Goal: Task Accomplishment & Management: Manage account settings

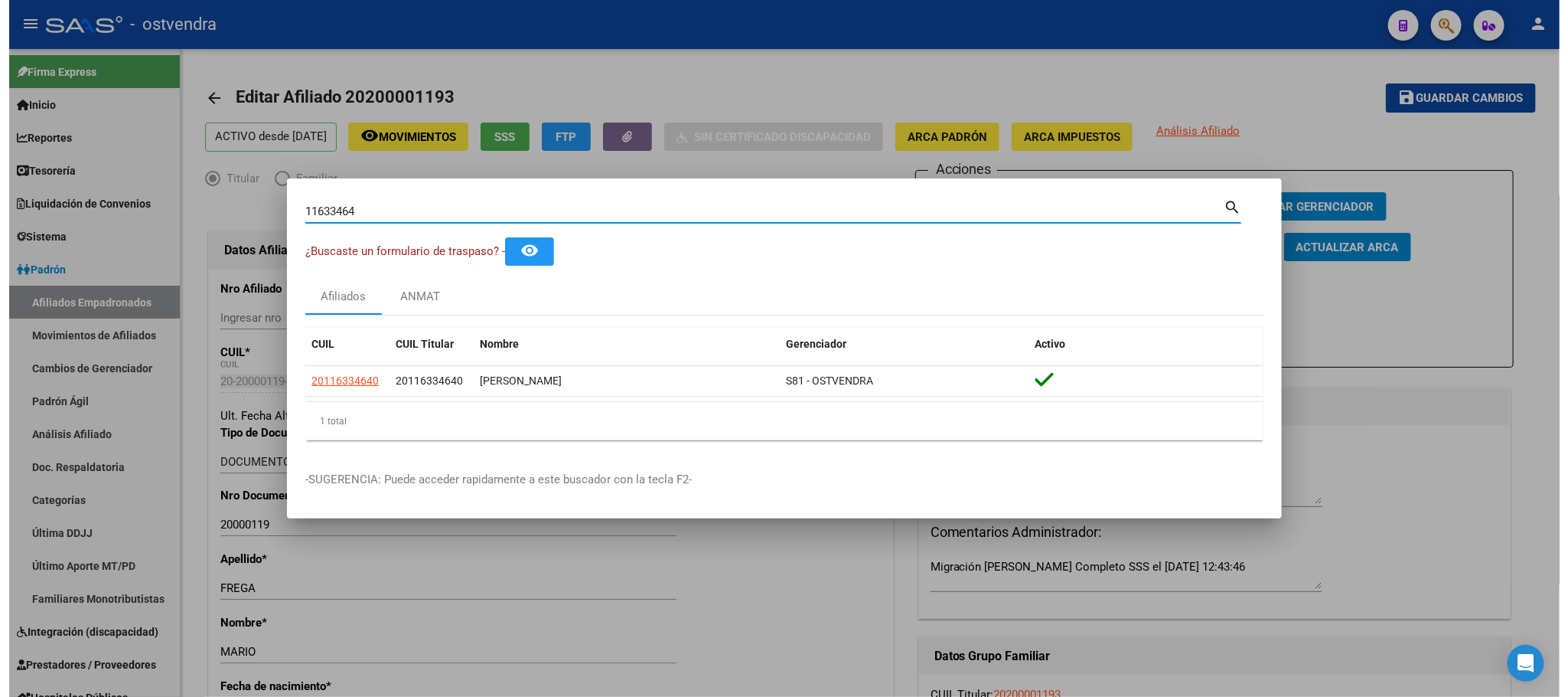
scroll to position [108, 0]
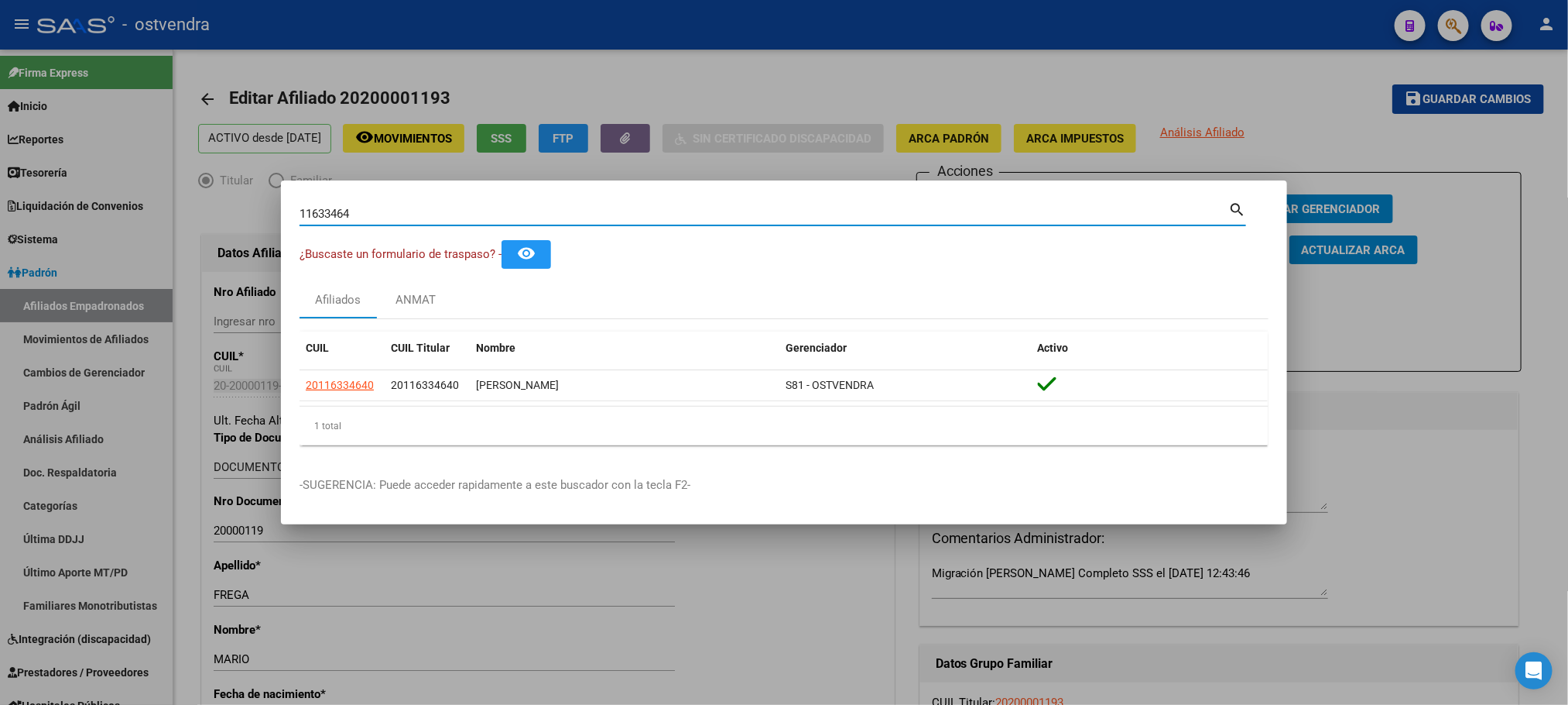
click at [303, 51] on div at bounding box center [784, 352] width 1568 height 705
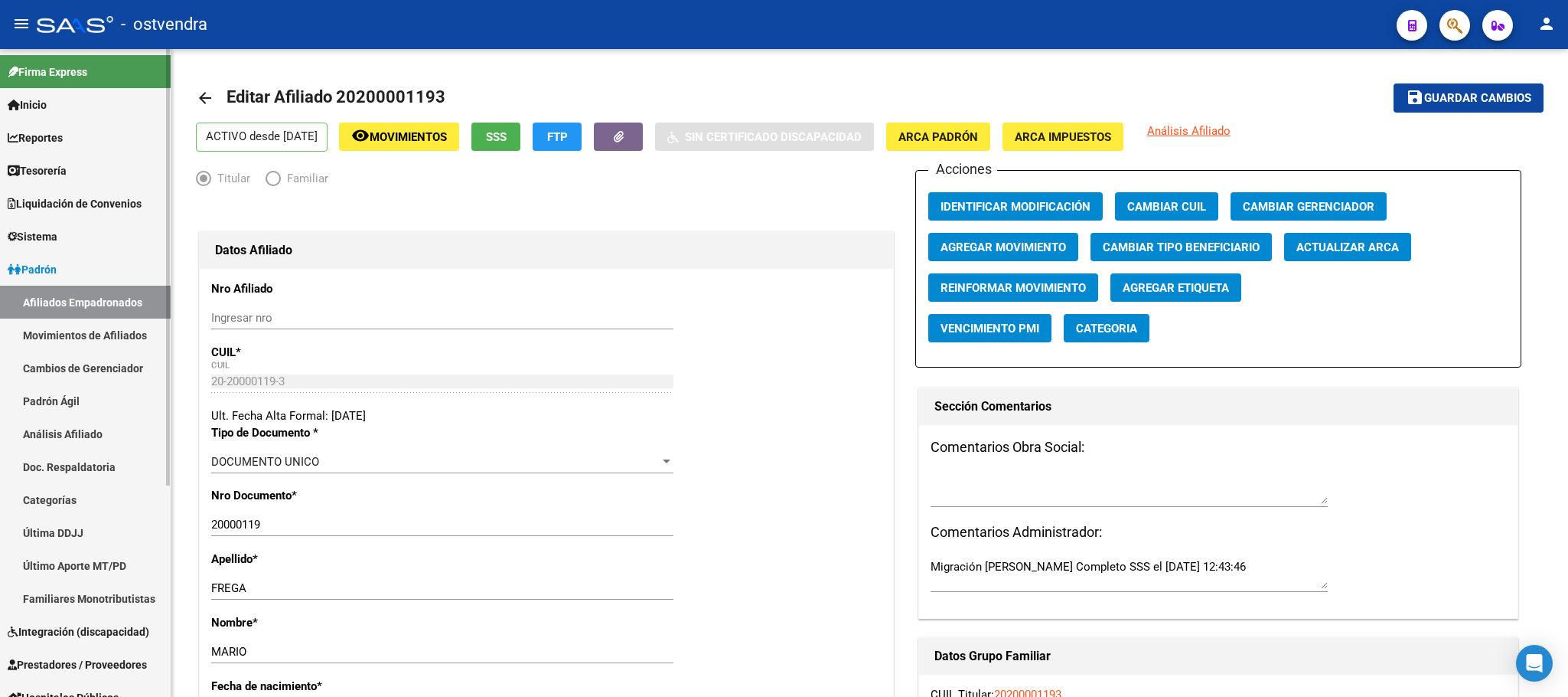
click at [83, 292] on link "Afiliados Empadronados" at bounding box center [85, 302] width 171 height 33
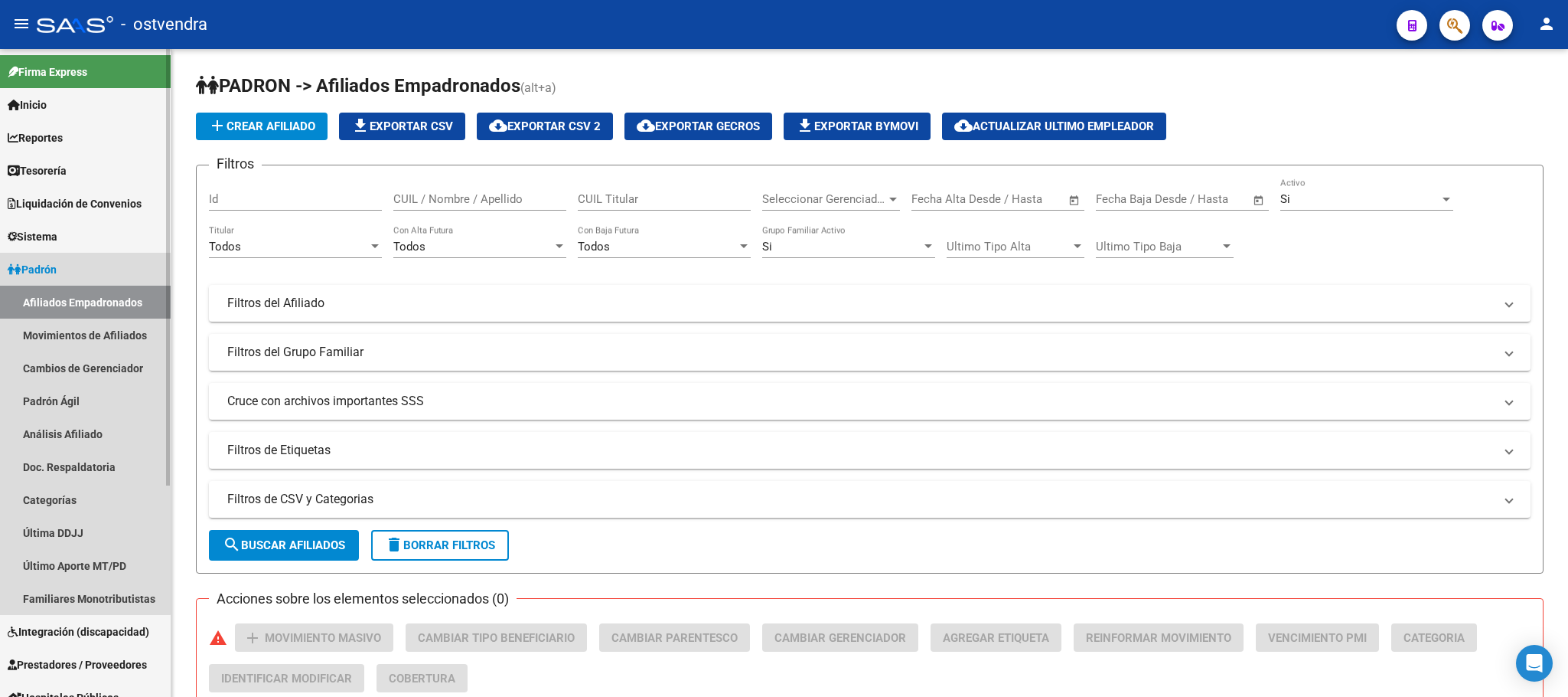
click at [39, 297] on link "Afiliados Empadronados" at bounding box center [85, 302] width 171 height 33
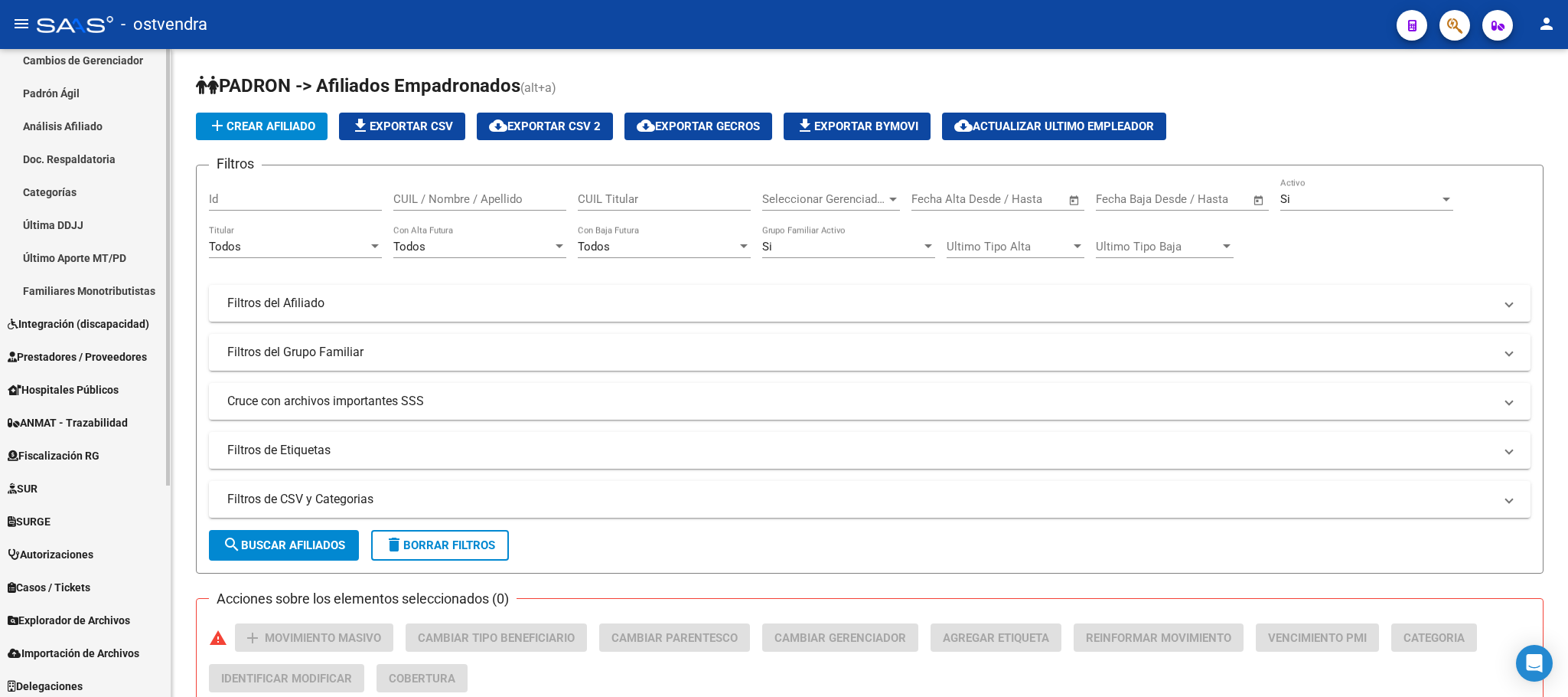
scroll to position [312, 0]
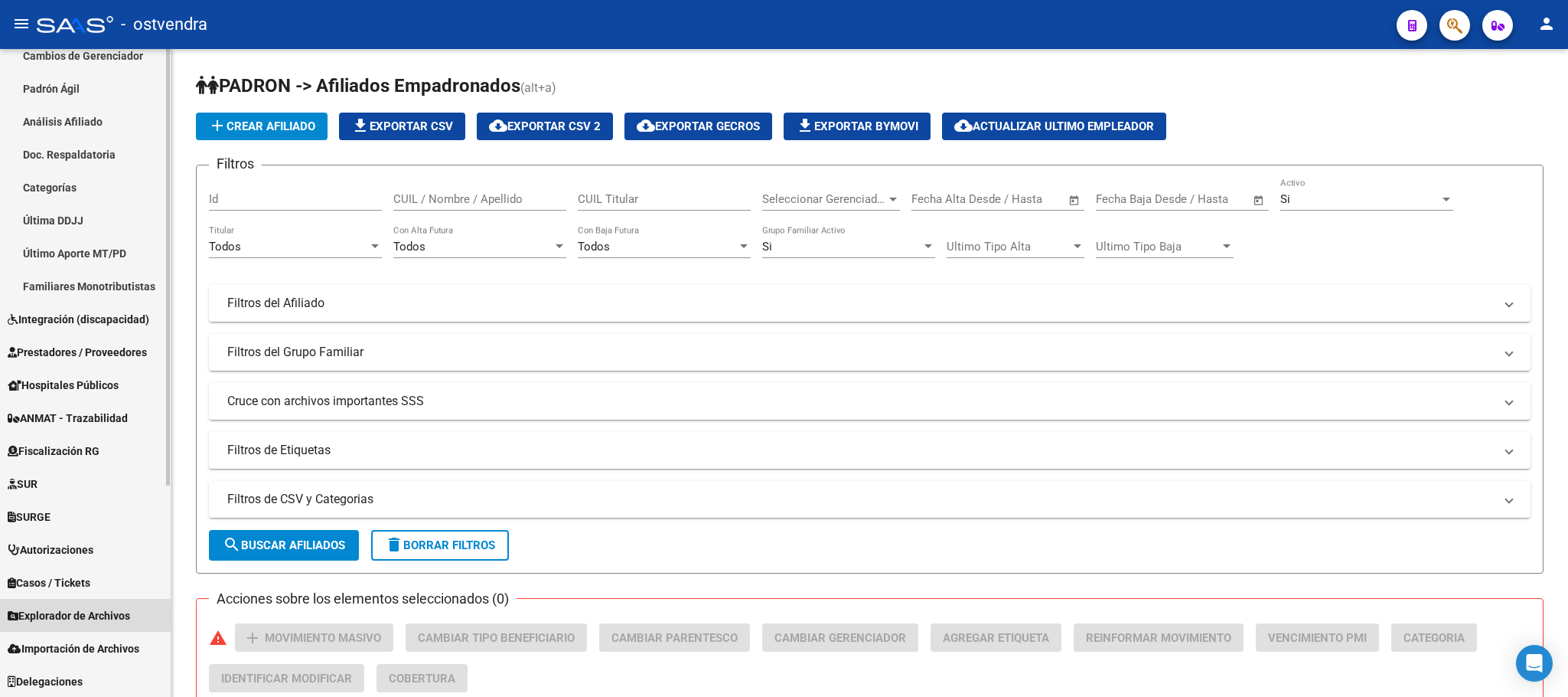
click at [51, 615] on span "Explorador de Archivos" at bounding box center [68, 615] width 122 height 17
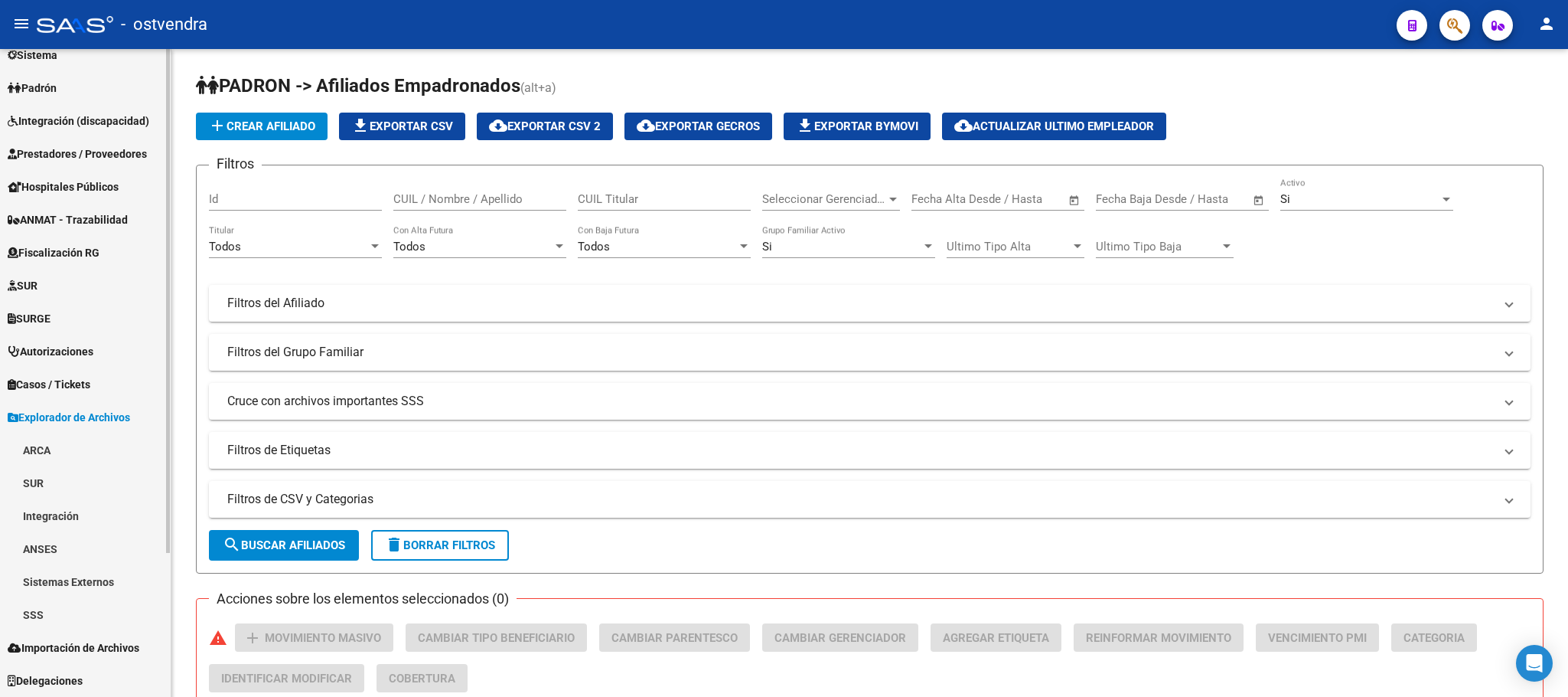
scroll to position [182, 0]
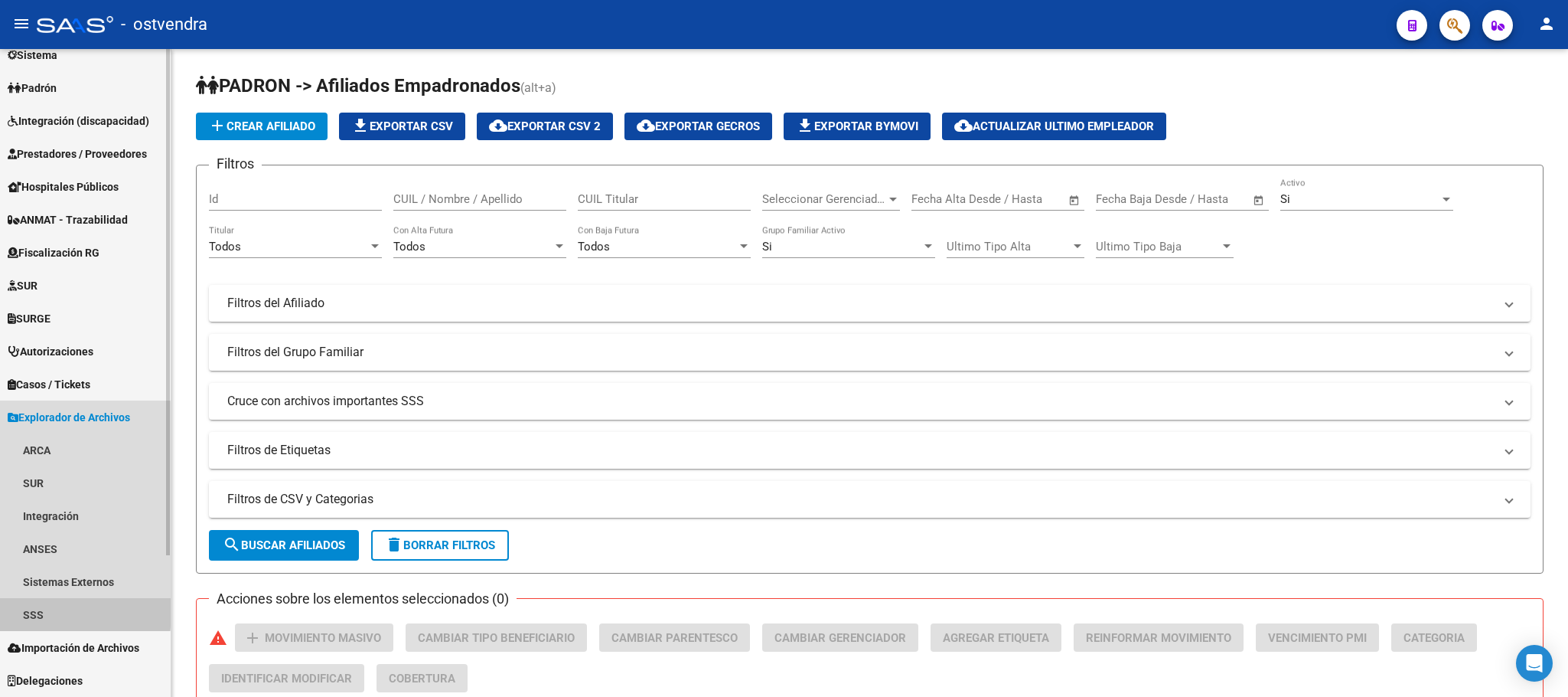
click at [49, 607] on link "SSS" at bounding box center [85, 614] width 171 height 33
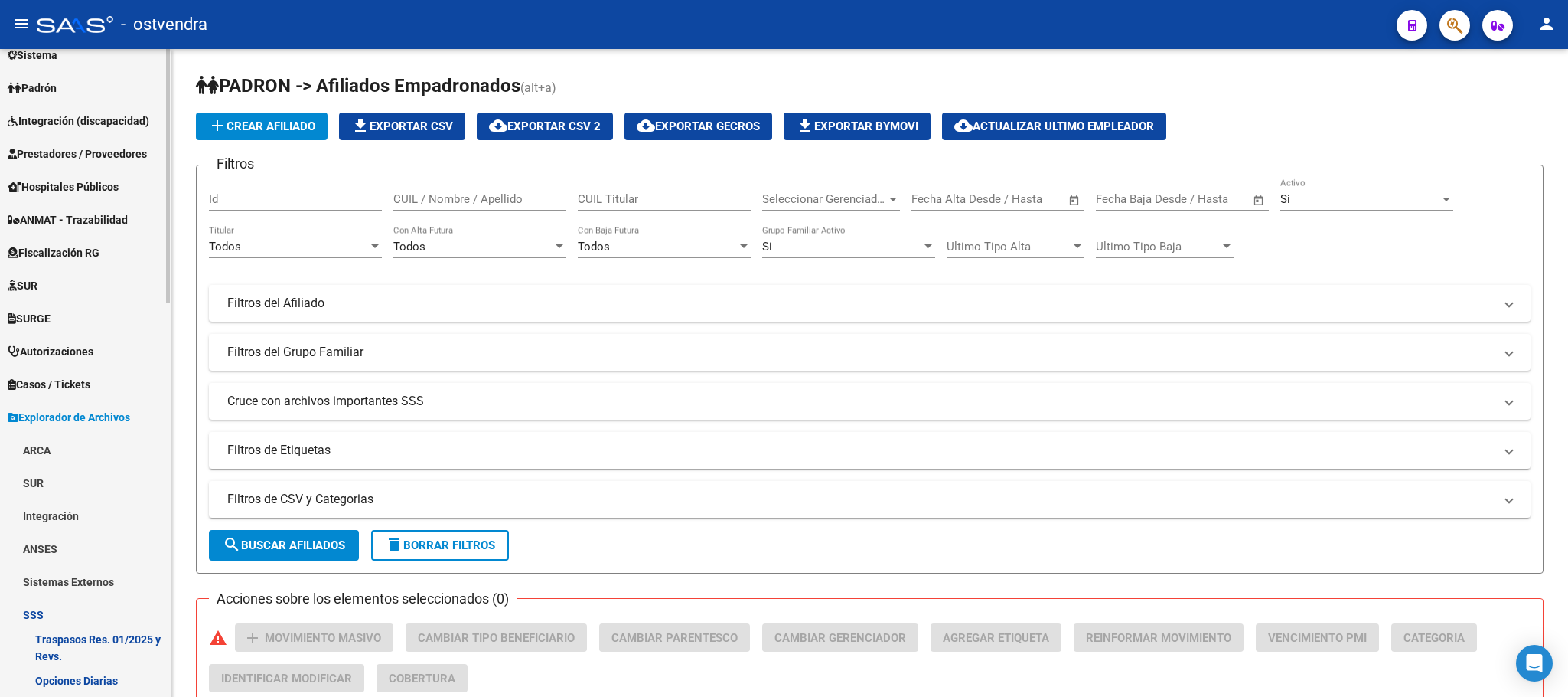
click at [65, 574] on link "Sistemas Externos" at bounding box center [85, 581] width 171 height 33
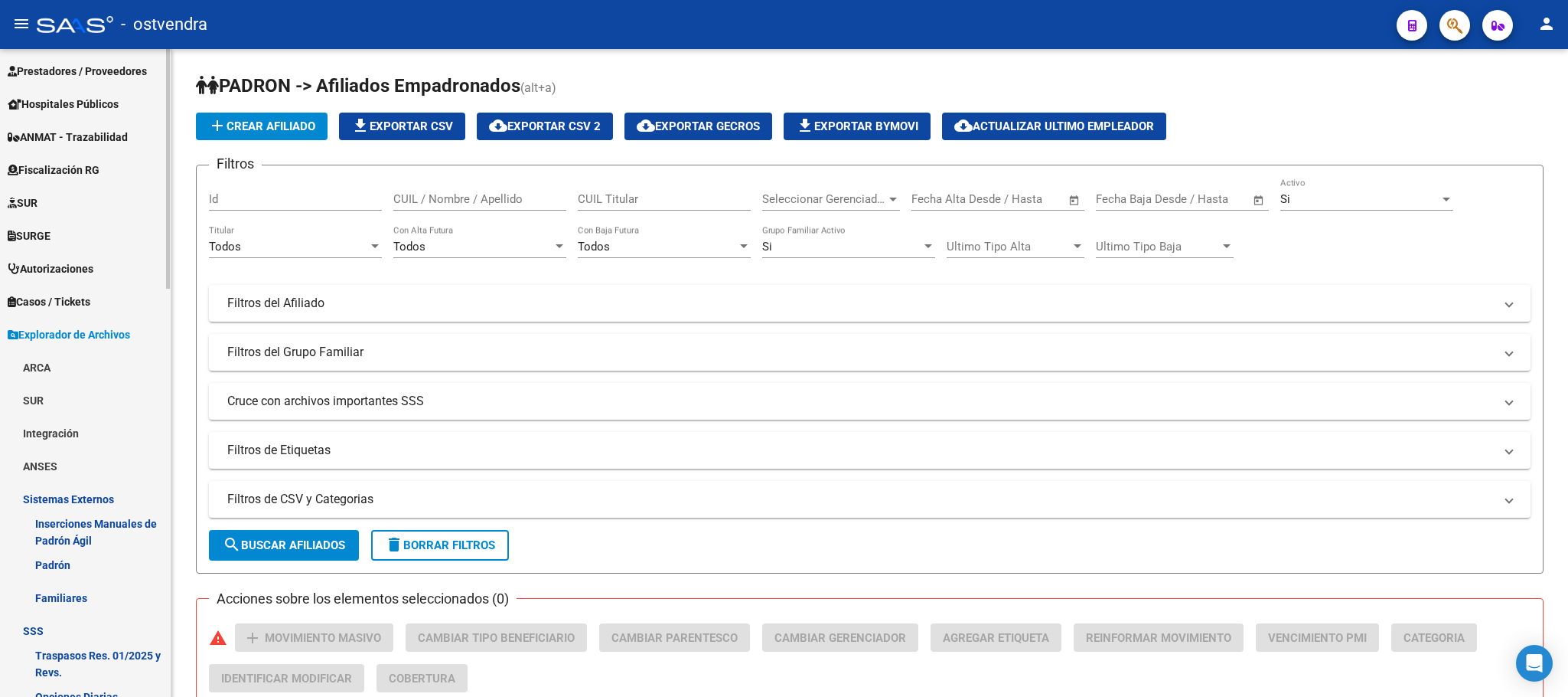
scroll to position [296, 0]
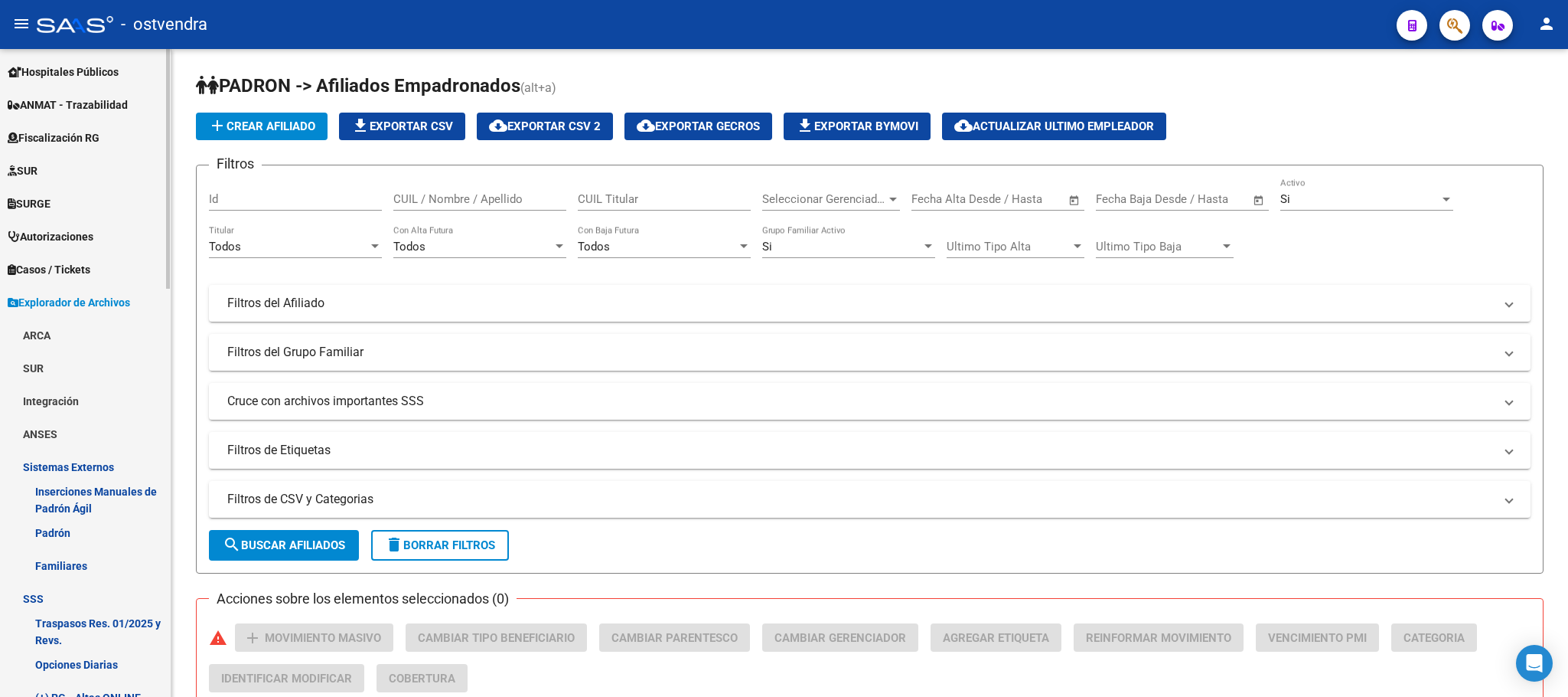
click at [65, 561] on link "Familiares" at bounding box center [85, 565] width 171 height 33
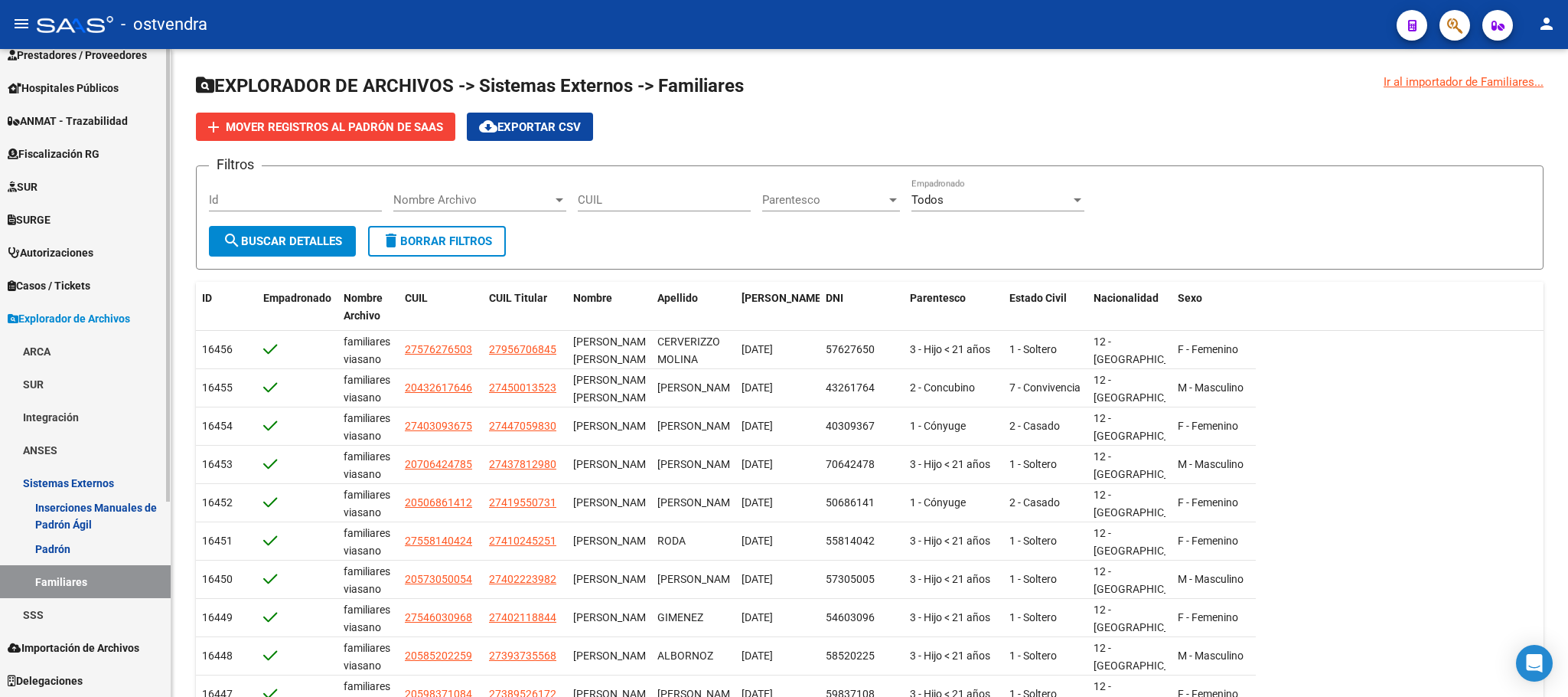
scroll to position [278, 0]
click at [68, 642] on span "Importación de Archivos" at bounding box center [73, 649] width 131 height 17
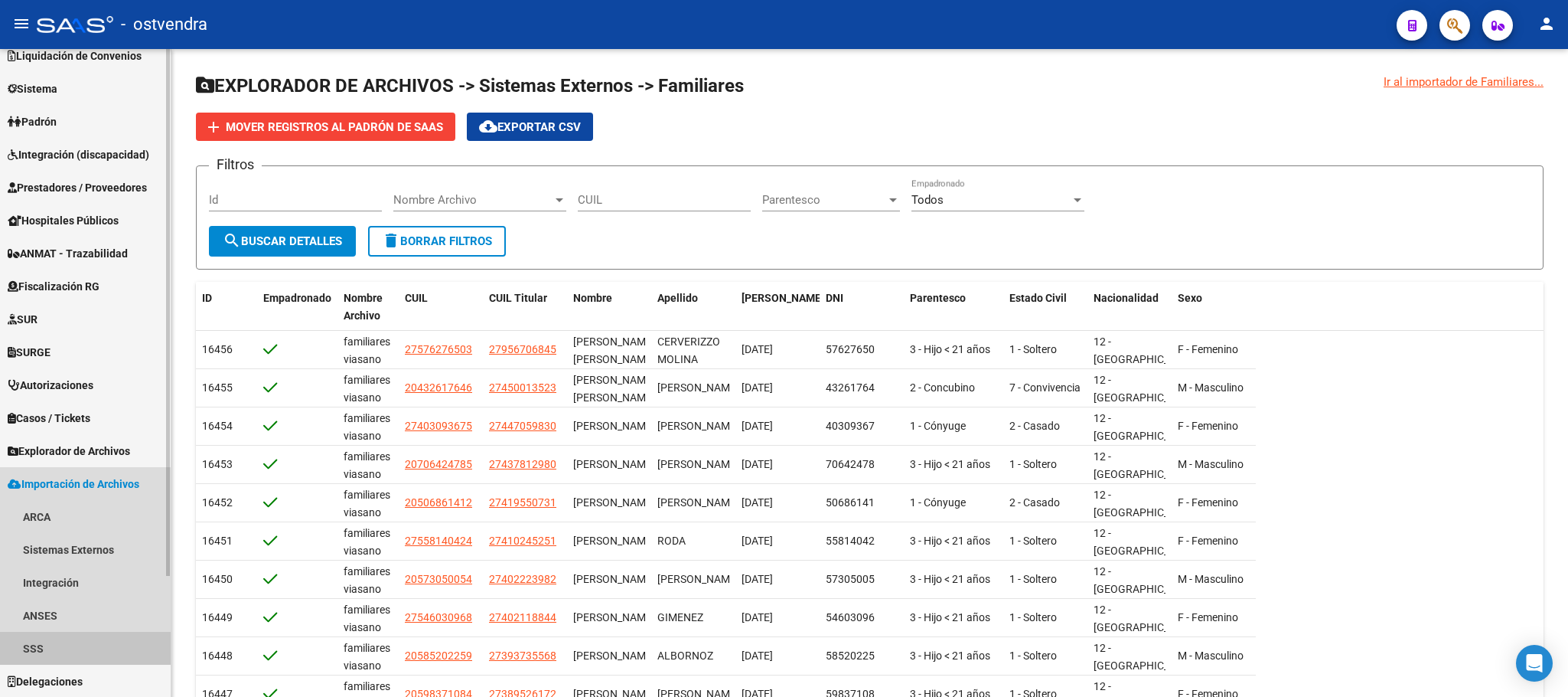
click at [69, 642] on link "SSS" at bounding box center [85, 648] width 171 height 33
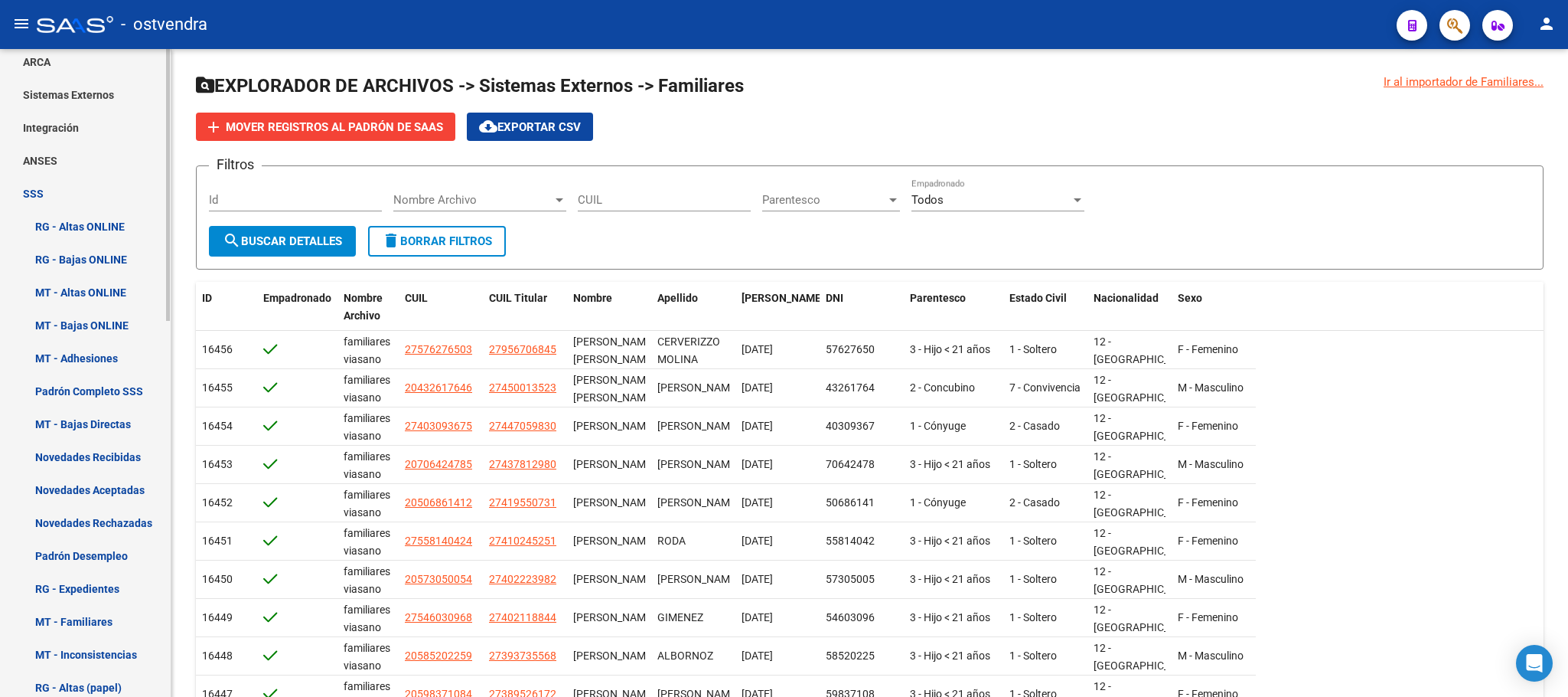
scroll to position [607, 0]
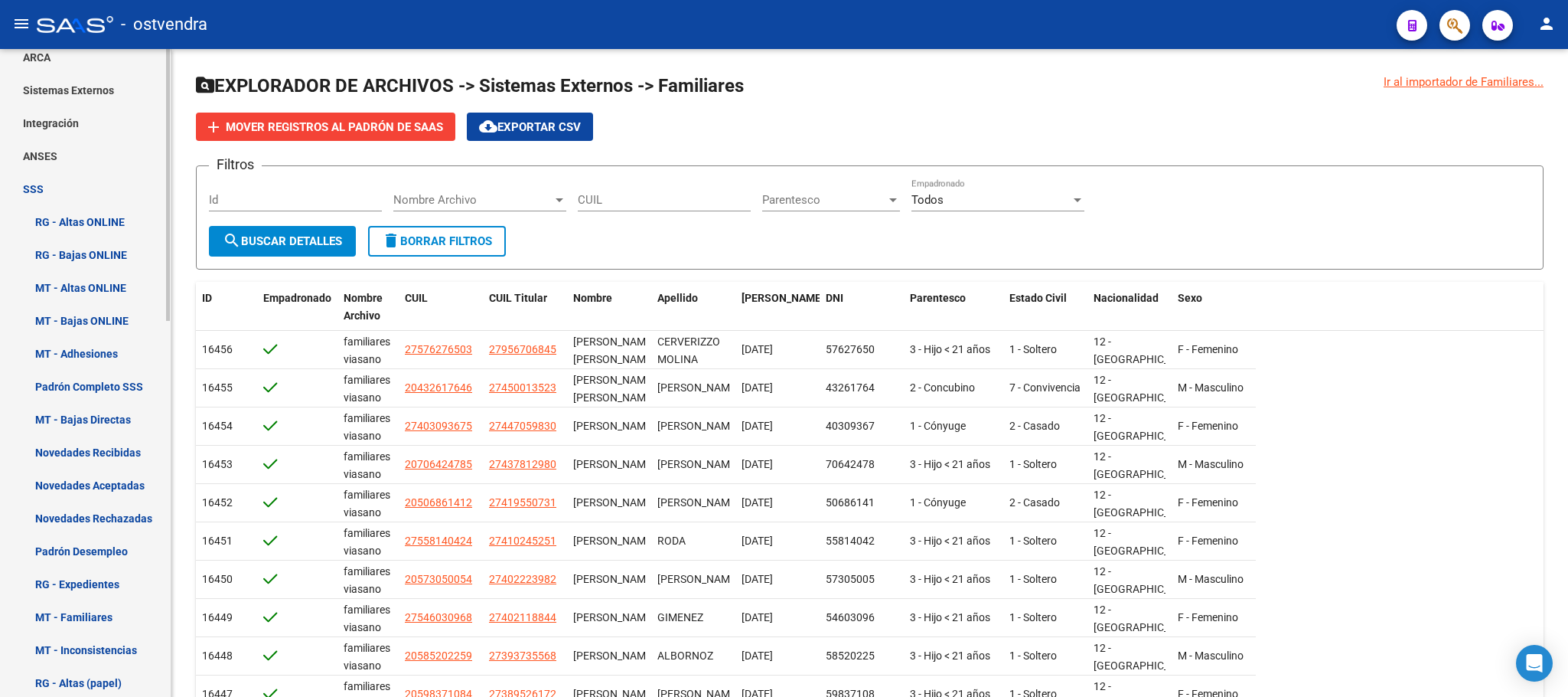
click at [87, 115] on link "Integración" at bounding box center [85, 122] width 171 height 33
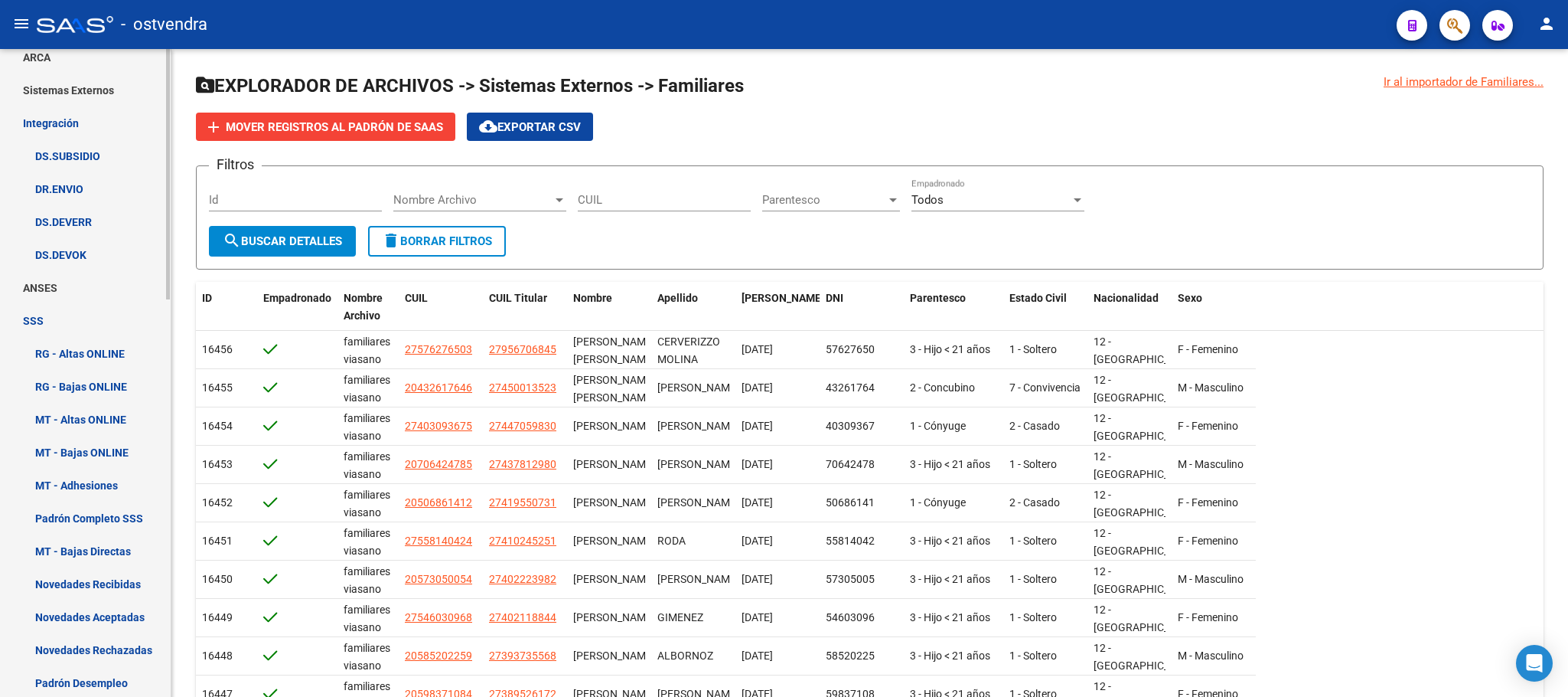
click at [125, 92] on link "Sistemas Externos" at bounding box center [85, 90] width 171 height 33
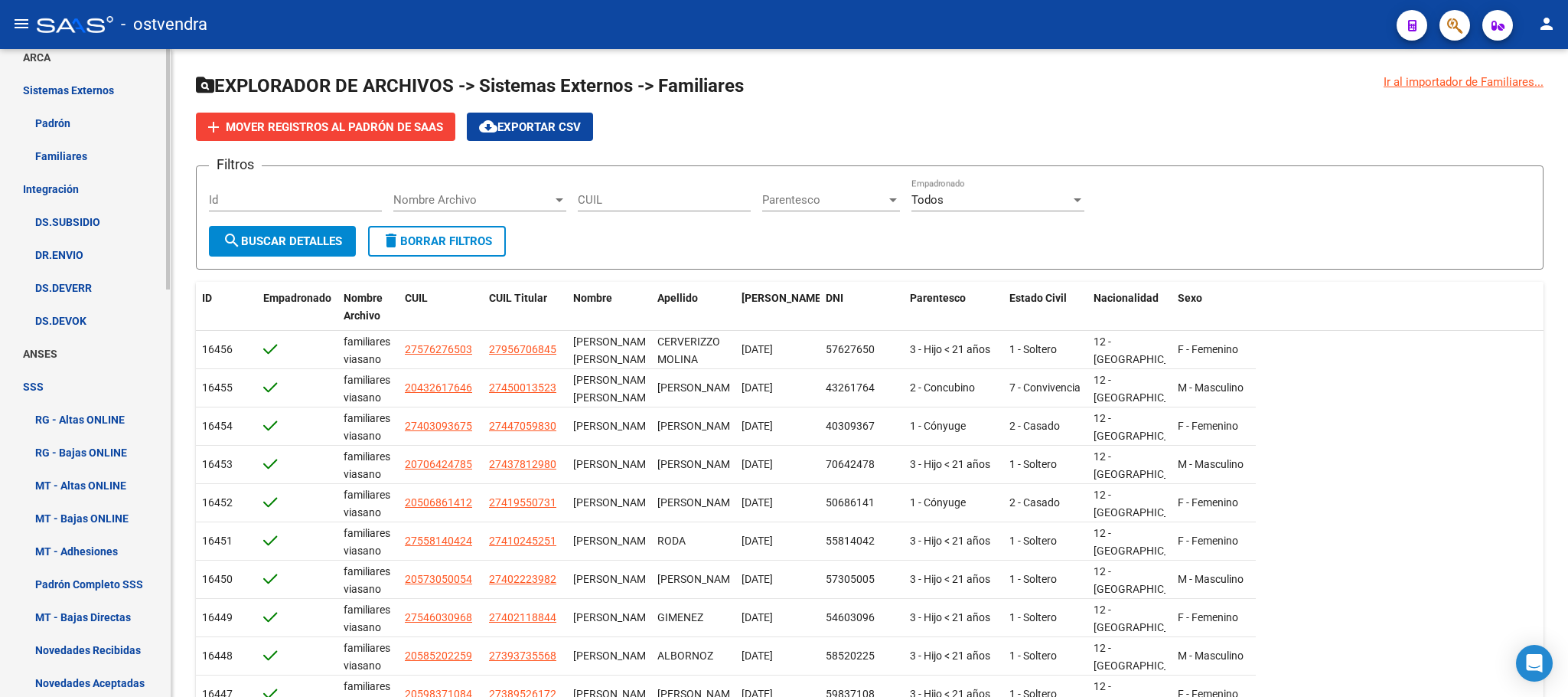
click at [115, 145] on link "Familiares" at bounding box center [85, 155] width 171 height 33
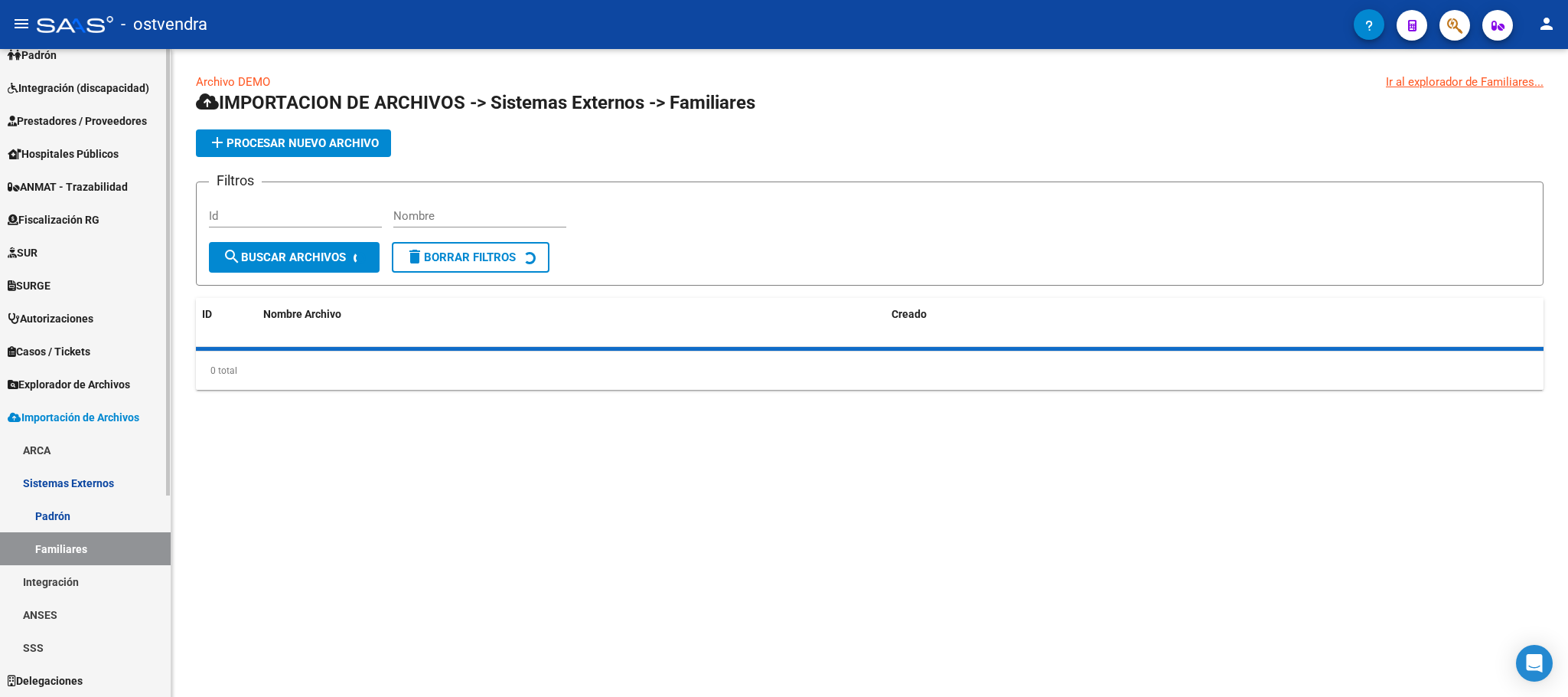
scroll to position [214, 0]
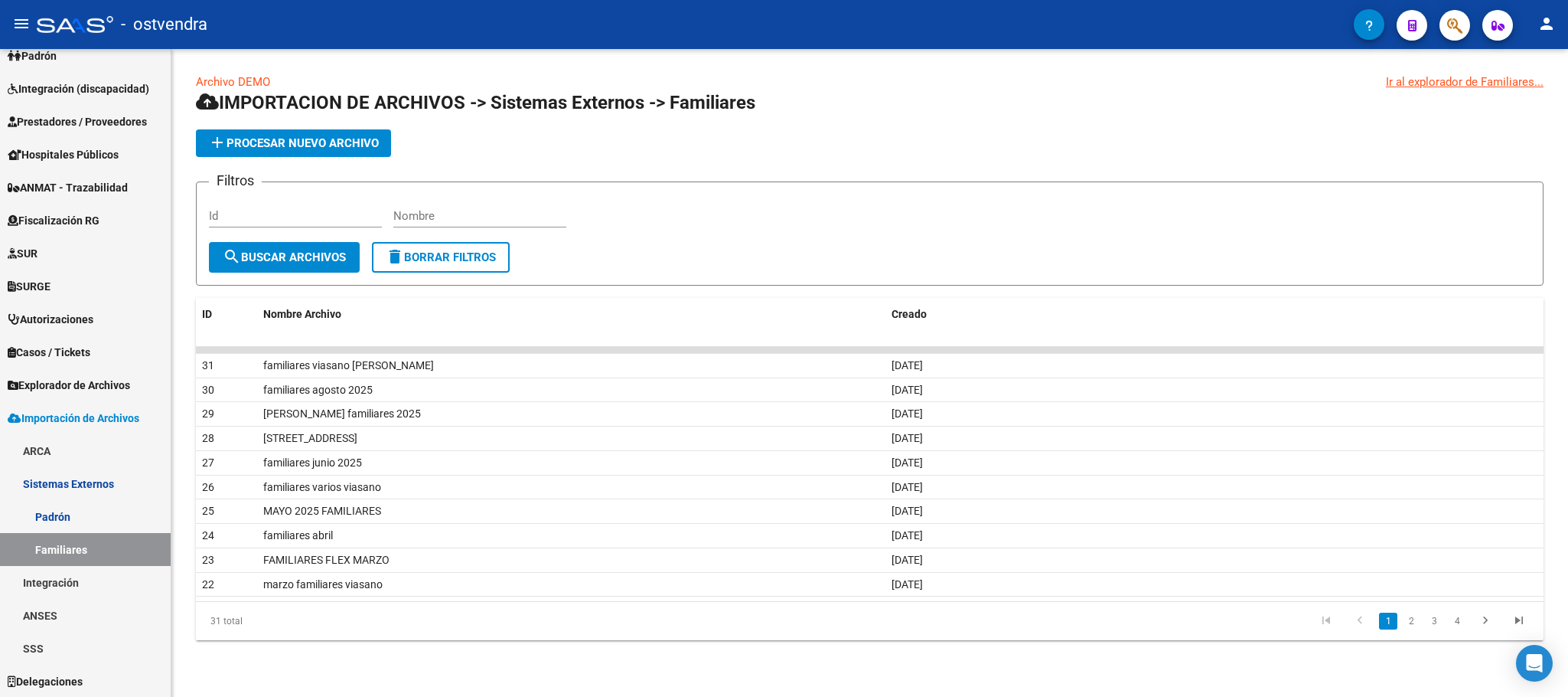
click at [258, 85] on link "Archivo DEMO" at bounding box center [233, 82] width 75 height 14
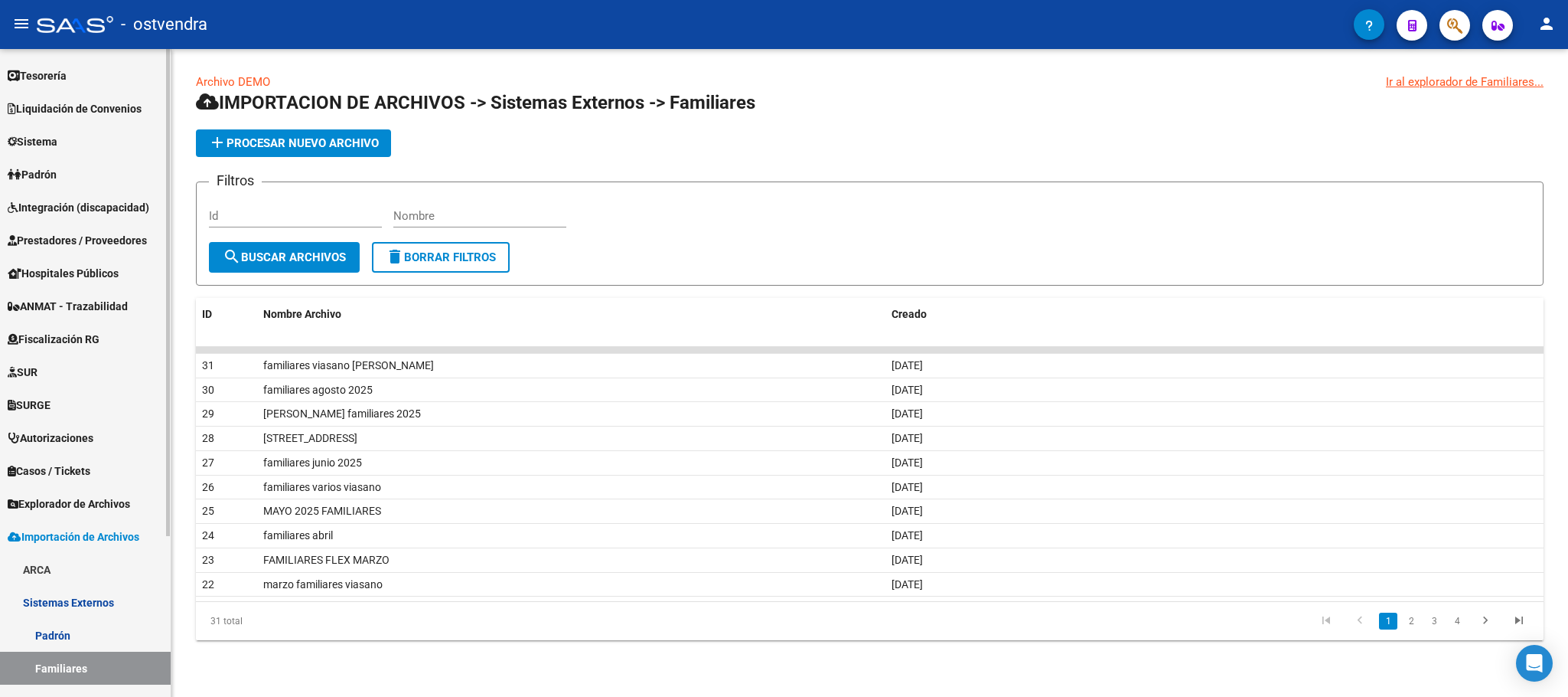
scroll to position [0, 0]
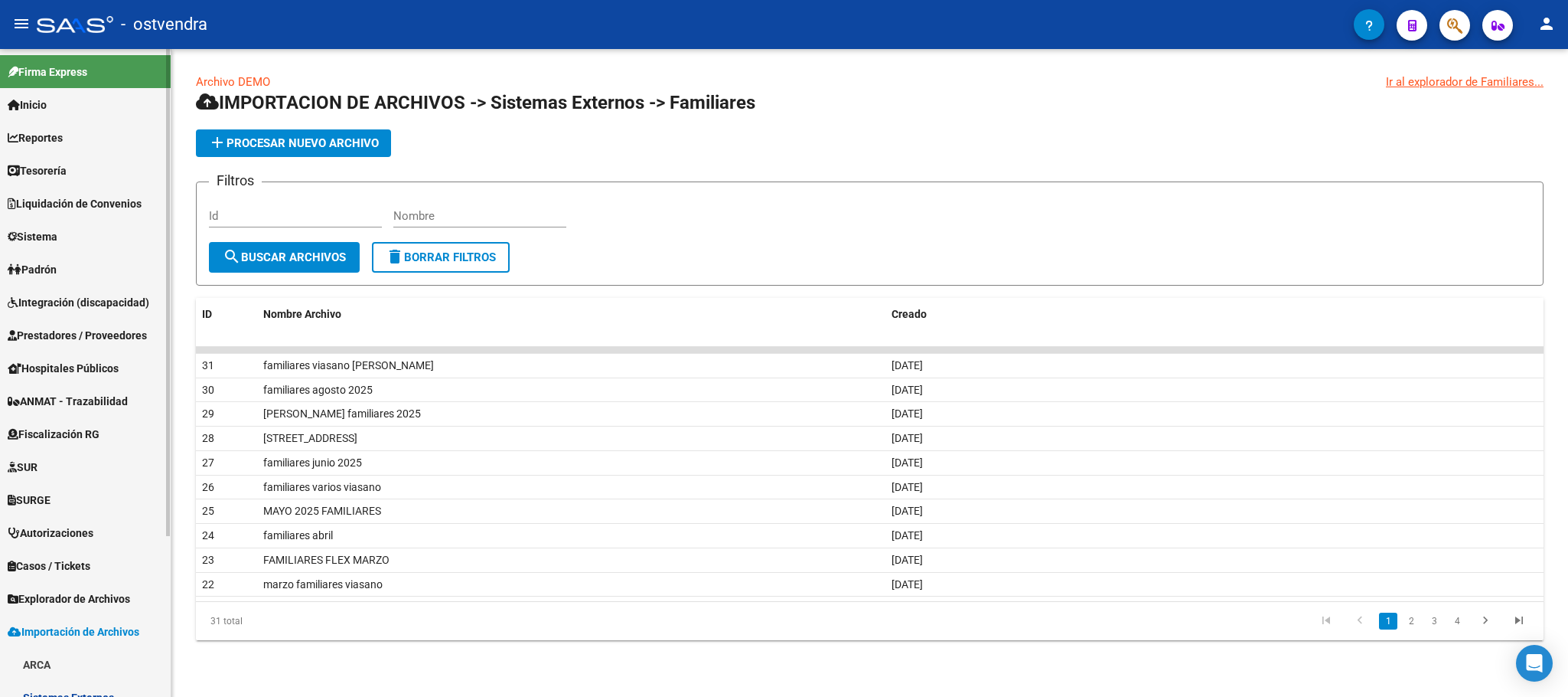
click at [85, 296] on span "Integración (discapacidad)" at bounding box center [78, 302] width 141 height 17
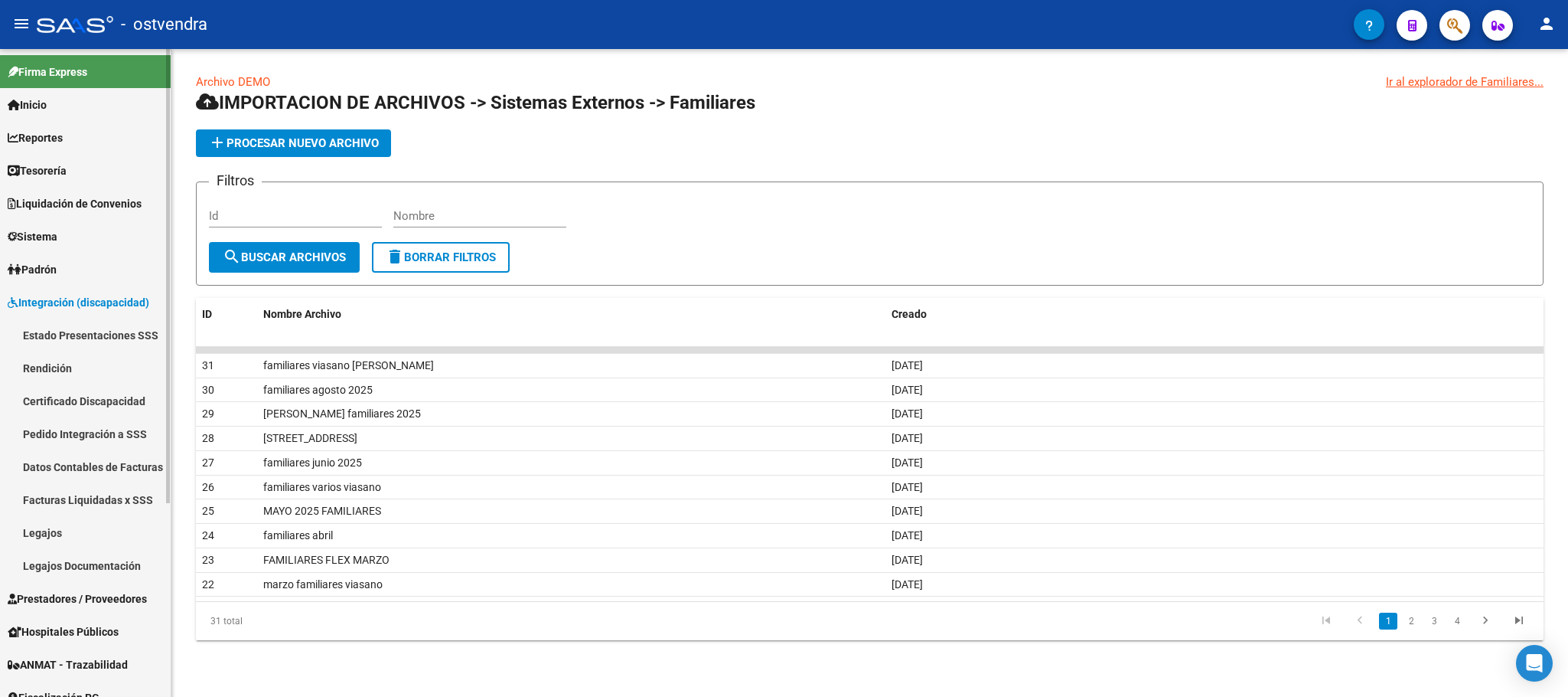
click at [68, 260] on link "Padrón" at bounding box center [85, 268] width 171 height 33
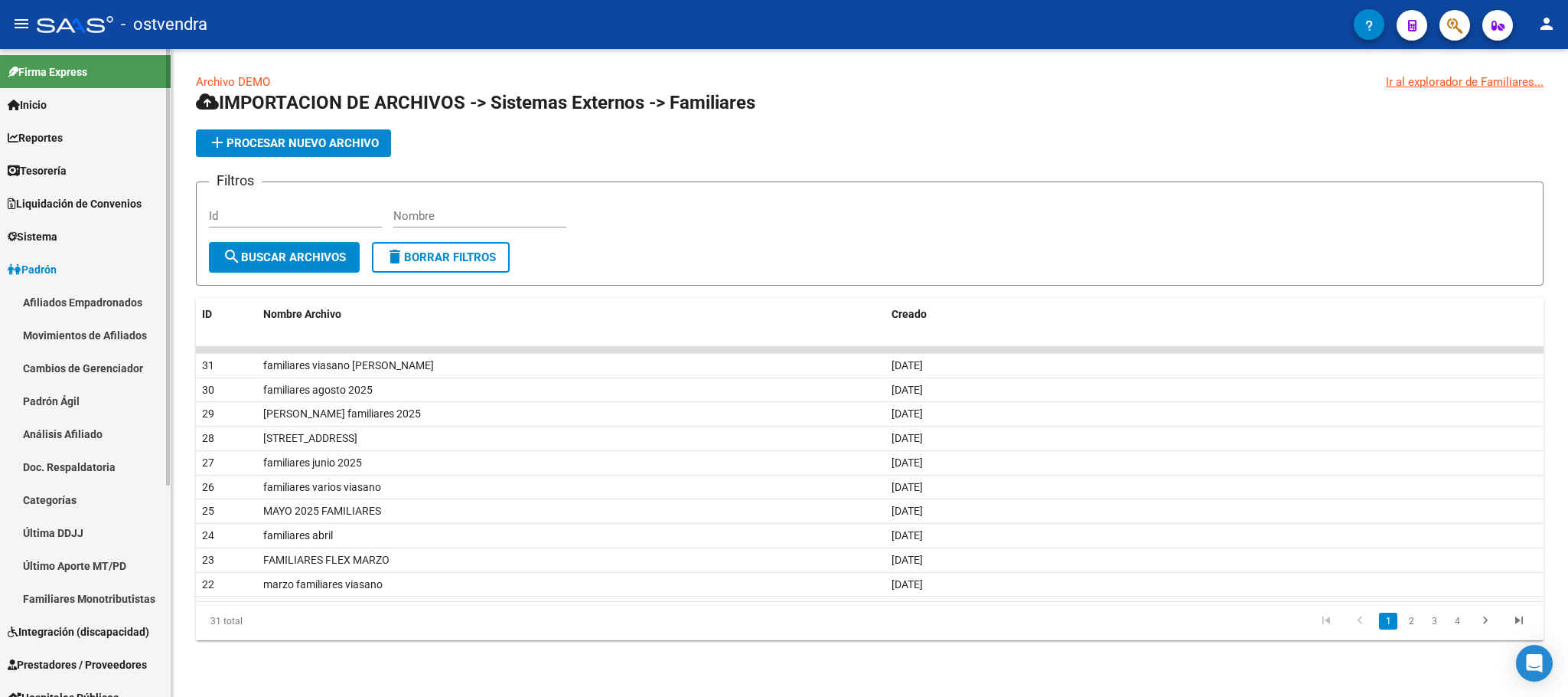
click at [94, 320] on link "Movimientos de Afiliados" at bounding box center [85, 335] width 171 height 33
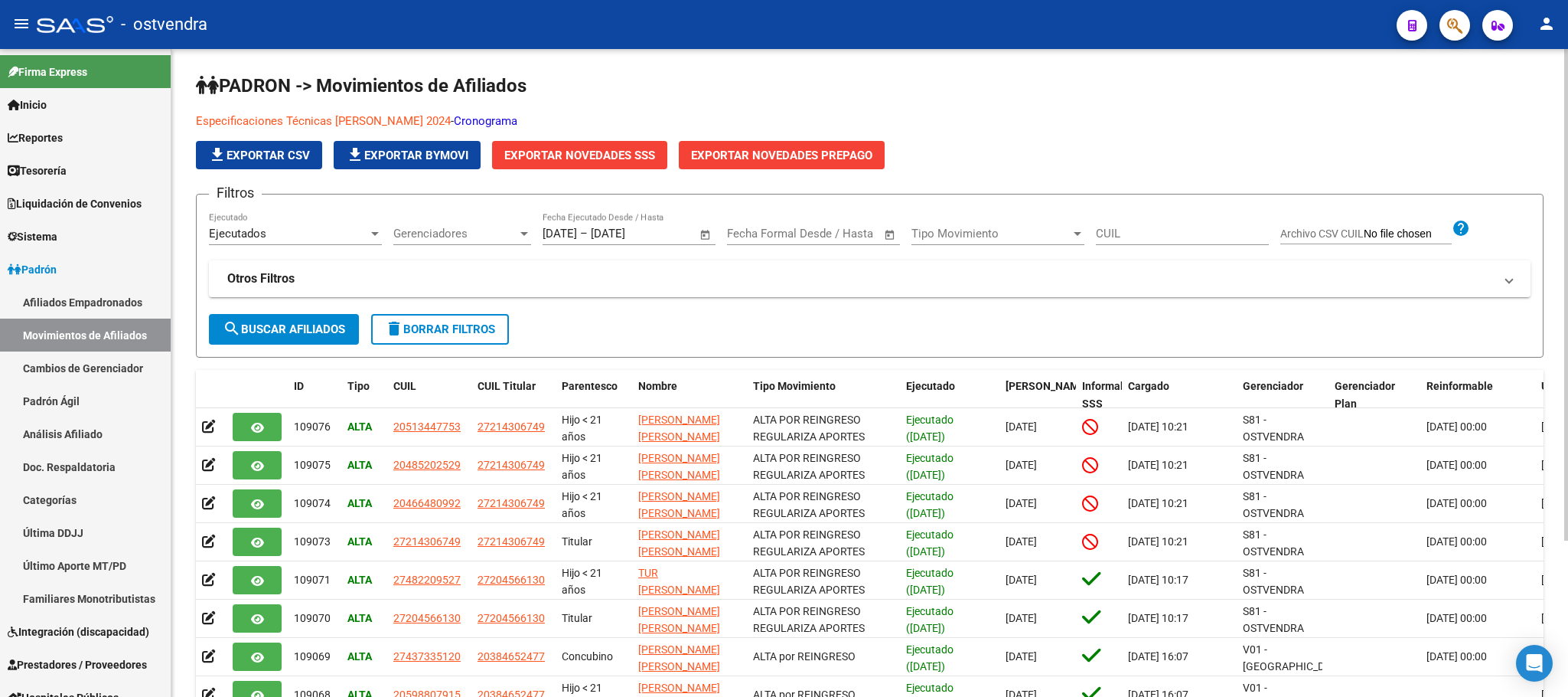
click at [398, 119] on link "Especificaciones Técnicas [PERSON_NAME] 2024" at bounding box center [323, 121] width 255 height 14
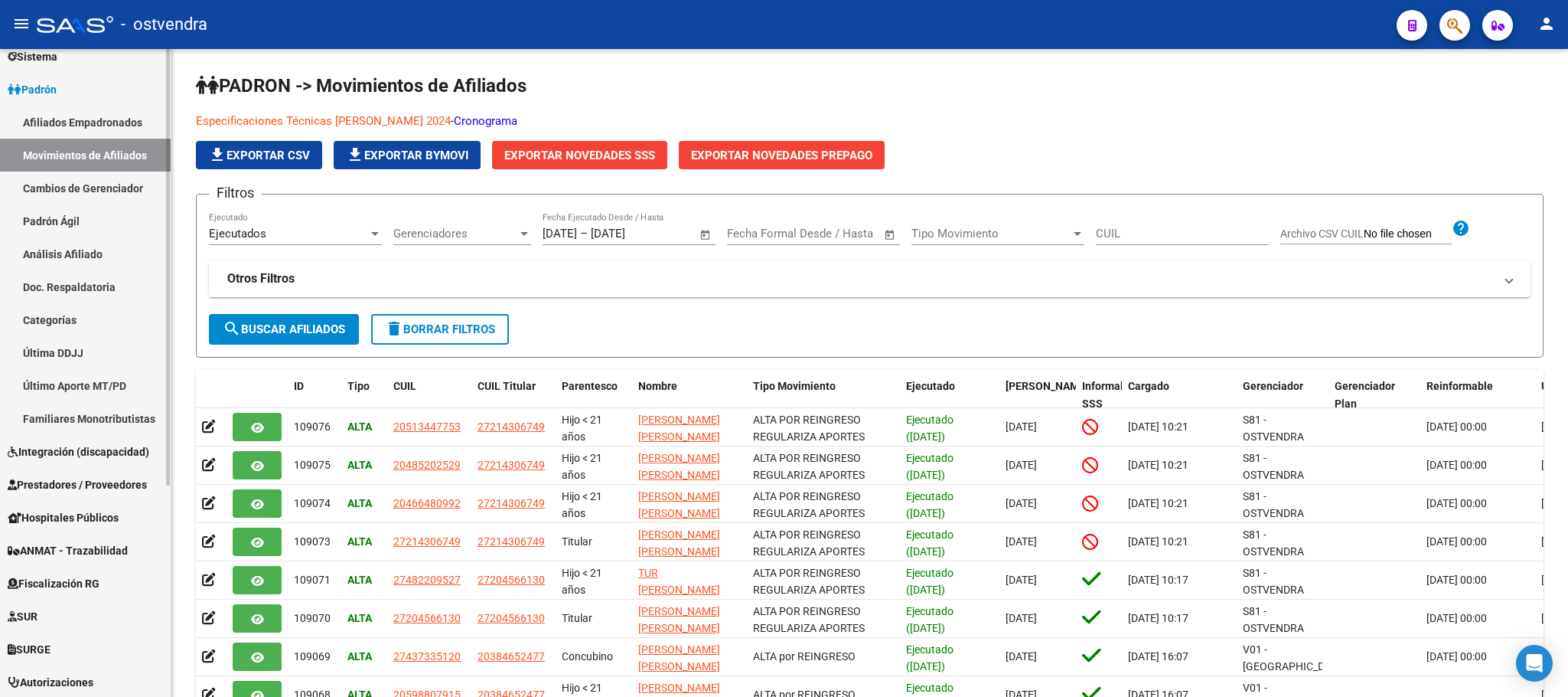
scroll to position [312, 0]
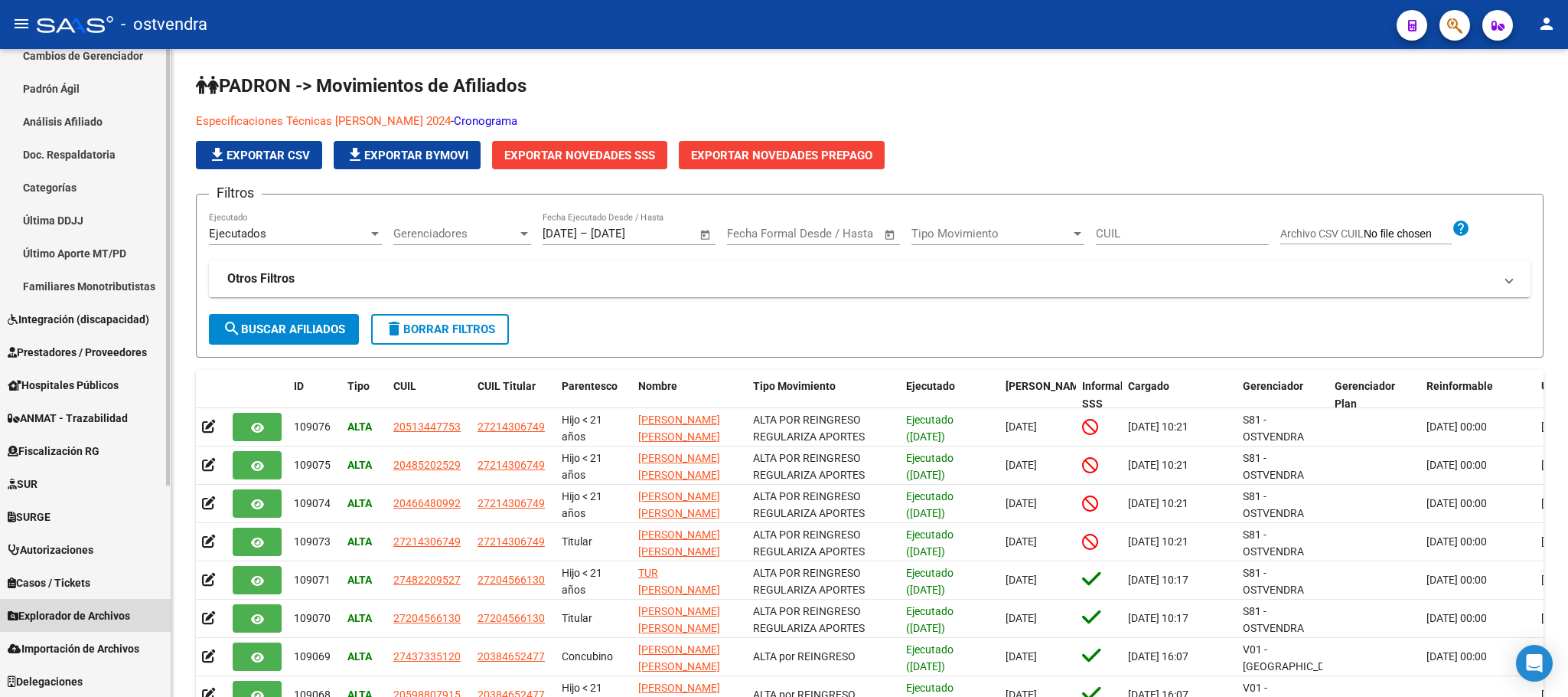
click at [106, 607] on span "Explorador de Archivos" at bounding box center [68, 615] width 122 height 17
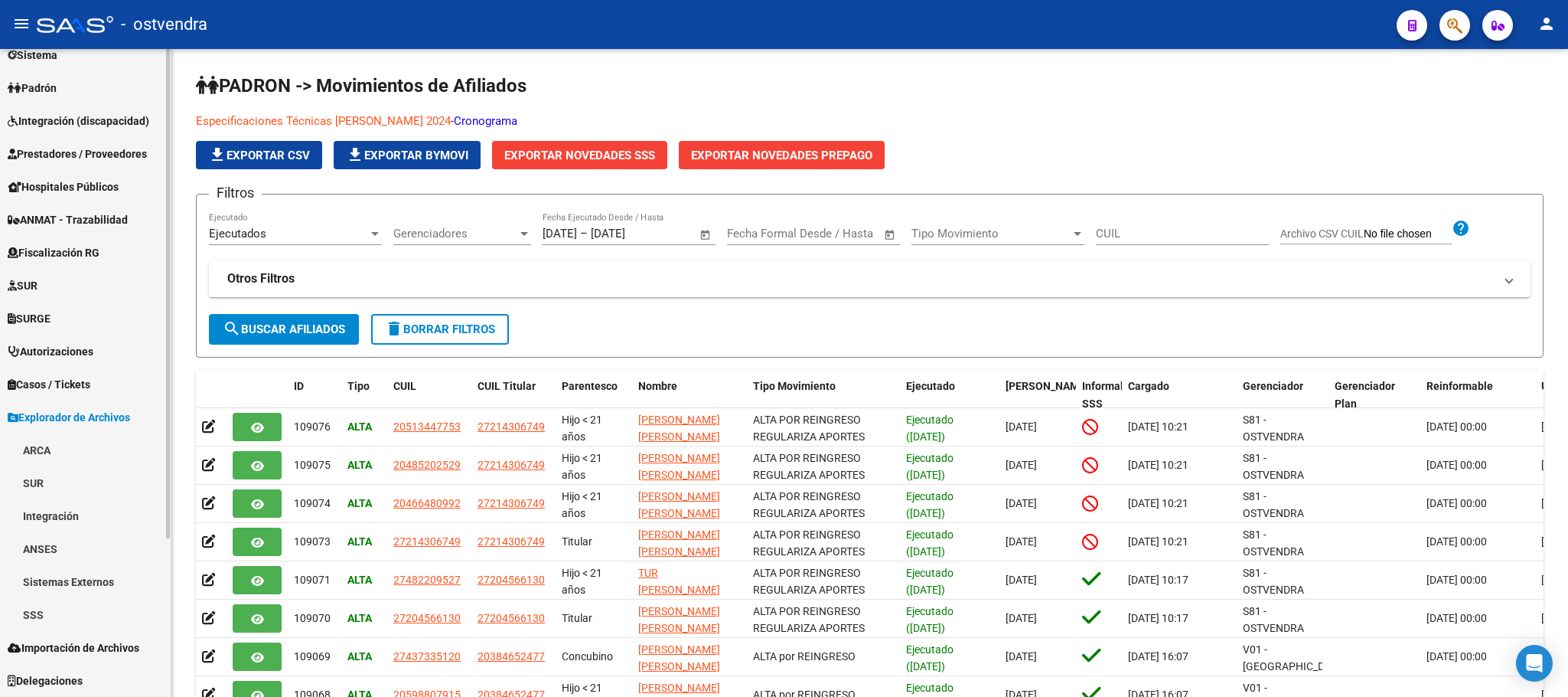
scroll to position [182, 0]
click at [94, 572] on link "Sistemas Externos" at bounding box center [85, 581] width 171 height 33
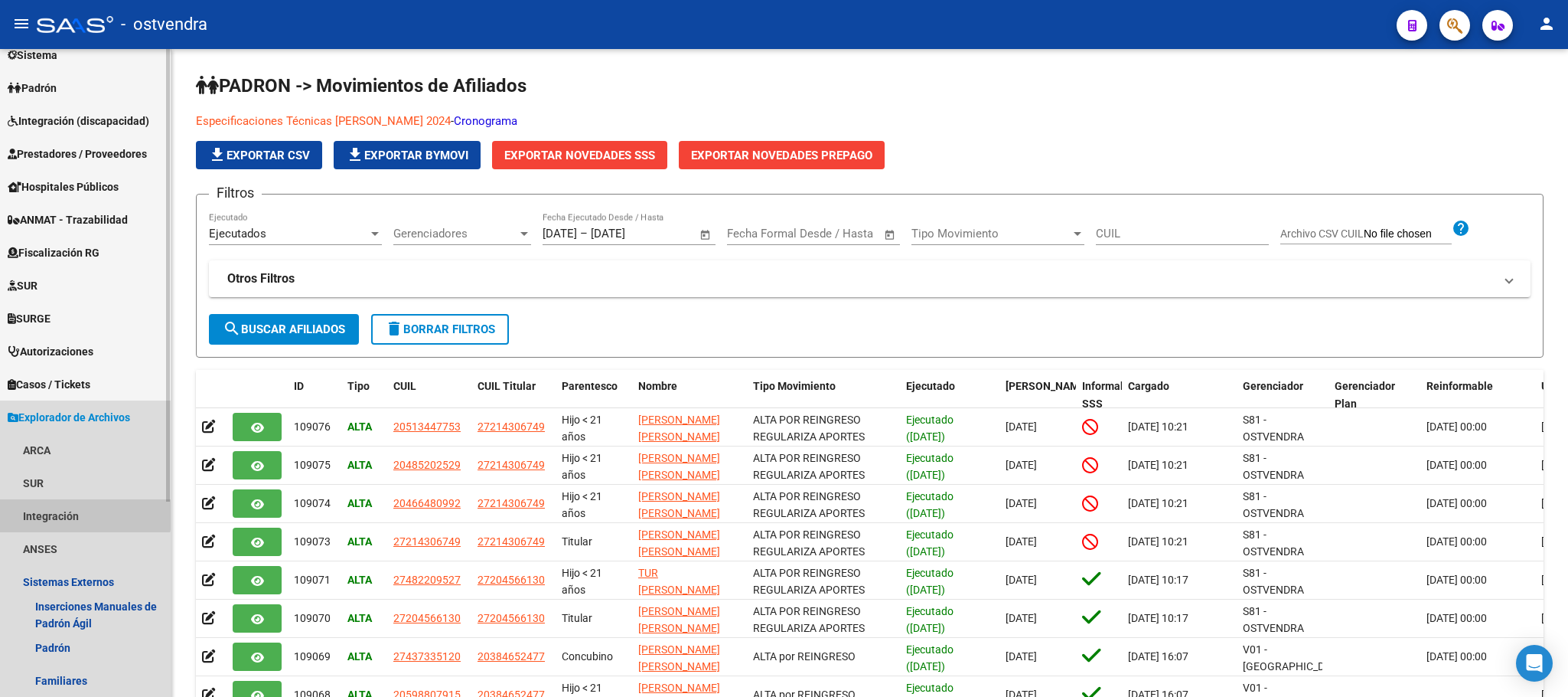
click at [82, 510] on link "Integración" at bounding box center [85, 515] width 171 height 33
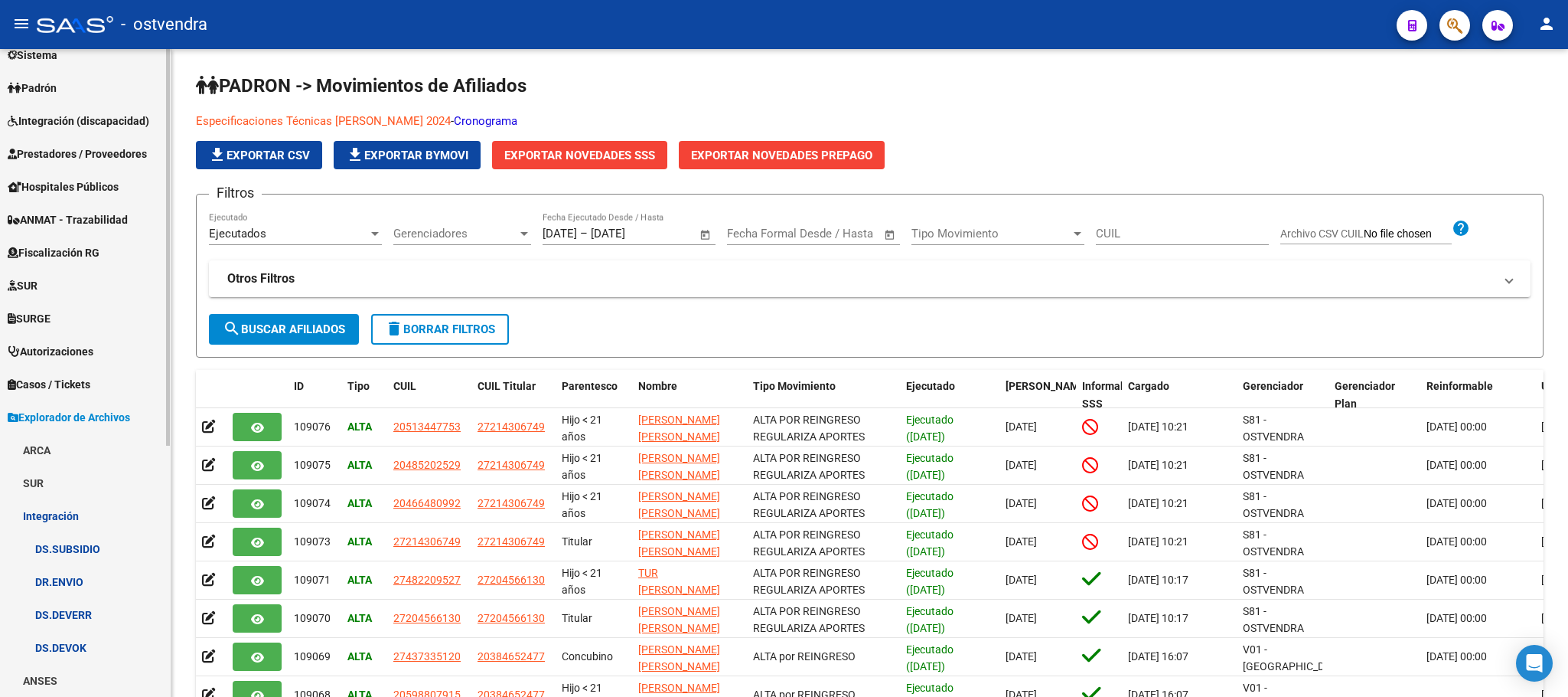
click at [82, 512] on link "Integración" at bounding box center [85, 515] width 171 height 33
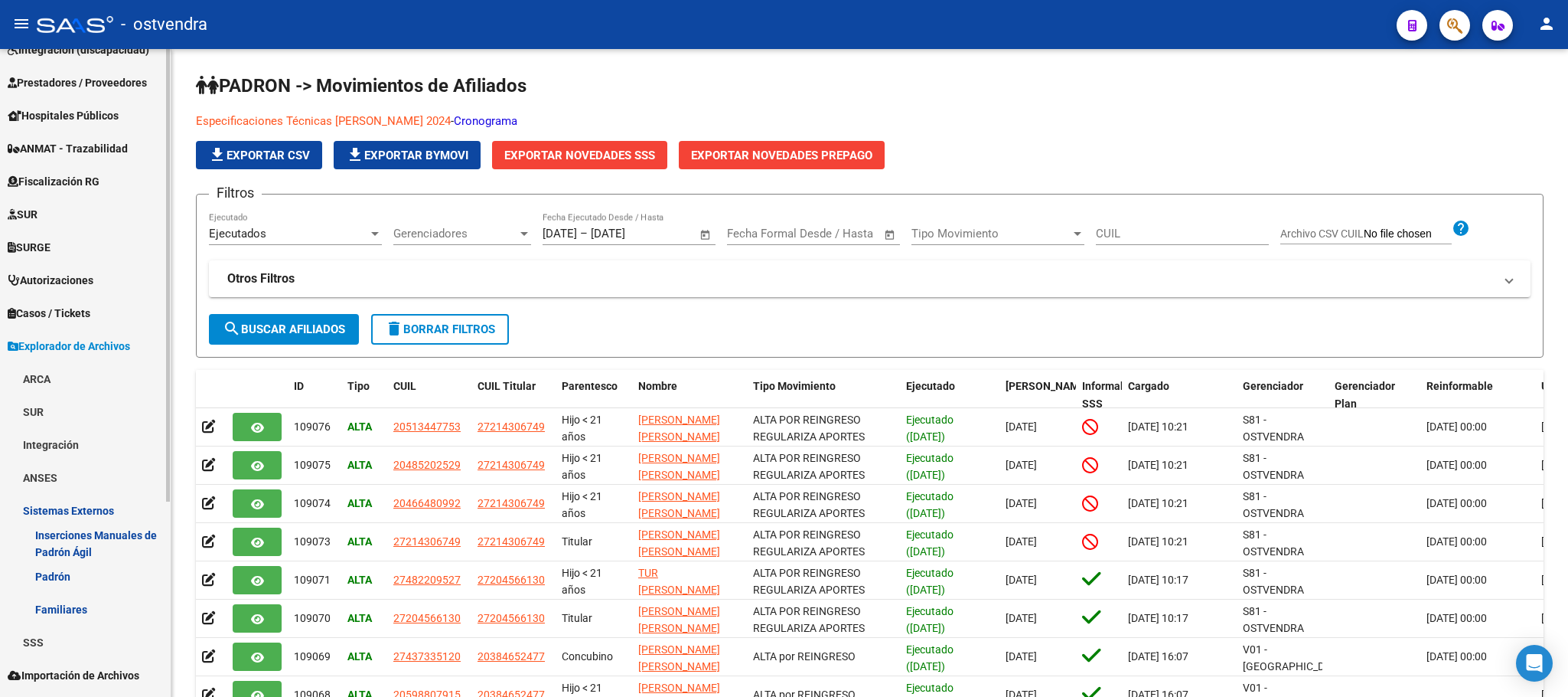
scroll to position [278, 0]
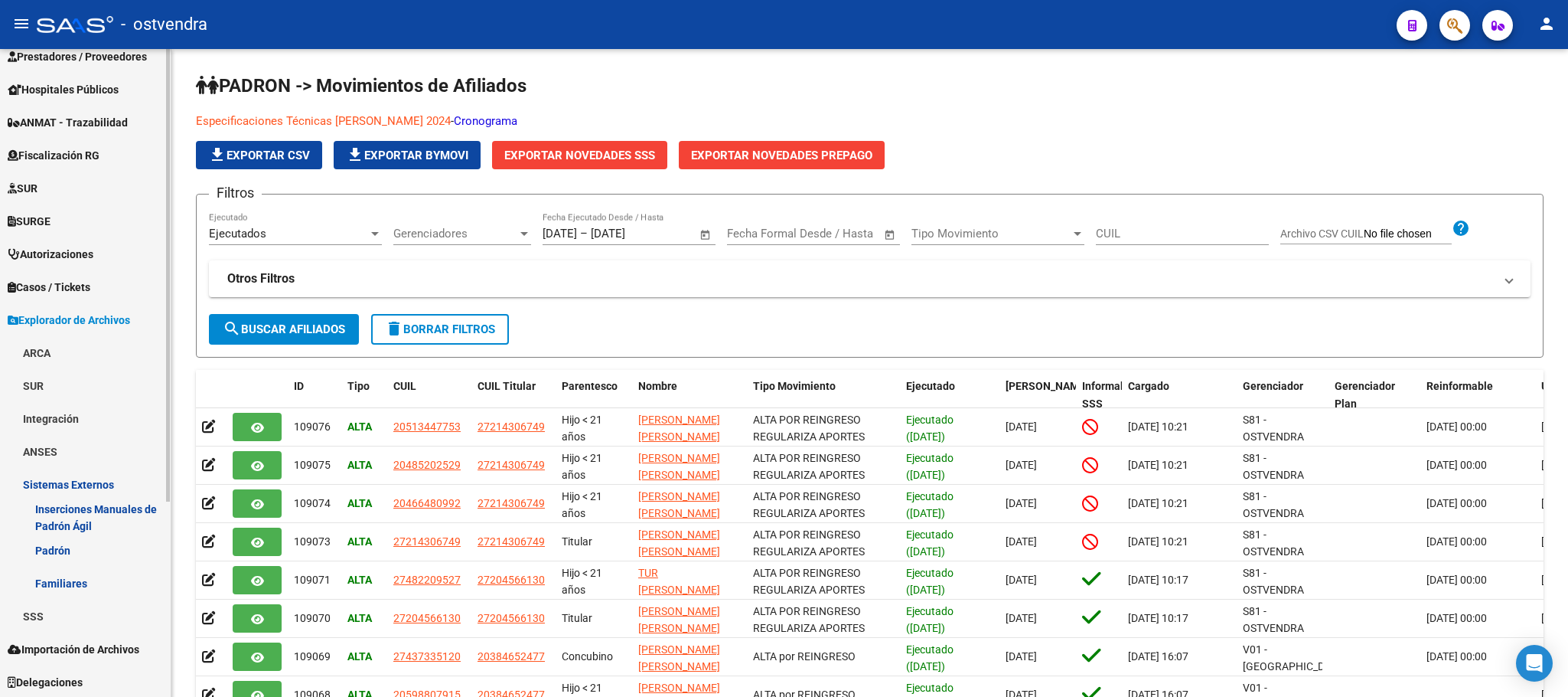
click at [82, 576] on link "Familiares" at bounding box center [85, 582] width 171 height 33
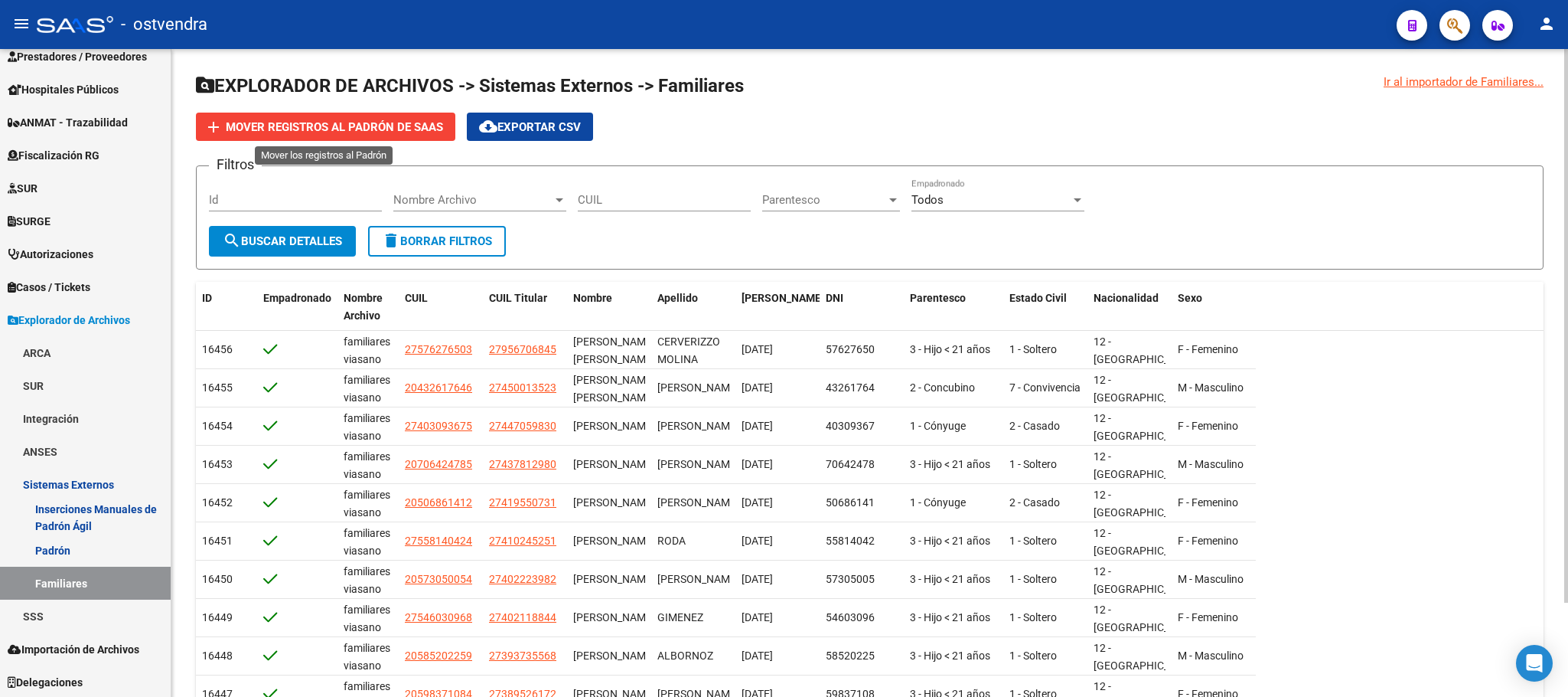
click at [333, 127] on span "Mover registros al PADRÓN de SAAS" at bounding box center [335, 127] width 218 height 14
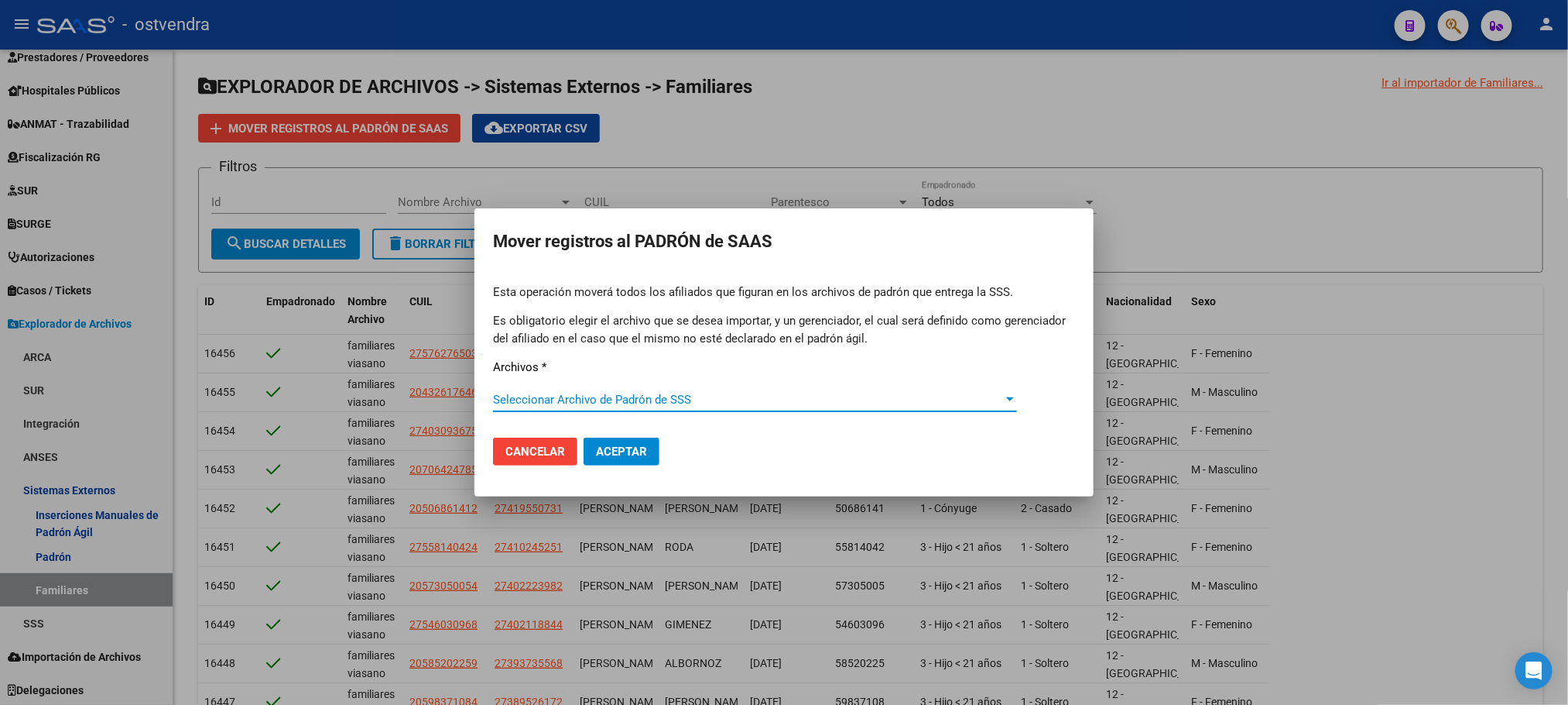
click at [709, 133] on div at bounding box center [784, 352] width 1568 height 705
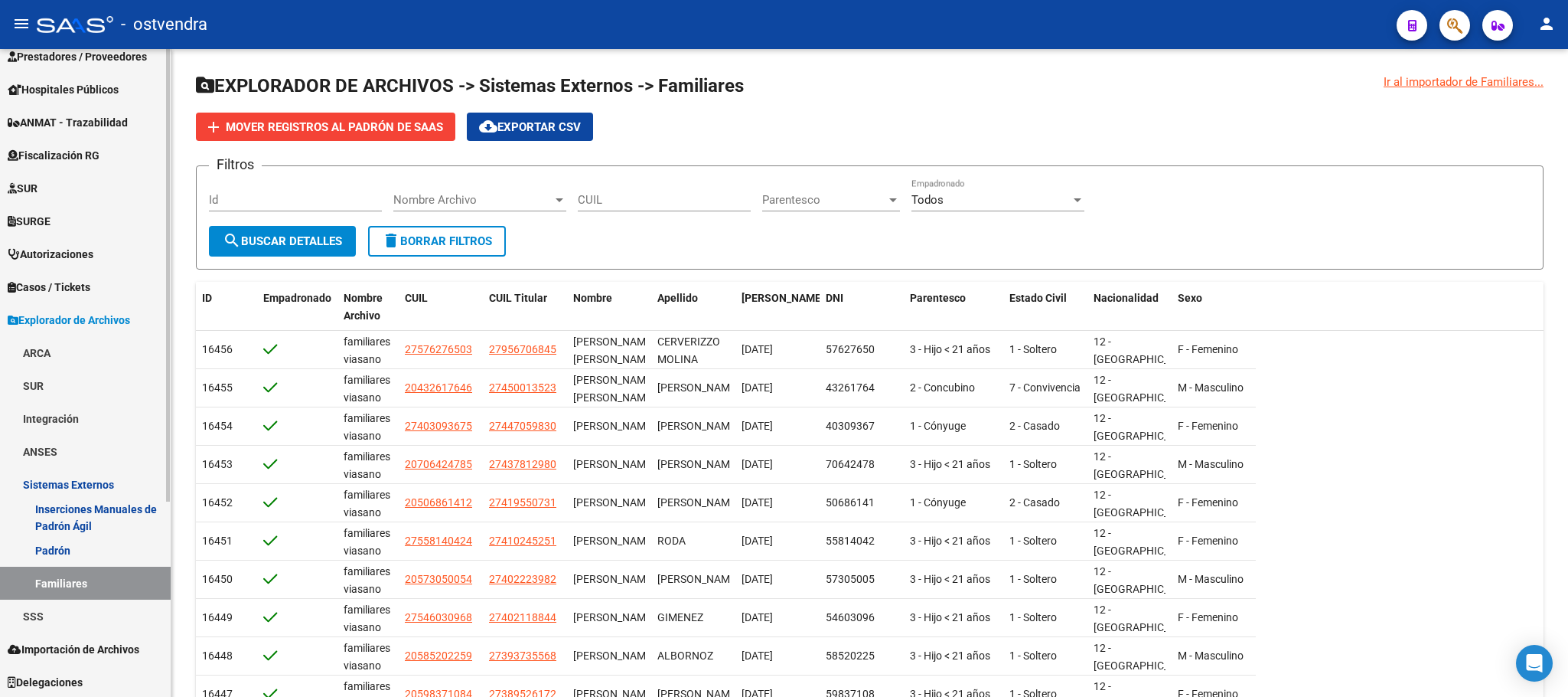
click at [65, 634] on link "Importación de Archivos" at bounding box center [85, 649] width 171 height 33
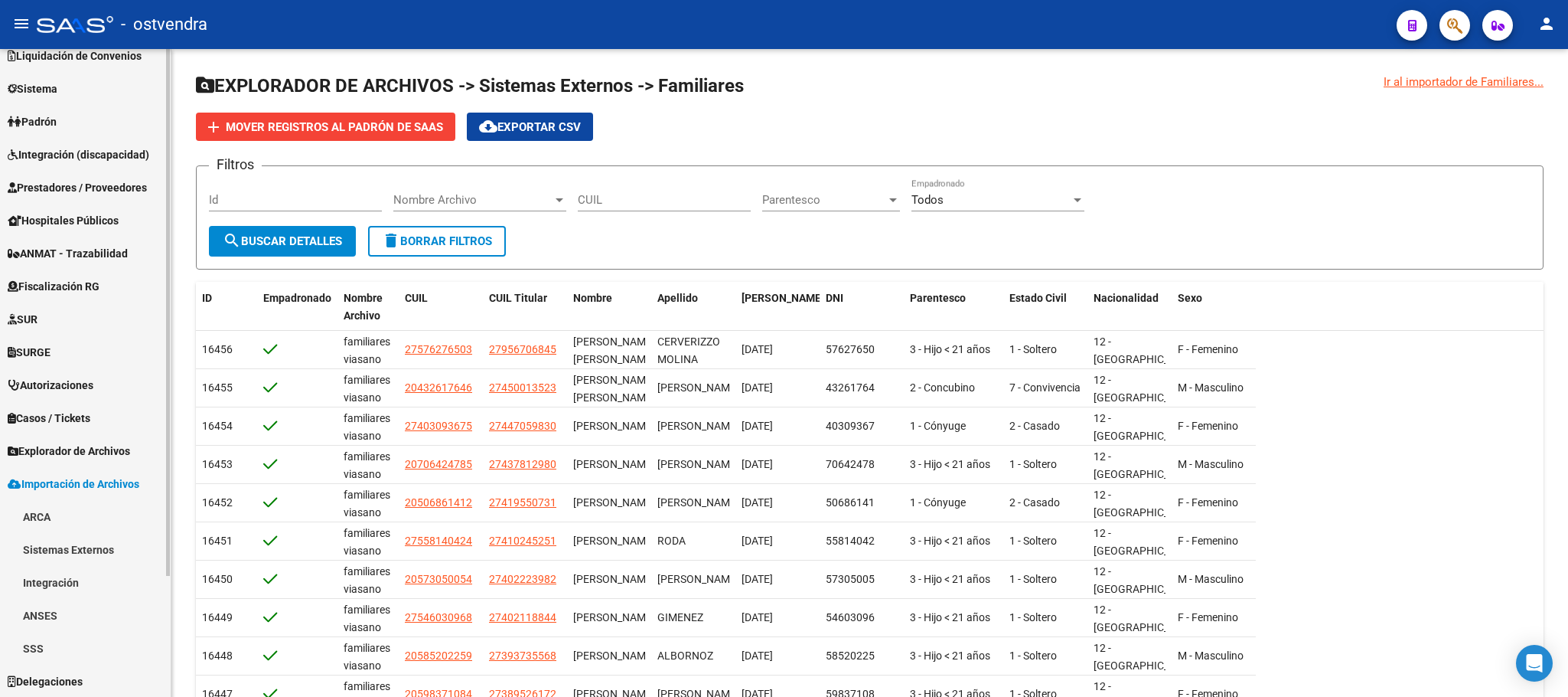
click at [68, 632] on link "SSS" at bounding box center [85, 648] width 171 height 33
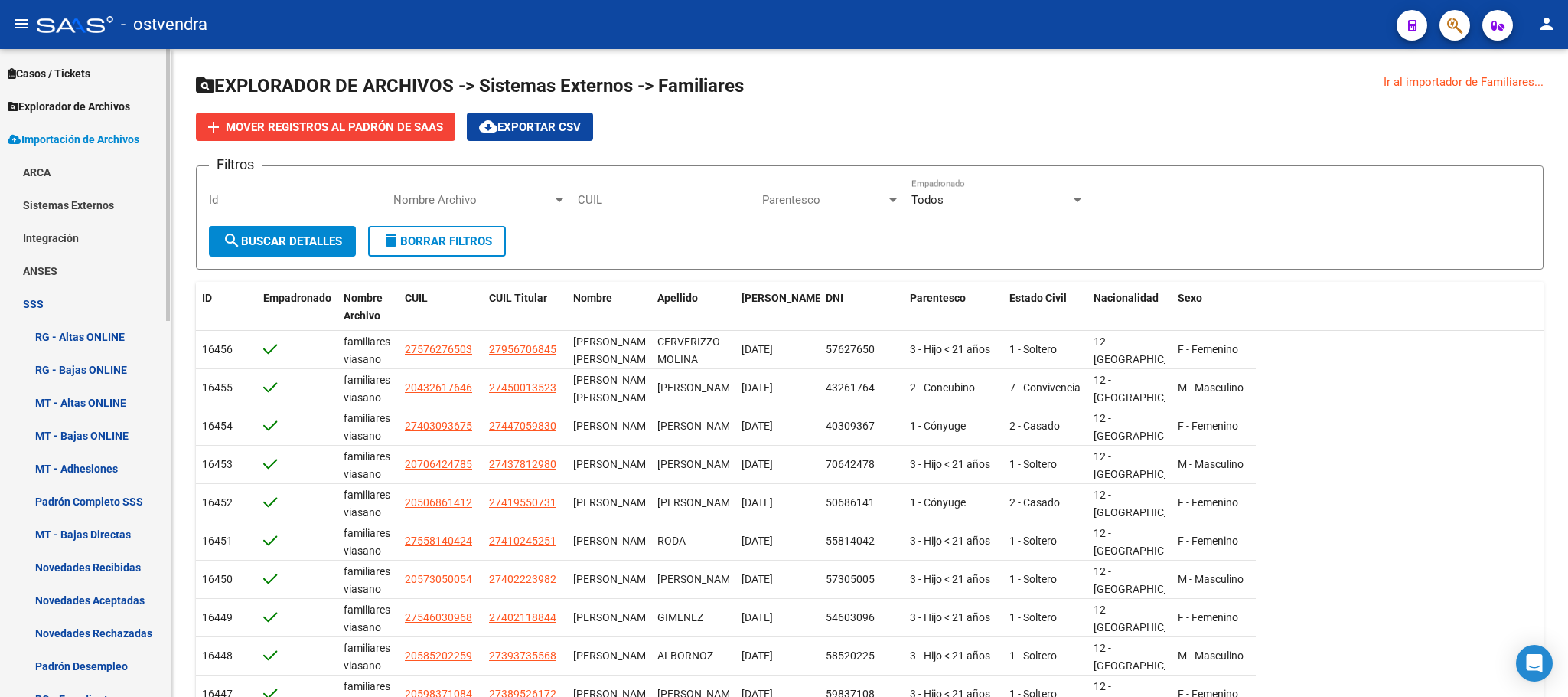
click at [69, 235] on link "Integración" at bounding box center [85, 238] width 171 height 33
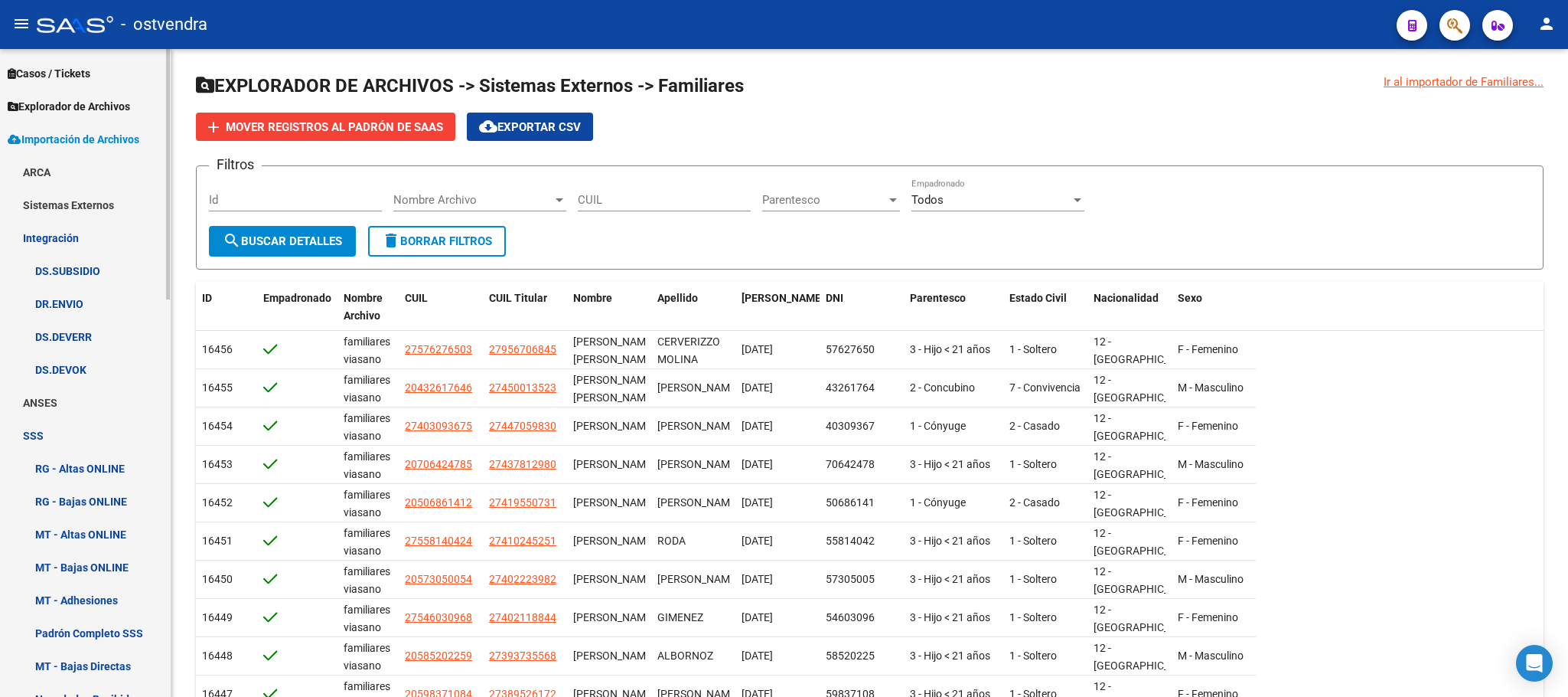
click at [85, 205] on link "Sistemas Externos" at bounding box center [85, 205] width 171 height 33
click at [83, 268] on link "Familiares" at bounding box center [85, 270] width 171 height 33
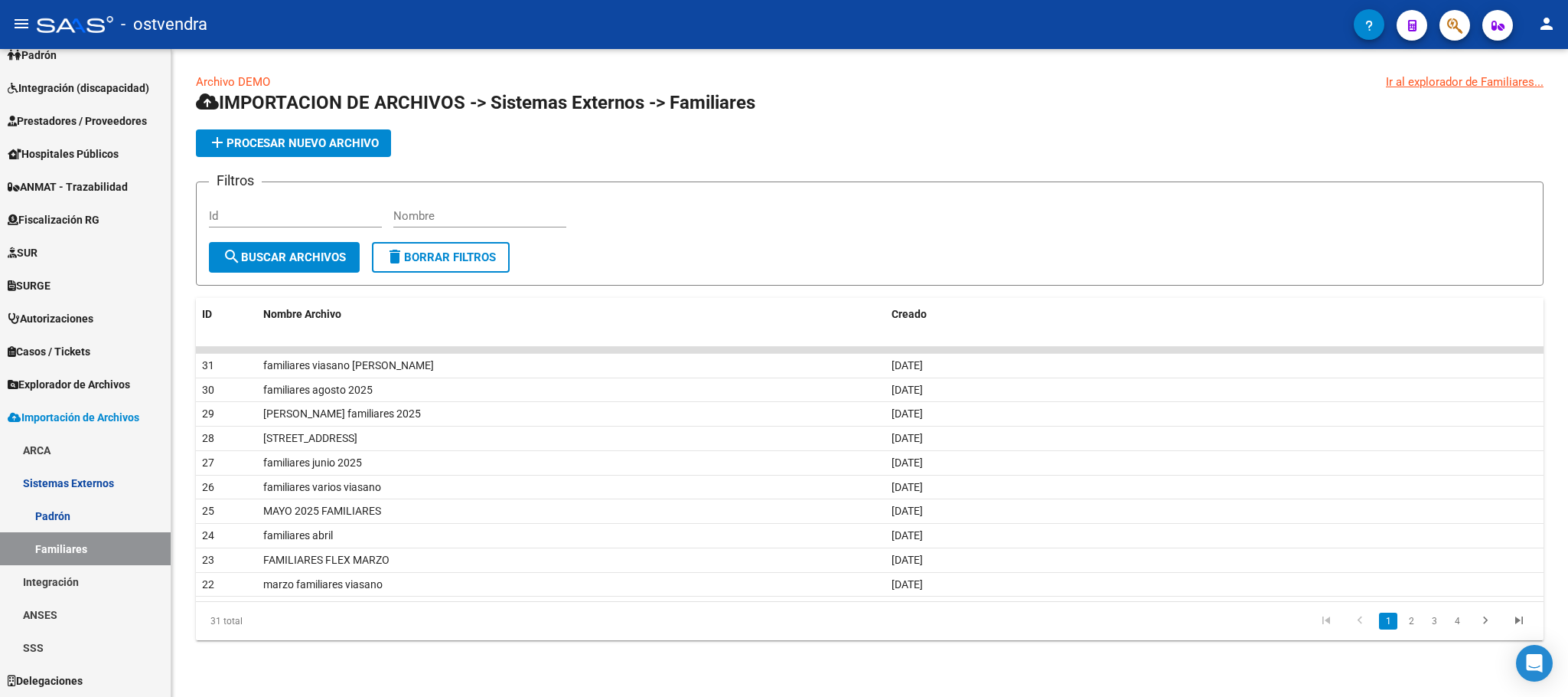
scroll to position [214, 0]
click at [268, 142] on span "add Procesar nuevo archivo" at bounding box center [294, 143] width 171 height 14
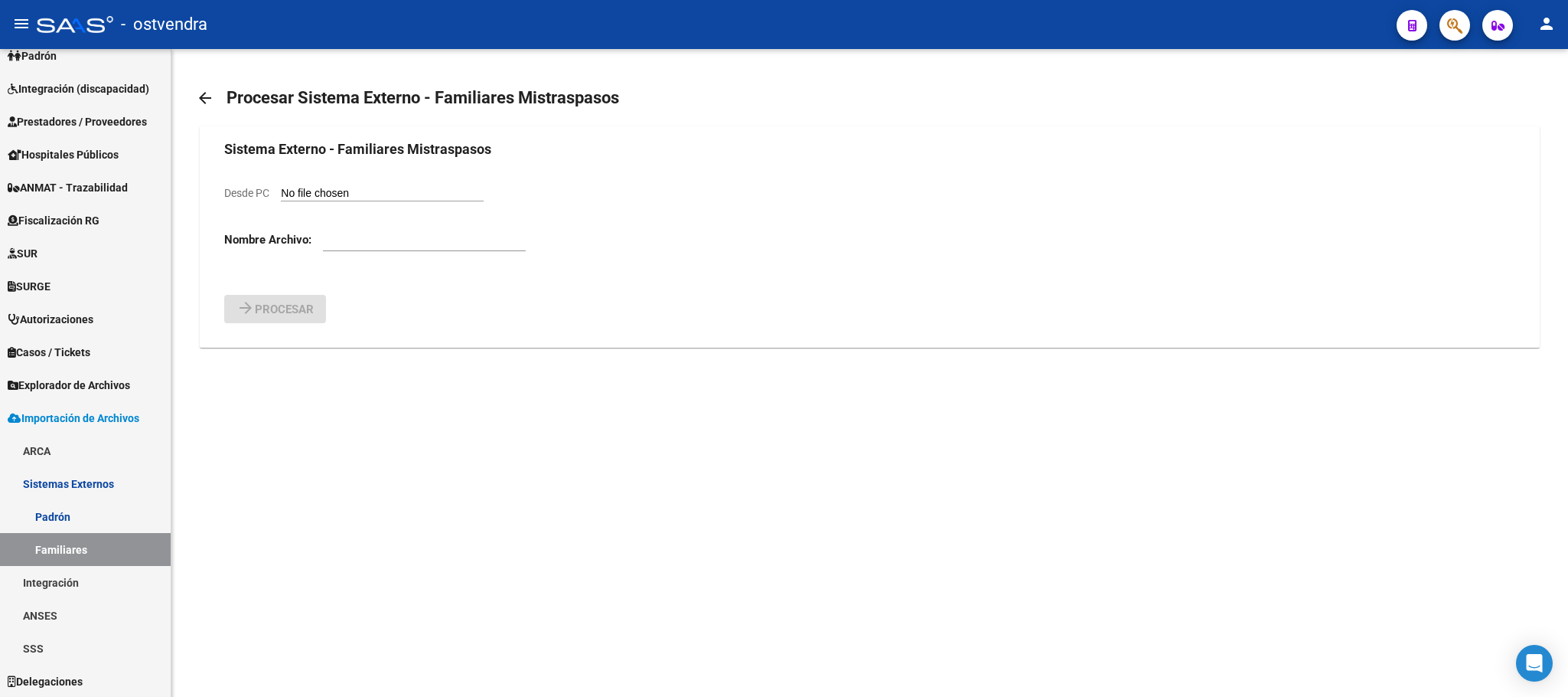
click at [382, 198] on input "Desde PC" at bounding box center [382, 194] width 203 height 15
type input "C:\fakepath\familiares sep.csv"
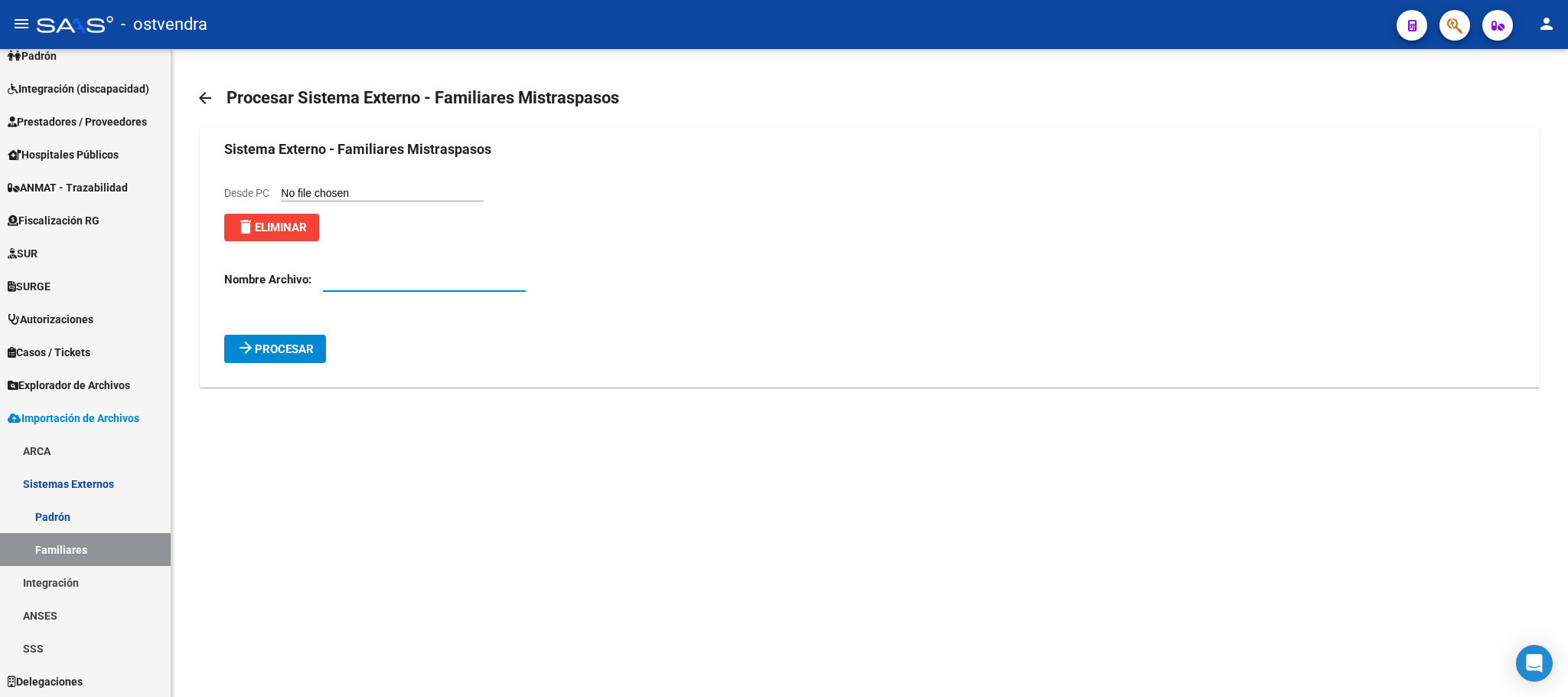
click at [377, 285] on input "text" at bounding box center [424, 279] width 203 height 14
type input "s"
type input "[DATE]"
click at [285, 345] on span "Procesar" at bounding box center [284, 349] width 59 height 14
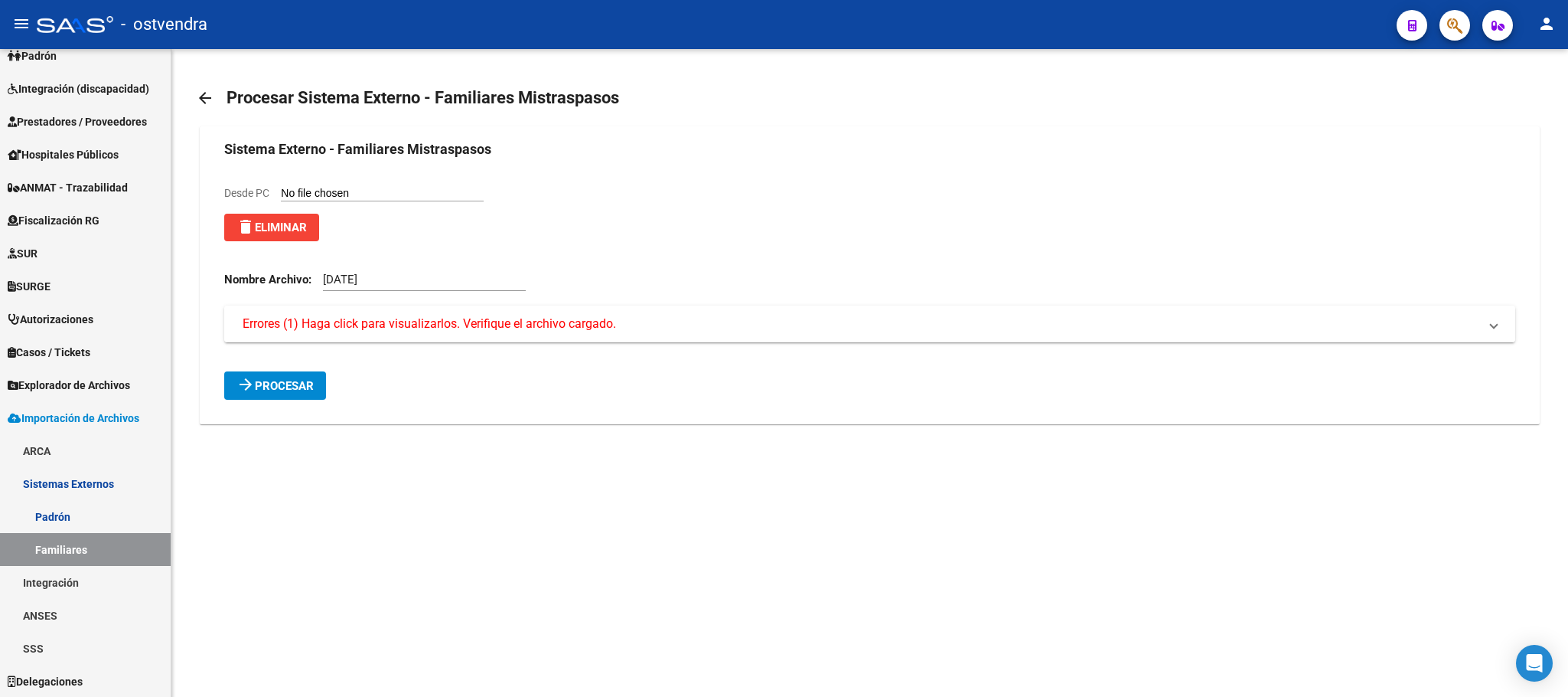
click at [338, 319] on span "Errores (1) Haga click para visualizarlos. Verifique el archivo cargado." at bounding box center [429, 324] width 374 height 17
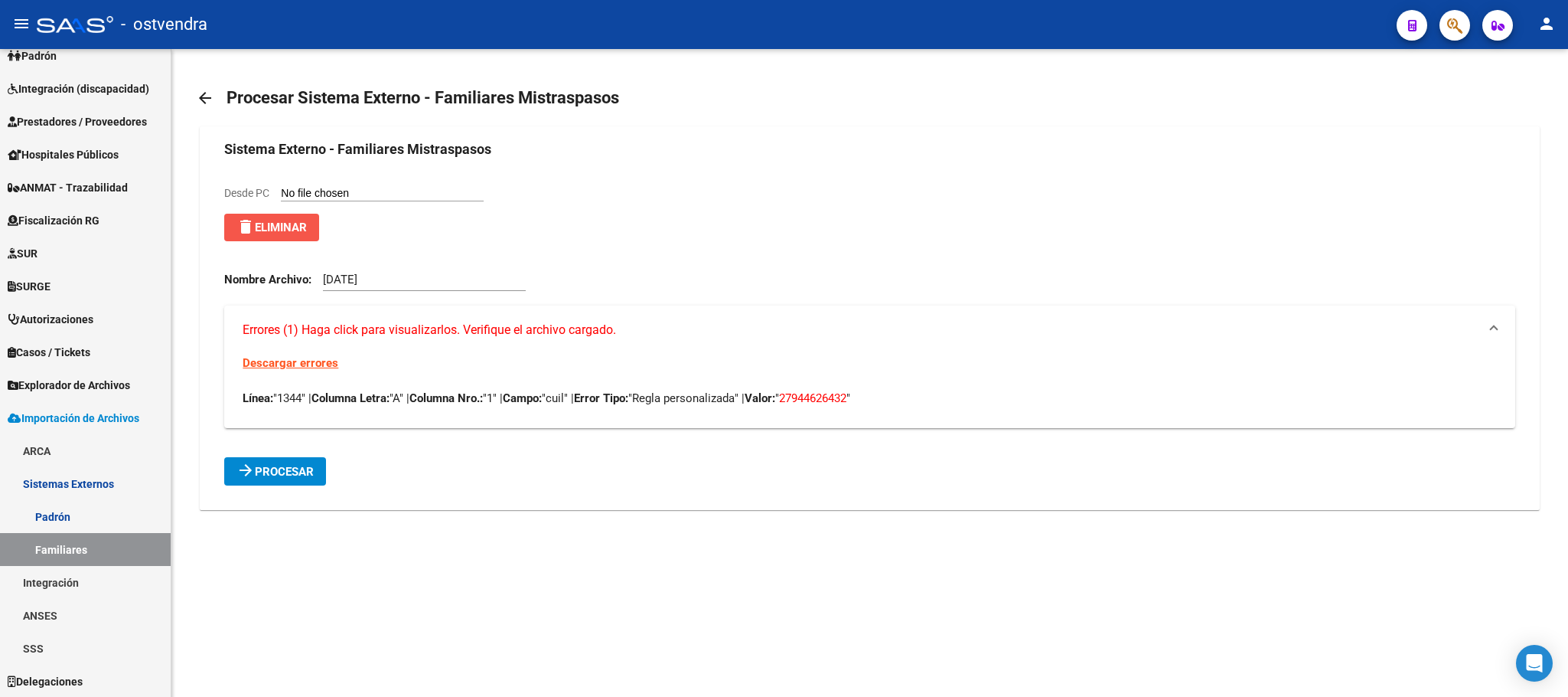
click at [278, 233] on span "delete Eliminar" at bounding box center [272, 228] width 71 height 14
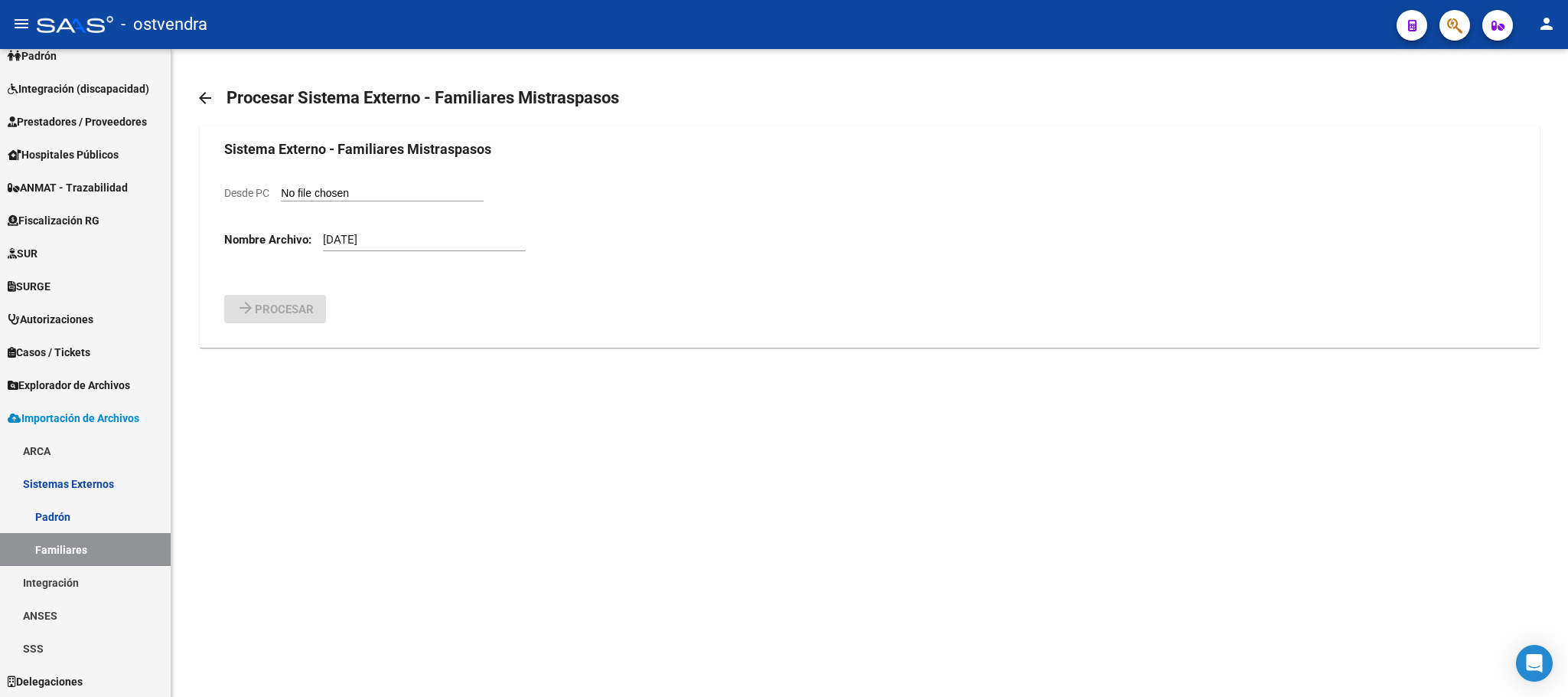
click at [311, 192] on input "Desde PC" at bounding box center [382, 194] width 203 height 15
type input "C:\fakepath\familiares sep.csv"
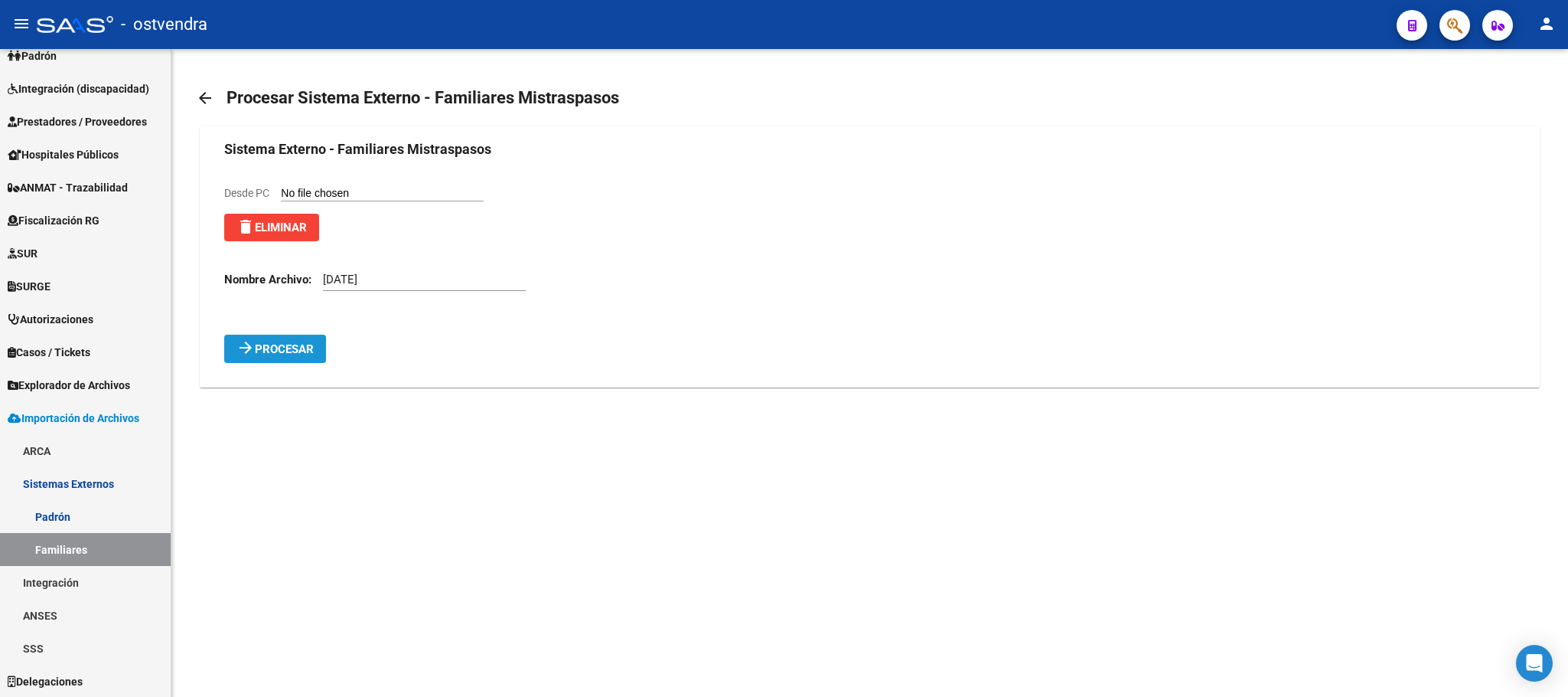
click at [274, 349] on span "Procesar" at bounding box center [284, 349] width 59 height 14
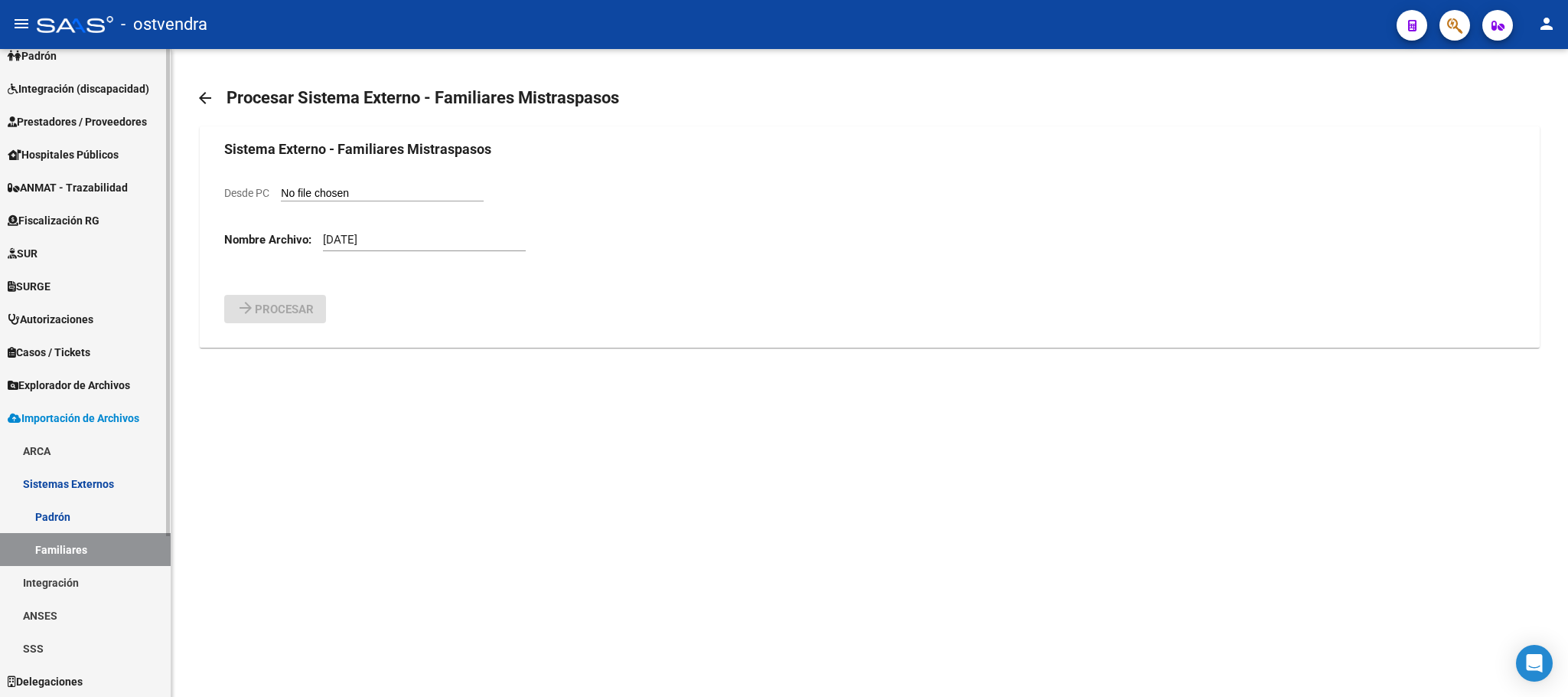
click at [79, 377] on span "Explorador de Archivos" at bounding box center [68, 385] width 122 height 17
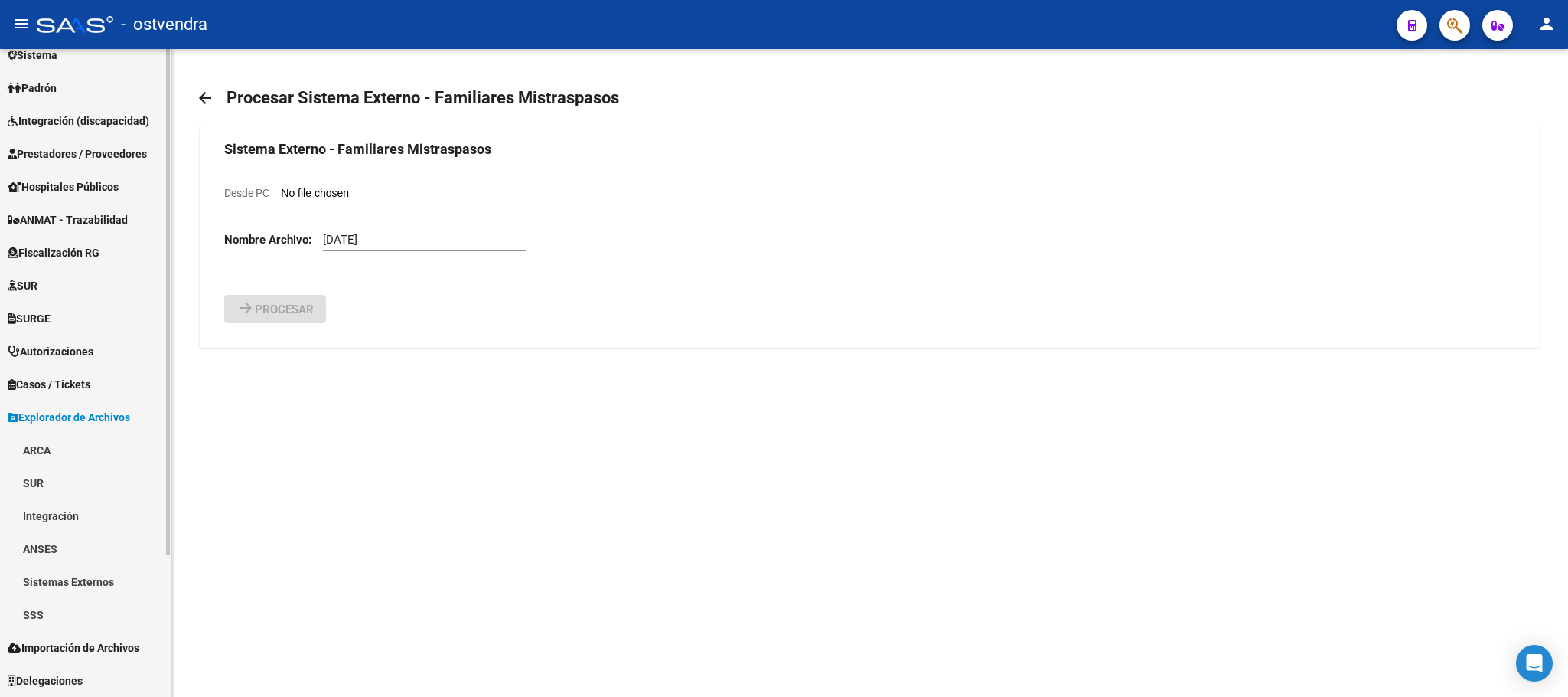
scroll to position [180, 0]
click at [56, 583] on link "Sistemas Externos" at bounding box center [85, 582] width 171 height 33
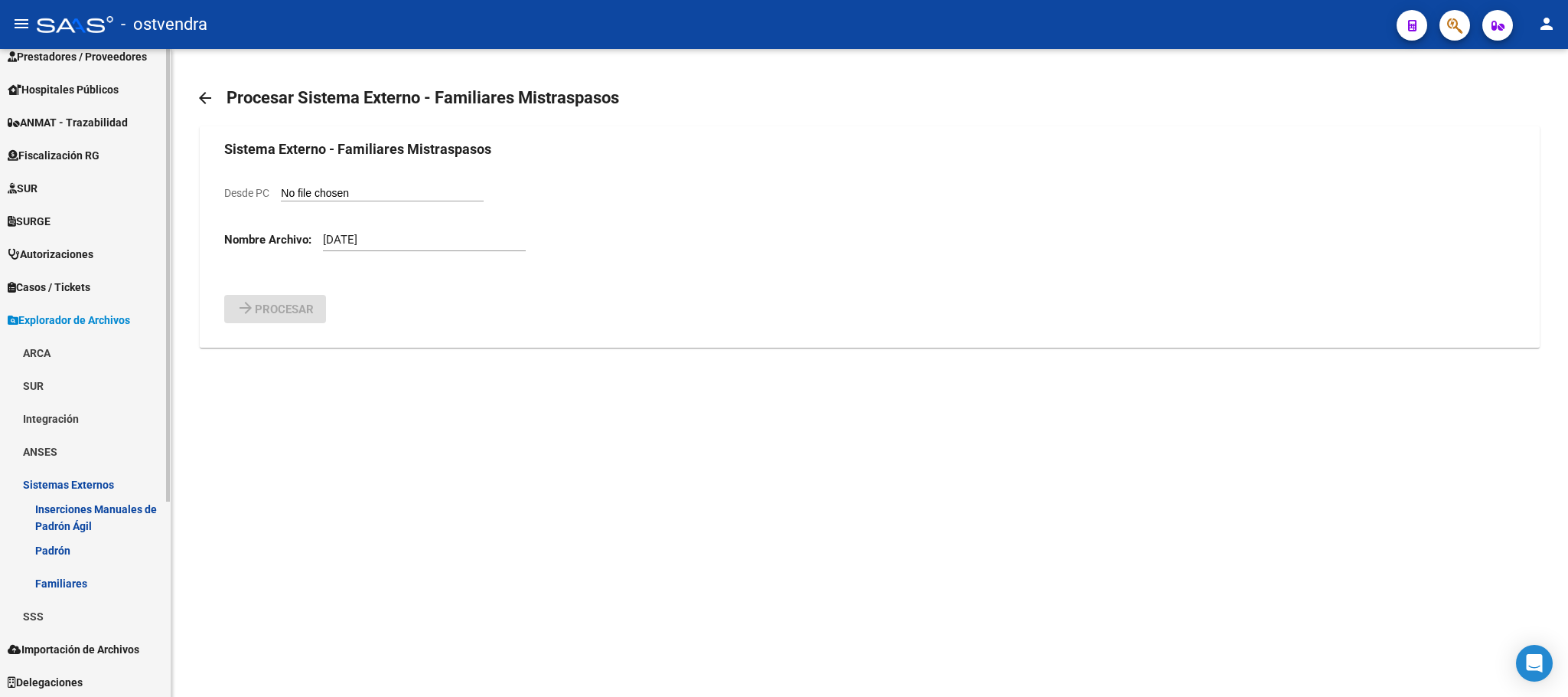
click at [56, 582] on link "Familiares" at bounding box center [85, 582] width 171 height 33
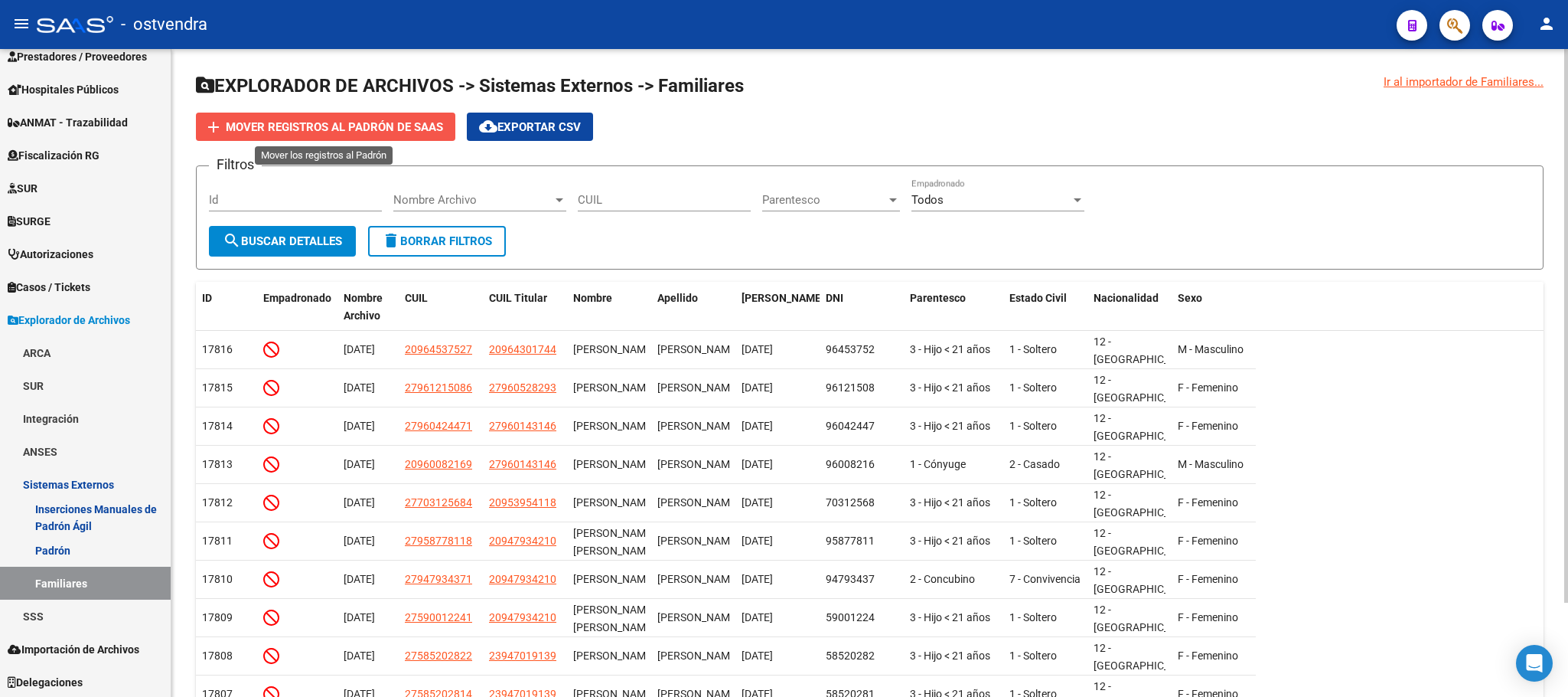
click at [355, 136] on button "add Mover registros al PADRÓN de SAAS" at bounding box center [325, 126] width 259 height 28
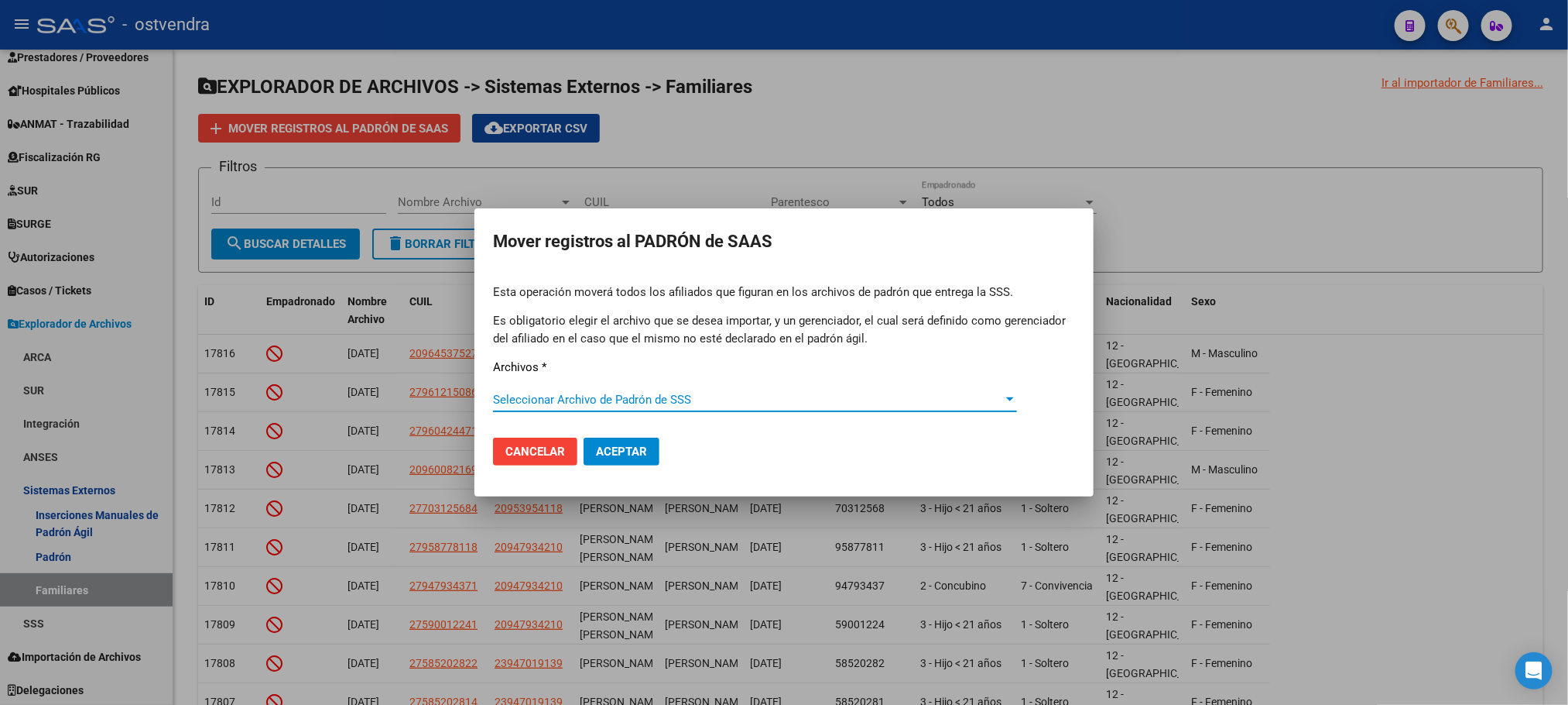
click at [630, 407] on div "Seleccionar Archivo de Padrón de SSS Seleccionar Archivo de Padrón de SSS" at bounding box center [755, 407] width 524 height 38
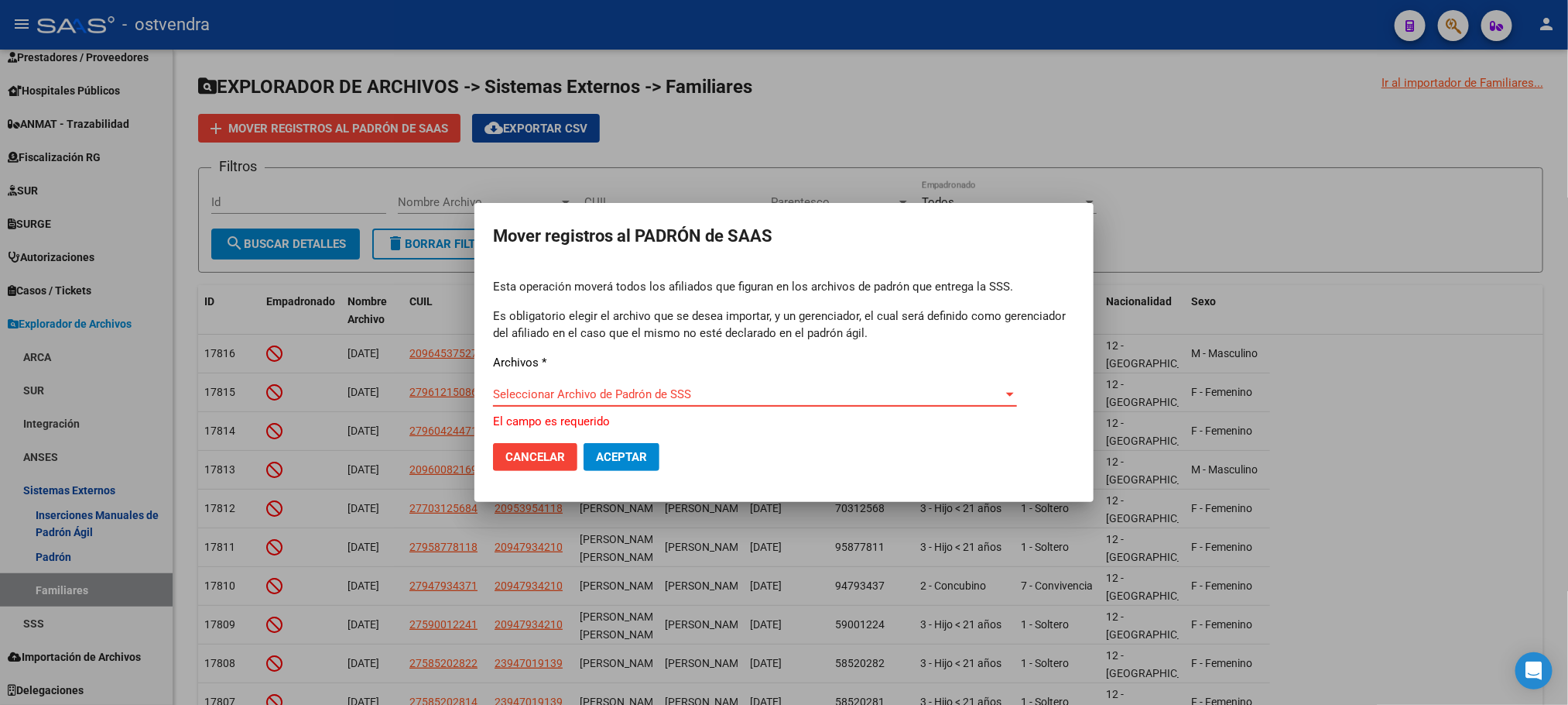
click at [608, 395] on span "Seleccionar Archivo de Padrón de SSS" at bounding box center [748, 395] width 510 height 14
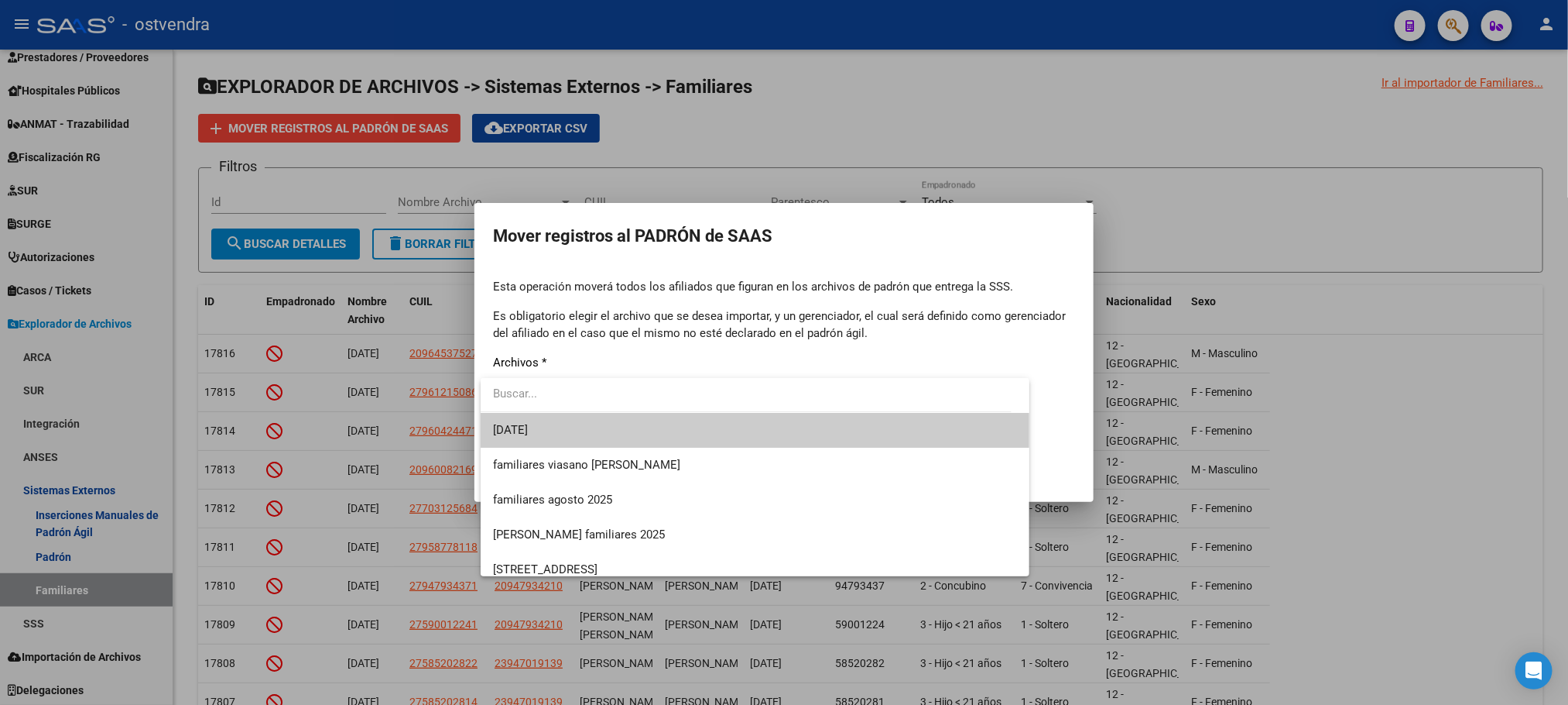
click at [606, 432] on span "[DATE]" at bounding box center [755, 430] width 524 height 35
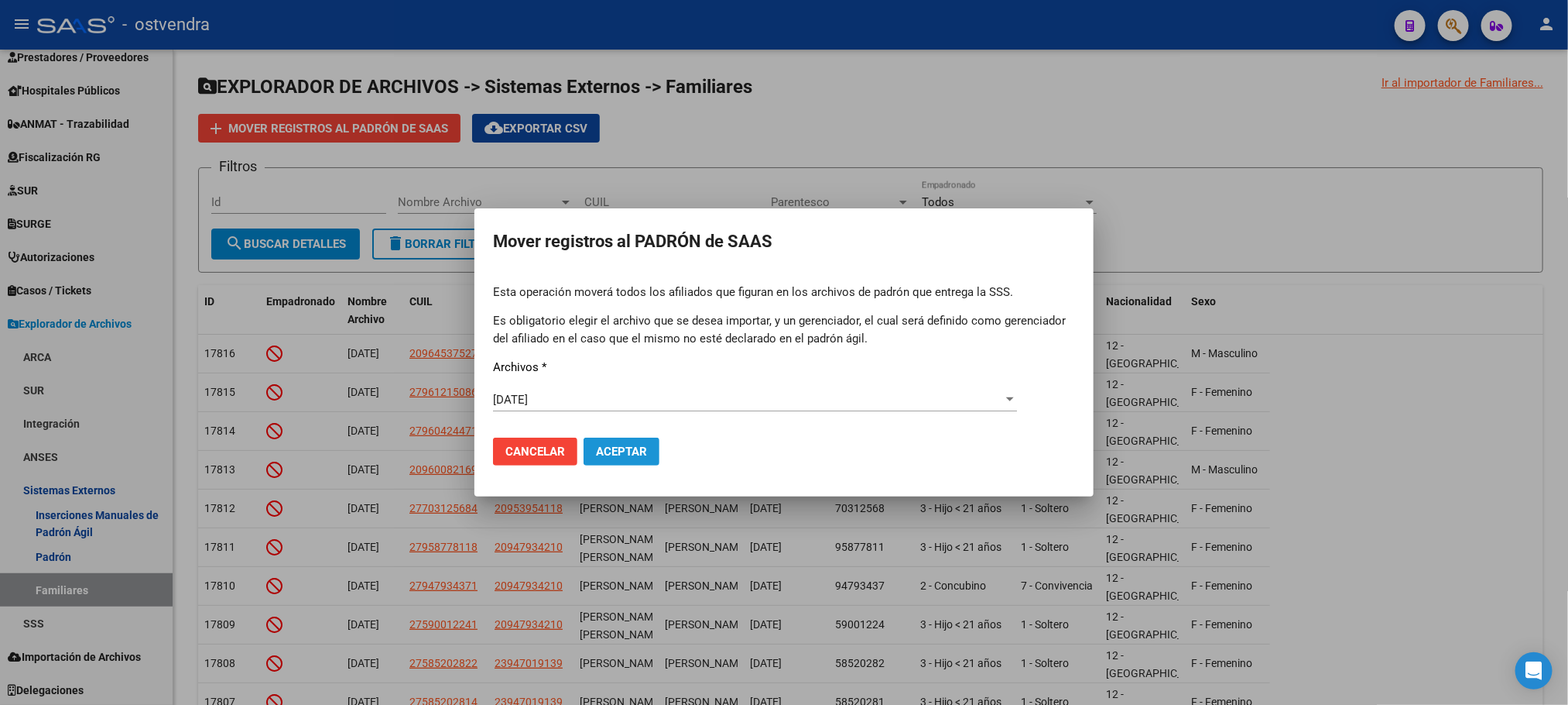
click at [611, 453] on span "Aceptar" at bounding box center [621, 451] width 51 height 14
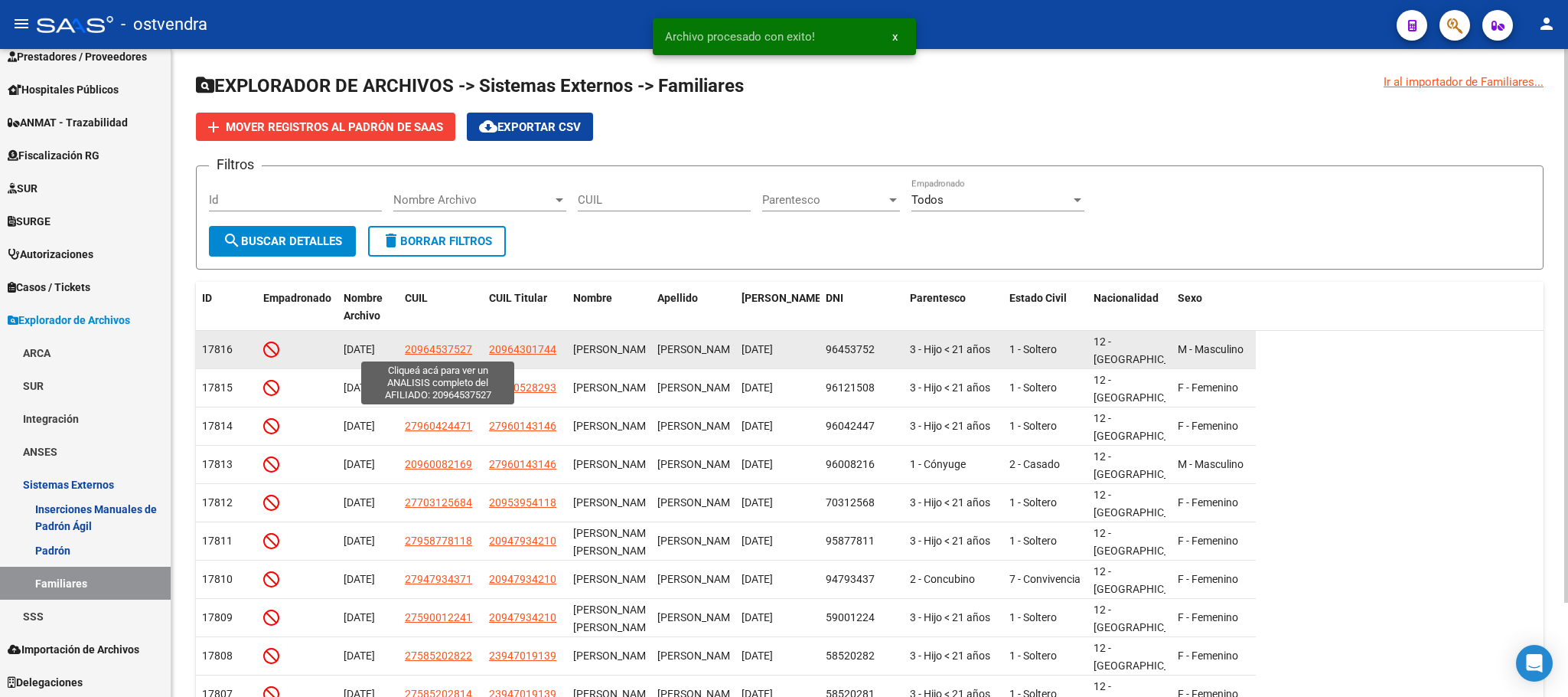
click at [445, 347] on span "20964537527" at bounding box center [438, 349] width 68 height 12
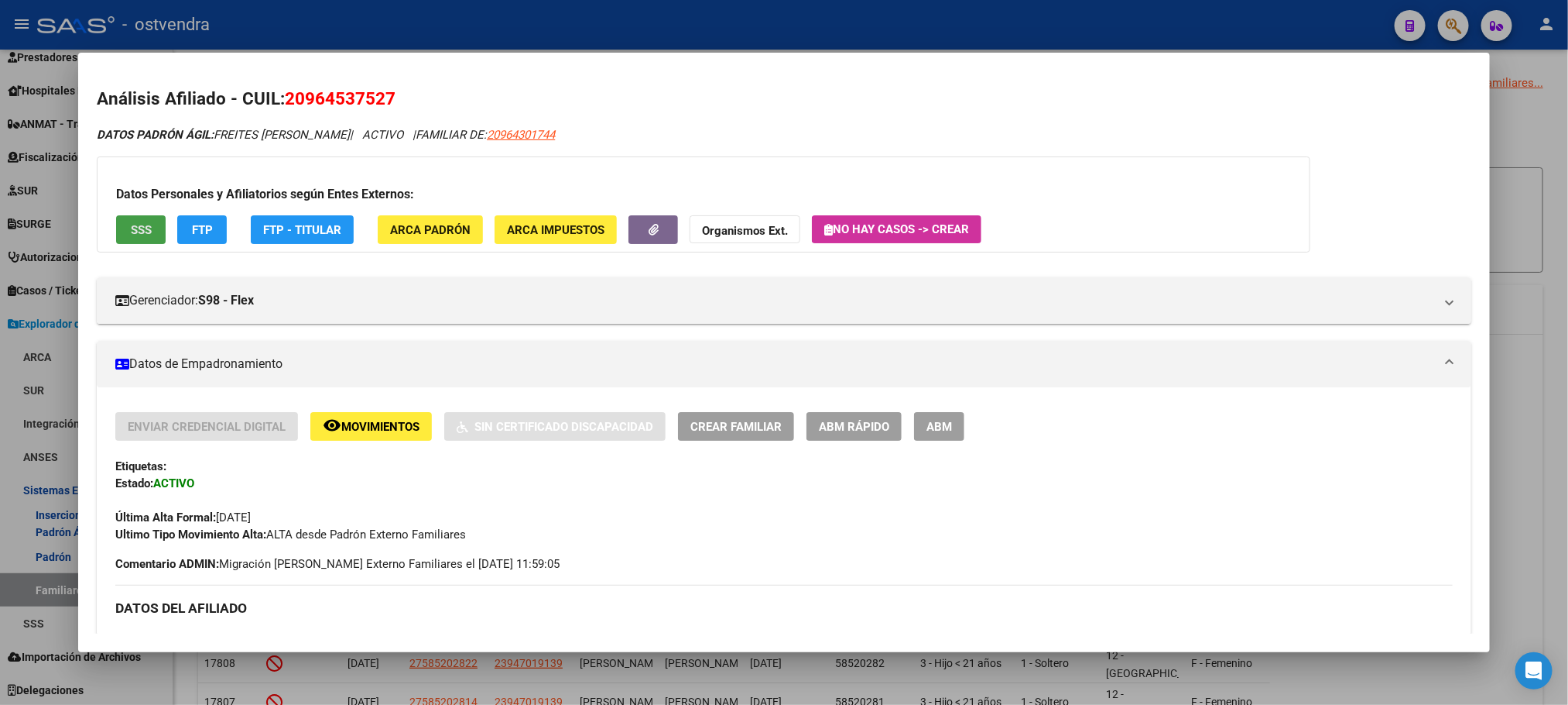
click at [123, 219] on button "SSS" at bounding box center [141, 230] width 50 height 29
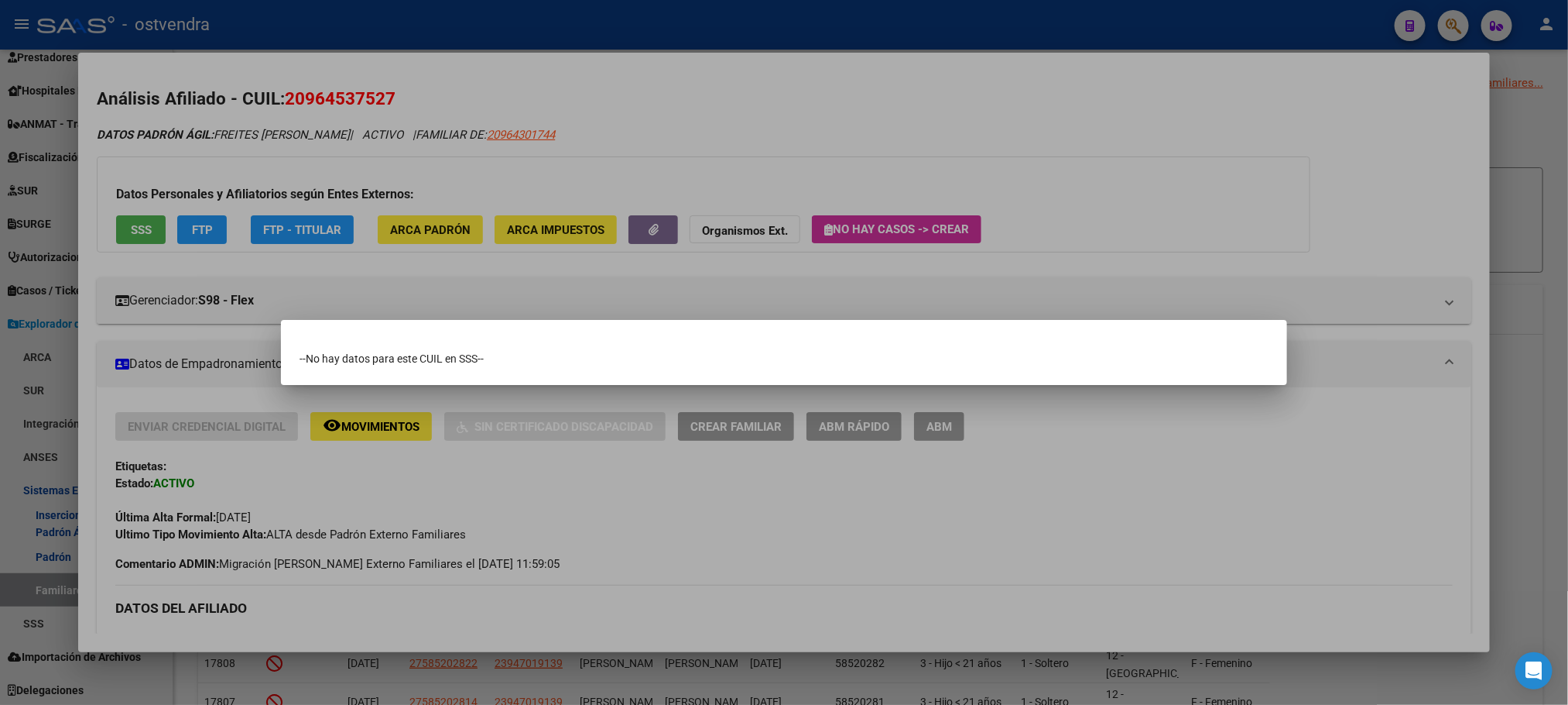
click at [492, 116] on div at bounding box center [784, 352] width 1568 height 705
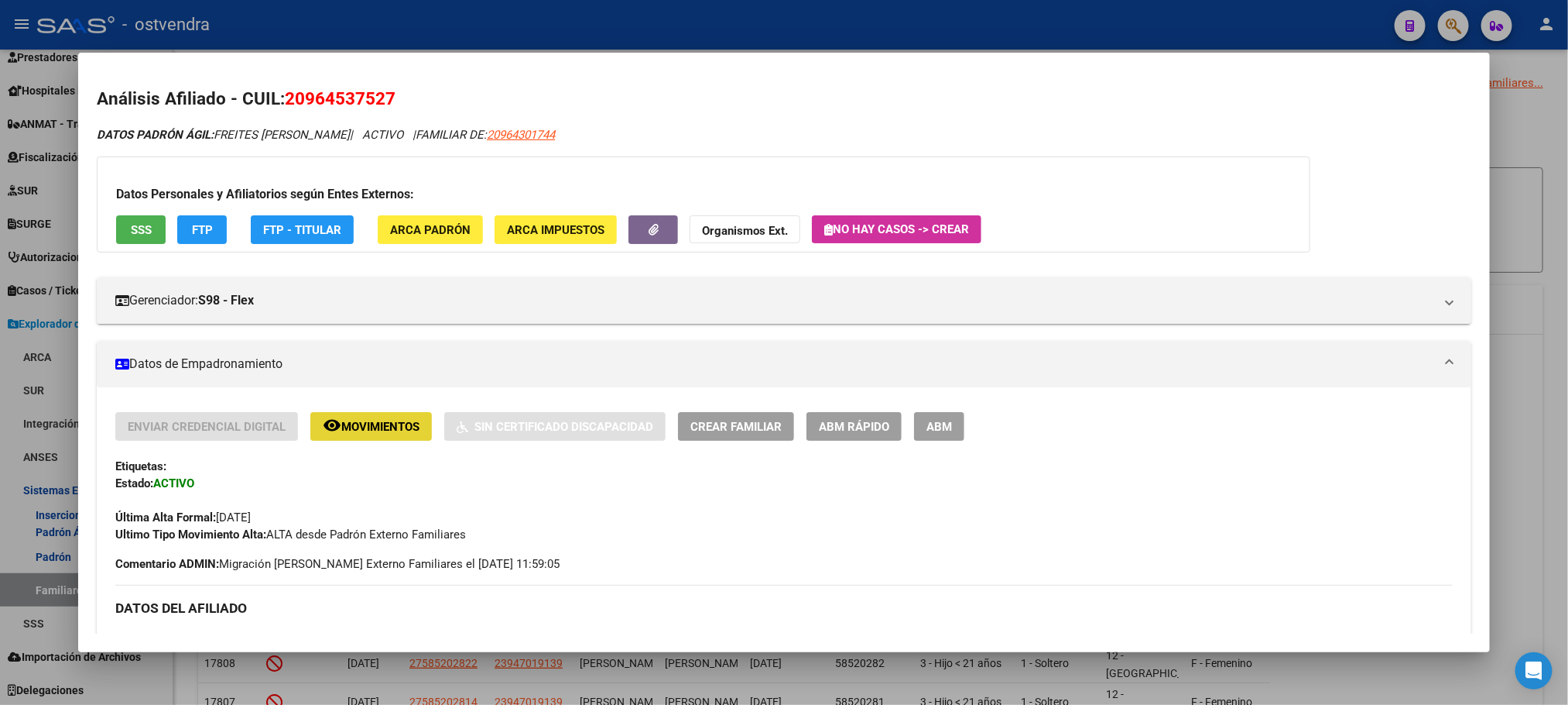
click at [363, 419] on span "Movimientos" at bounding box center [380, 426] width 79 height 14
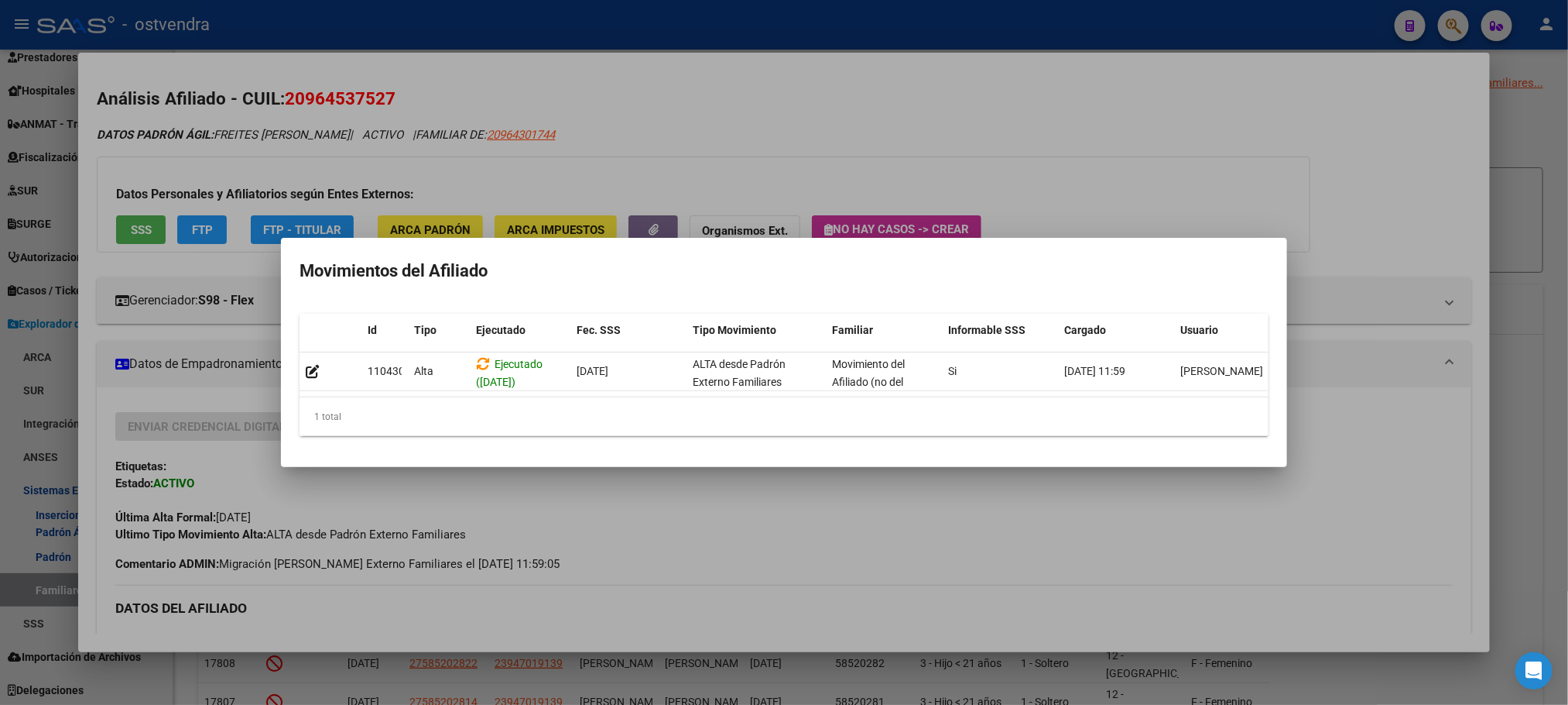
click at [493, 111] on div at bounding box center [784, 352] width 1568 height 705
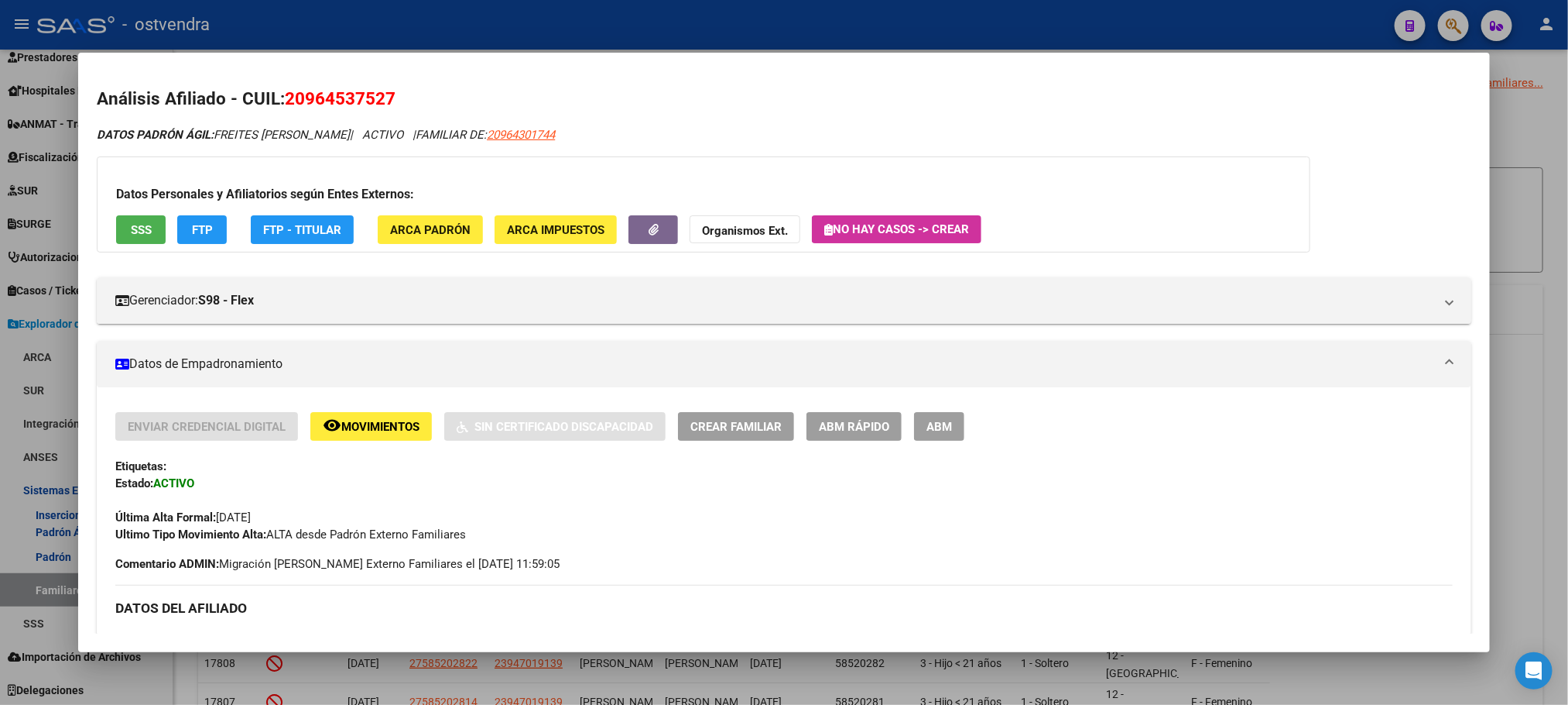
click at [394, 24] on div at bounding box center [784, 352] width 1568 height 705
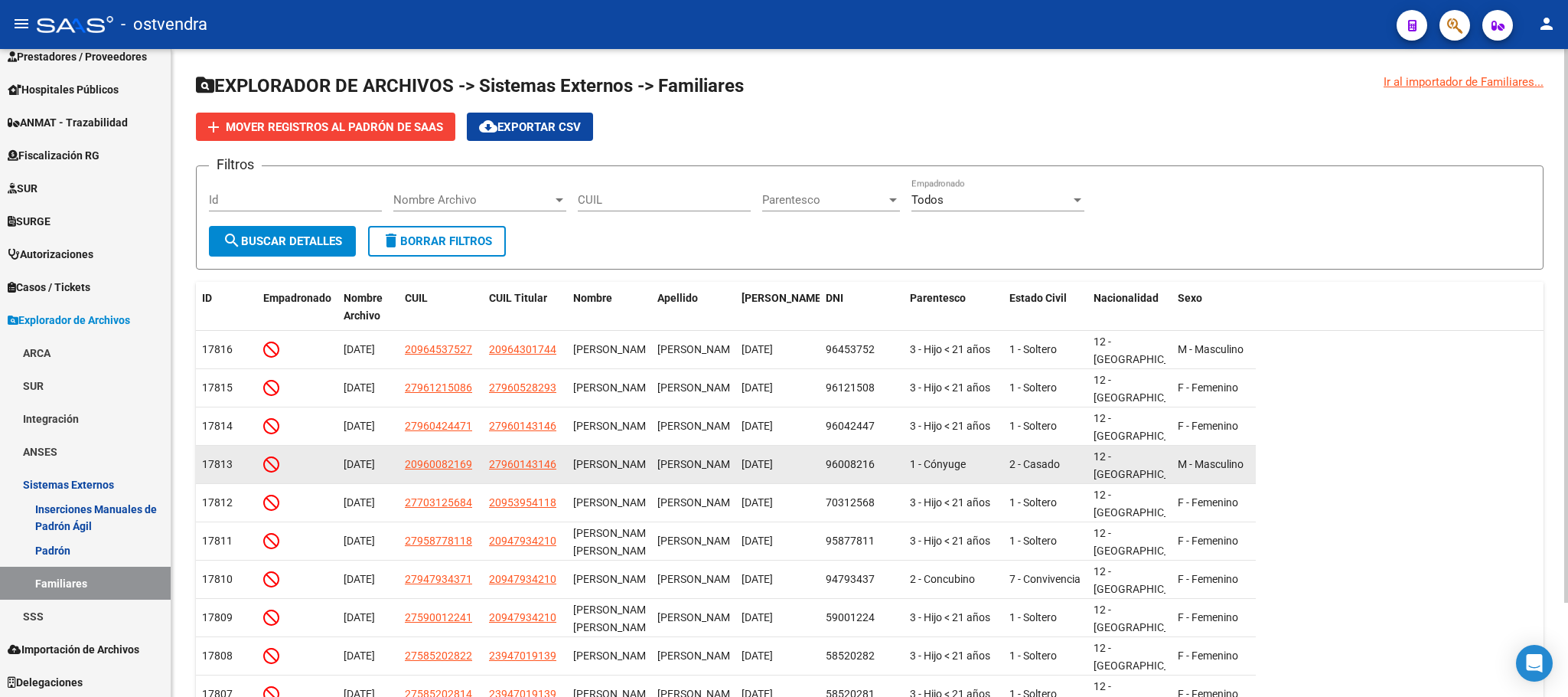
click at [430, 471] on app-link-go-to "20960082169" at bounding box center [438, 464] width 68 height 18
click at [429, 462] on span "20960082169" at bounding box center [438, 464] width 68 height 12
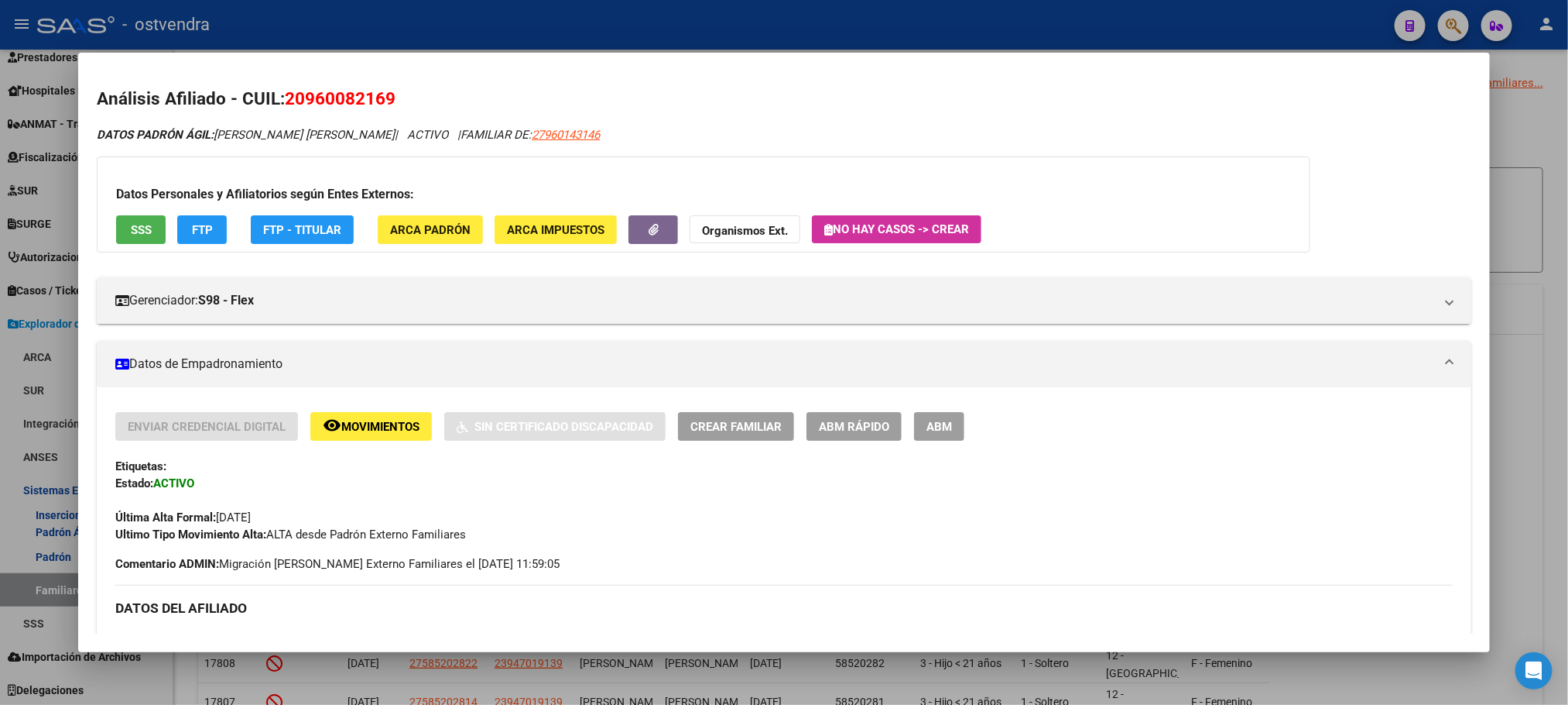
click at [369, 421] on span "Movimientos" at bounding box center [380, 426] width 79 height 14
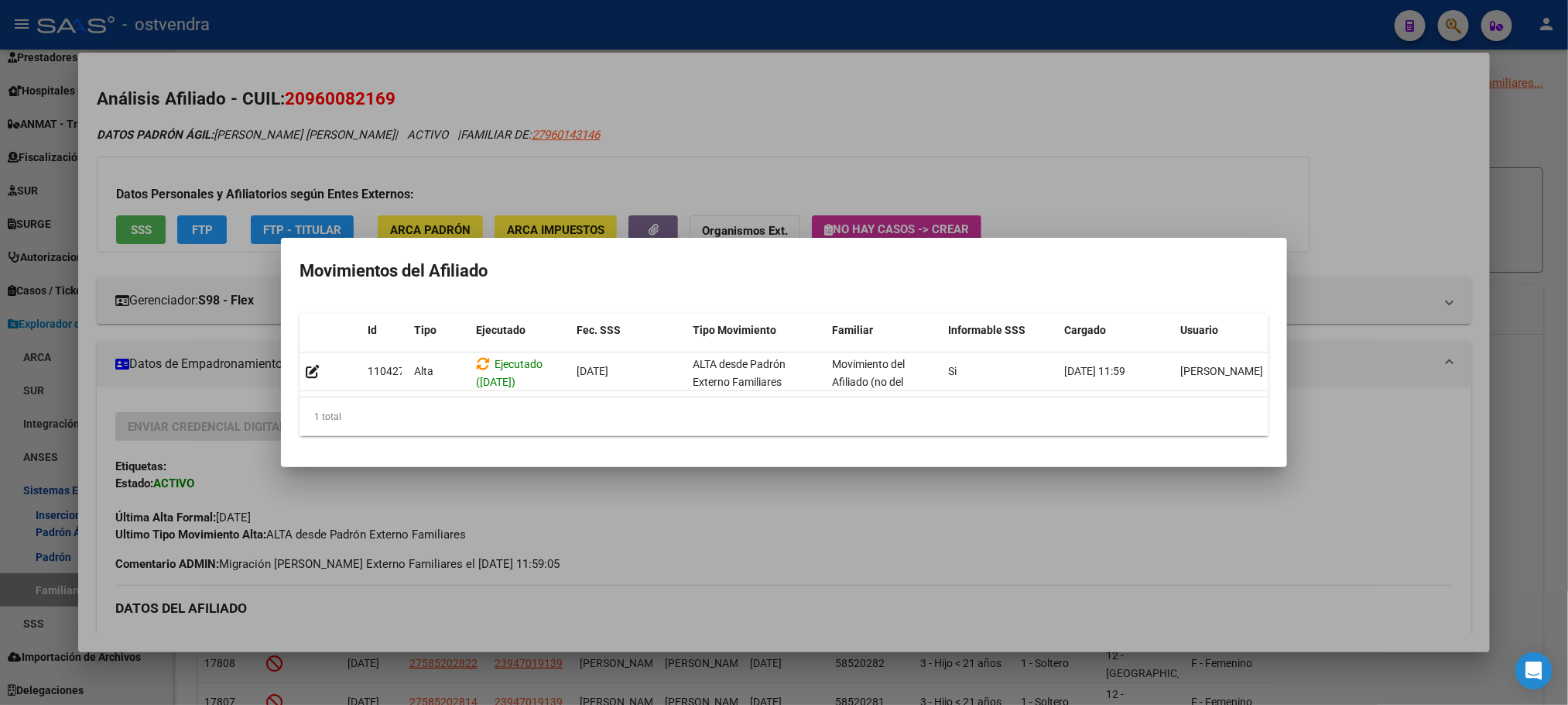
click at [759, 105] on div at bounding box center [784, 352] width 1568 height 705
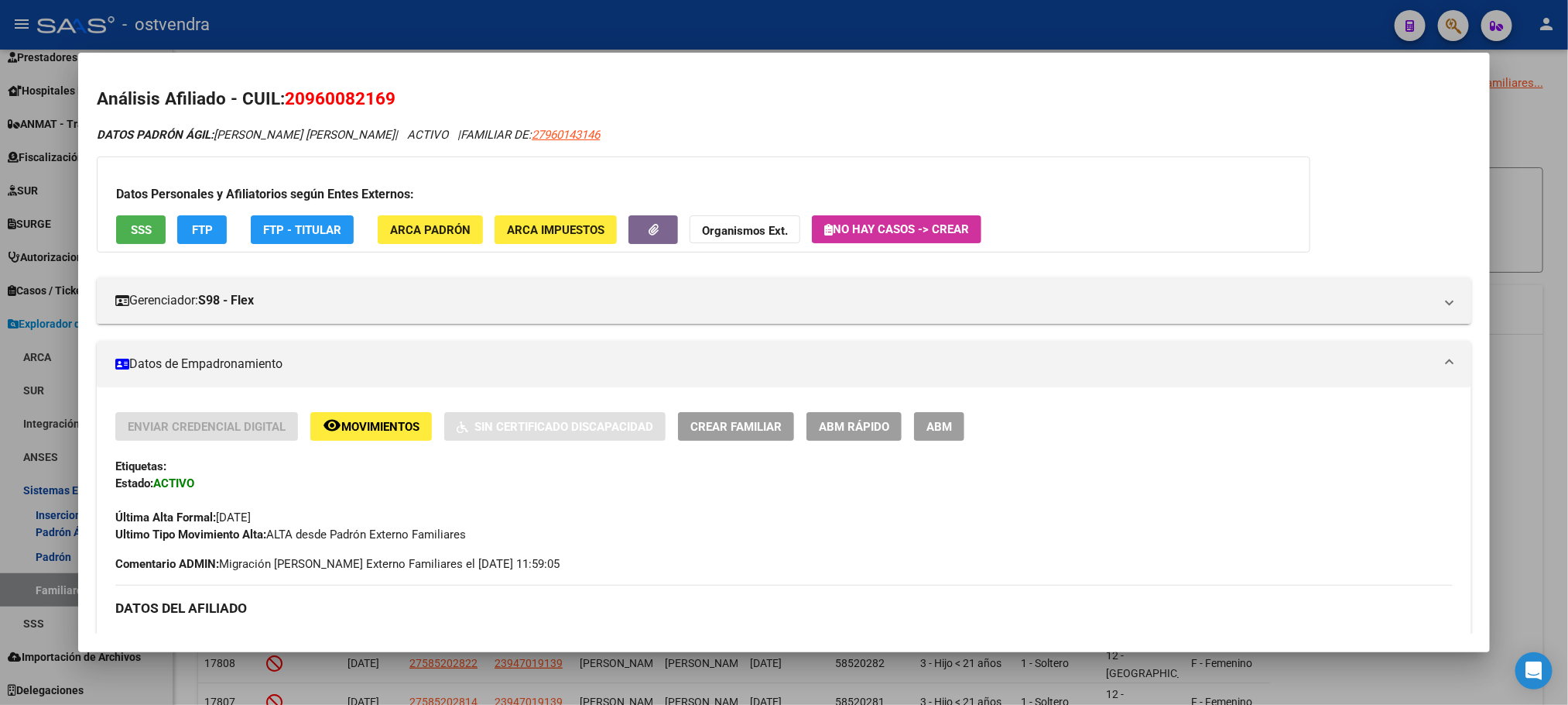
click at [620, 35] on div at bounding box center [784, 352] width 1568 height 705
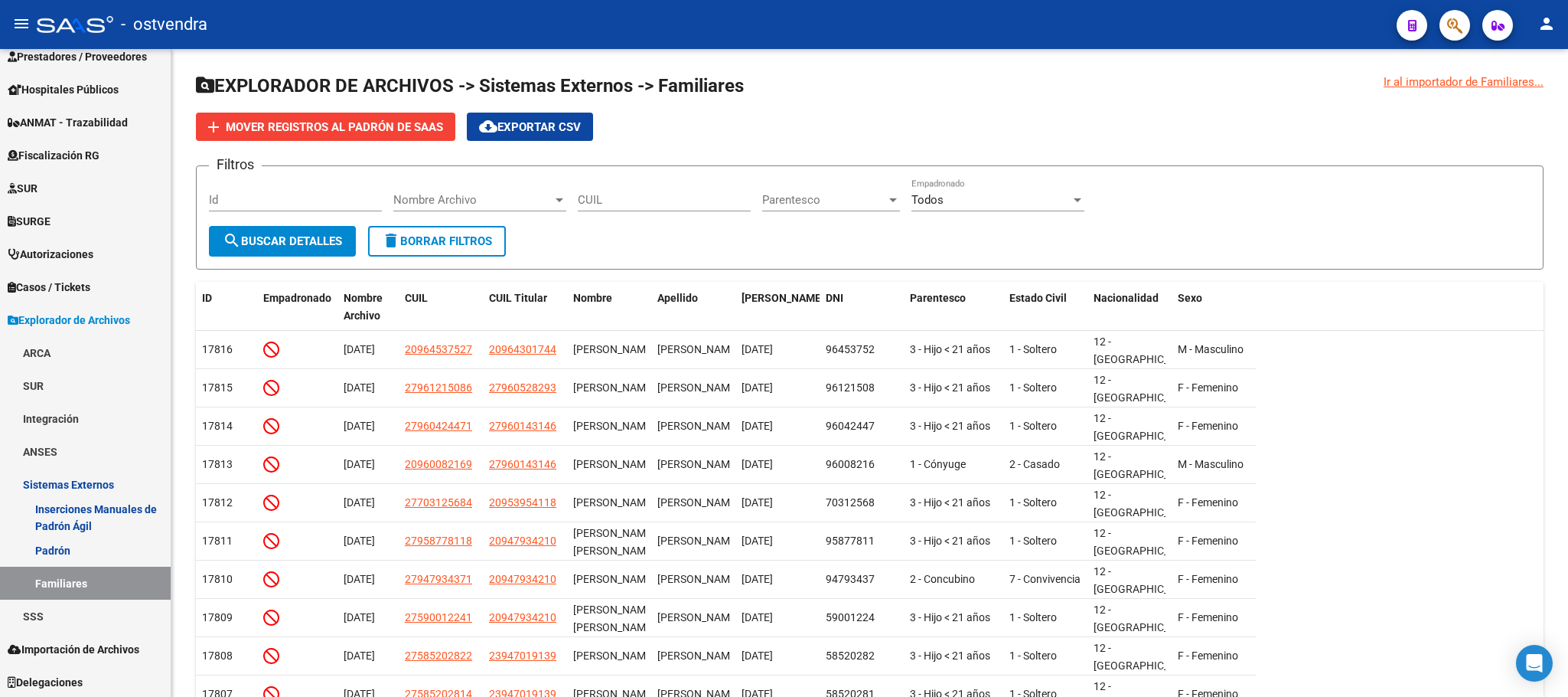
click at [613, 35] on div "- ostvendra" at bounding box center [711, 25] width 1348 height 34
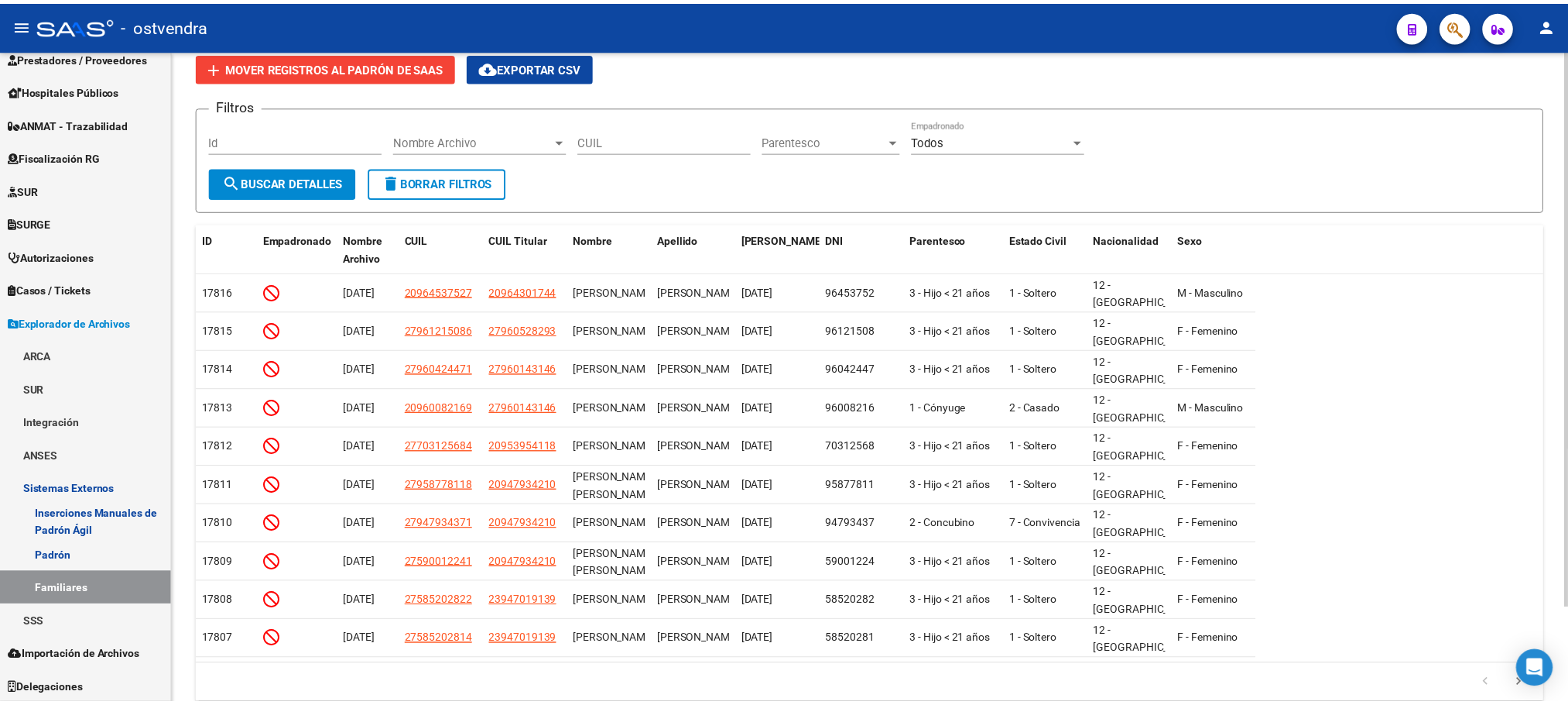
scroll to position [111, 0]
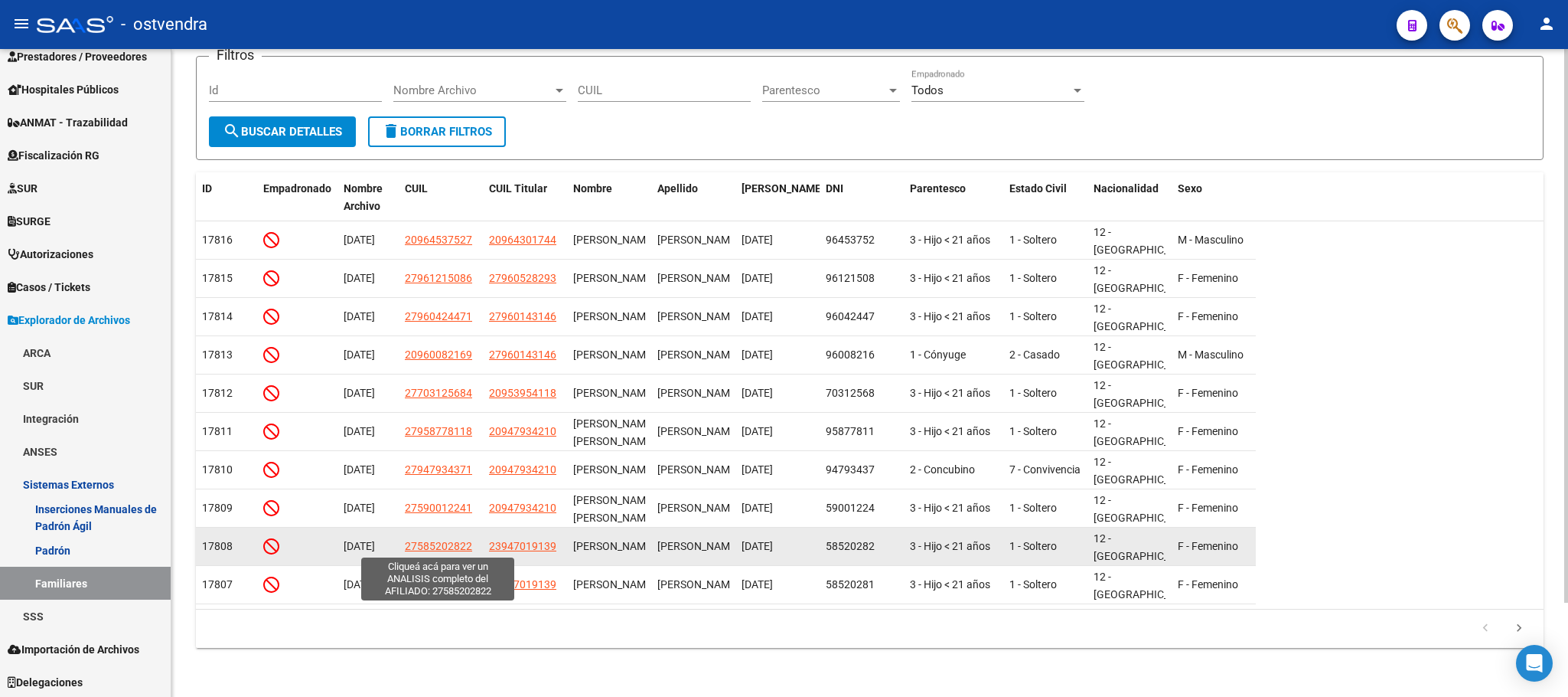
click at [437, 535] on datatable-body-cell "27585202822" at bounding box center [441, 546] width 84 height 38
click at [441, 545] on span "27585202822" at bounding box center [438, 546] width 68 height 12
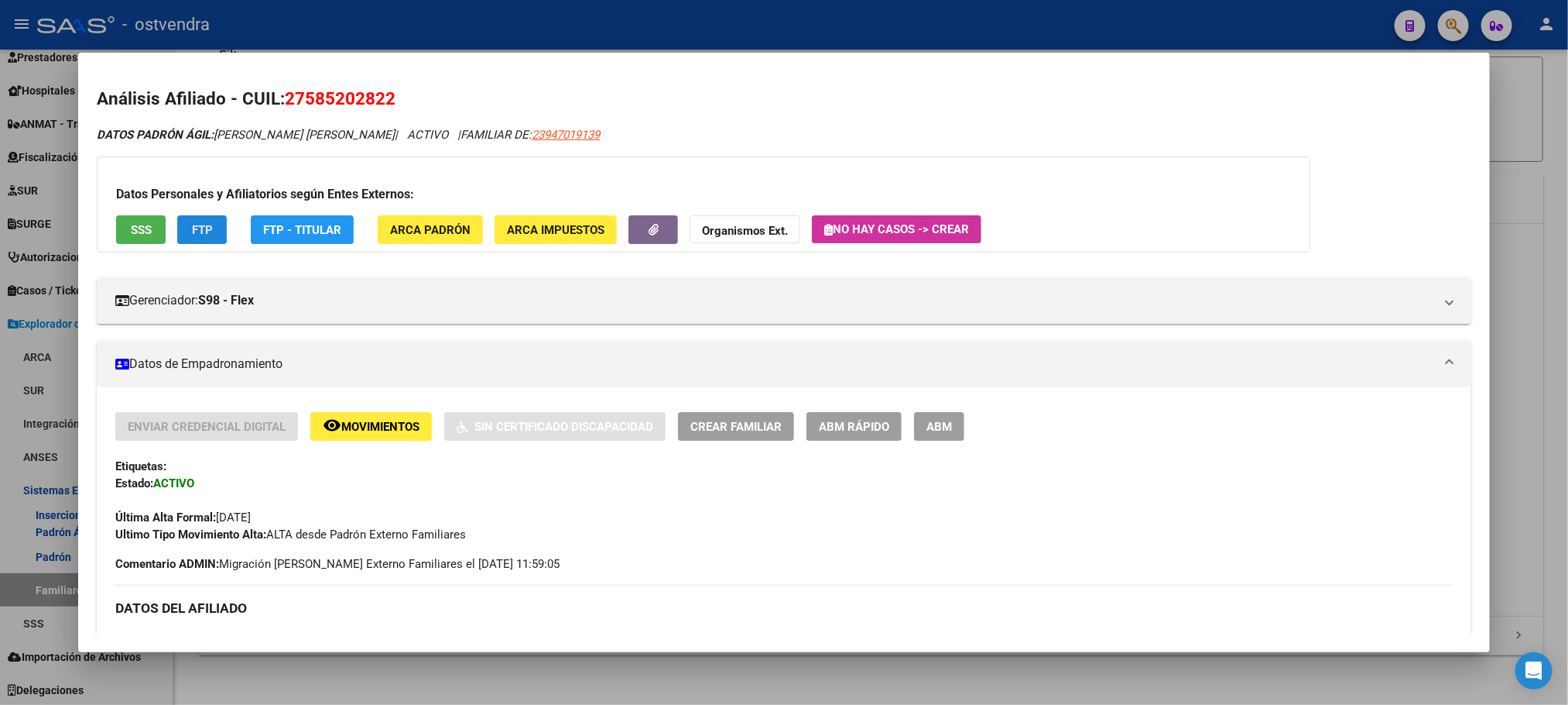
click at [210, 222] on button "FTP" at bounding box center [202, 230] width 50 height 29
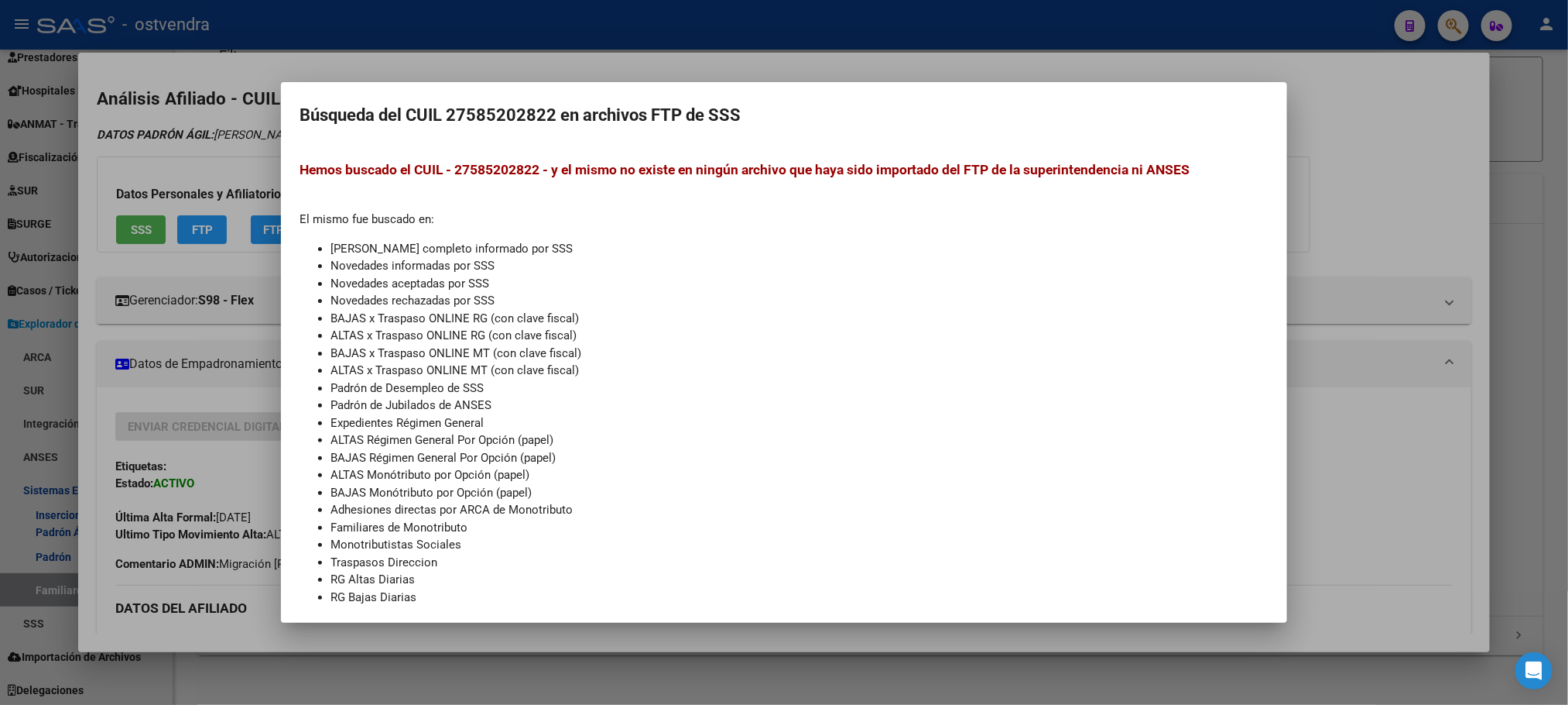
click at [188, 144] on div at bounding box center [784, 352] width 1568 height 705
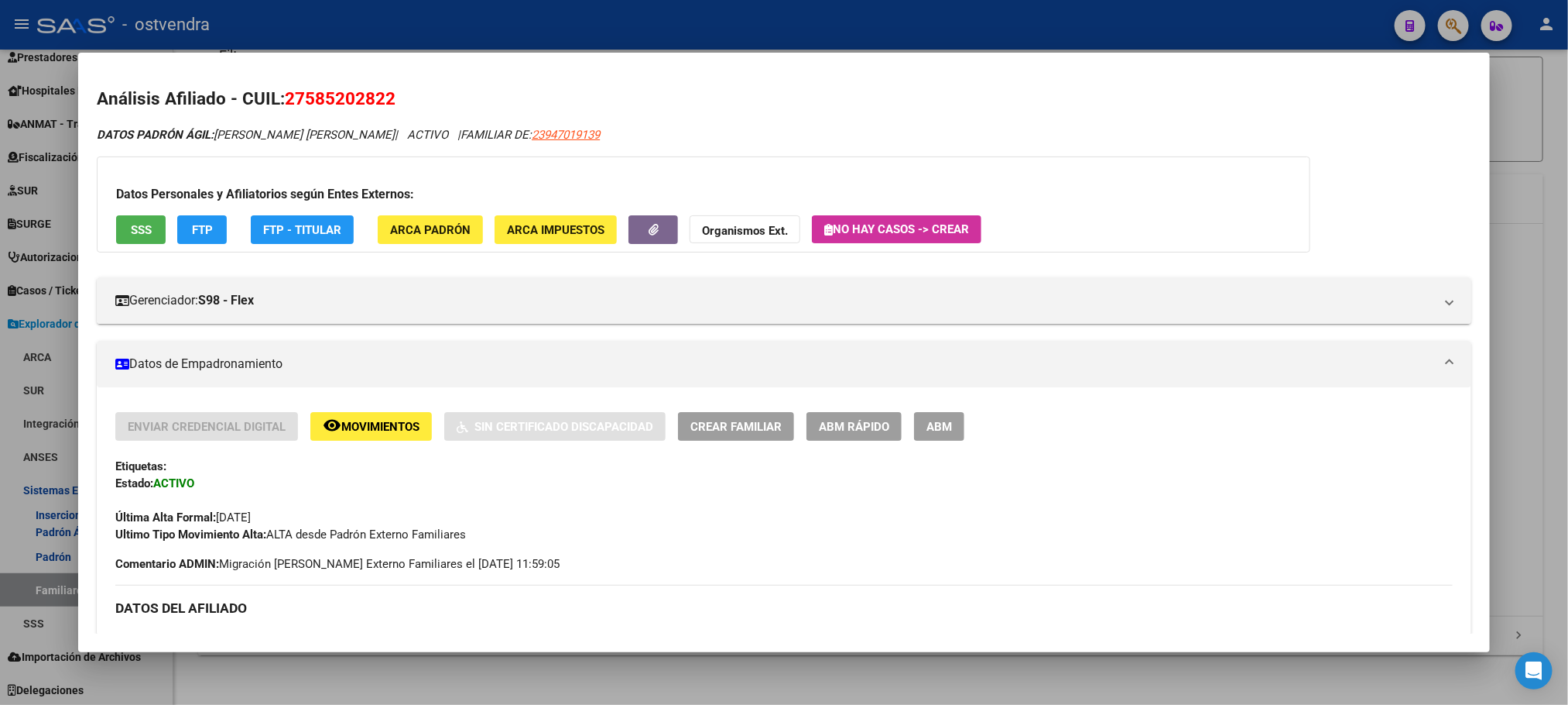
click at [347, 437] on button "remove_red_eye Movimientos" at bounding box center [371, 426] width 121 height 29
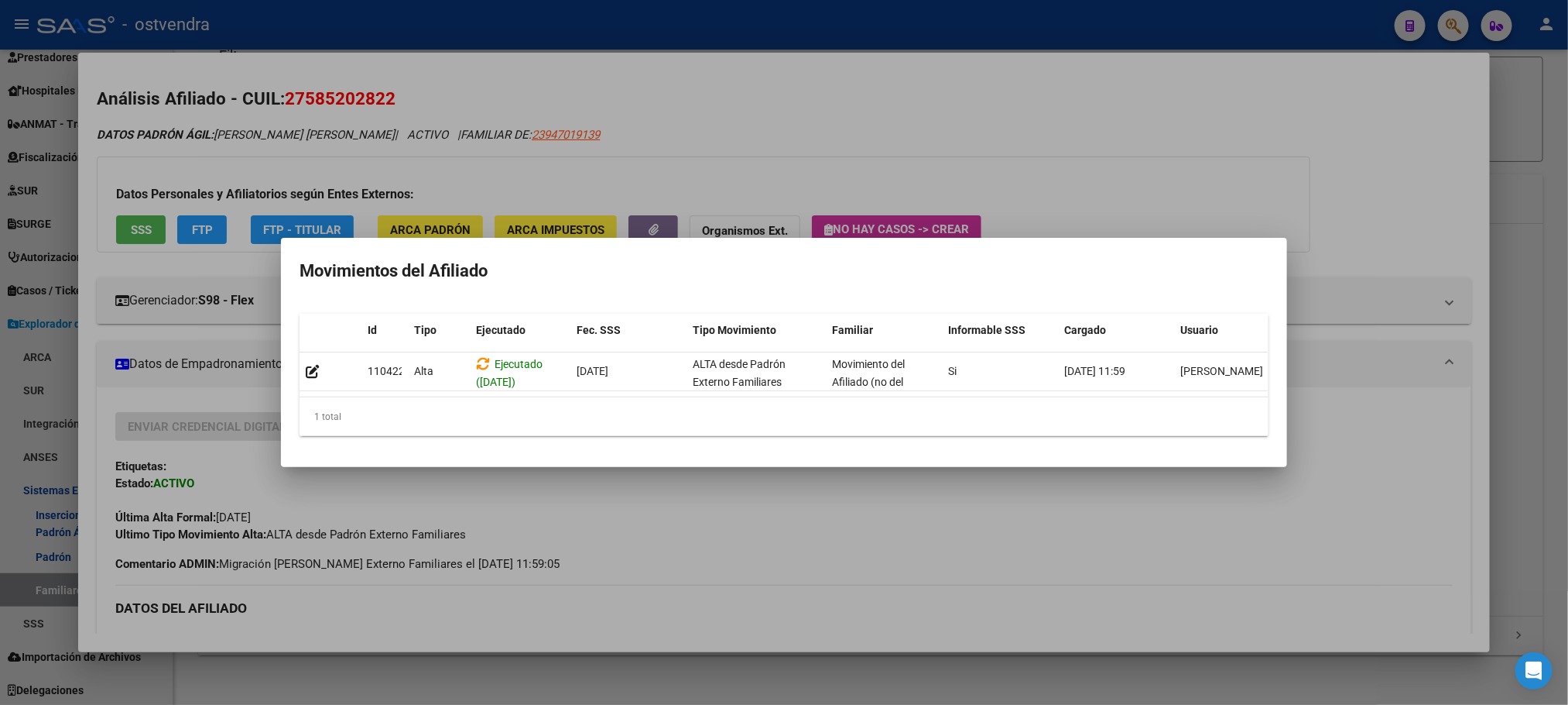
click at [803, 107] on div at bounding box center [784, 352] width 1568 height 705
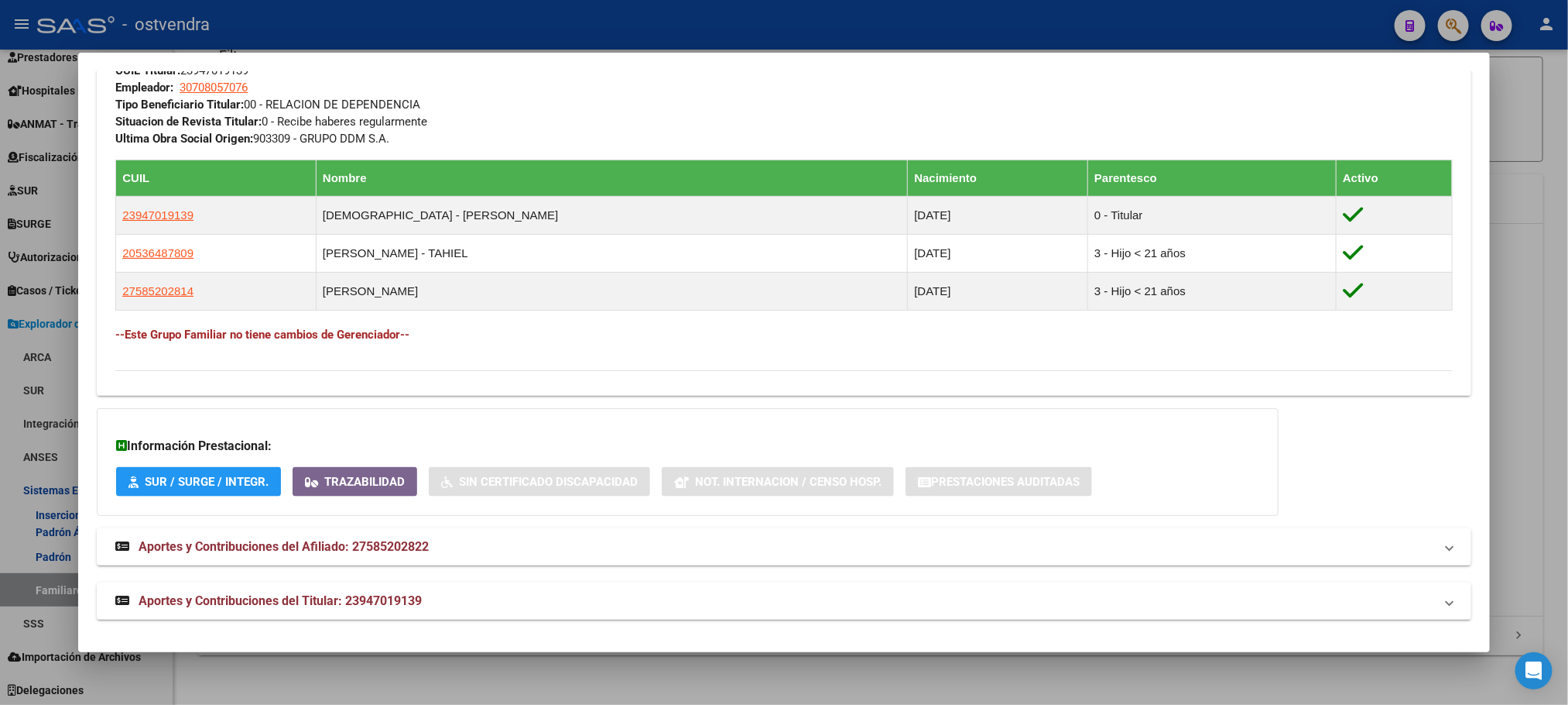
scroll to position [821, 0]
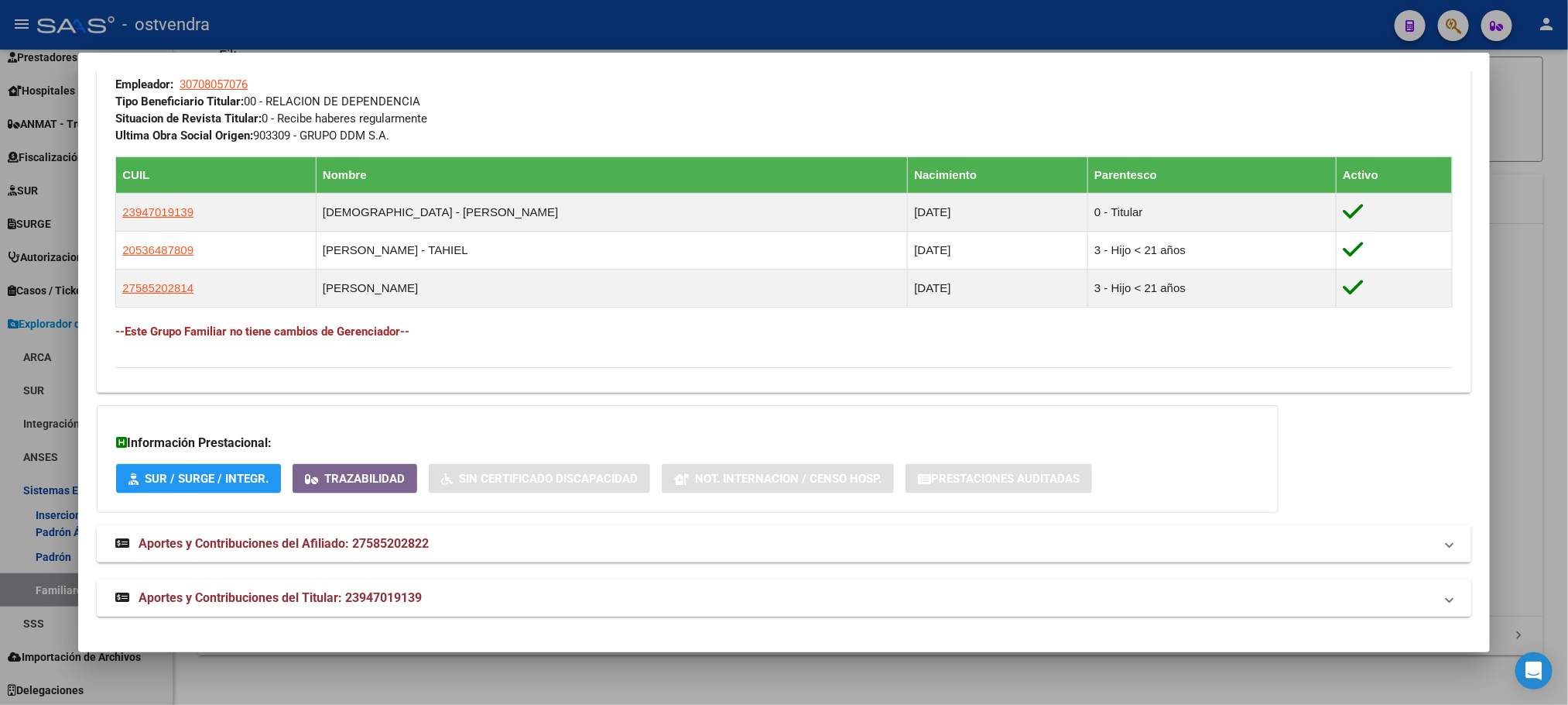
click at [704, 583] on mat-expansion-panel-header "Aportes y Contribuciones del Titular: 23947019139" at bounding box center [783, 598] width 1374 height 37
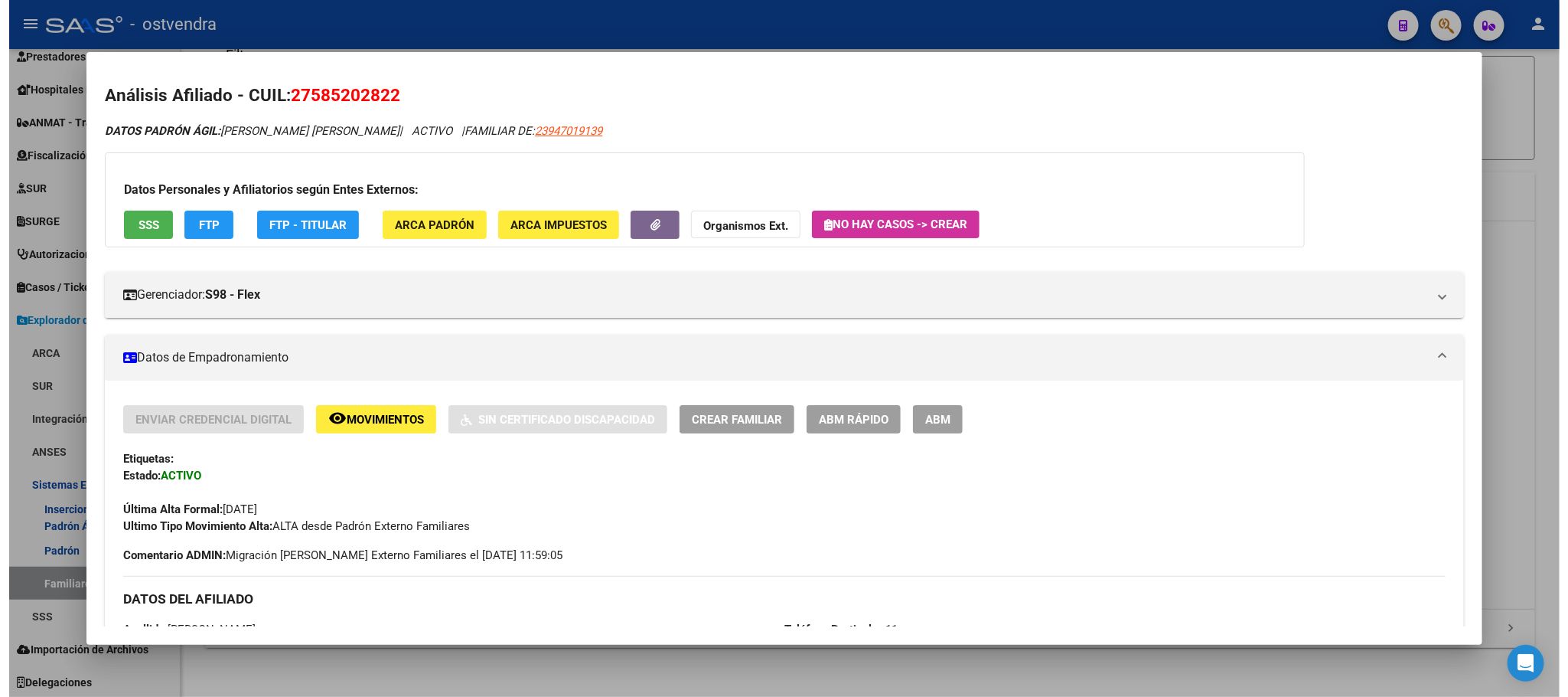
scroll to position [0, 0]
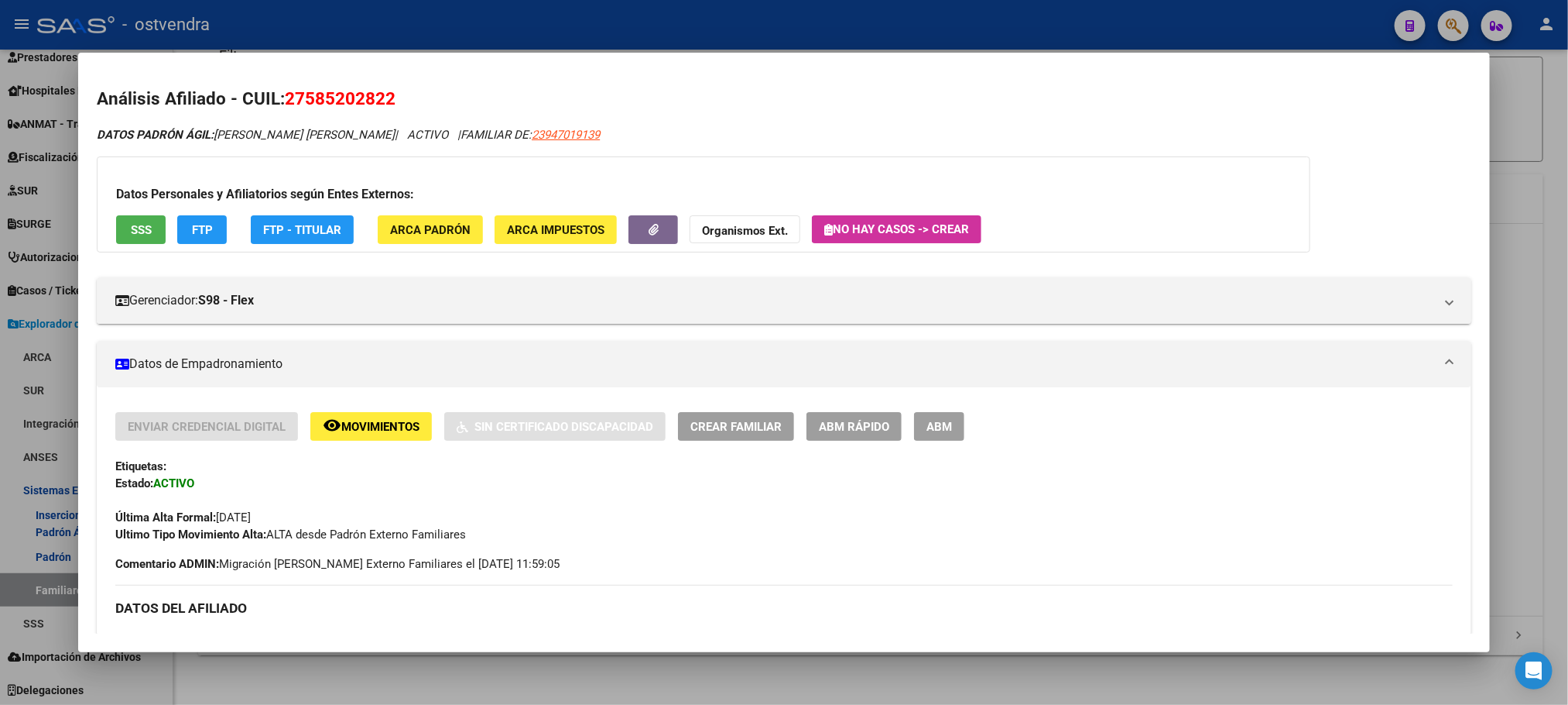
click at [363, 434] on button "remove_red_eye Movimientos" at bounding box center [371, 426] width 121 height 29
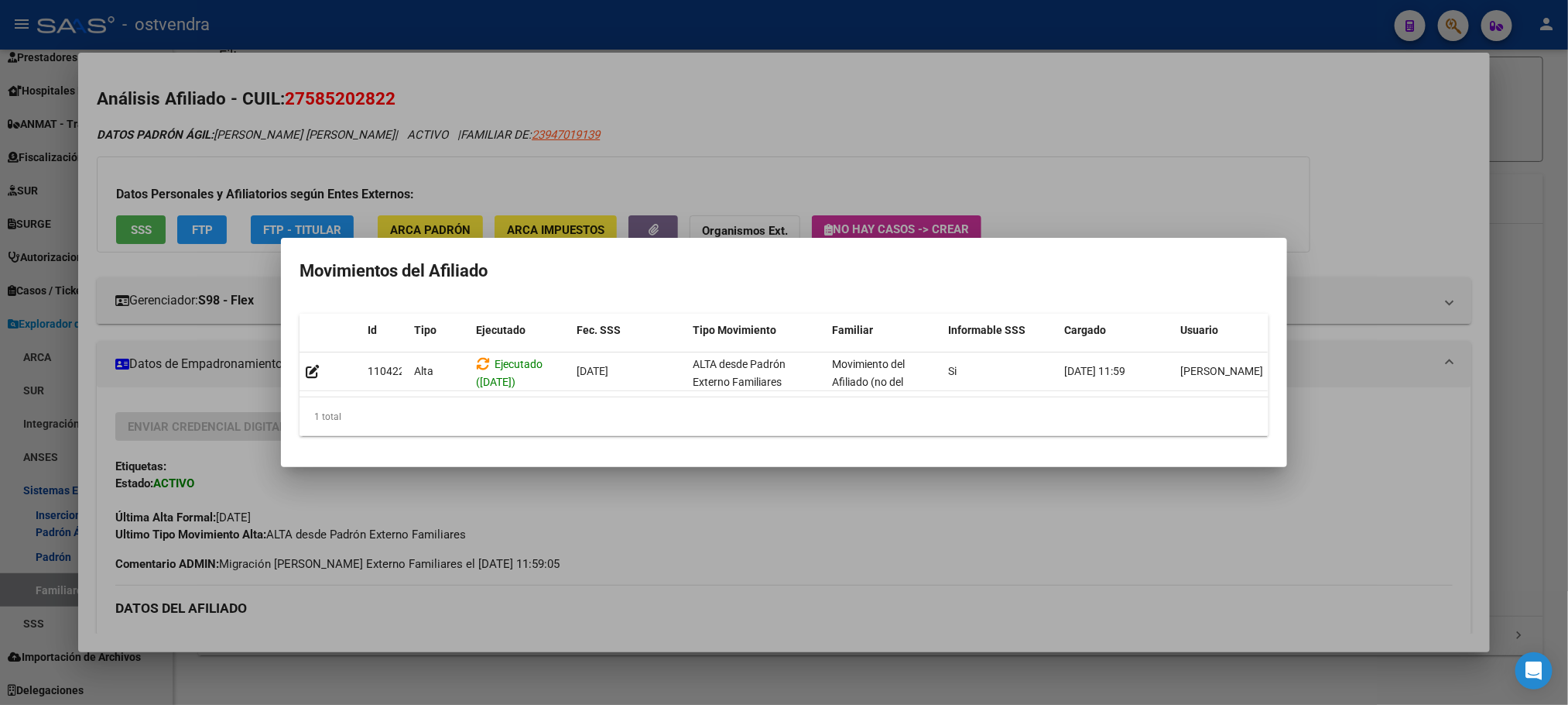
click at [611, 137] on div at bounding box center [784, 352] width 1568 height 705
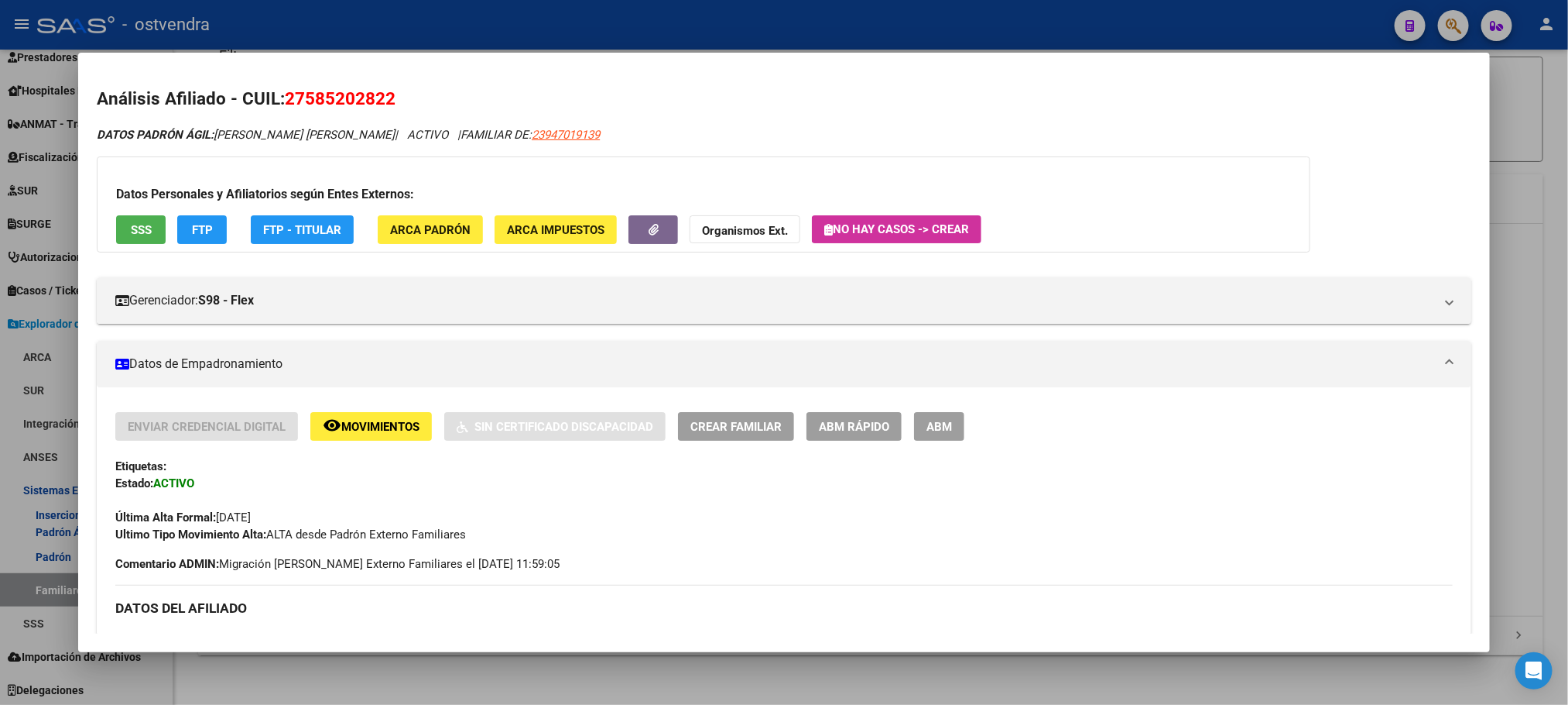
click at [646, 30] on div at bounding box center [784, 352] width 1568 height 705
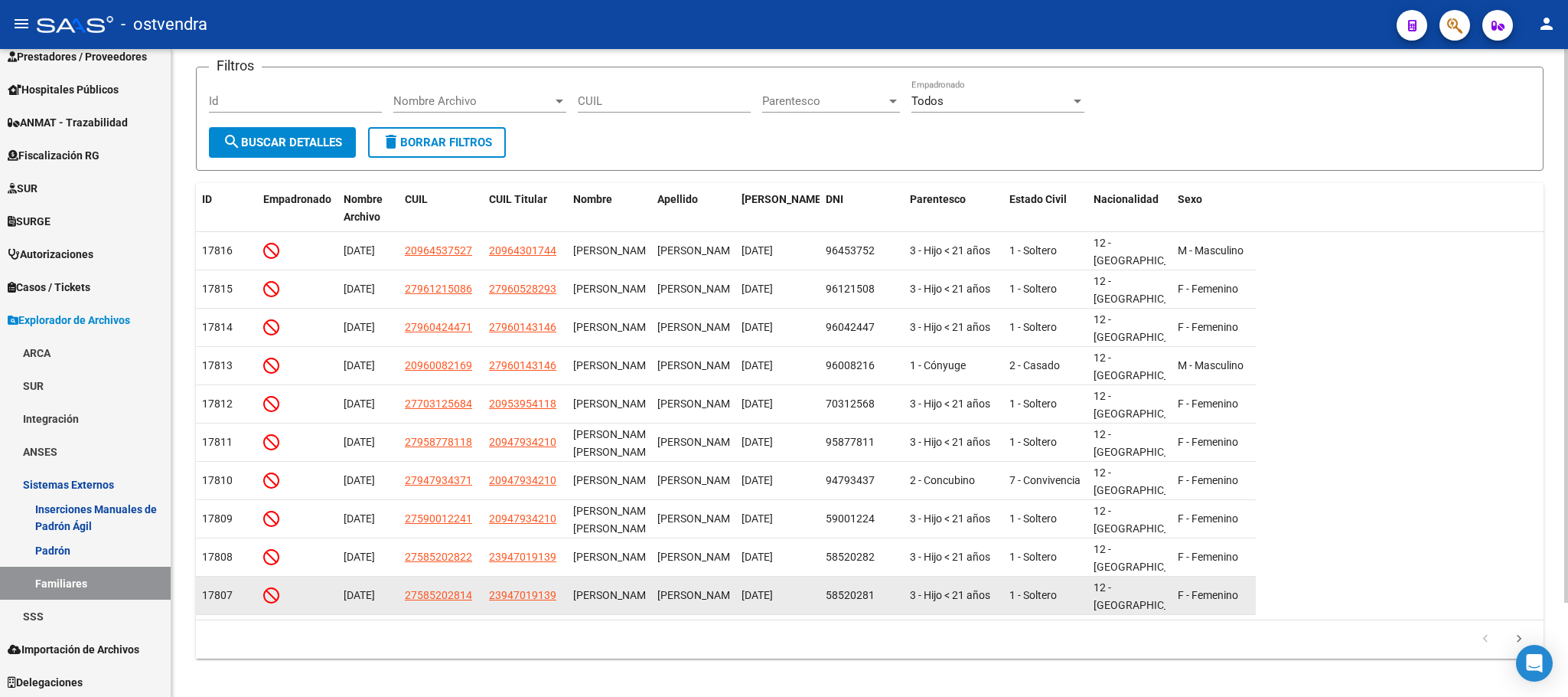
scroll to position [110, 0]
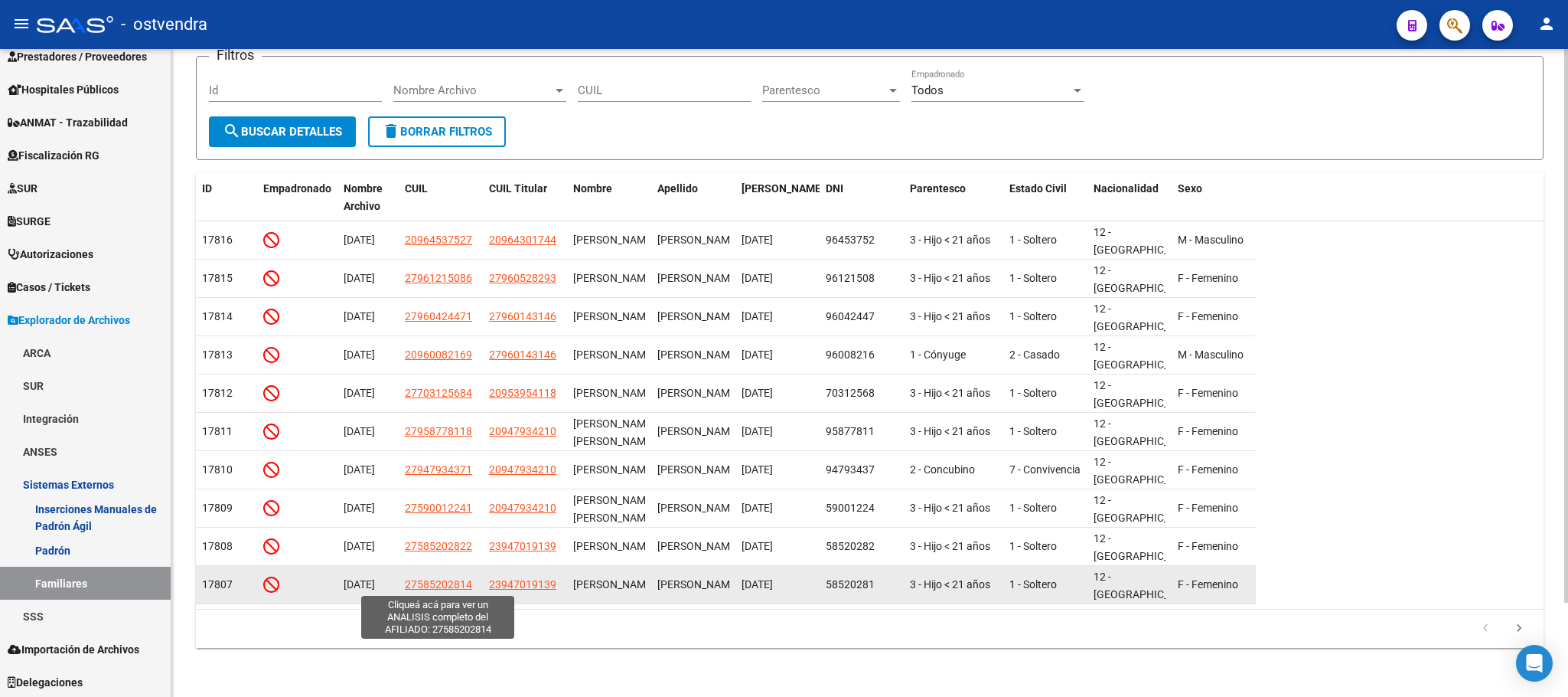
click at [429, 585] on span "27585202814" at bounding box center [438, 584] width 68 height 12
type textarea "27585202814"
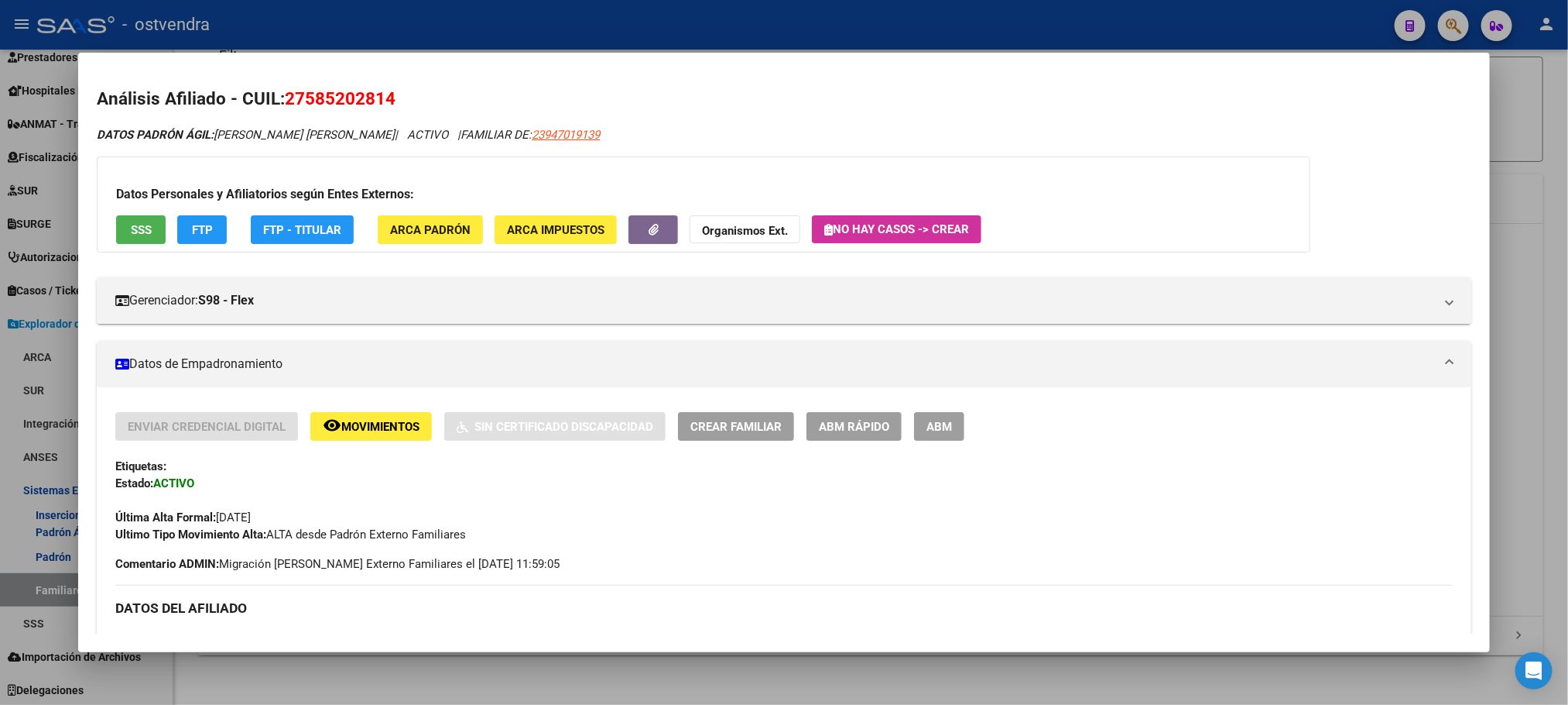
click at [353, 430] on span "Movimientos" at bounding box center [380, 426] width 79 height 14
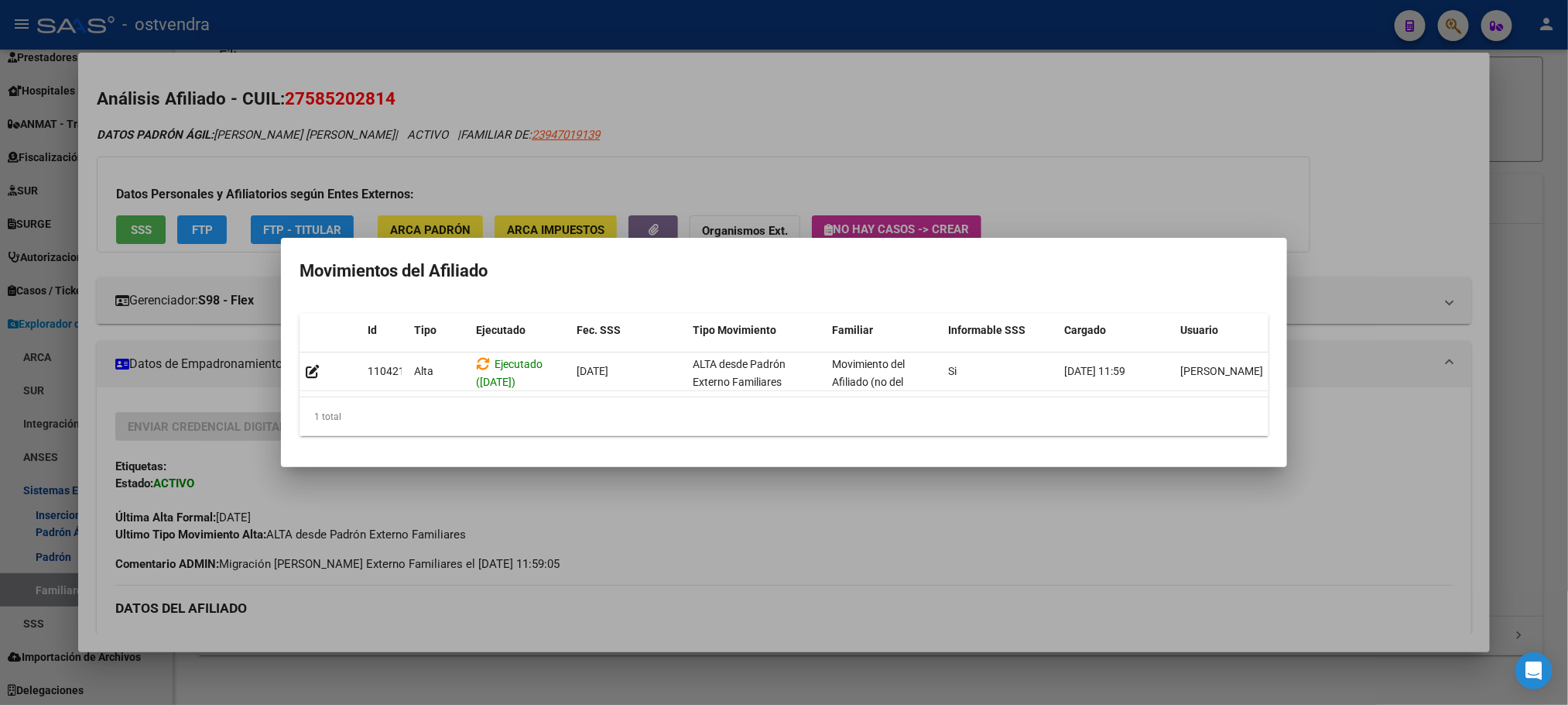
click at [653, 114] on div at bounding box center [784, 352] width 1568 height 705
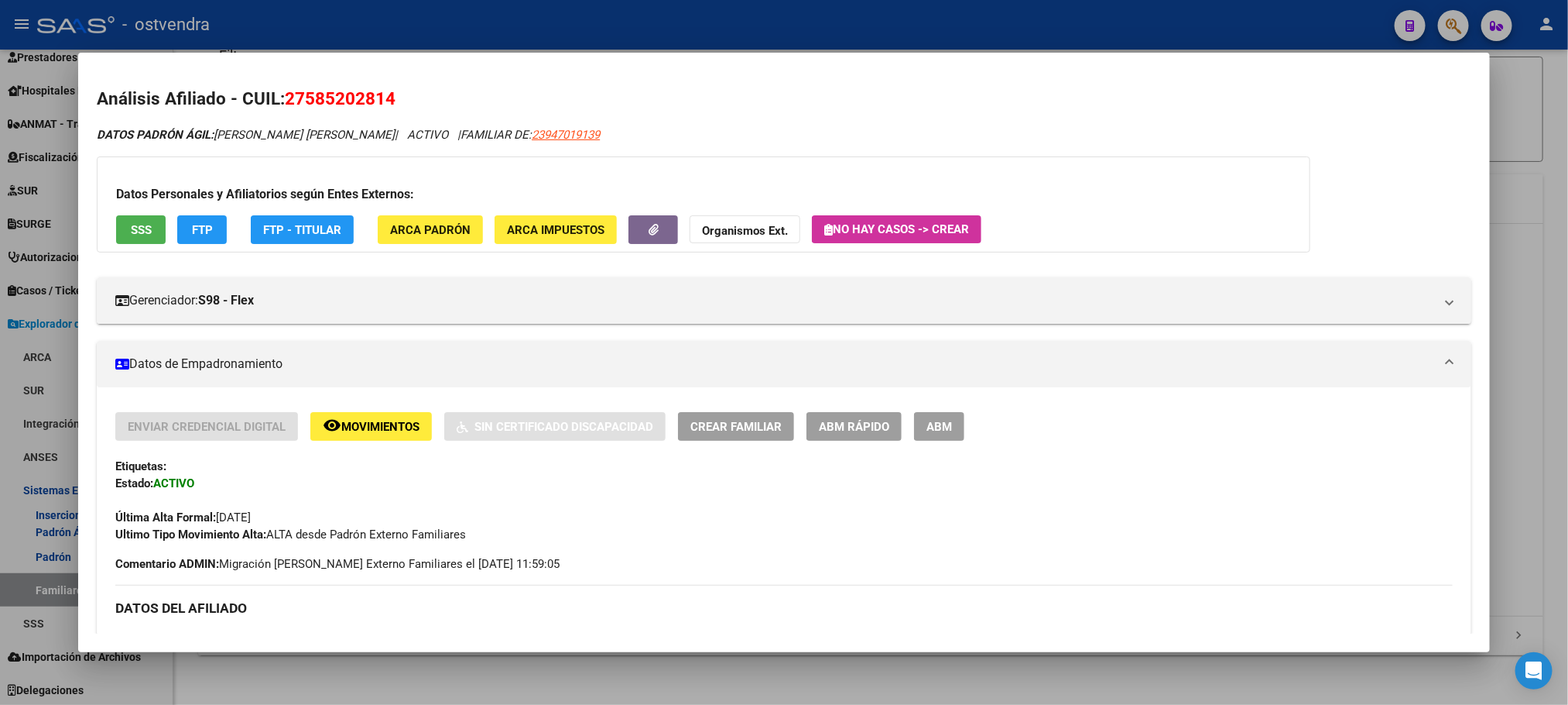
click at [725, 33] on div at bounding box center [784, 352] width 1568 height 705
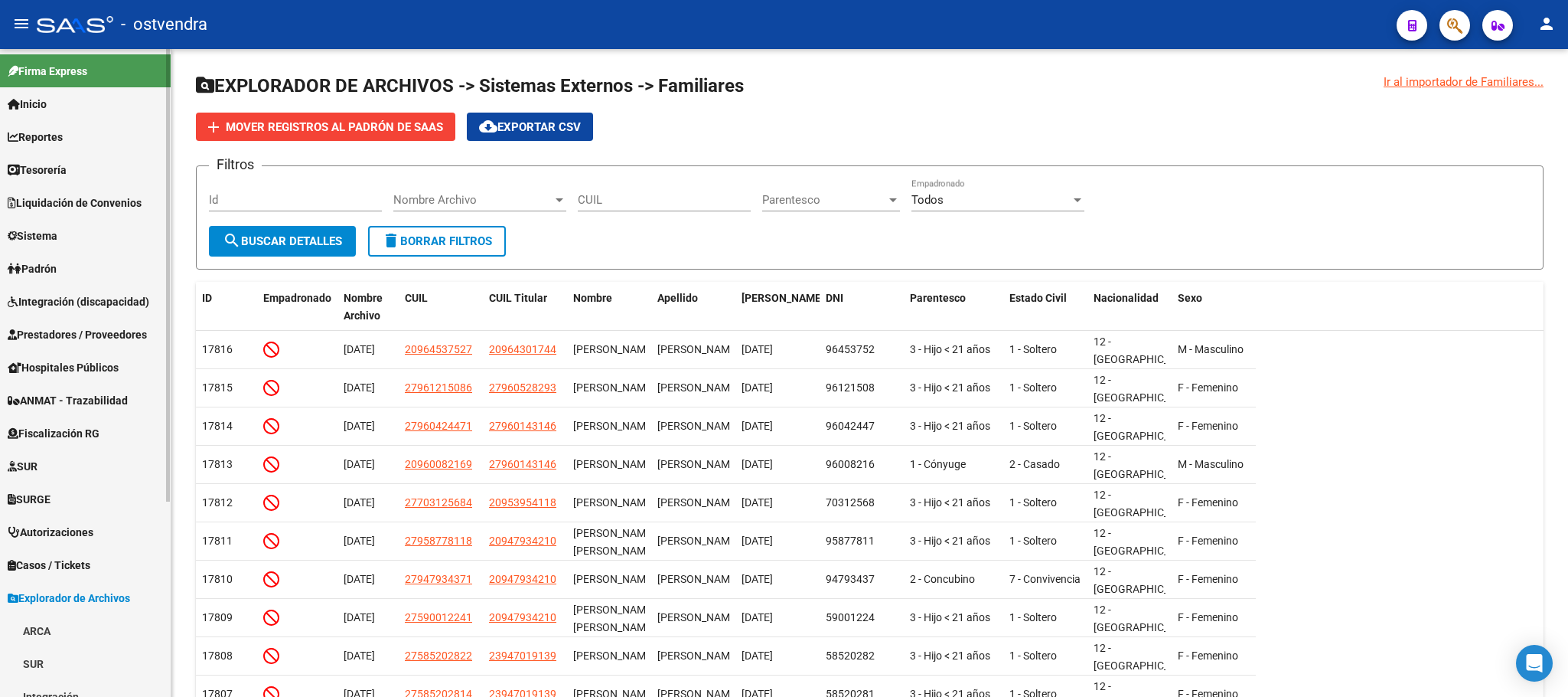
scroll to position [0, 0]
drag, startPoint x: 76, startPoint y: 273, endPoint x: 90, endPoint y: 306, distance: 35.8
click at [77, 273] on link "Padrón" at bounding box center [85, 268] width 171 height 33
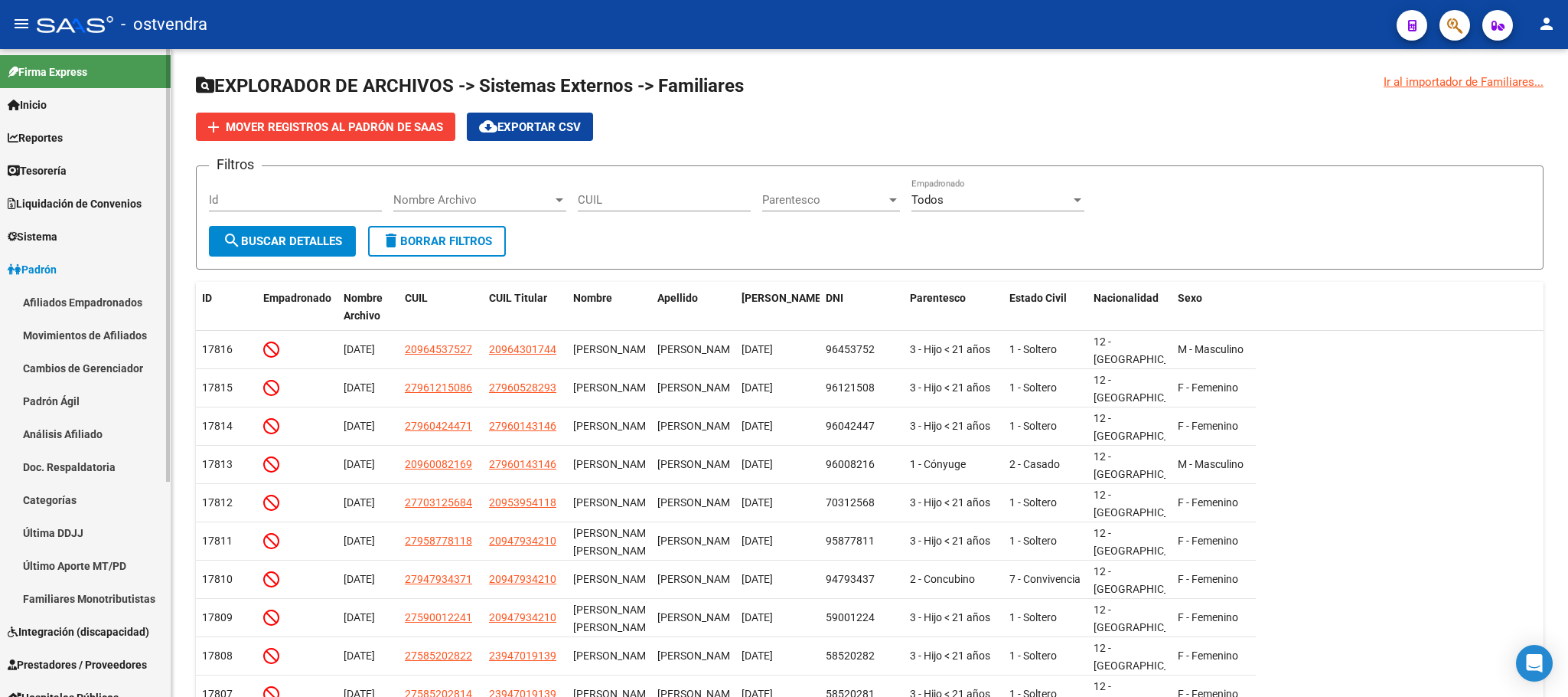
click at [87, 301] on link "Afiliados Empadronados" at bounding box center [85, 302] width 171 height 33
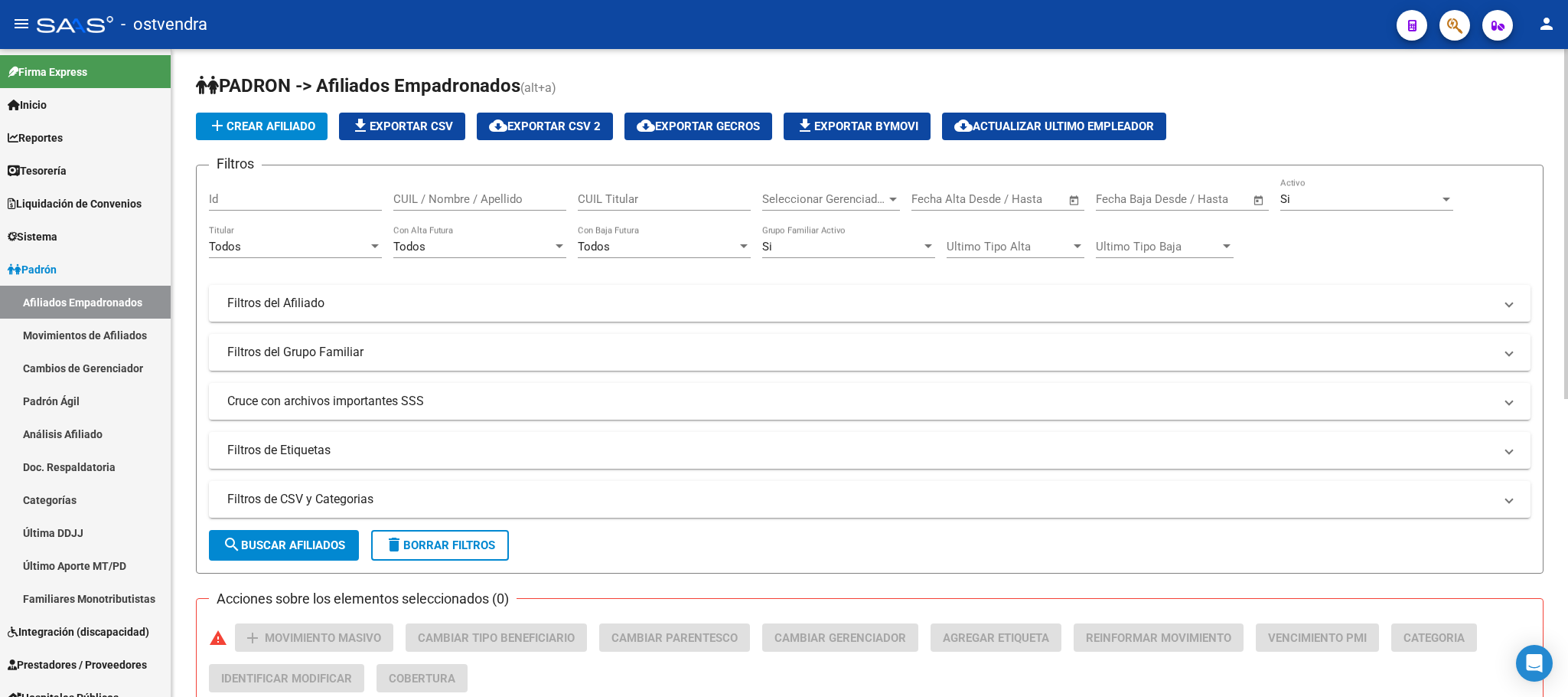
click at [1410, 193] on div "Si" at bounding box center [1360, 199] width 159 height 14
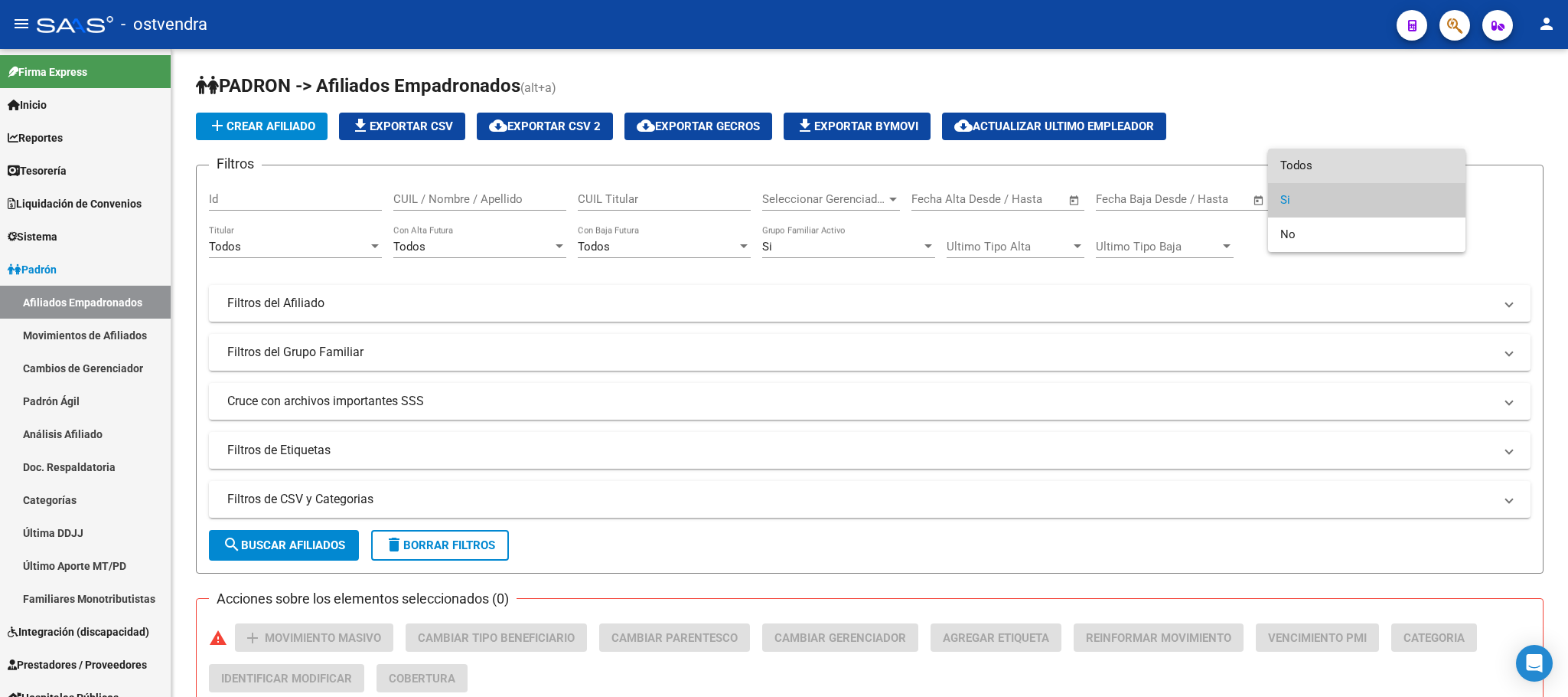
click at [1356, 163] on span "Todos" at bounding box center [1367, 165] width 173 height 35
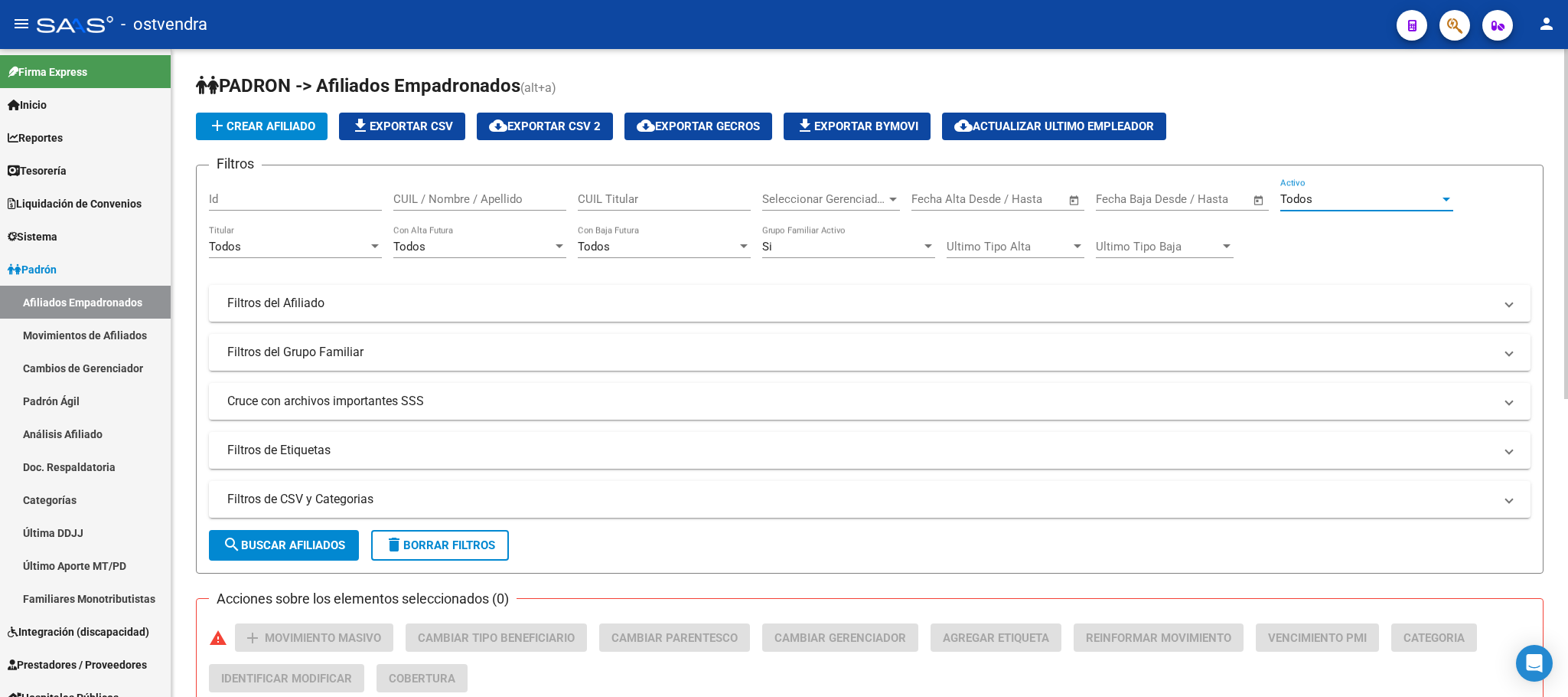
click at [806, 250] on div "Si" at bounding box center [841, 247] width 159 height 14
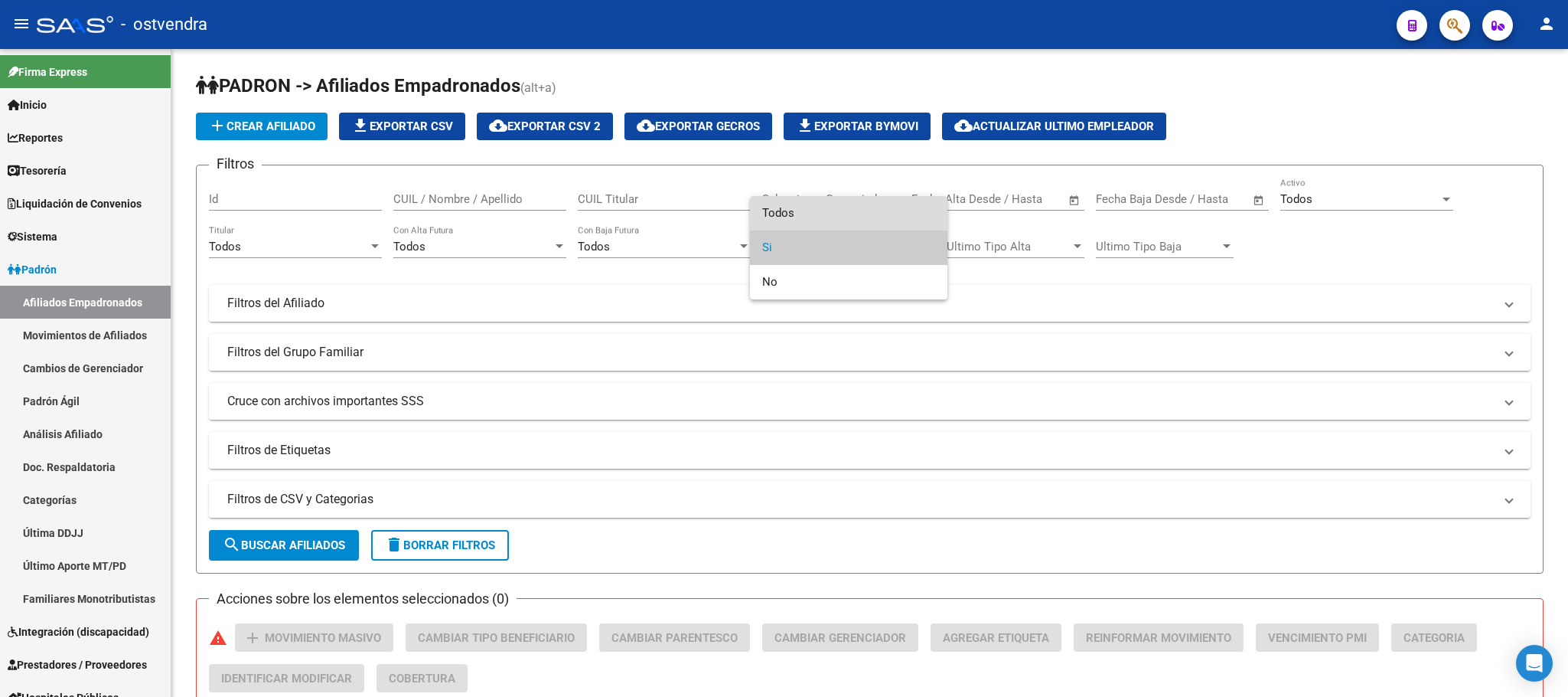
click at [791, 217] on span "Todos" at bounding box center [848, 213] width 173 height 35
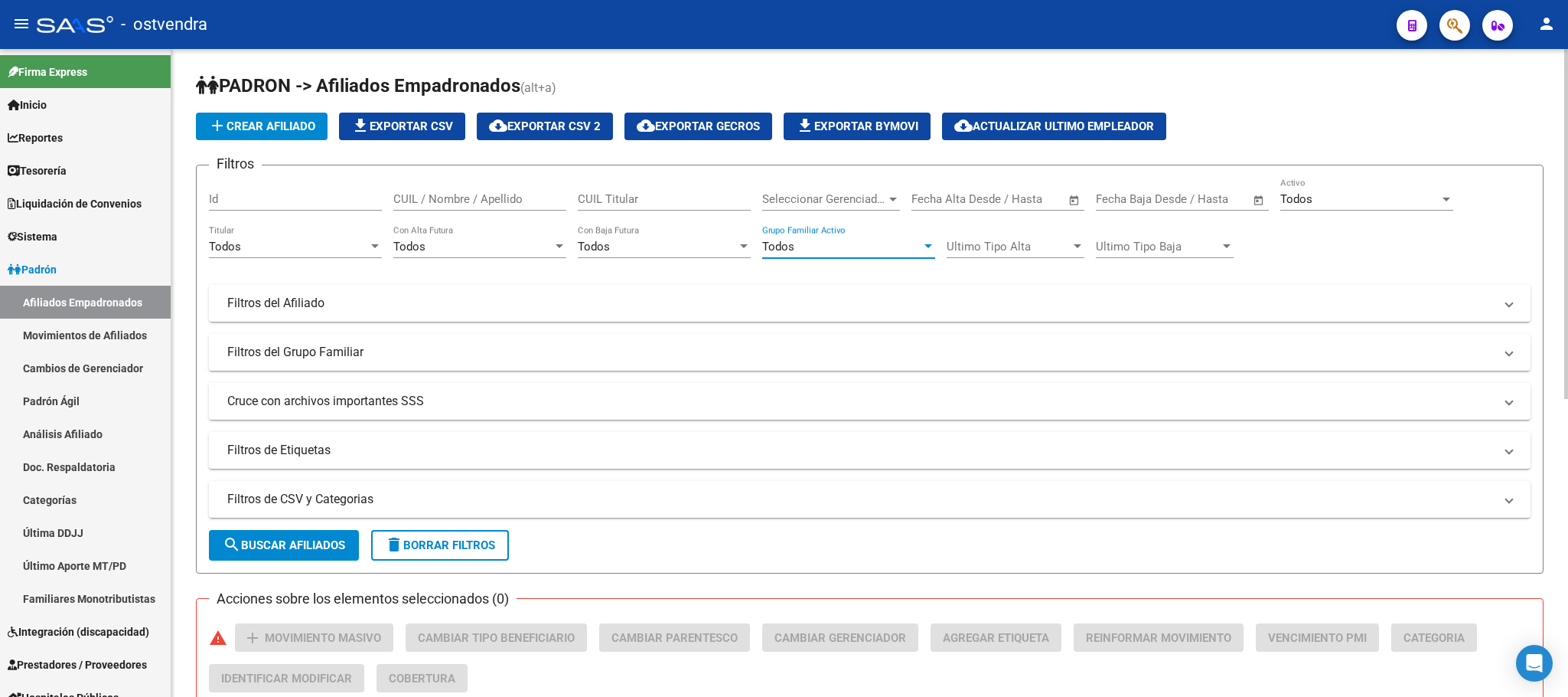
click at [338, 552] on span "search Buscar Afiliados" at bounding box center [284, 545] width 122 height 14
click at [581, 133] on span "cloud_download Exportar CSV 2" at bounding box center [544, 126] width 112 height 14
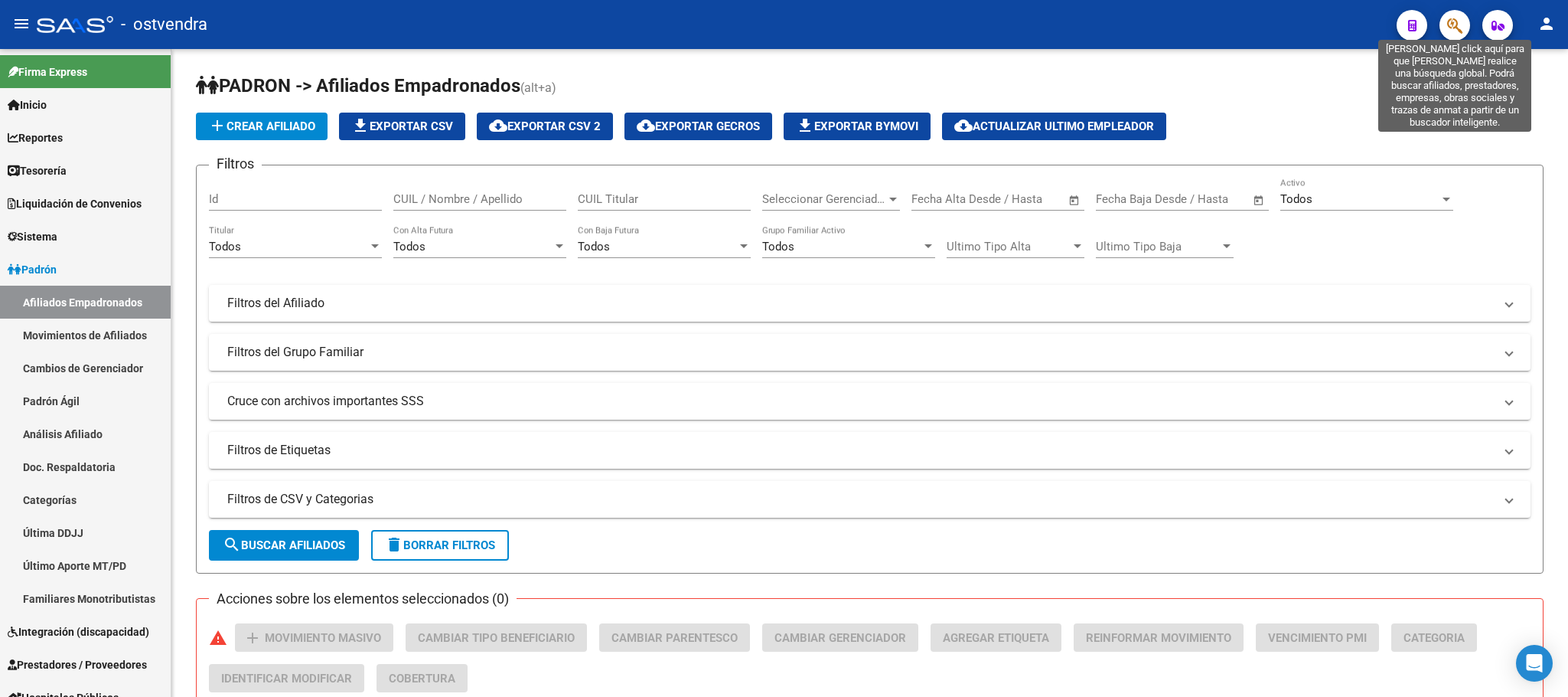
click at [1453, 15] on span "button" at bounding box center [1455, 25] width 15 height 32
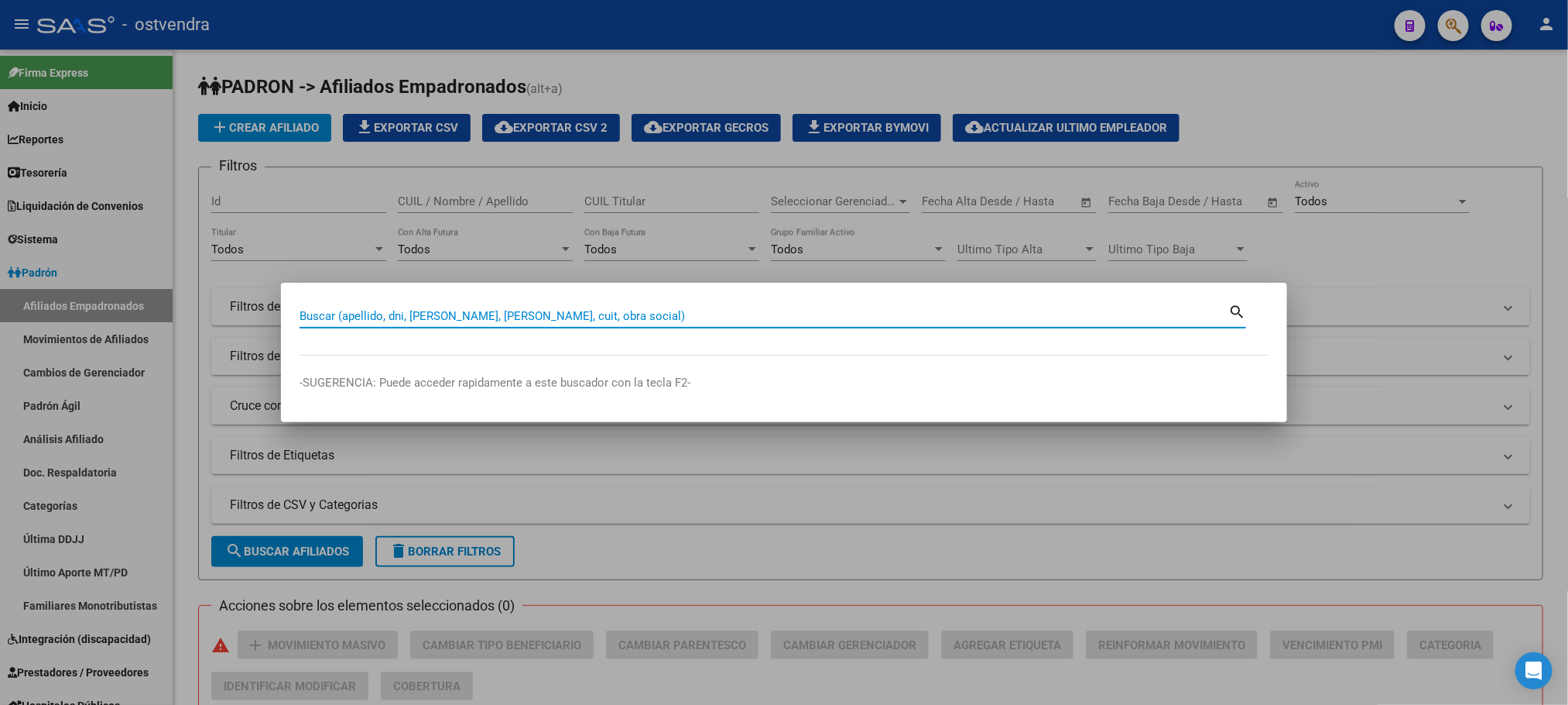
paste input "22.589.764"
click at [338, 321] on input "22.589.764" at bounding box center [764, 316] width 929 height 14
click at [318, 314] on input "22.589764" at bounding box center [764, 316] width 929 height 14
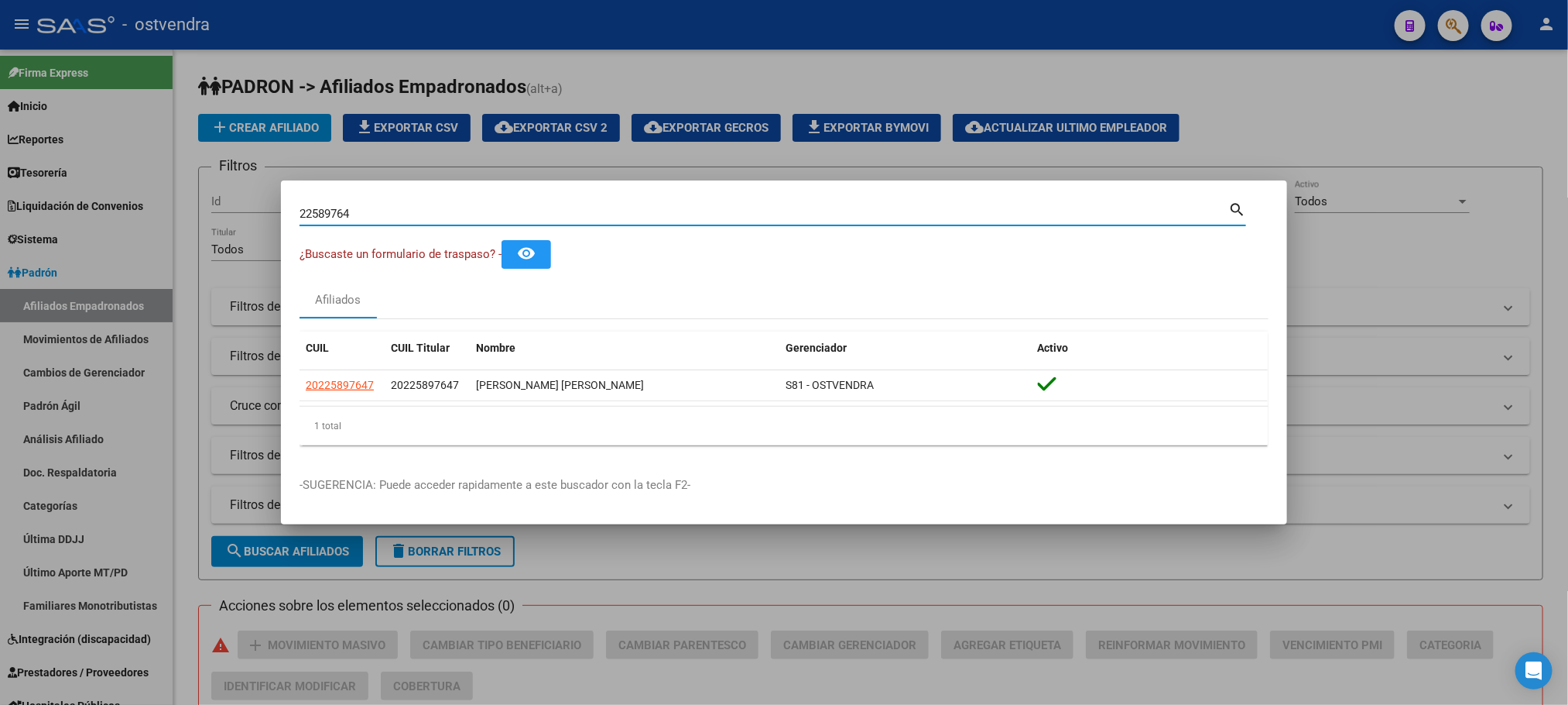
drag, startPoint x: 363, startPoint y: 210, endPoint x: 260, endPoint y: 203, distance: 103.2
click at [260, 203] on div "22589764 Buscar (apellido, dni, cuil, nro traspaso, cuit, obra social) search ¿…" at bounding box center [784, 352] width 1568 height 705
paste input "45523920"
type input "45523920"
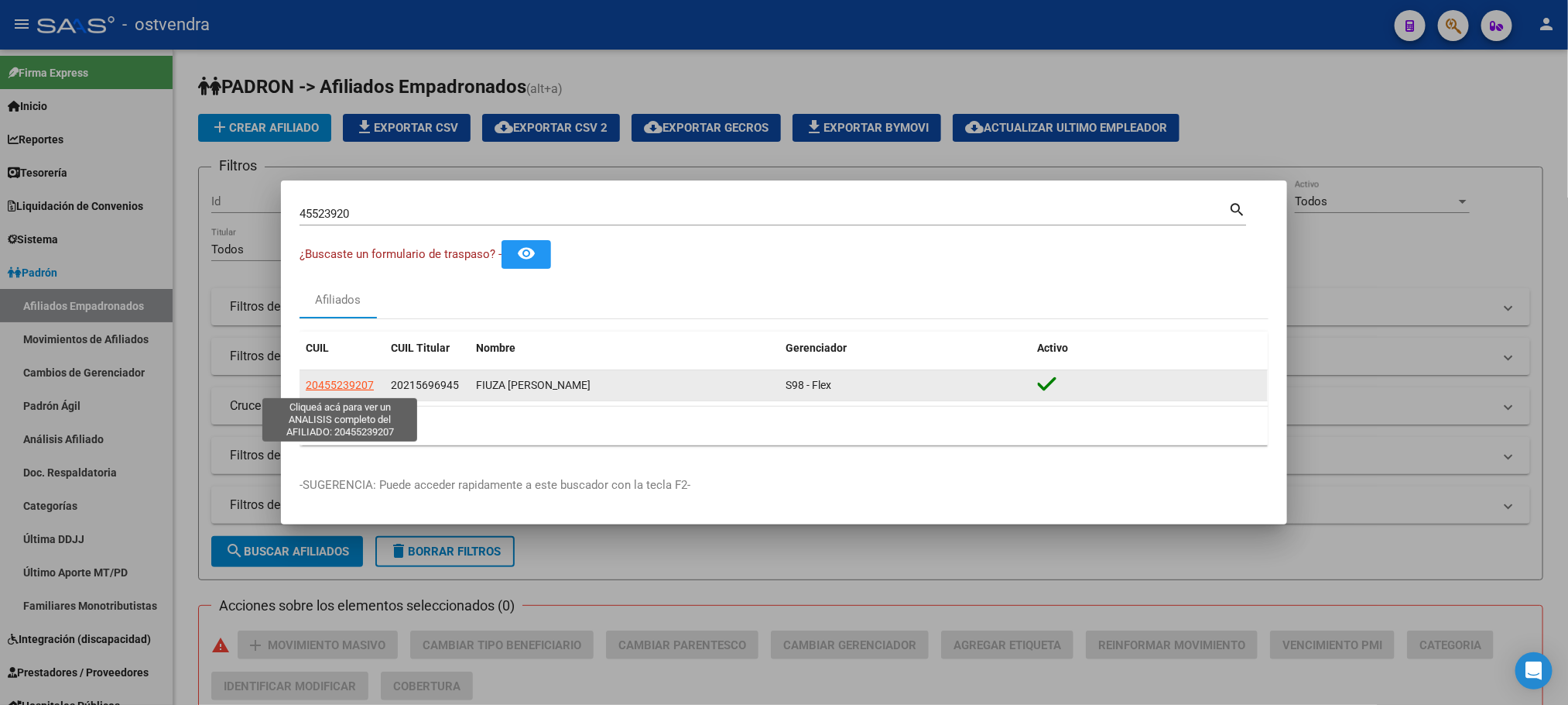
click at [330, 384] on span "20455239207" at bounding box center [340, 385] width 68 height 12
type textarea "20455239207"
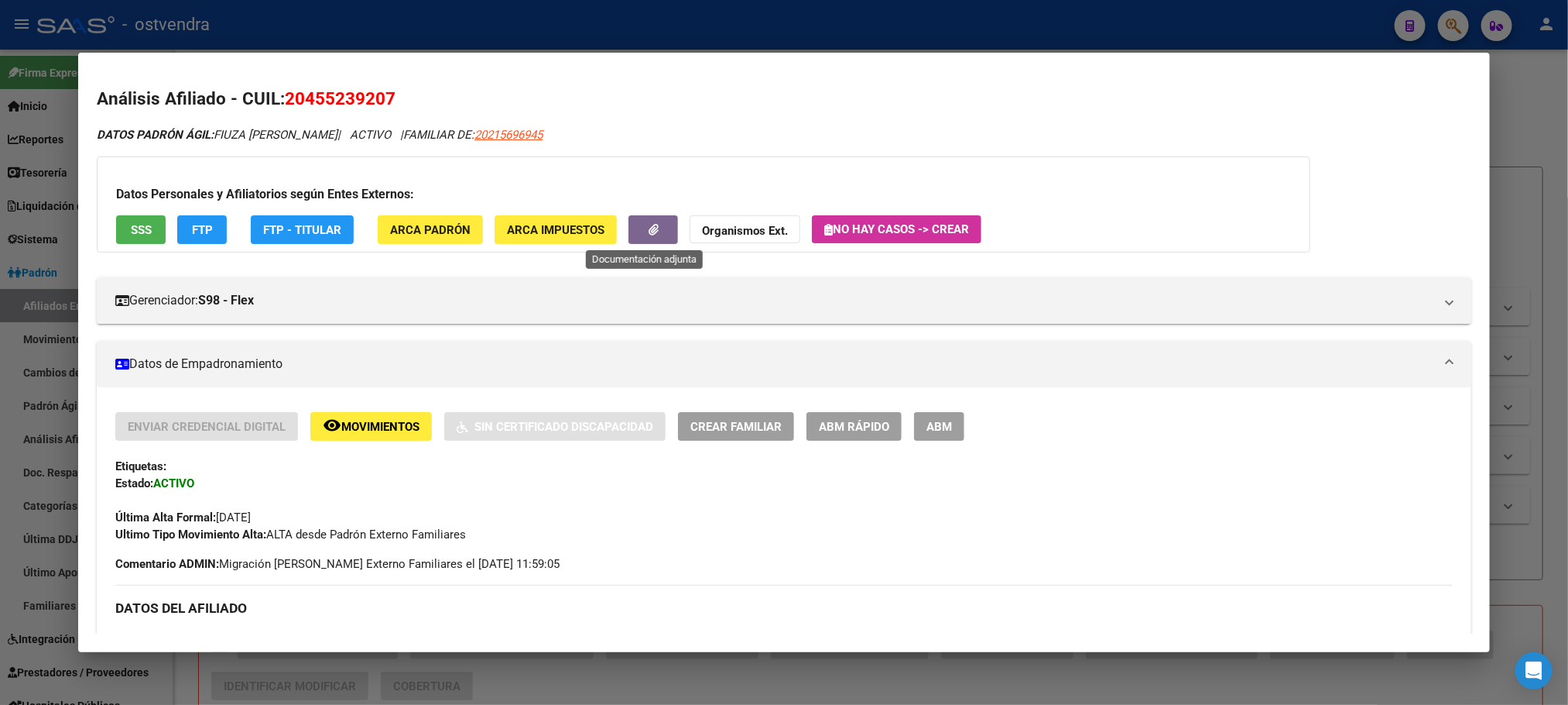
click at [629, 233] on button "button" at bounding box center [653, 230] width 50 height 29
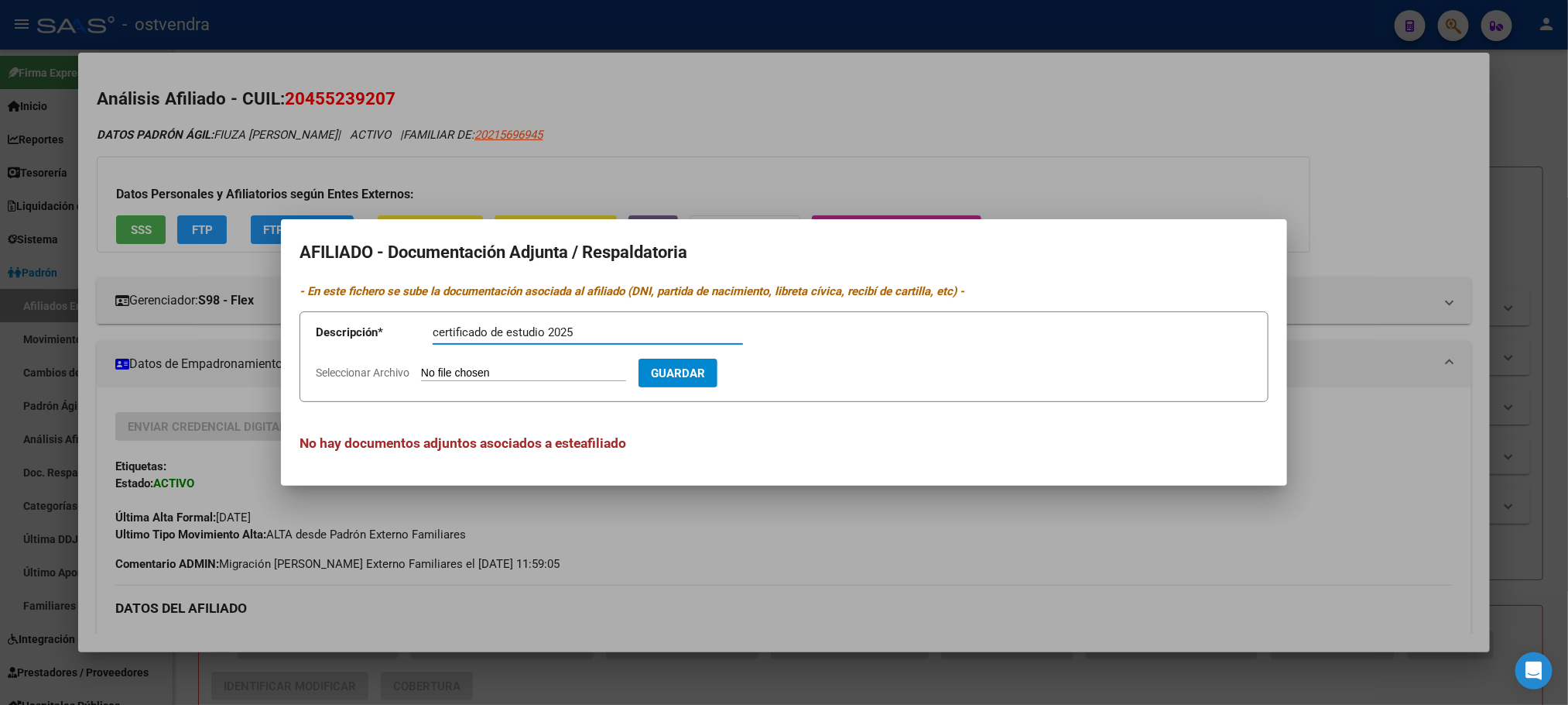
type input "certificado de estudio 2025"
click at [574, 377] on input "Seleccionar Archivo" at bounding box center [523, 374] width 205 height 15
type input "C:\fakepath\estudio.pdf"
click at [795, 367] on span "Guardar" at bounding box center [768, 374] width 54 height 14
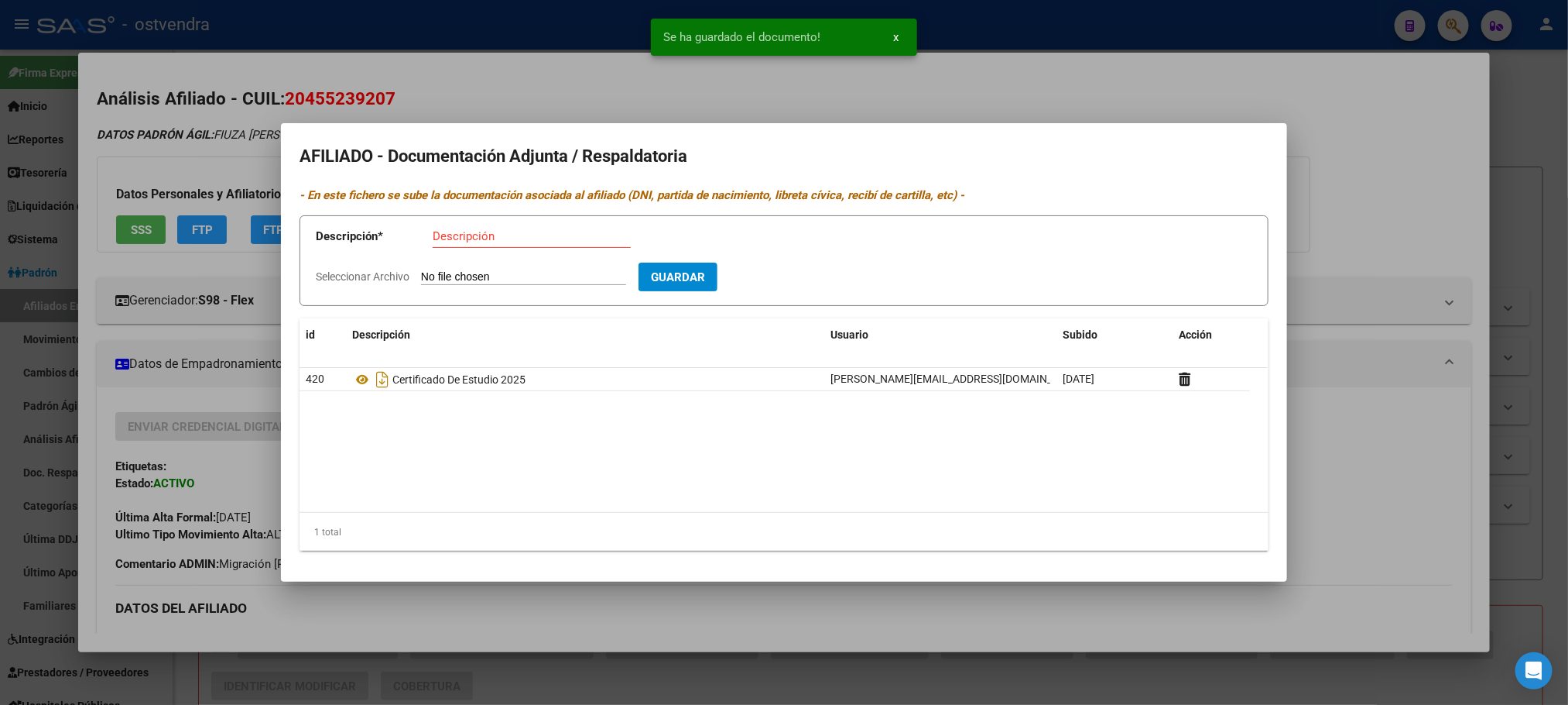
click at [226, 138] on div at bounding box center [784, 352] width 1568 height 705
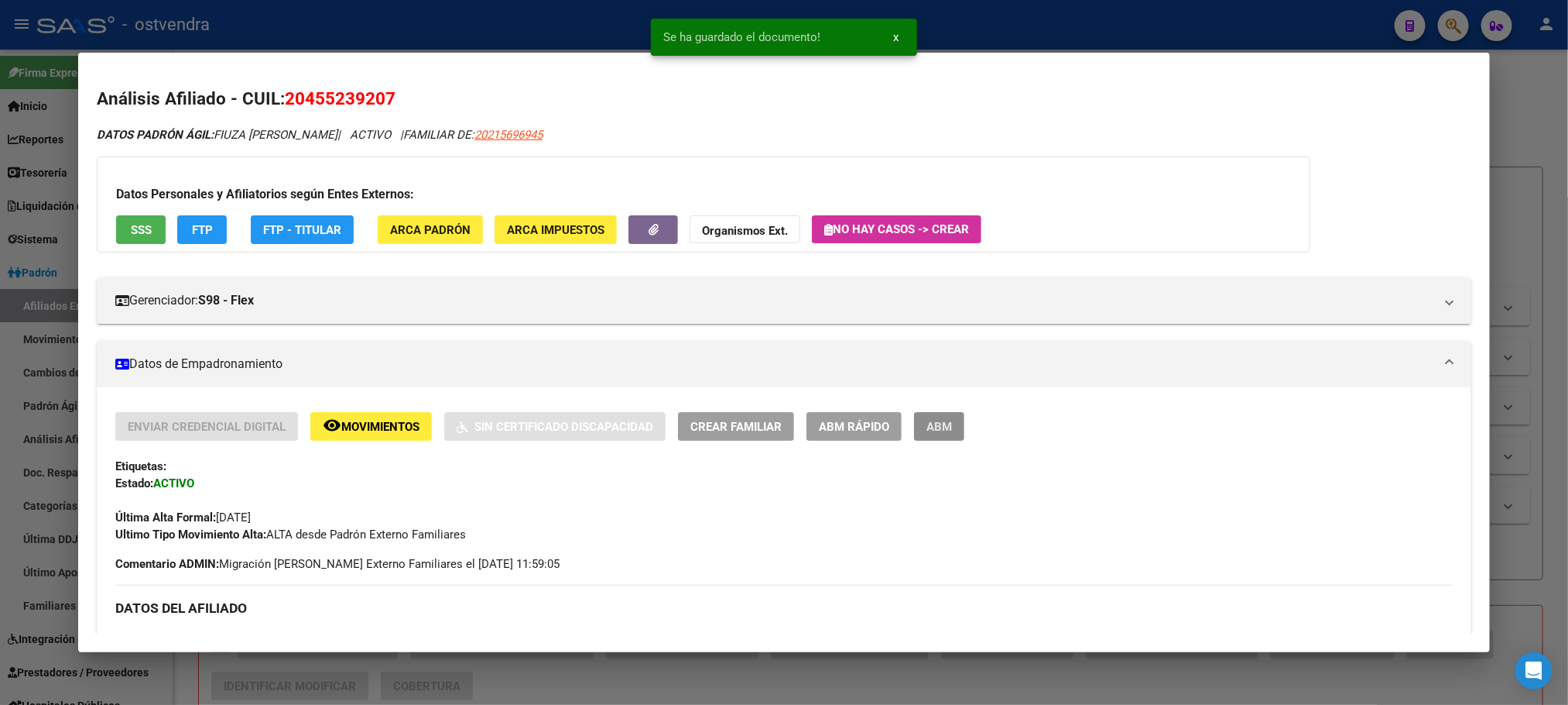
click at [938, 416] on button "ABM" at bounding box center [939, 426] width 51 height 29
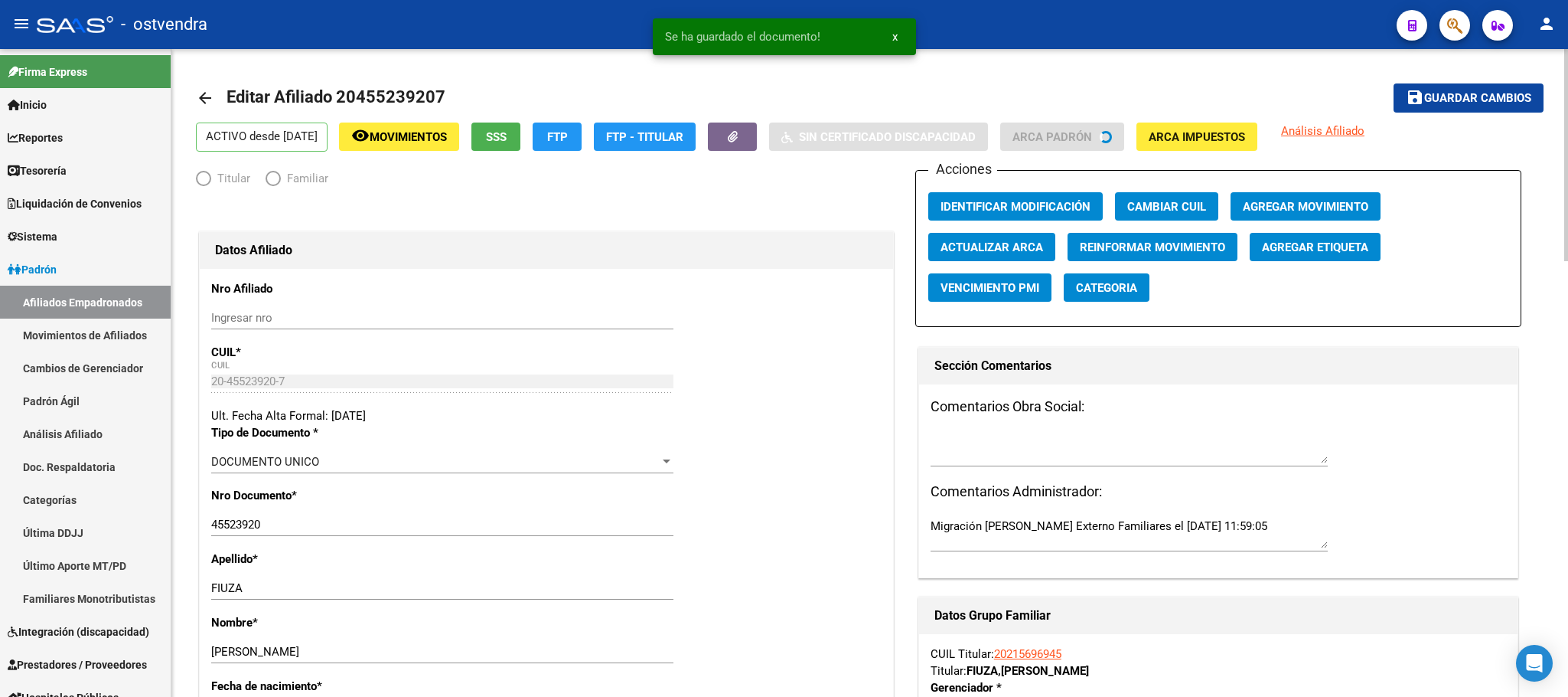
radio input "true"
type input "30-71732716-7"
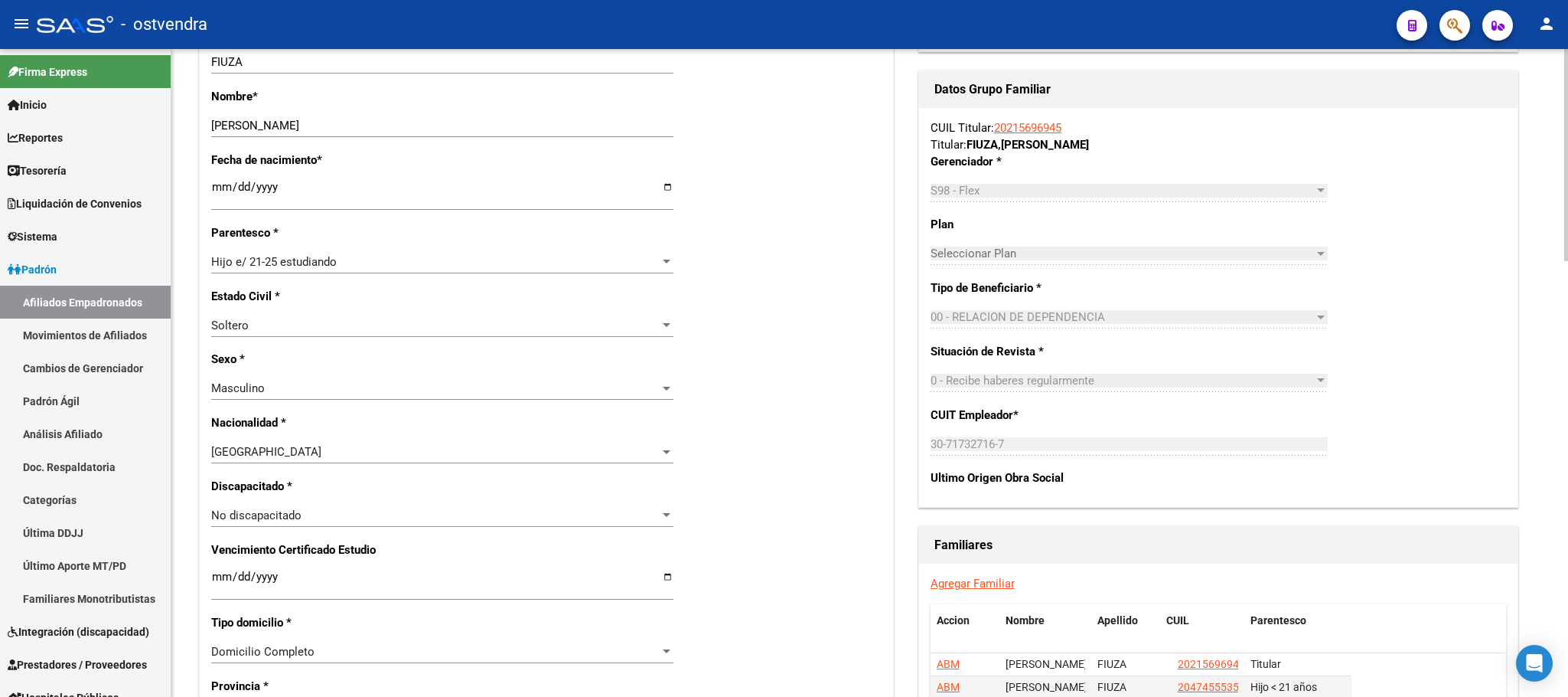
scroll to position [574, 0]
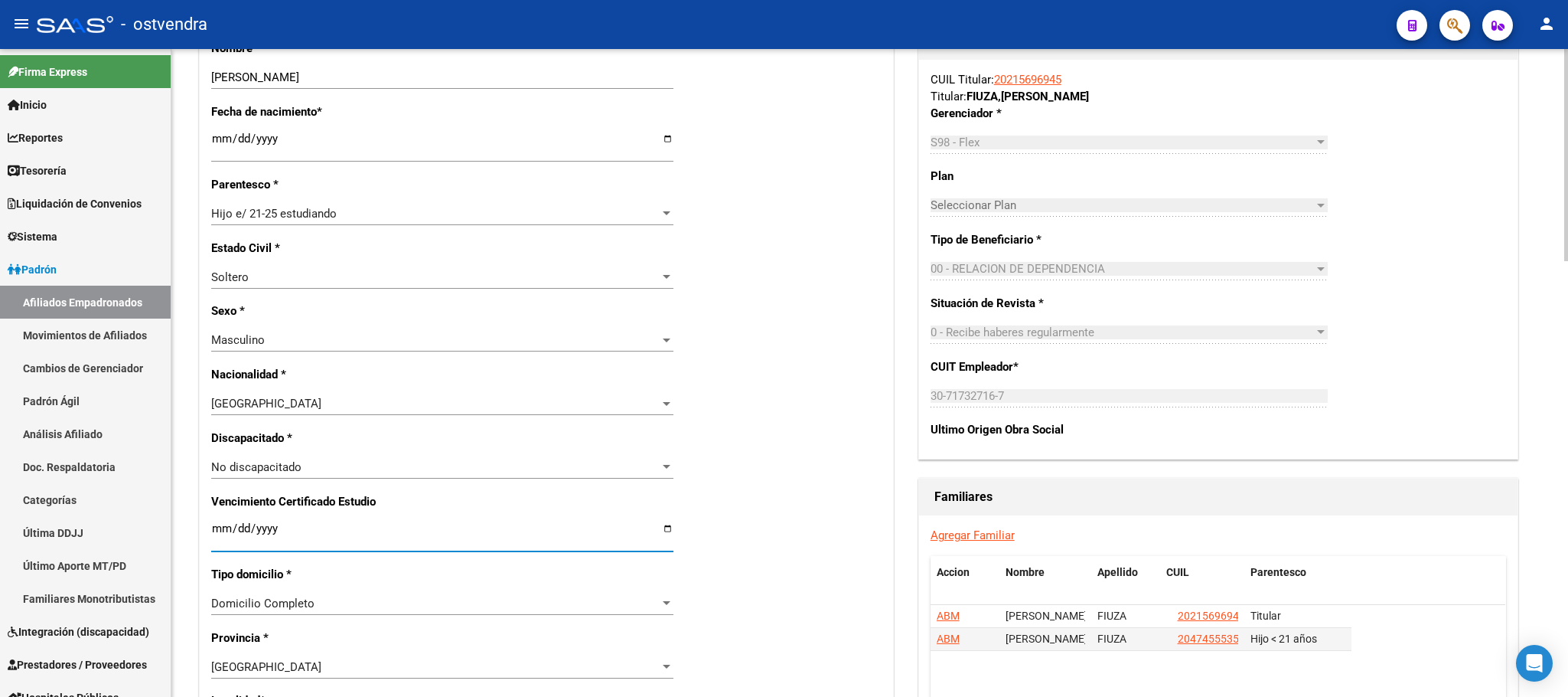
click at [215, 531] on input "Ingresar fecha" at bounding box center [442, 535] width 462 height 25
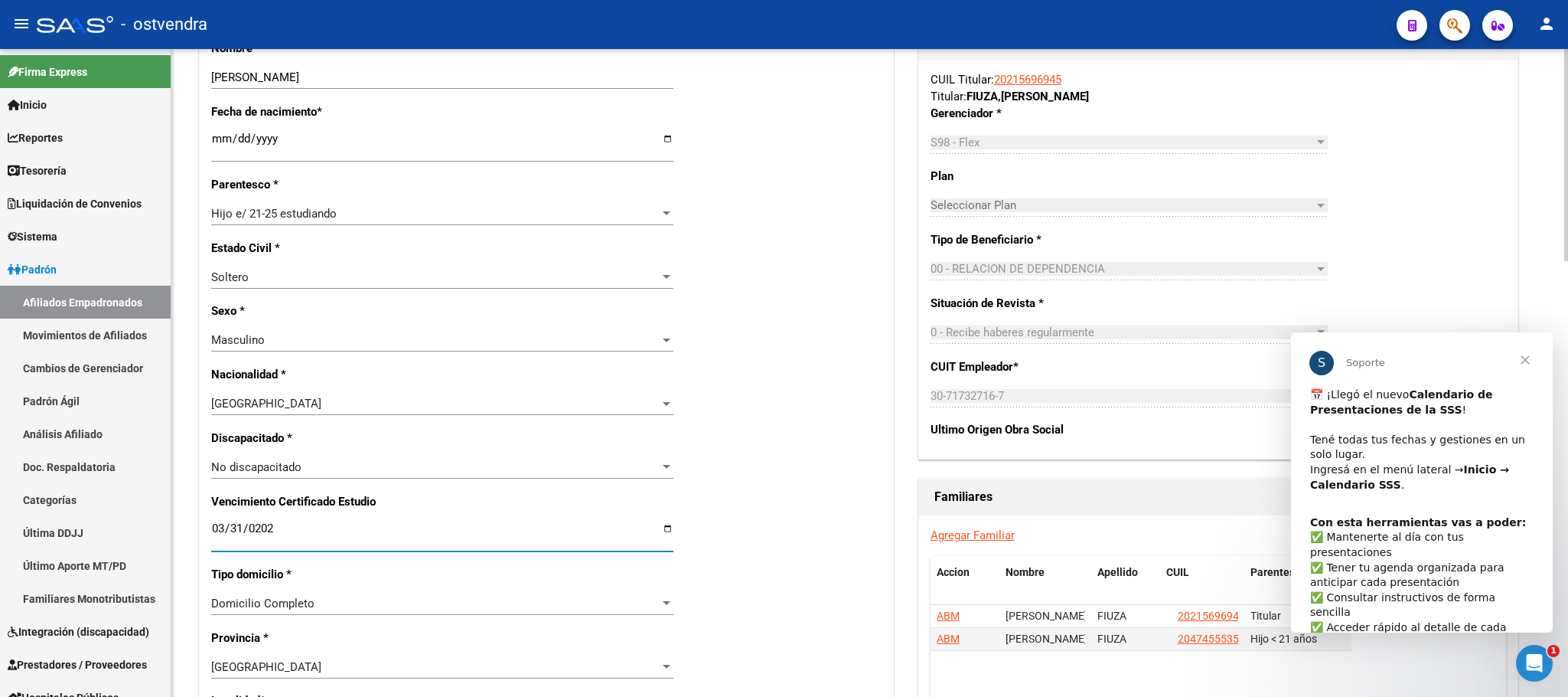
scroll to position [0, 0]
type input "[DATE]"
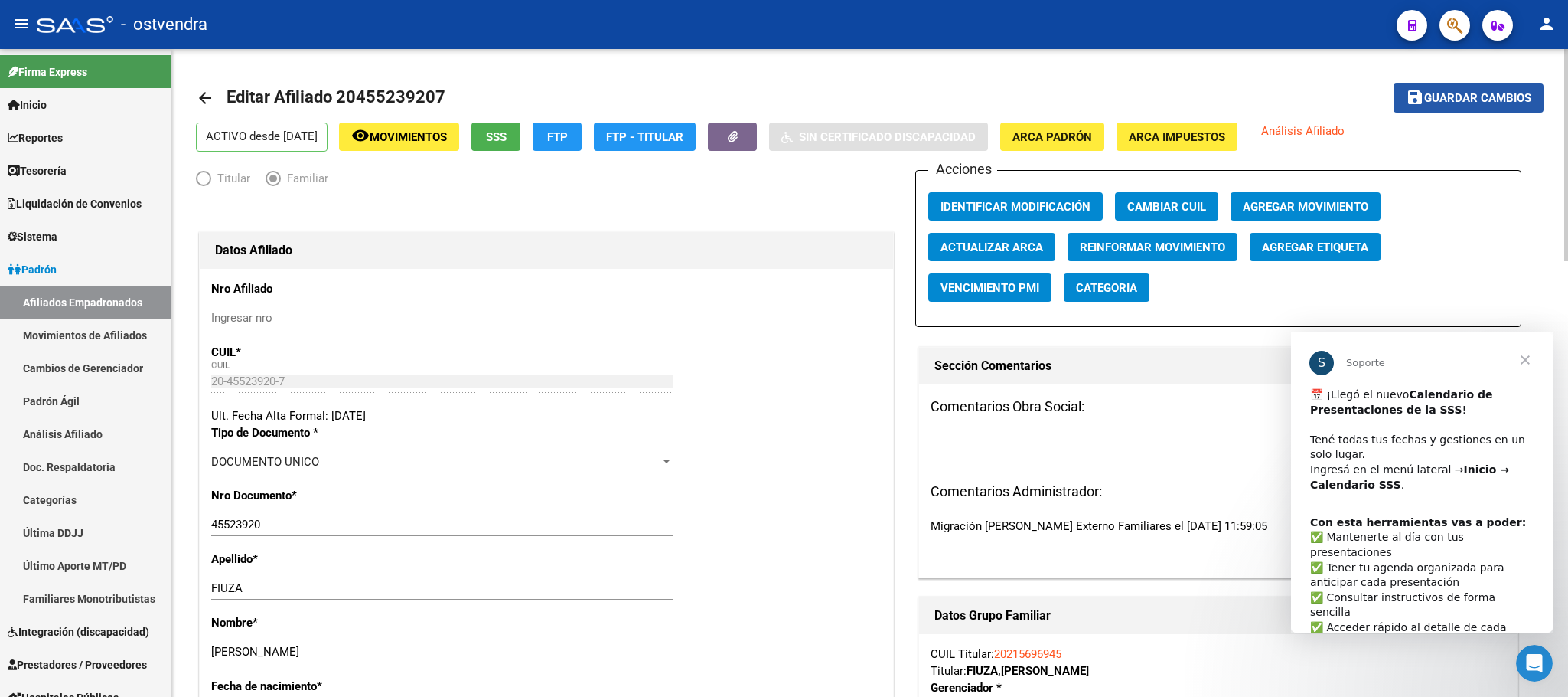
click at [1488, 101] on span "Guardar cambios" at bounding box center [1477, 98] width 107 height 14
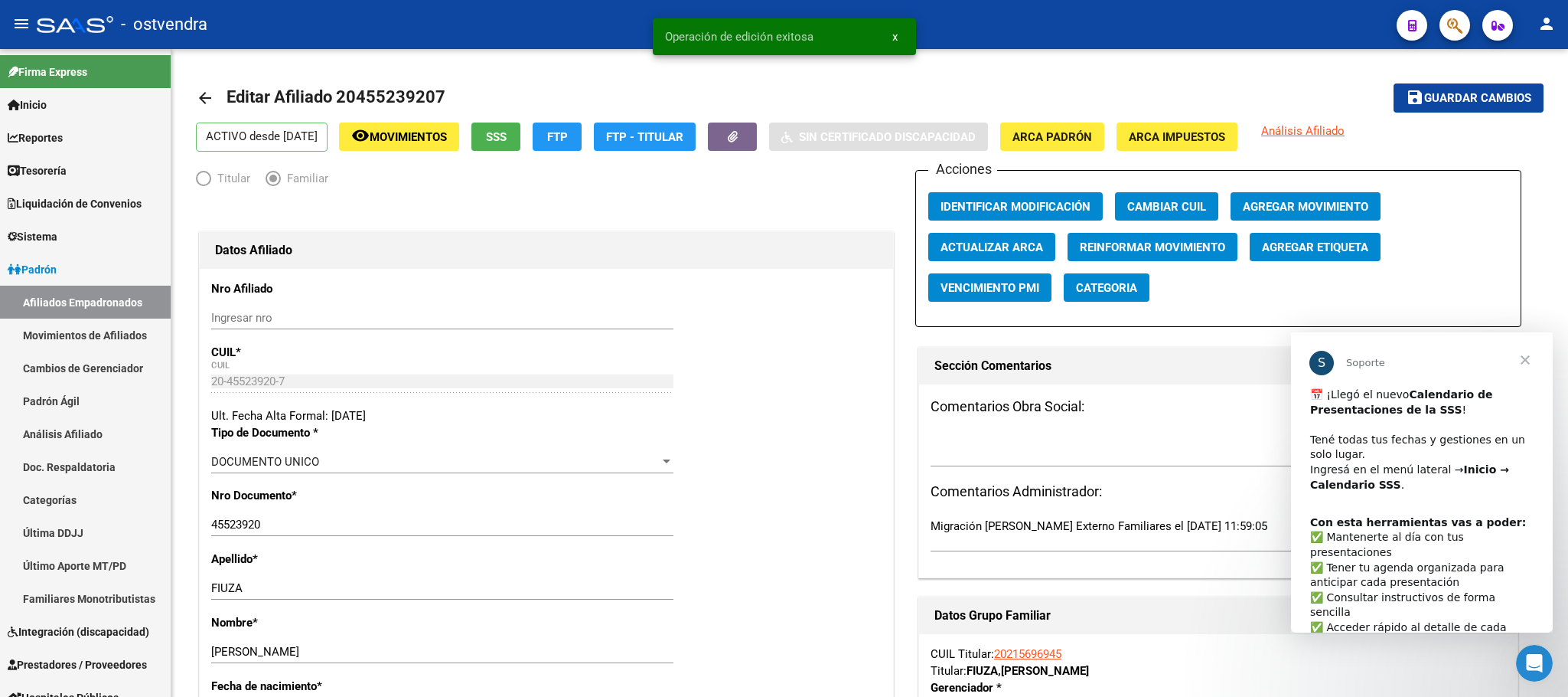
scroll to position [45, 0]
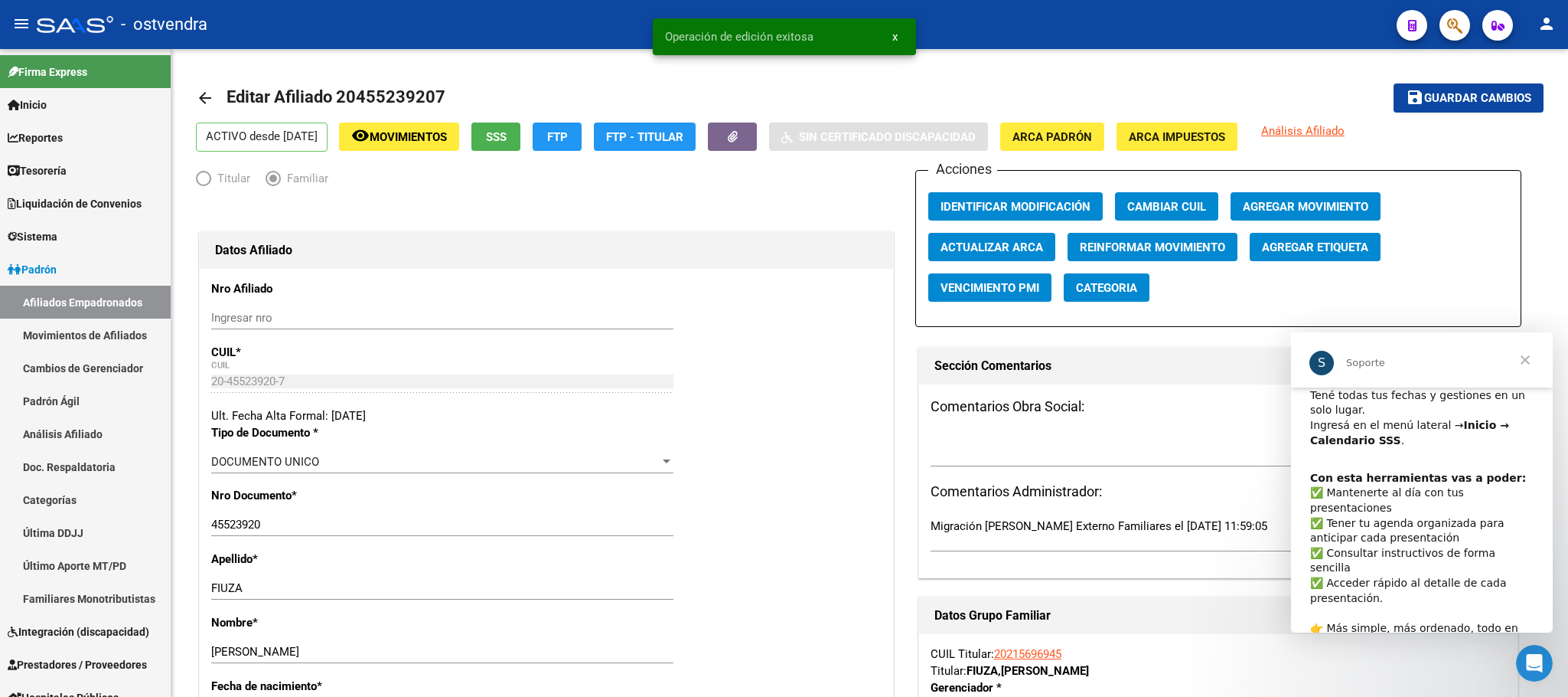
click at [1390, 580] on div "Con esta herramientas vas a poder: ​✅ Mantenerte al día con tus presentaciones …" at bounding box center [1422, 561] width 224 height 180
click at [1400, 393] on div "​📅 ¡Llegó el nuevo Calendario de Presentaciones de la SSS ! ​ Tené todas tus fe…" at bounding box center [1422, 403] width 224 height 120
click at [1397, 499] on div "Con esta herramientas vas a poder: ​✅ Mantenerte al día con tus presentaciones …" at bounding box center [1422, 561] width 224 height 180
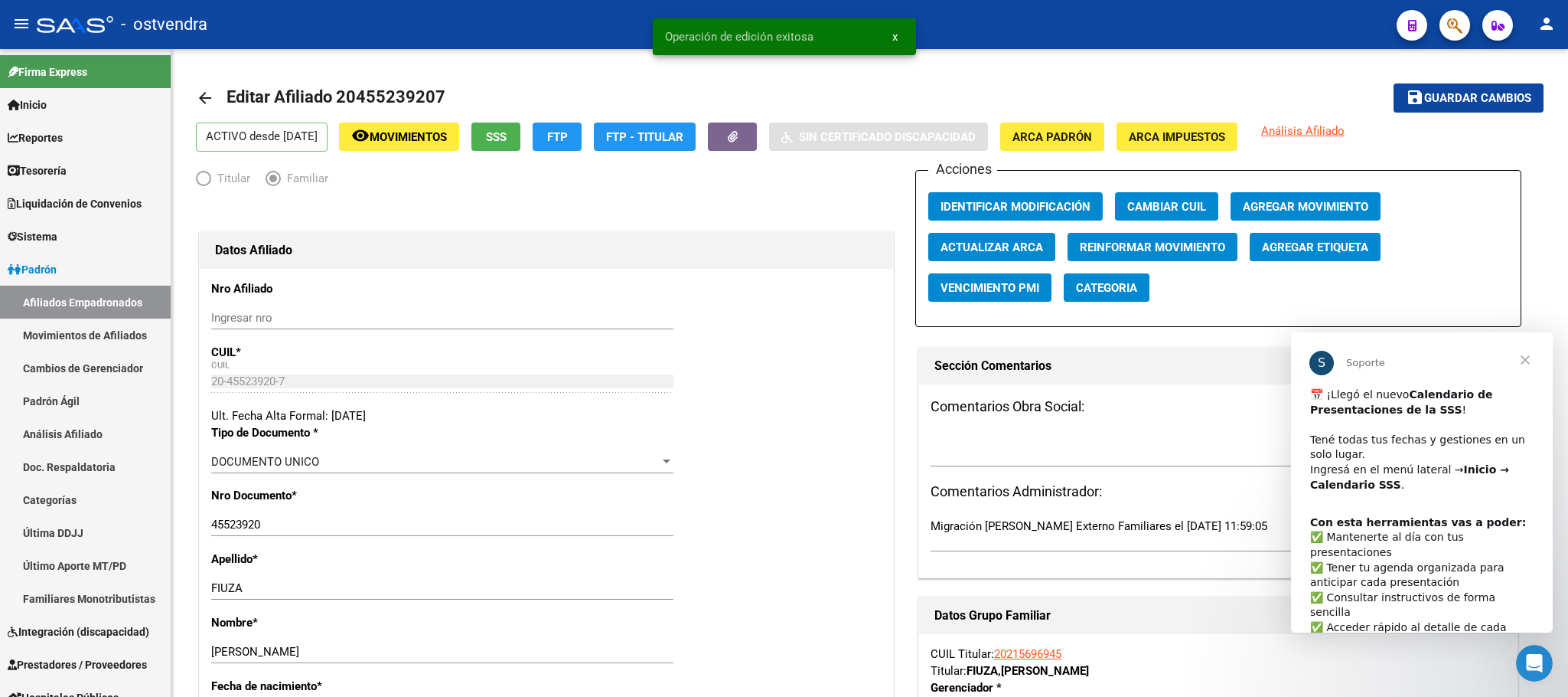
click at [1397, 499] on div "​📅 ¡Llegó el nuevo Calendario de Presentaciones de la SSS ! ​ Tené todas tus fe…" at bounding box center [1422, 448] width 224 height 120
drag, startPoint x: 1394, startPoint y: 499, endPoint x: 1371, endPoint y: 432, distance: 70.8
click at [1392, 496] on div "​📅 ¡Llegó el nuevo Calendario de Presentaciones de la SSS ! ​ Tené todas tus fe…" at bounding box center [1422, 448] width 224 height 120
click at [1370, 413] on div "​📅 ¡Llegó el nuevo Calendario de Presentaciones de la SSS ! ​ Tené todas tus fe…" at bounding box center [1422, 448] width 224 height 120
click at [1367, 409] on b "Calendario de Presentaciones de la SSS" at bounding box center [1402, 402] width 183 height 28
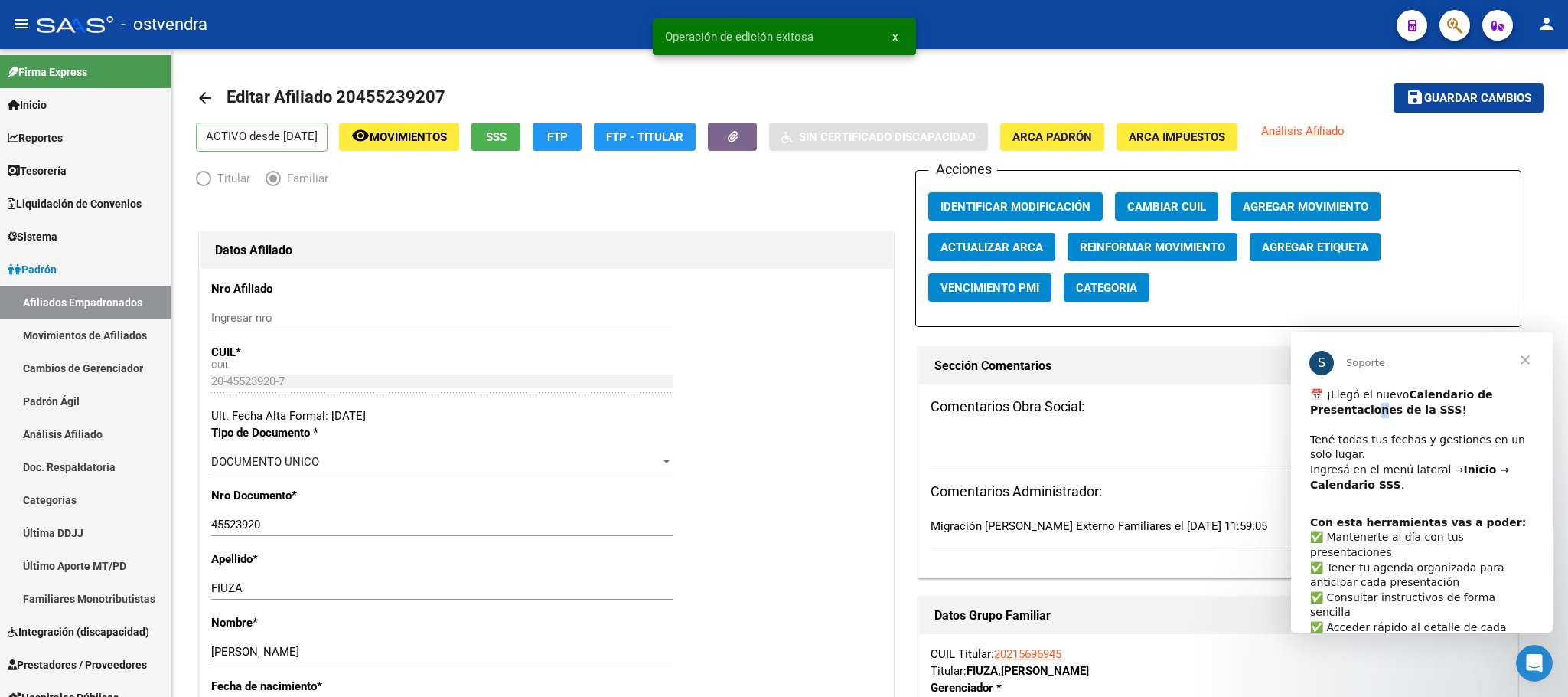
click at [1367, 409] on b "Calendario de Presentaciones de la SSS" at bounding box center [1402, 402] width 183 height 28
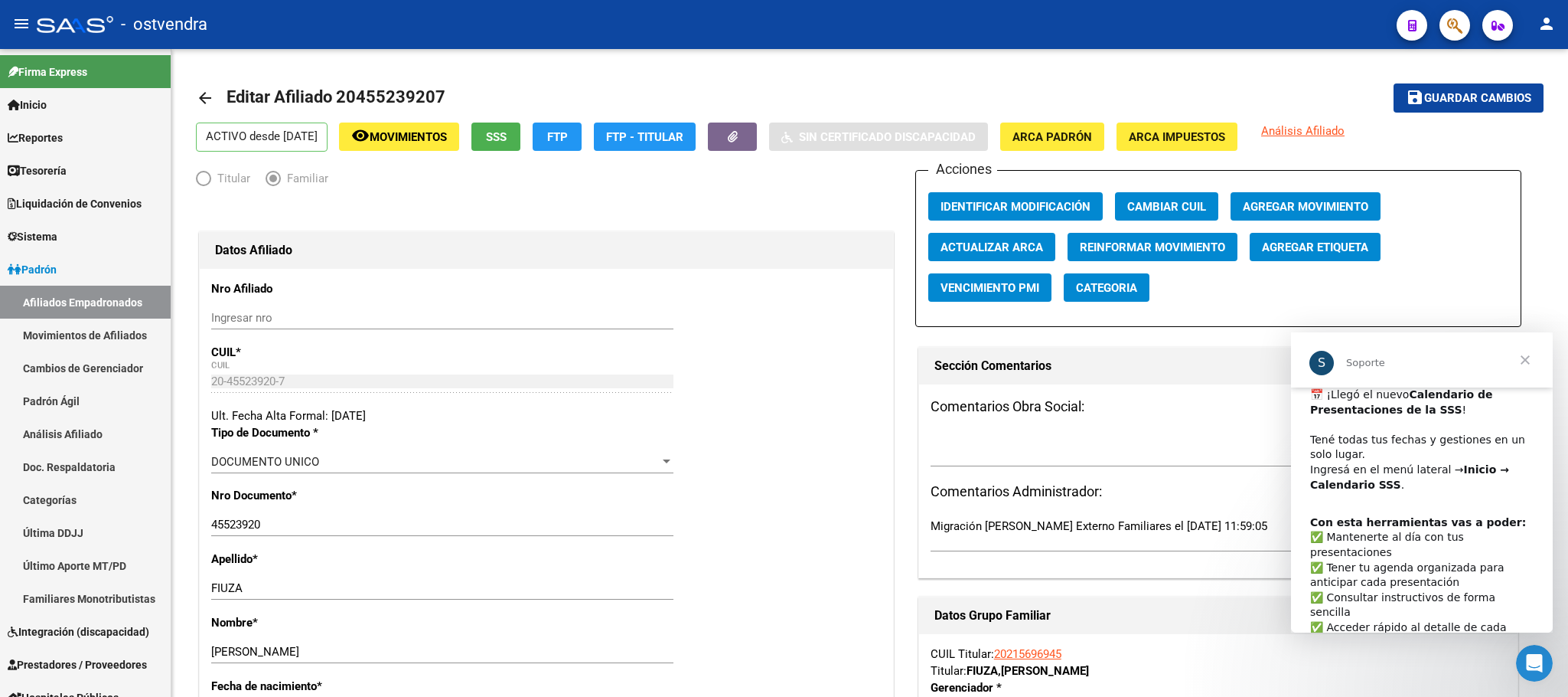
scroll to position [45, 0]
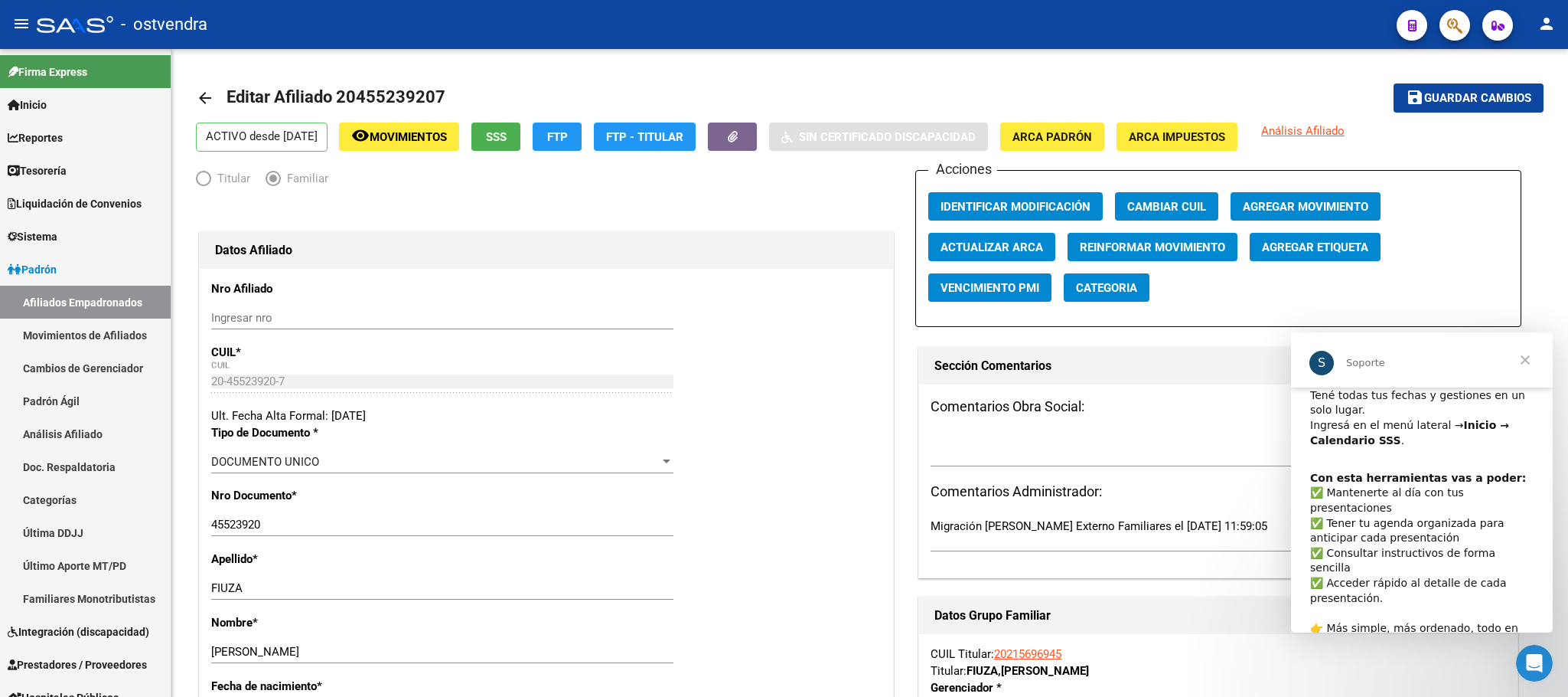
click at [1386, 487] on div "Con esta herramientas vas a poder: ​✅ Mantenerte al día con tus presentaciones …" at bounding box center [1422, 561] width 224 height 180
click at [1390, 601] on div "Con esta herramientas vas a poder: ​✅ Mantenerte al día con tus presentaciones …" at bounding box center [1422, 561] width 224 height 180
click at [1390, 617] on div "Con esta herramientas vas a poder: ​✅ Mantenerte al día con tus presentaciones …" at bounding box center [1422, 561] width 224 height 180
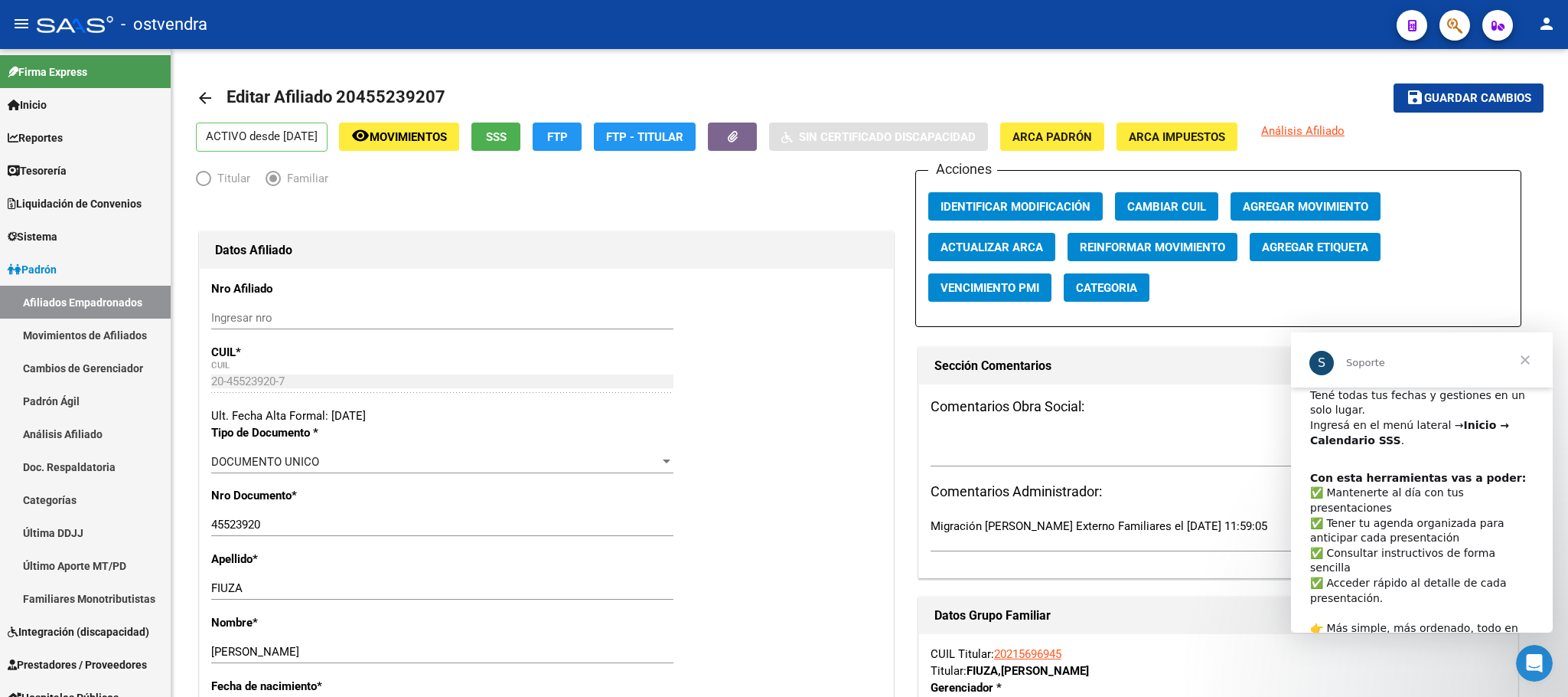
click at [1526, 359] on span "Cerrar" at bounding box center [1526, 360] width 55 height 55
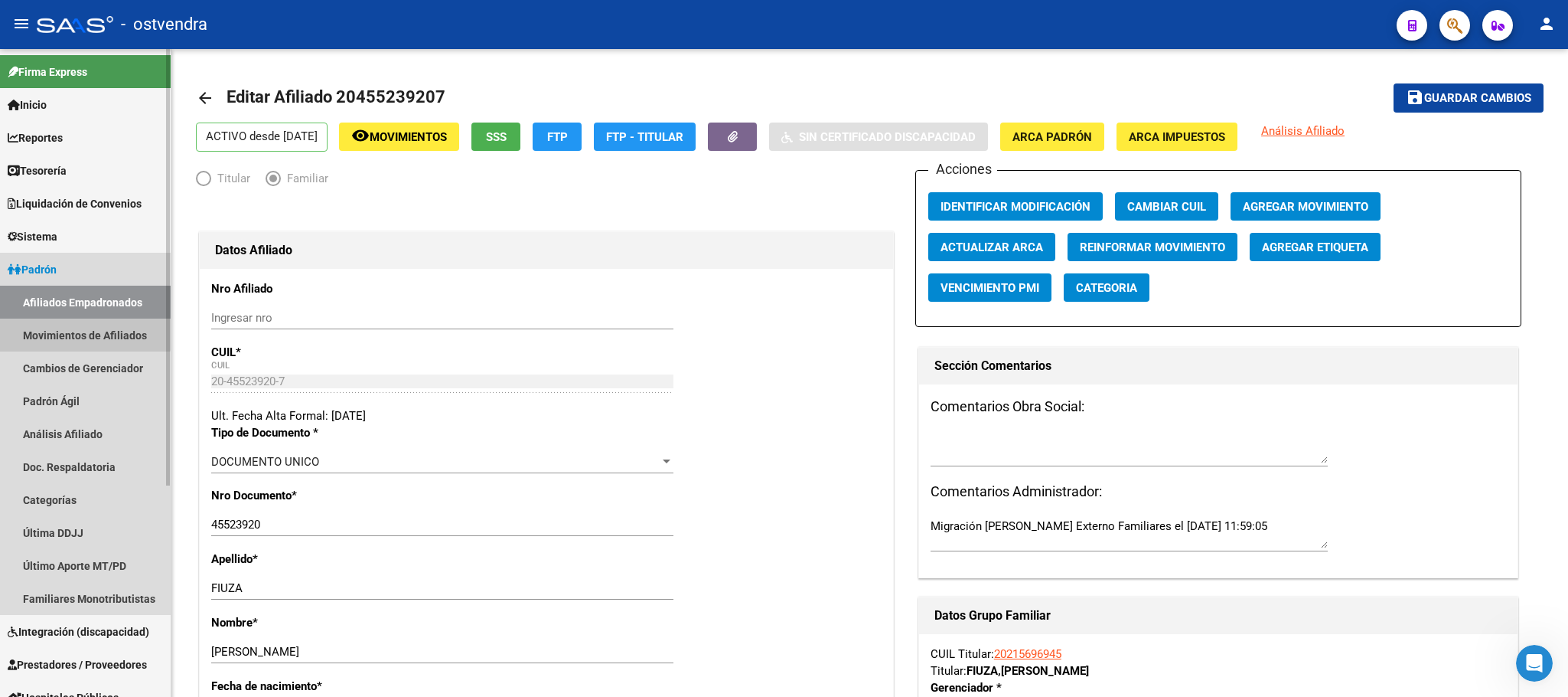
click at [52, 326] on link "Movimientos de Afiliados" at bounding box center [85, 335] width 171 height 33
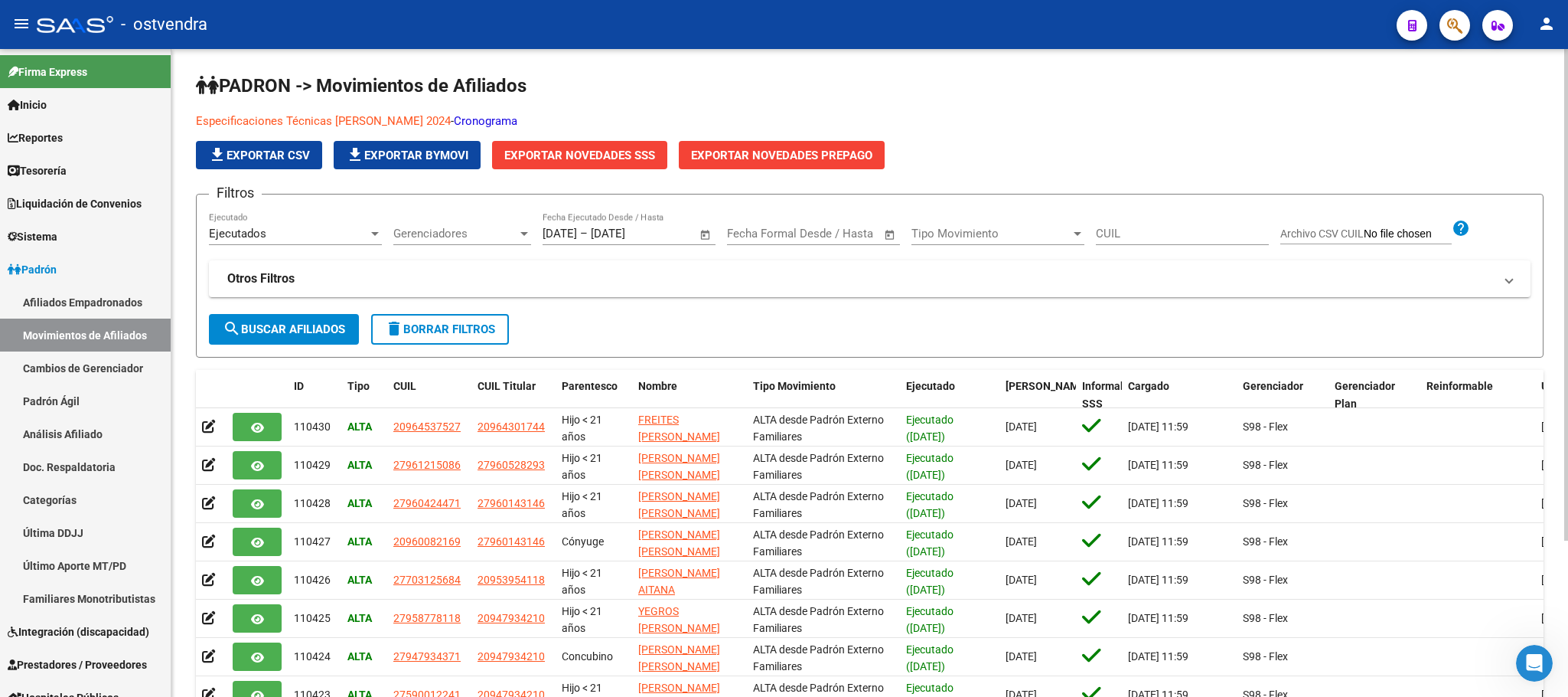
click at [510, 115] on link "Cronograma" at bounding box center [485, 121] width 64 height 14
click at [1527, 655] on icon "Abrir Intercom Messenger" at bounding box center [1533, 661] width 25 height 25
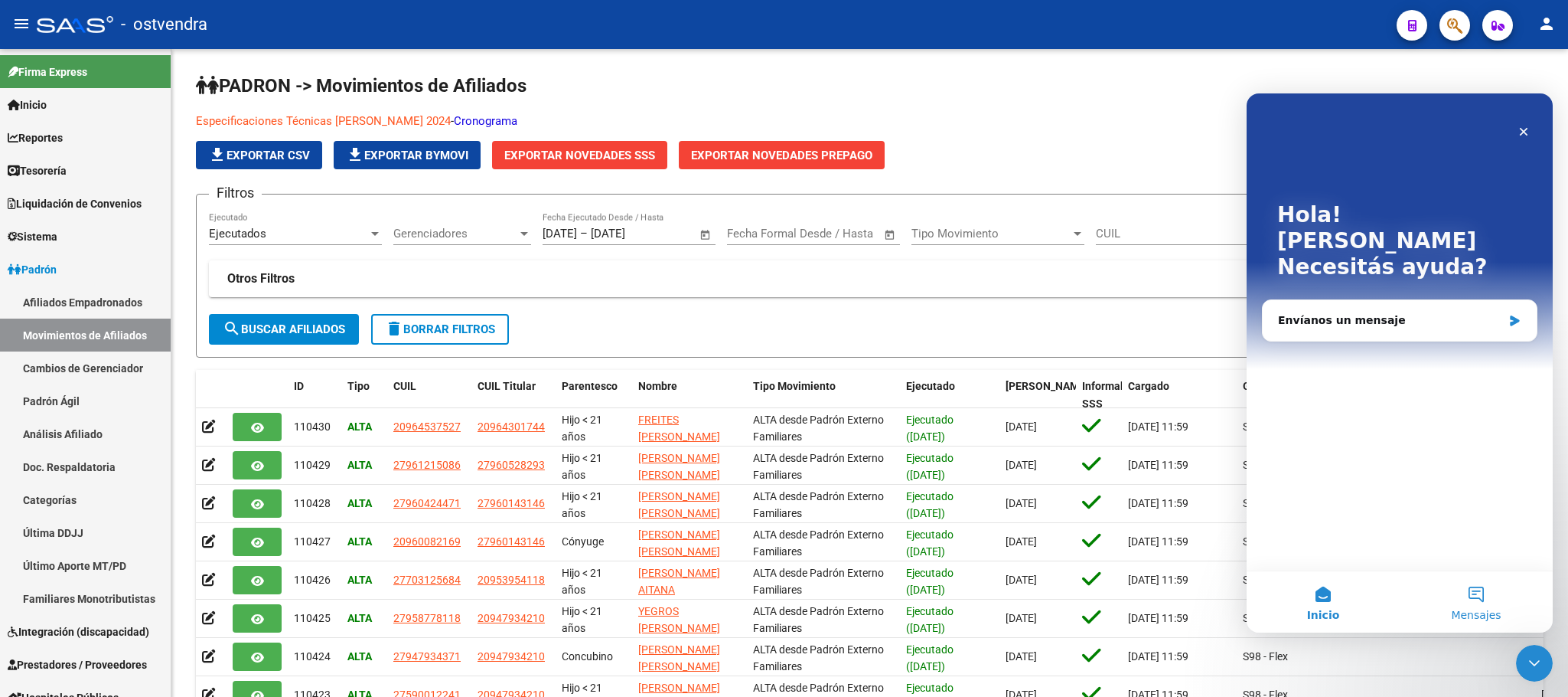
click at [1480, 602] on button "Mensajes" at bounding box center [1476, 602] width 153 height 62
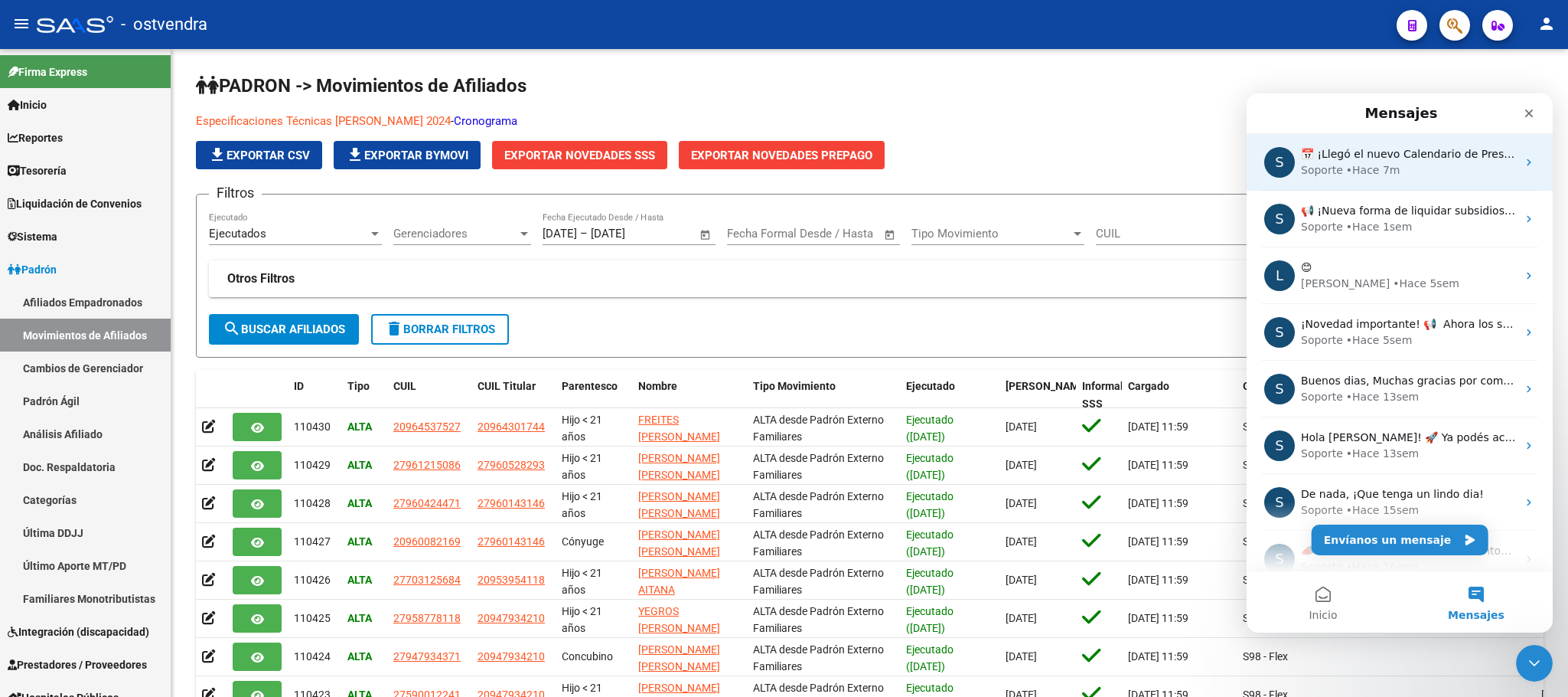
click at [1356, 165] on div "• Hace 7m" at bounding box center [1373, 170] width 55 height 16
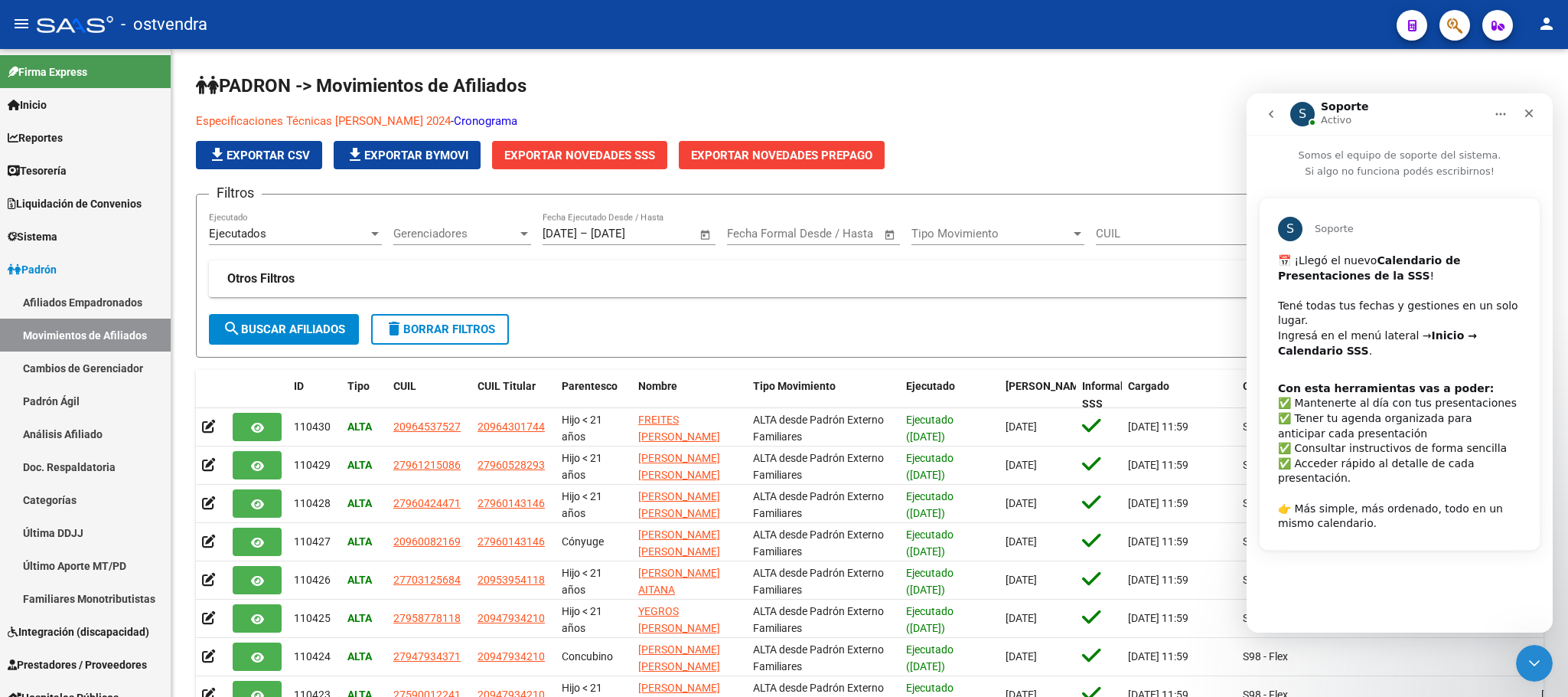
drag, startPoint x: 1400, startPoint y: 489, endPoint x: 1368, endPoint y: 395, distance: 99.3
click at [1397, 486] on div "Con esta herramientas vas a poder: ​✅ Mantenerte al día con tus presentaciones …" at bounding box center [1400, 456] width 243 height 150
drag, startPoint x: 1366, startPoint y: 375, endPoint x: 1374, endPoint y: 268, distance: 107.3
click at [1367, 353] on div "​📅 ¡Llegó el nuevo Calendario de Presentaciones de la SSS ! ​ Tené todas tus fe…" at bounding box center [1400, 392] width 243 height 278
drag, startPoint x: 1376, startPoint y: 255, endPoint x: 1383, endPoint y: 241, distance: 15.7
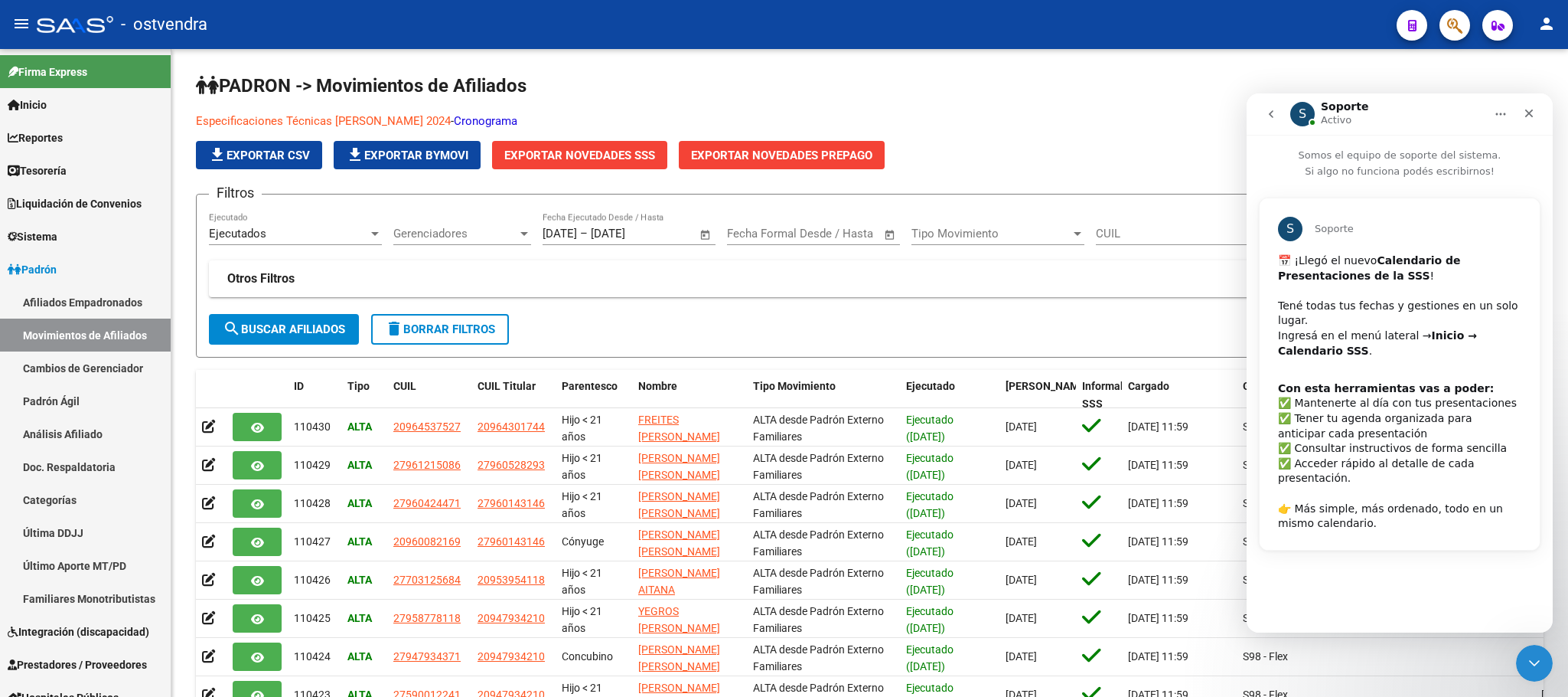
click at [1377, 254] on b "Calendario de Presentaciones de la SSS" at bounding box center [1370, 268] width 183 height 28
drag, startPoint x: 1388, startPoint y: 216, endPoint x: 1395, endPoint y: 193, distance: 24.0
click at [1393, 204] on div "S Soporte" at bounding box center [1400, 226] width 280 height 55
click at [1403, 163] on p "Somos el equipo de soporte del sistema. Si algo no funciona podés escribirnos!" at bounding box center [1400, 157] width 306 height 45
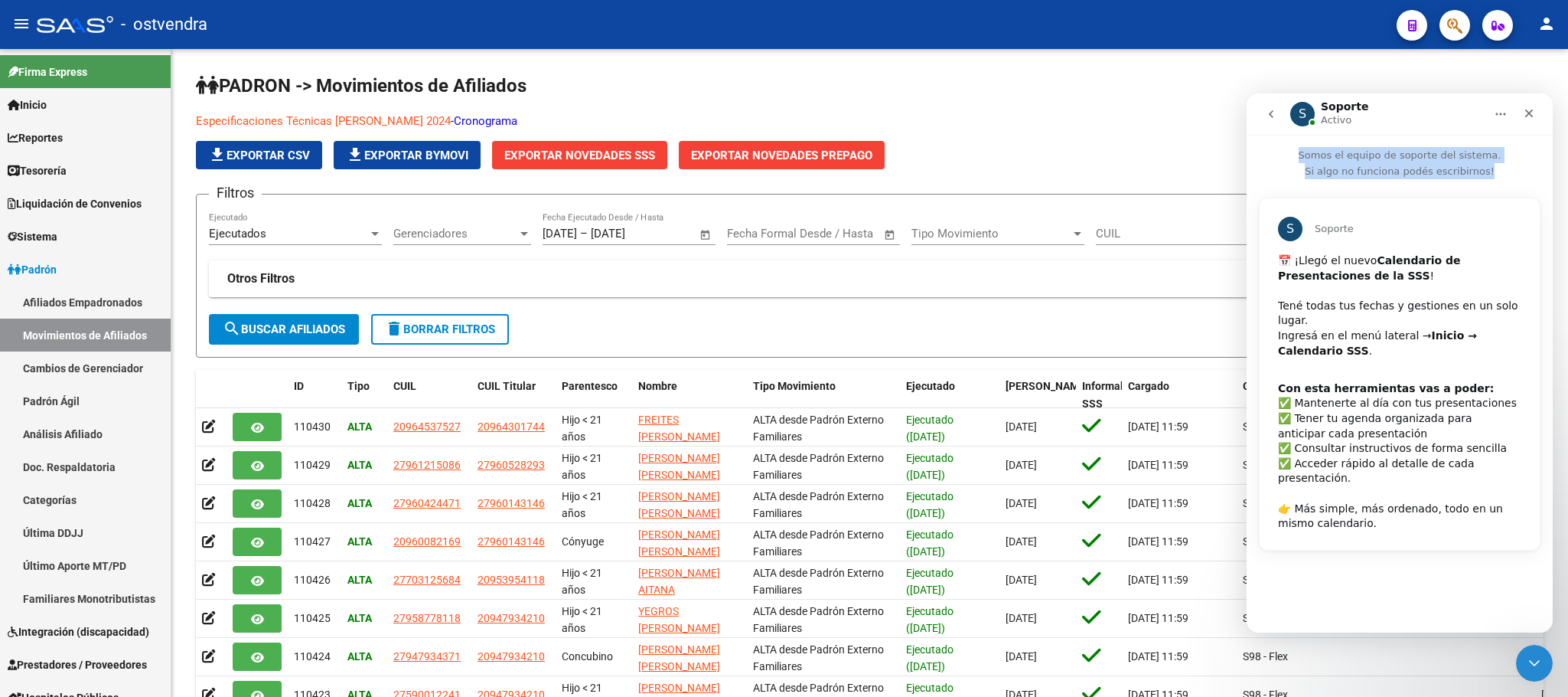
click at [1403, 162] on p "Somos el equipo de soporte del sistema. Si algo no funciona podés escribirnos!" at bounding box center [1400, 157] width 306 height 45
click at [1403, 161] on p "Somos el equipo de soporte del sistema. Si algo no funciona podés escribirnos!" at bounding box center [1400, 157] width 306 height 45
click at [1393, 228] on div "S Soporte" at bounding box center [1400, 229] width 243 height 25
click at [1393, 250] on div "S Soporte" at bounding box center [1400, 226] width 280 height 55
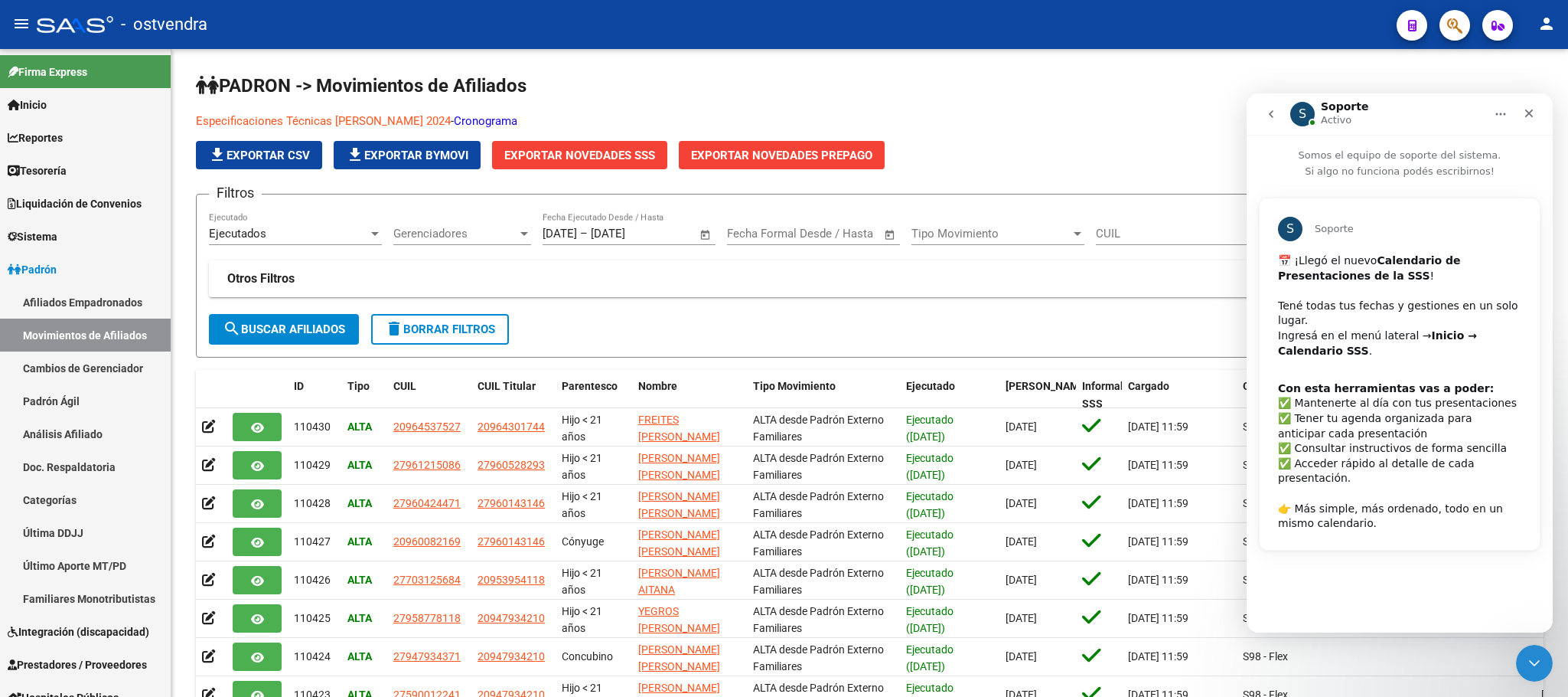
drag, startPoint x: 1413, startPoint y: 459, endPoint x: 1468, endPoint y: 232, distance: 233.6
click at [1409, 457] on div "Con esta herramientas vas a poder: ​✅ Mantenerte al día con tus presentaciones …" at bounding box center [1400, 456] width 243 height 150
click at [1522, 115] on div "Cerrar" at bounding box center [1530, 113] width 28 height 28
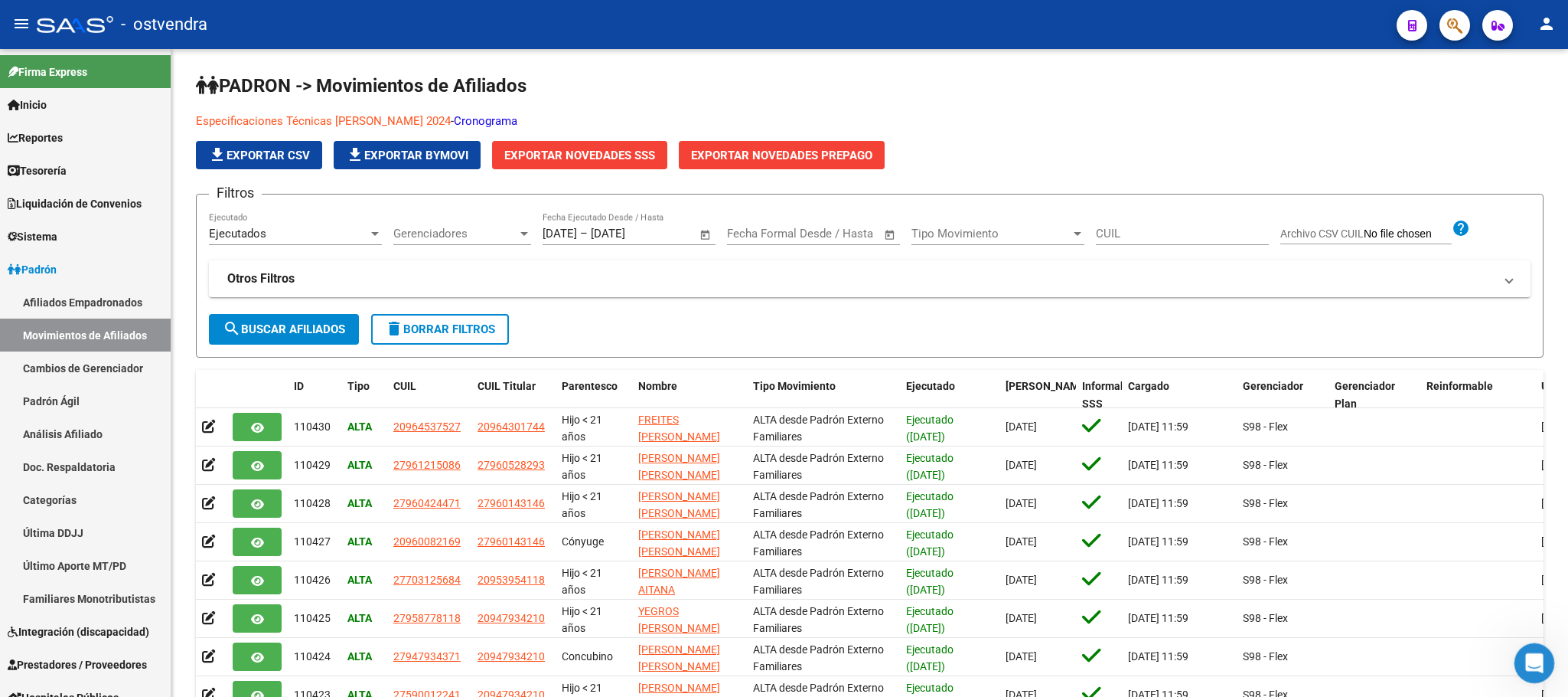
click at [1520, 663] on icon "Abrir Intercom Messenger" at bounding box center [1533, 661] width 25 height 25
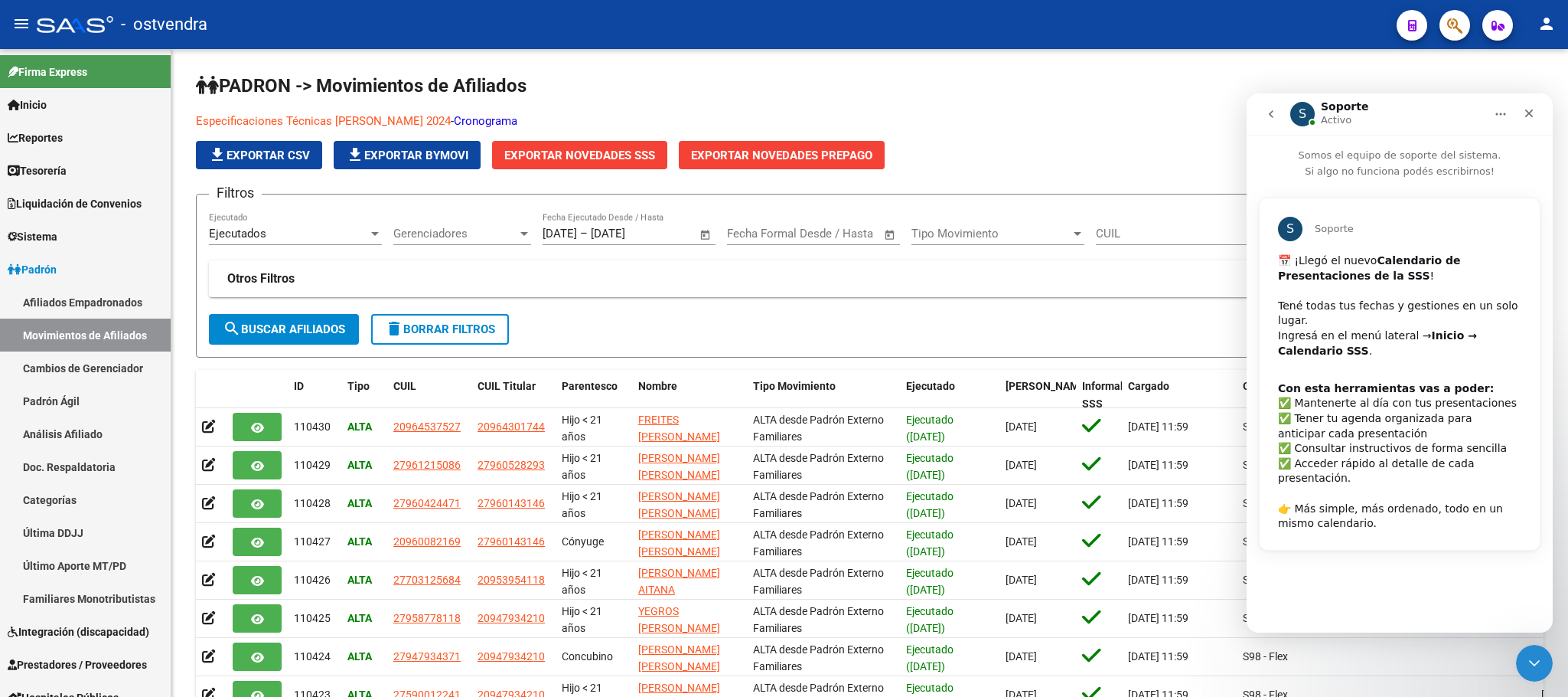
click at [1277, 118] on button "go back" at bounding box center [1271, 114] width 29 height 29
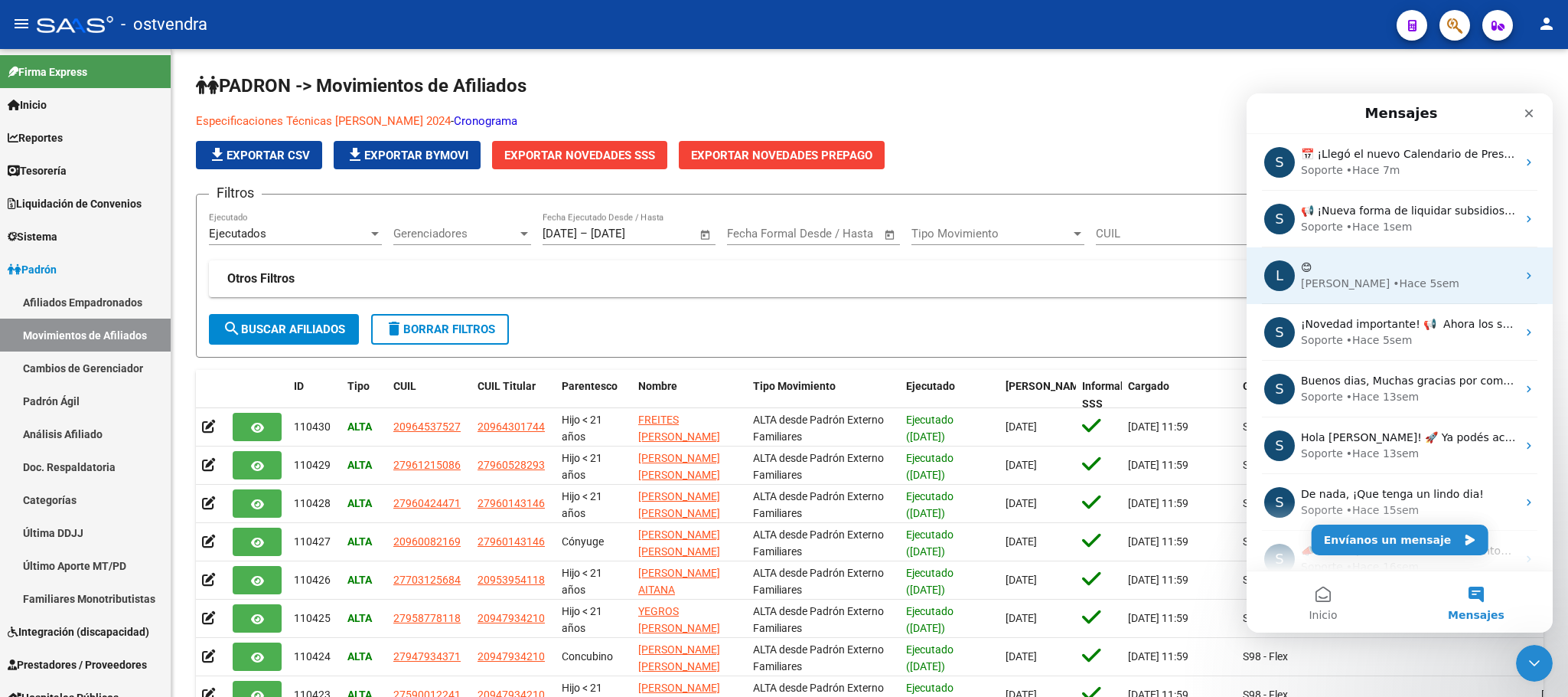
click at [1413, 284] on div "[PERSON_NAME] 5sem" at bounding box center [1409, 283] width 216 height 16
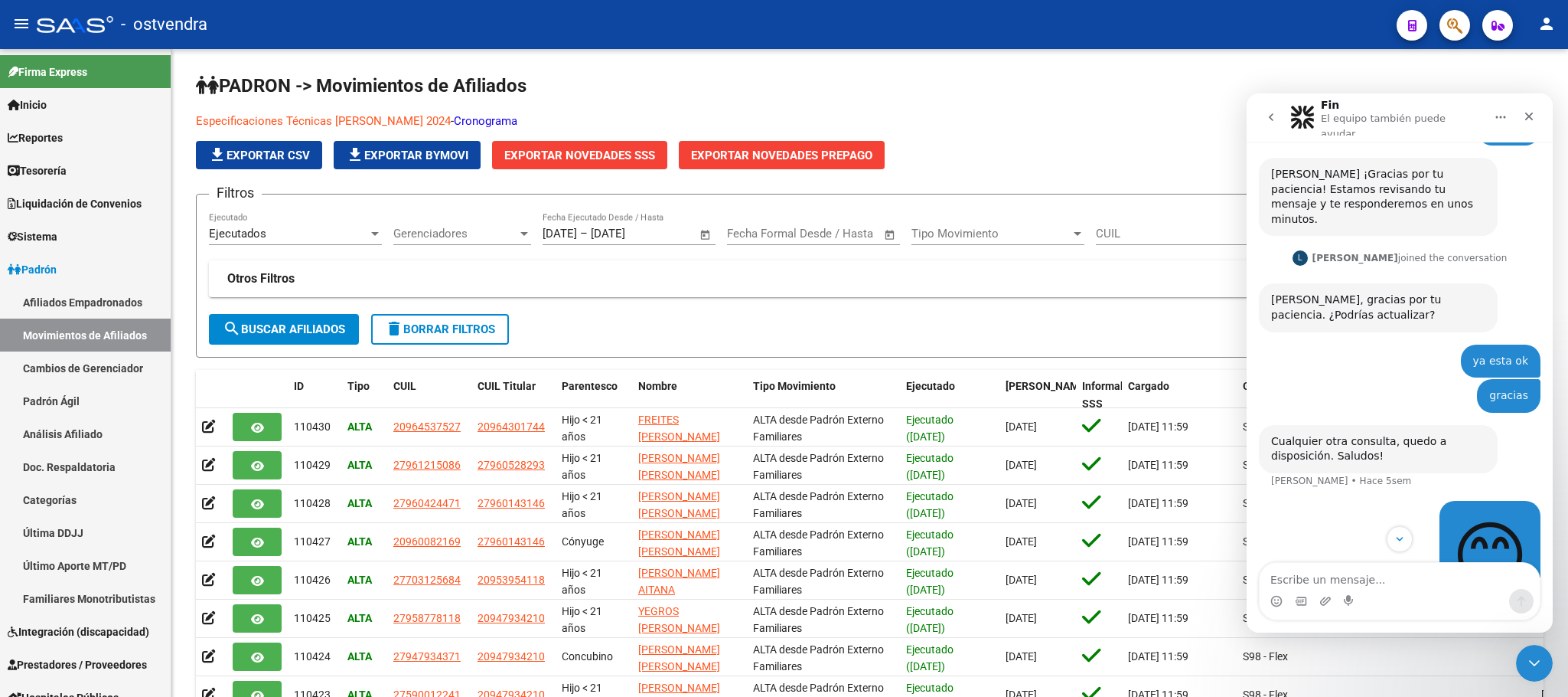
scroll to position [212, 0]
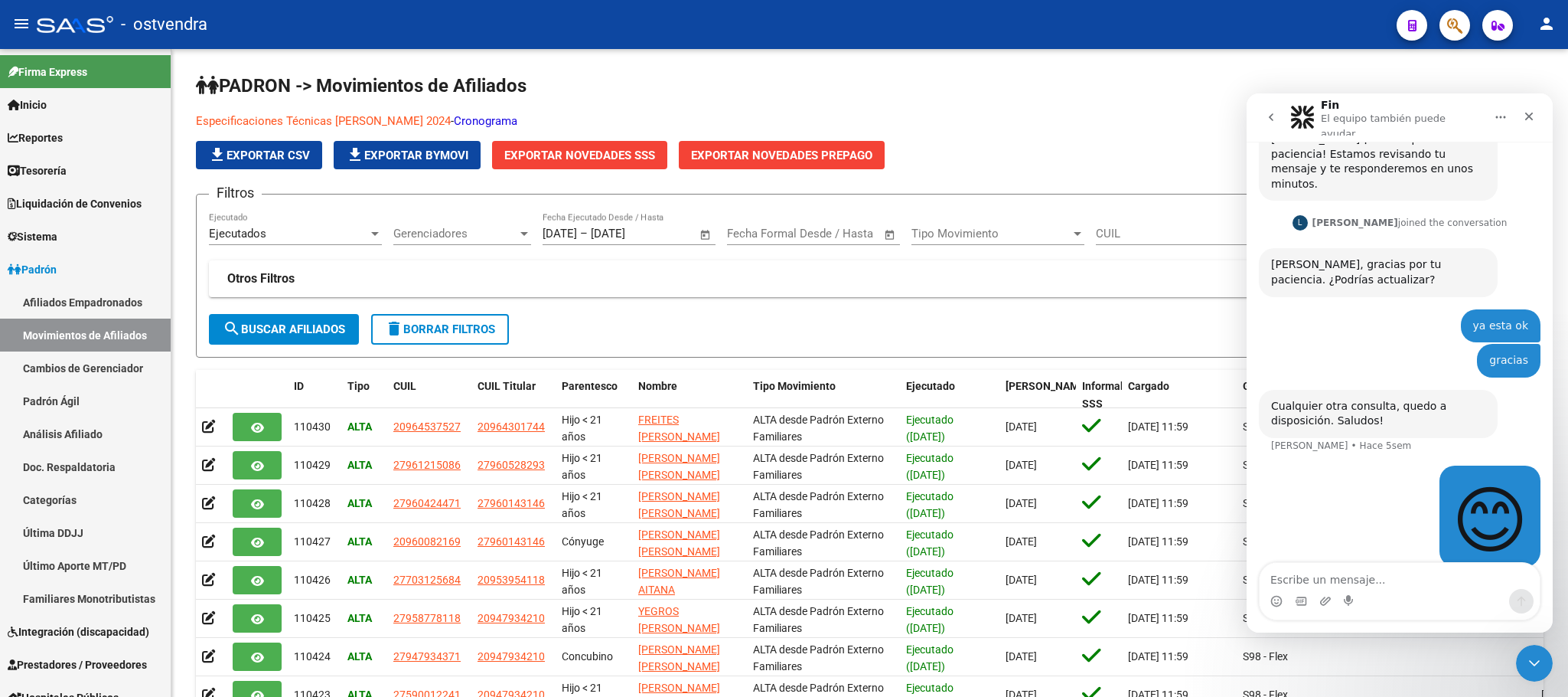
click at [1268, 111] on icon "go back" at bounding box center [1271, 117] width 12 height 12
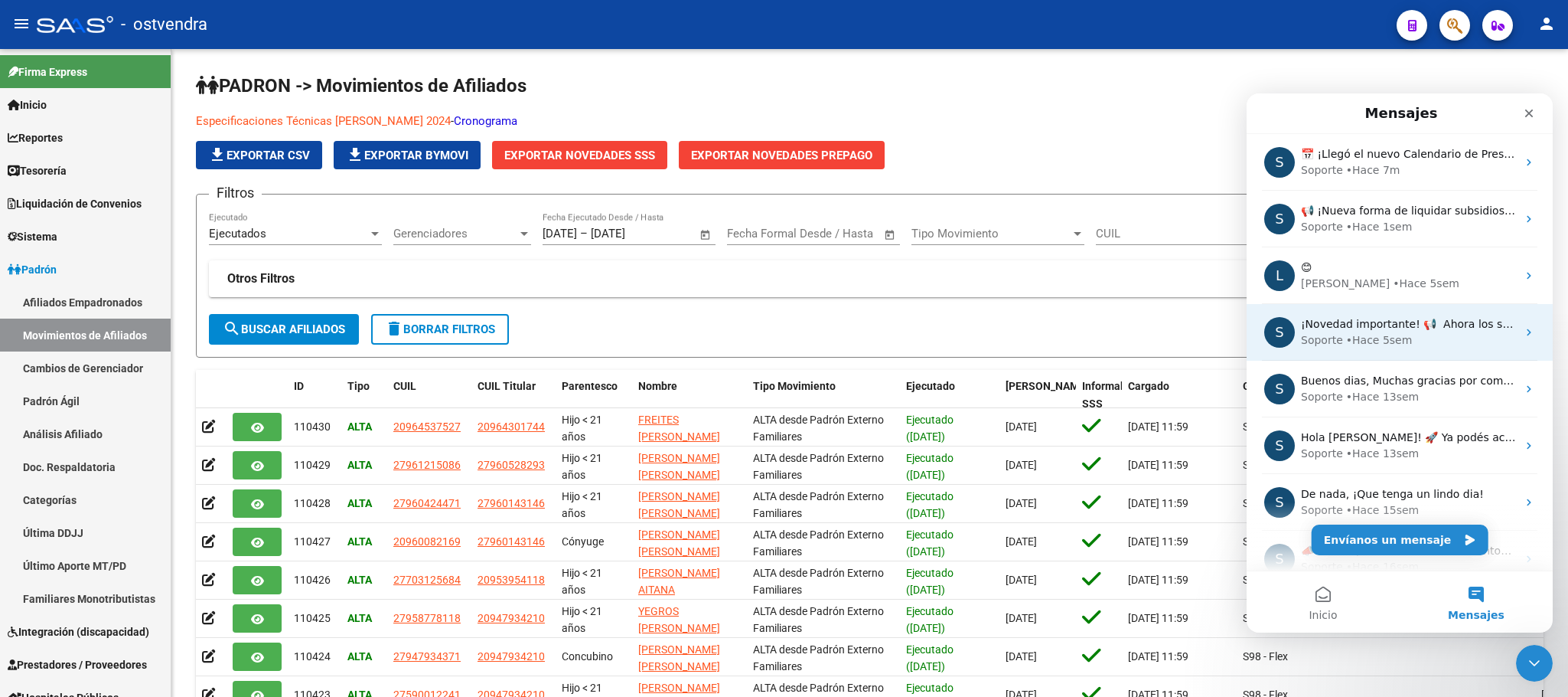
scroll to position [0, 0]
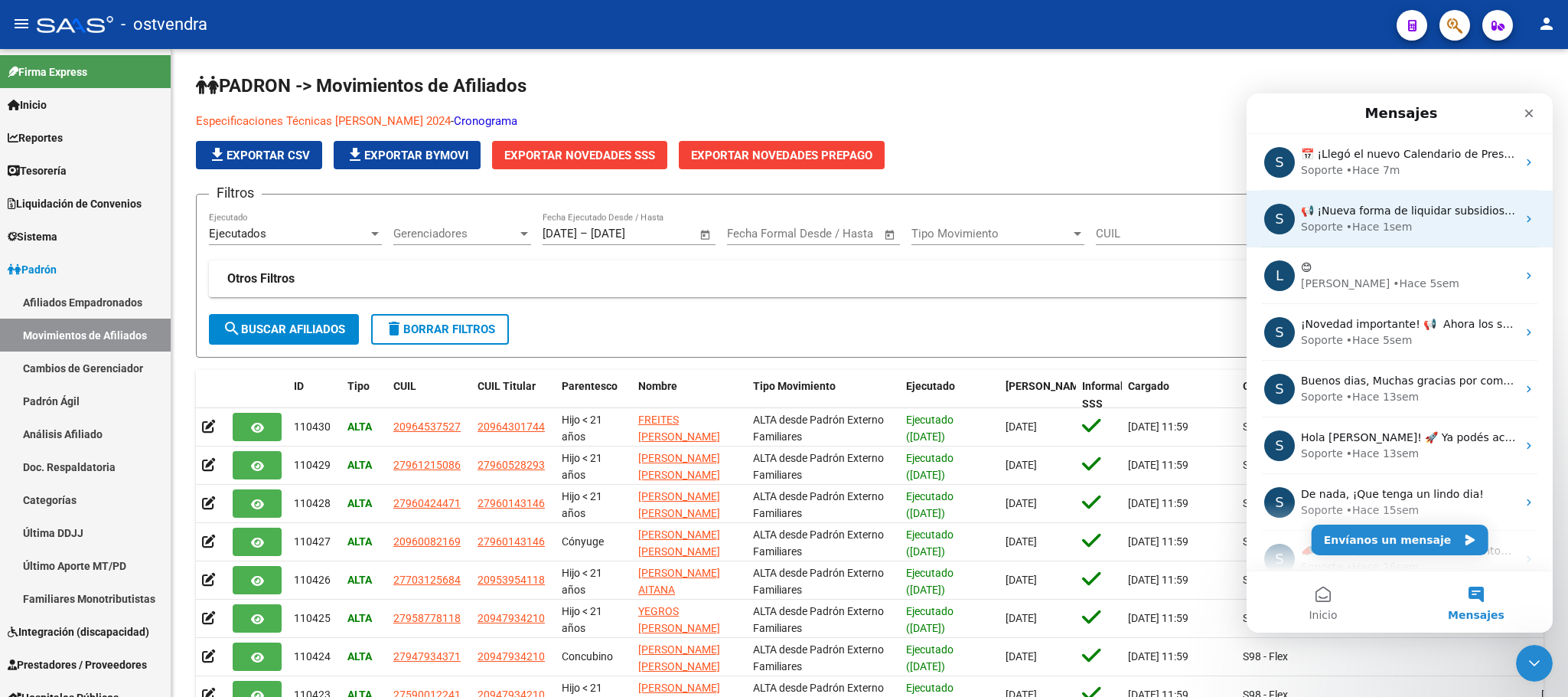
click at [1361, 236] on div "S ​📢 ¡Nueva forma de liquidar subsidios en la plataforma! ✅ Ahora la liquidació…" at bounding box center [1400, 219] width 306 height 57
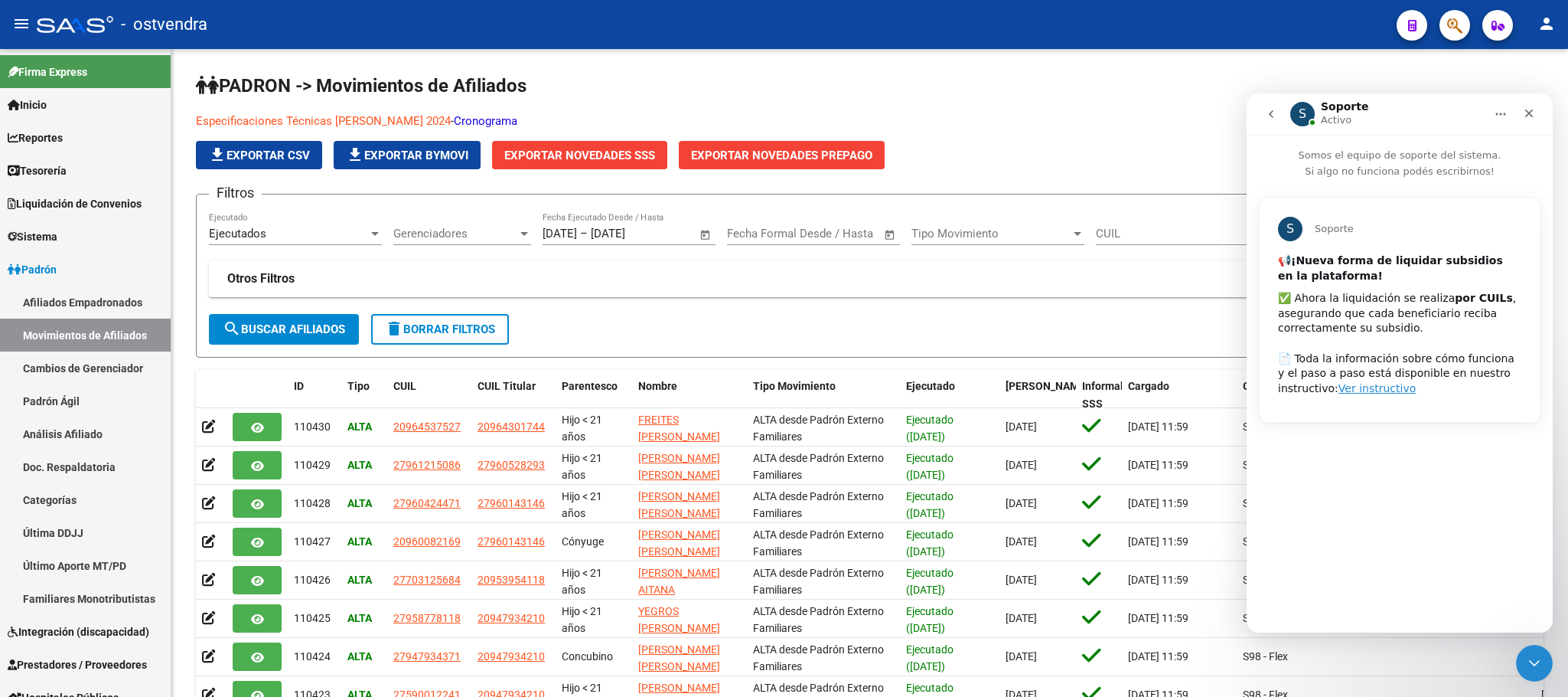
click at [1280, 110] on button "go back" at bounding box center [1271, 114] width 29 height 29
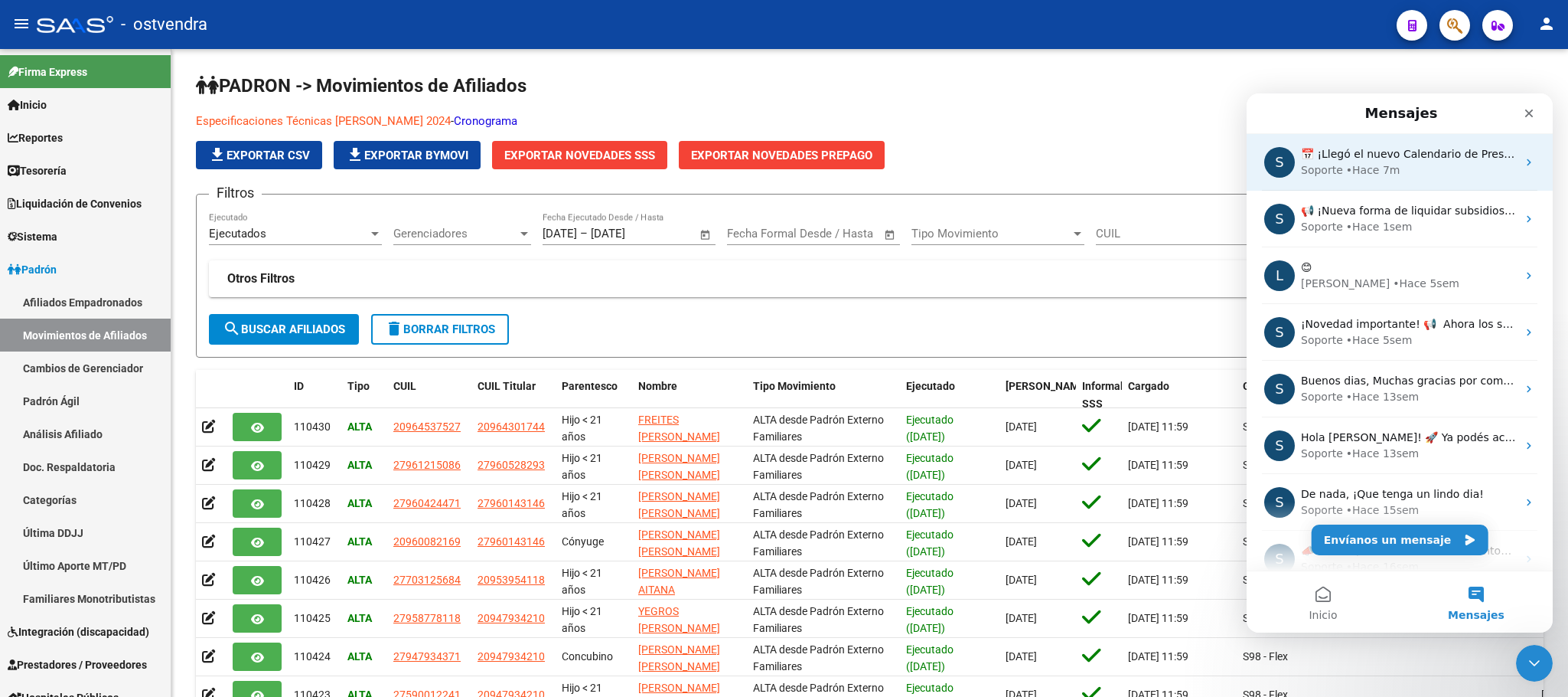
click at [1366, 175] on div "• Hace 7m" at bounding box center [1373, 170] width 55 height 16
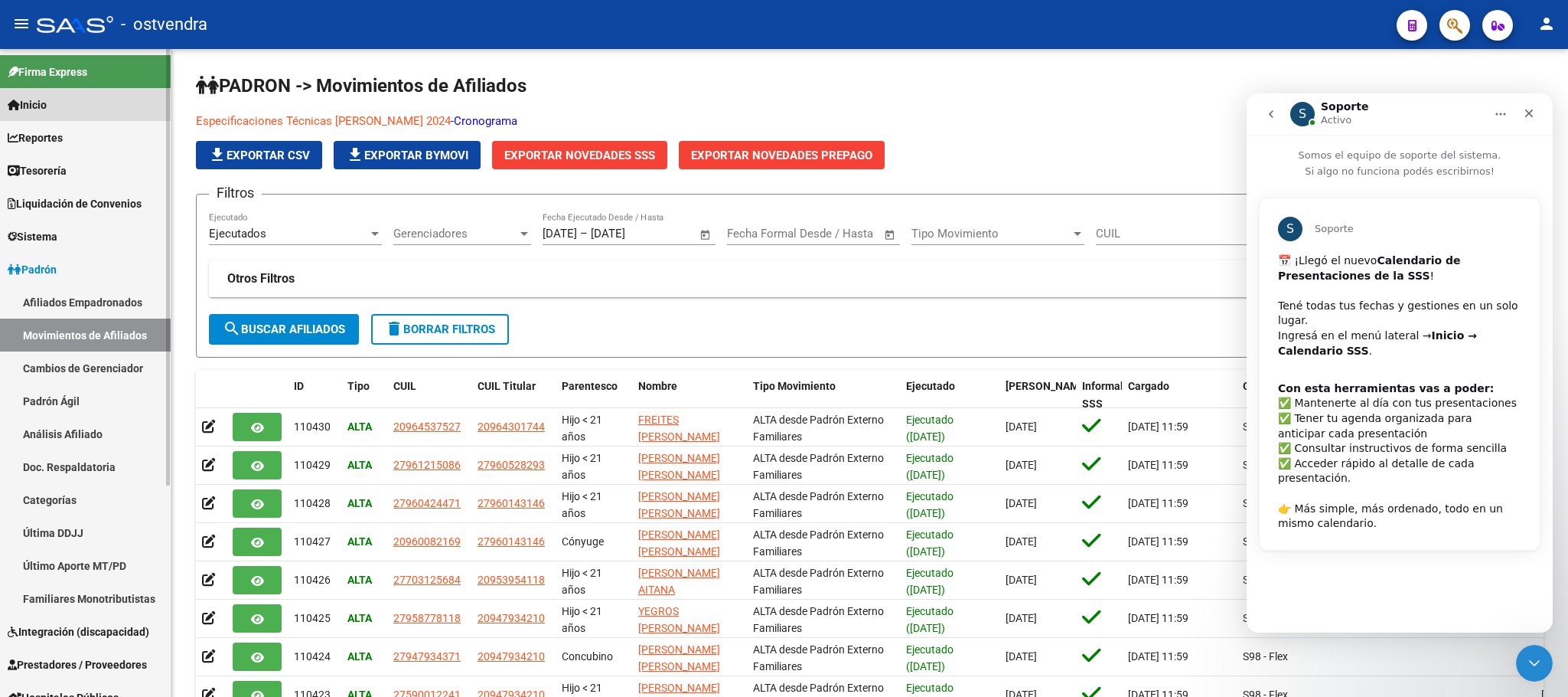
click at [47, 92] on link "Inicio" at bounding box center [85, 104] width 171 height 33
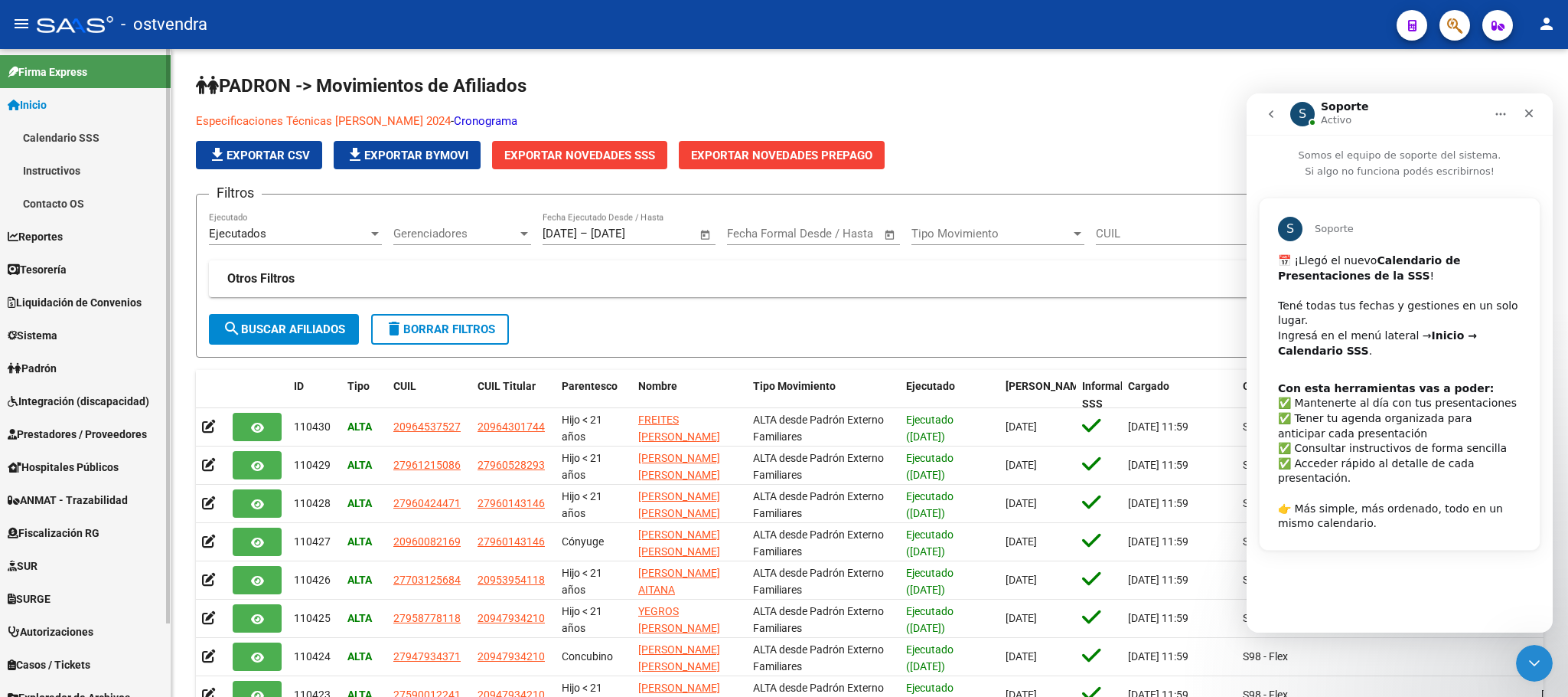
click at [62, 140] on link "Calendario SSS" at bounding box center [85, 137] width 171 height 33
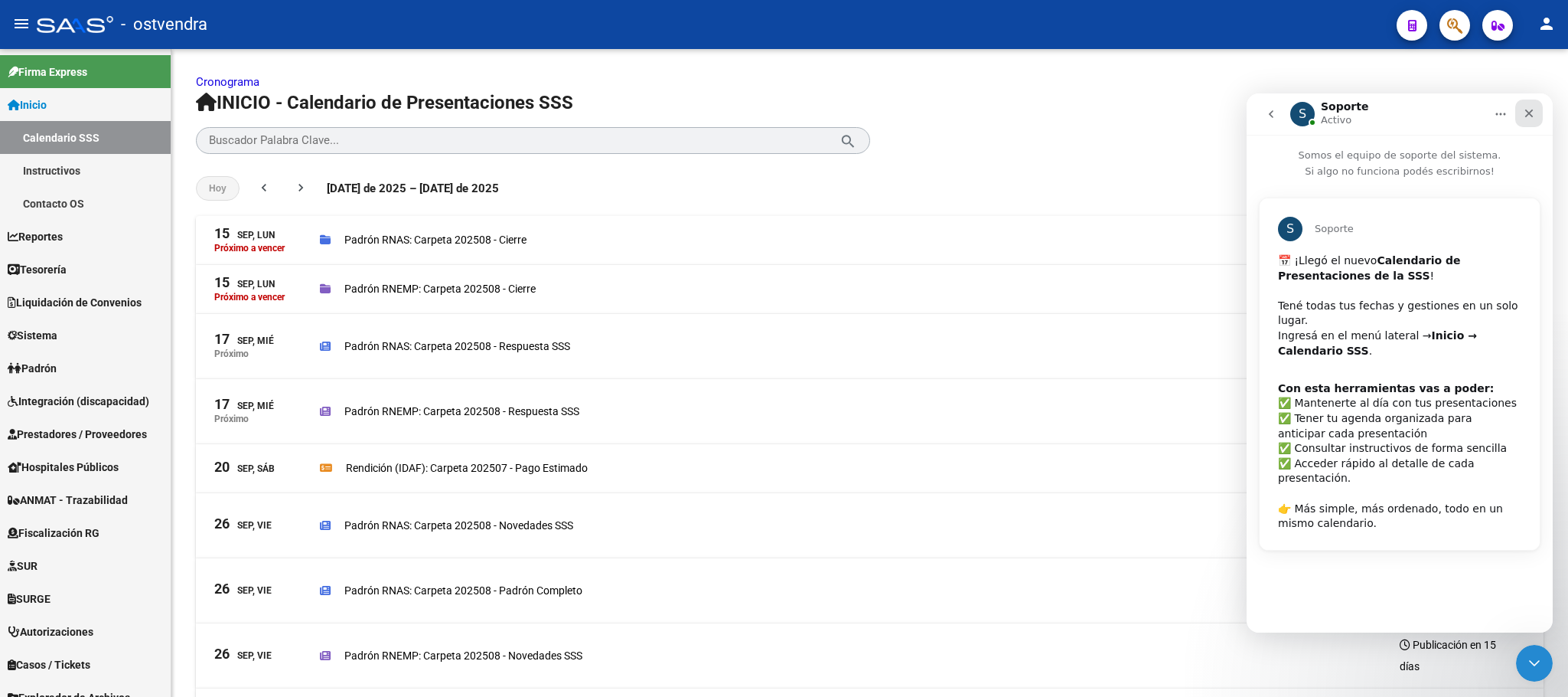
drag, startPoint x: 1531, startPoint y: 110, endPoint x: 1964, endPoint y: 325, distance: 483.4
click at [1531, 110] on icon "Cerrar" at bounding box center [1530, 113] width 8 height 8
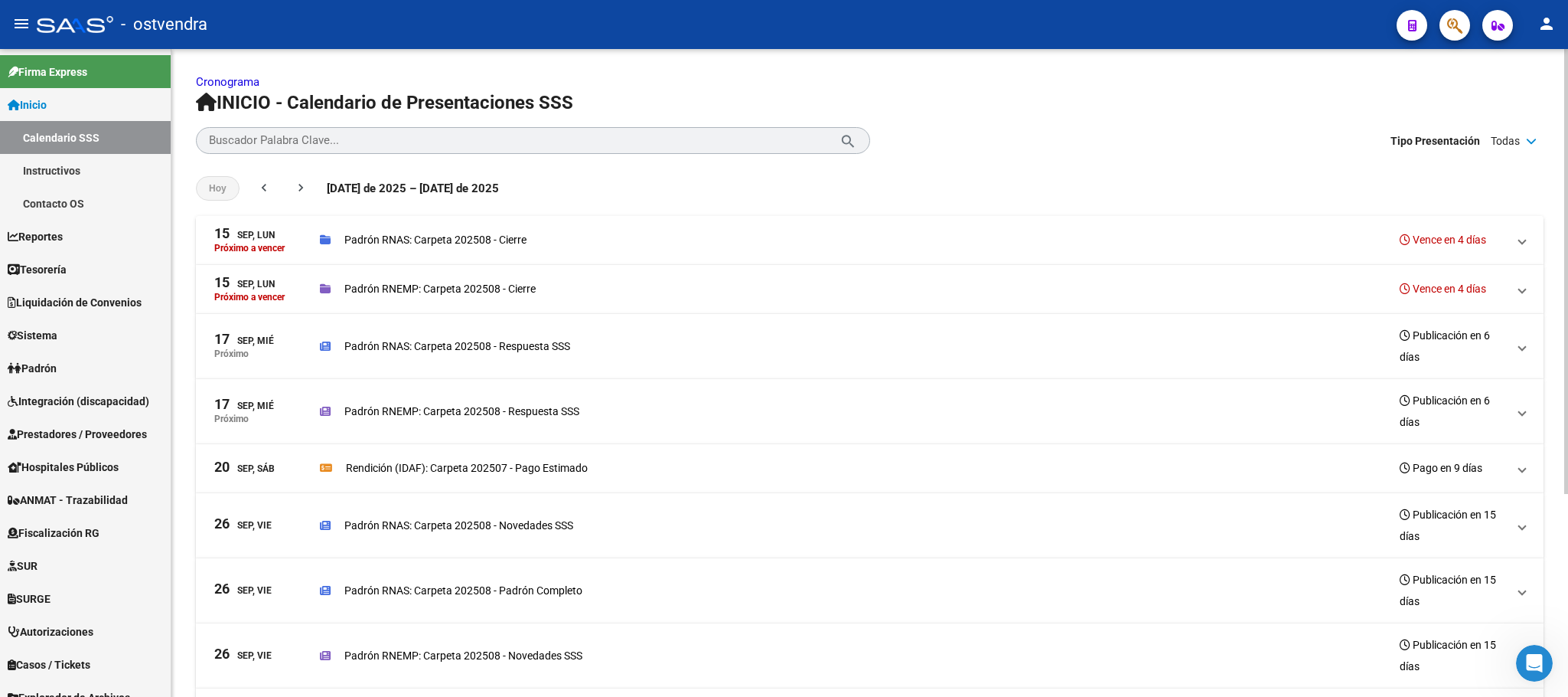
click at [1472, 239] on h3 "Vence en 4 días" at bounding box center [1443, 240] width 86 height 22
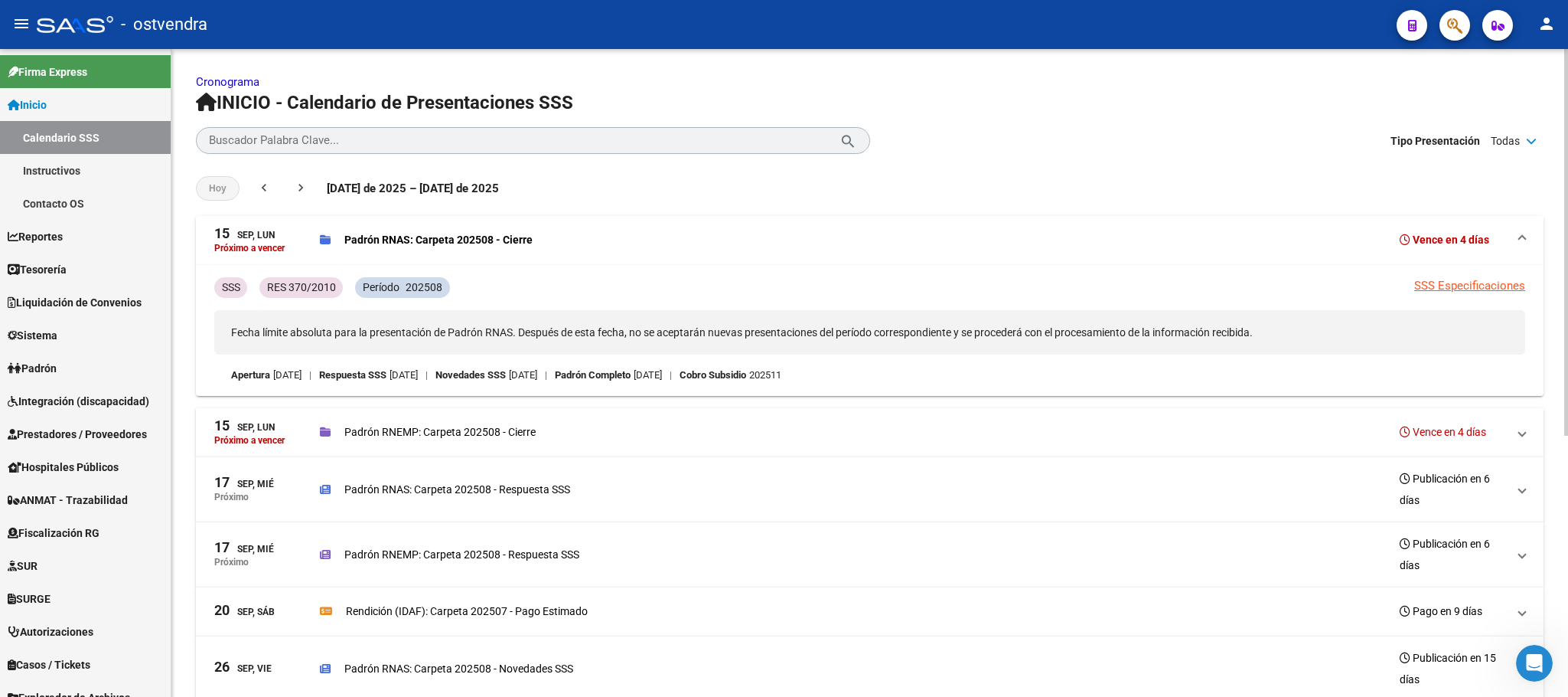
click at [1465, 239] on h3 "Vence en 4 días" at bounding box center [1444, 240] width 89 height 22
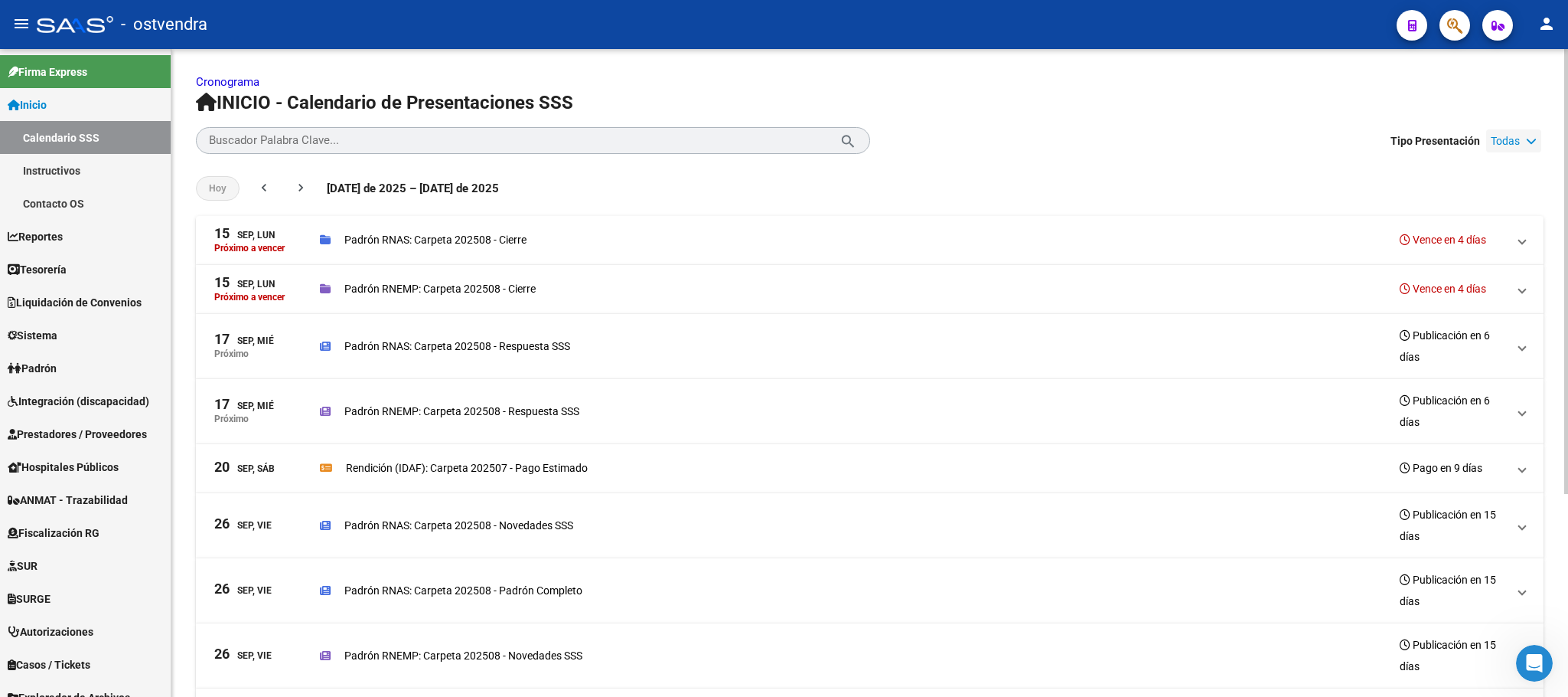
click at [1532, 140] on icon at bounding box center [1532, 141] width 11 height 11
click at [294, 188] on mat-icon "chevron_right" at bounding box center [301, 188] width 15 height 15
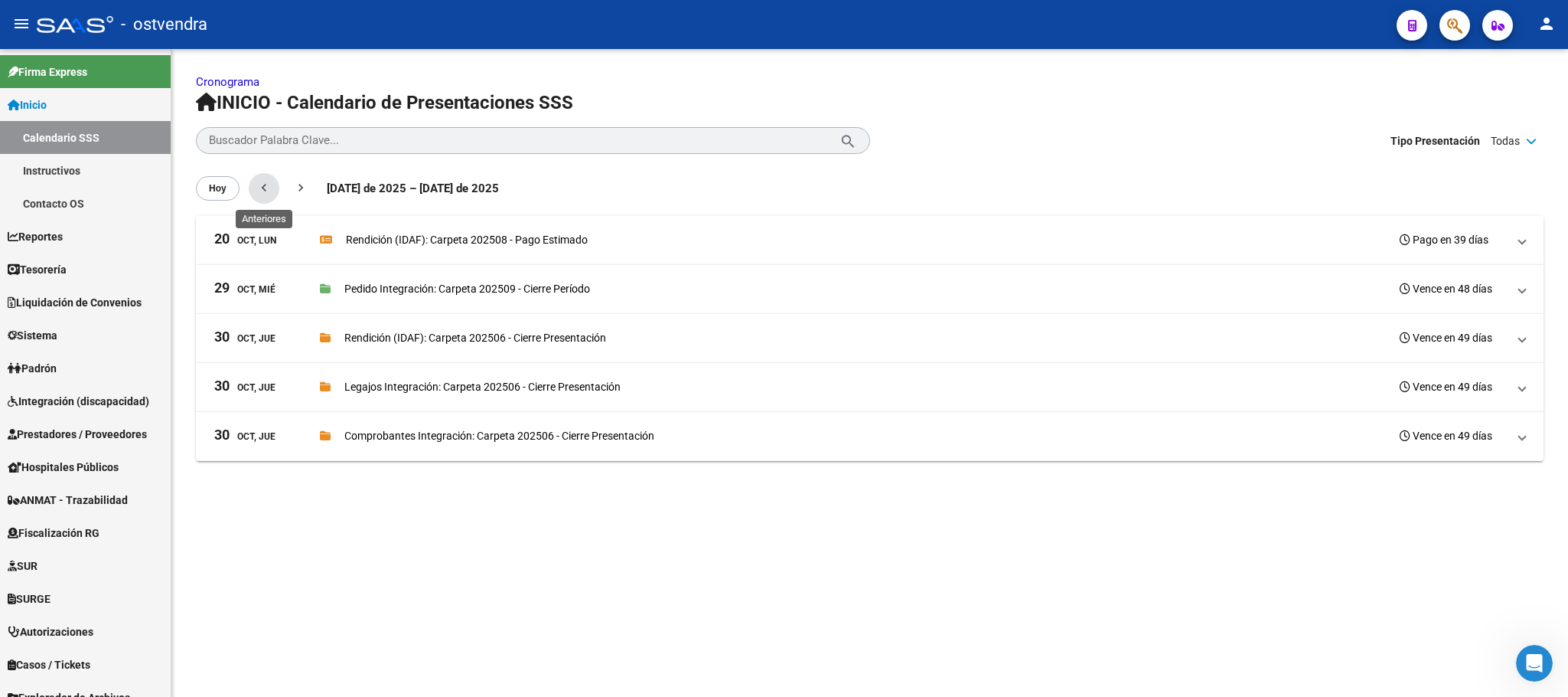
click at [256, 187] on mat-icon "chevron_left" at bounding box center [264, 188] width 15 height 15
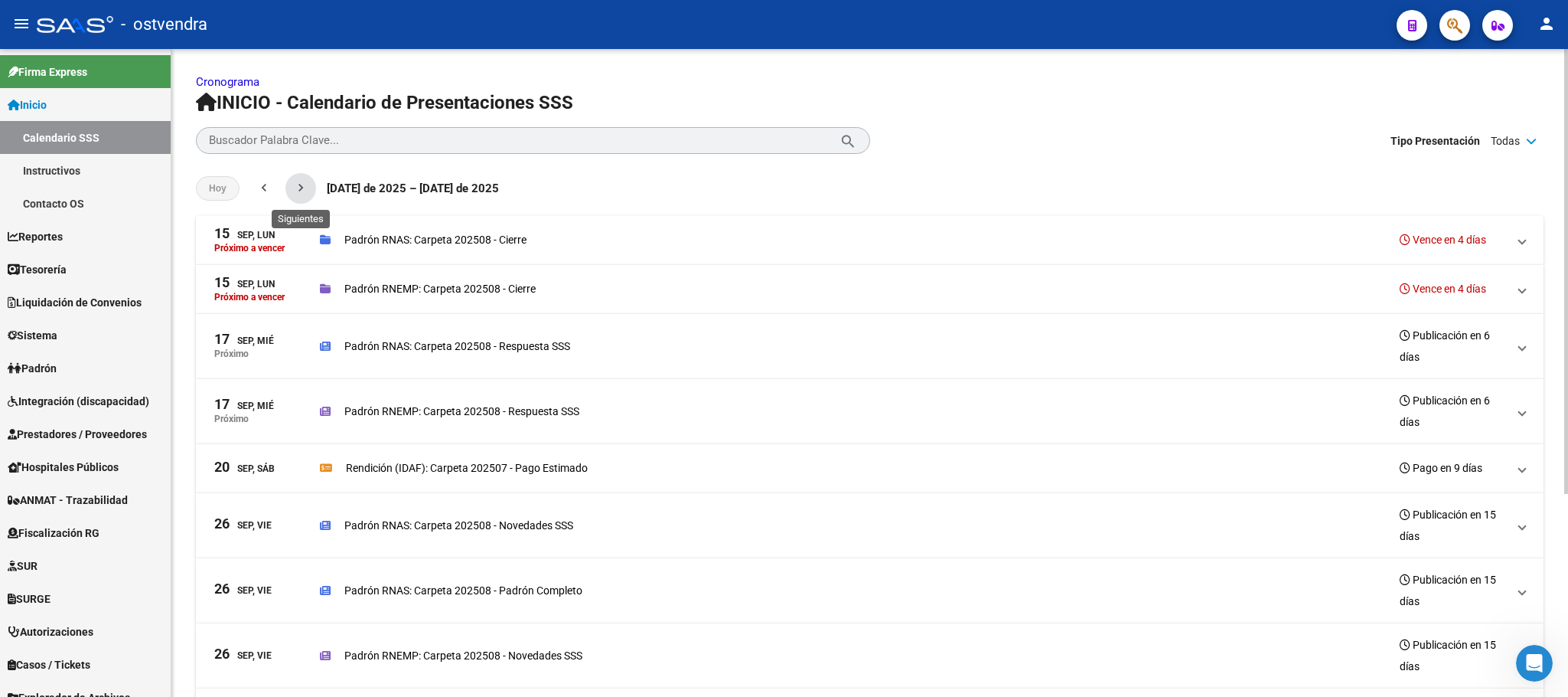
click at [301, 182] on mat-icon "chevron_right" at bounding box center [301, 188] width 15 height 15
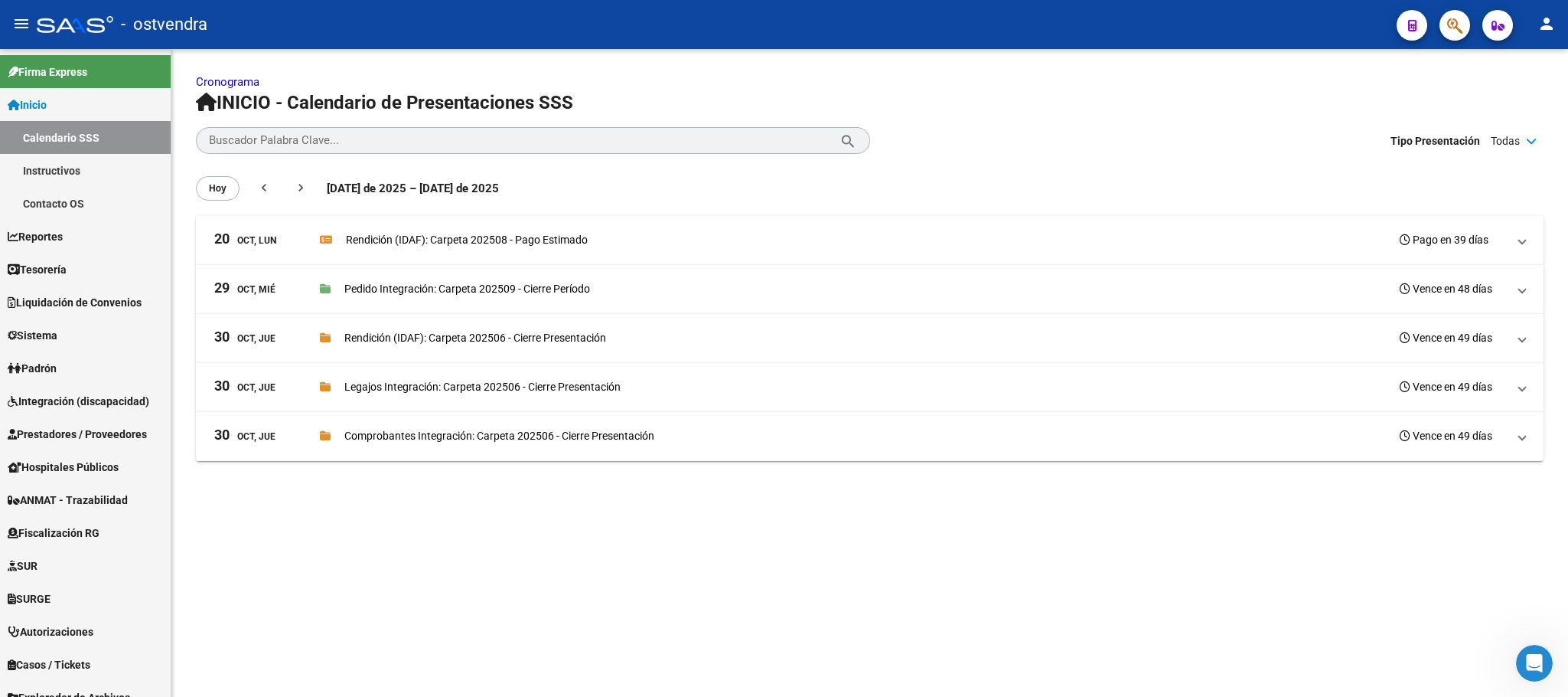
click at [77, 23] on div at bounding box center [75, 25] width 77 height 17
